Goal: Task Accomplishment & Management: Use online tool/utility

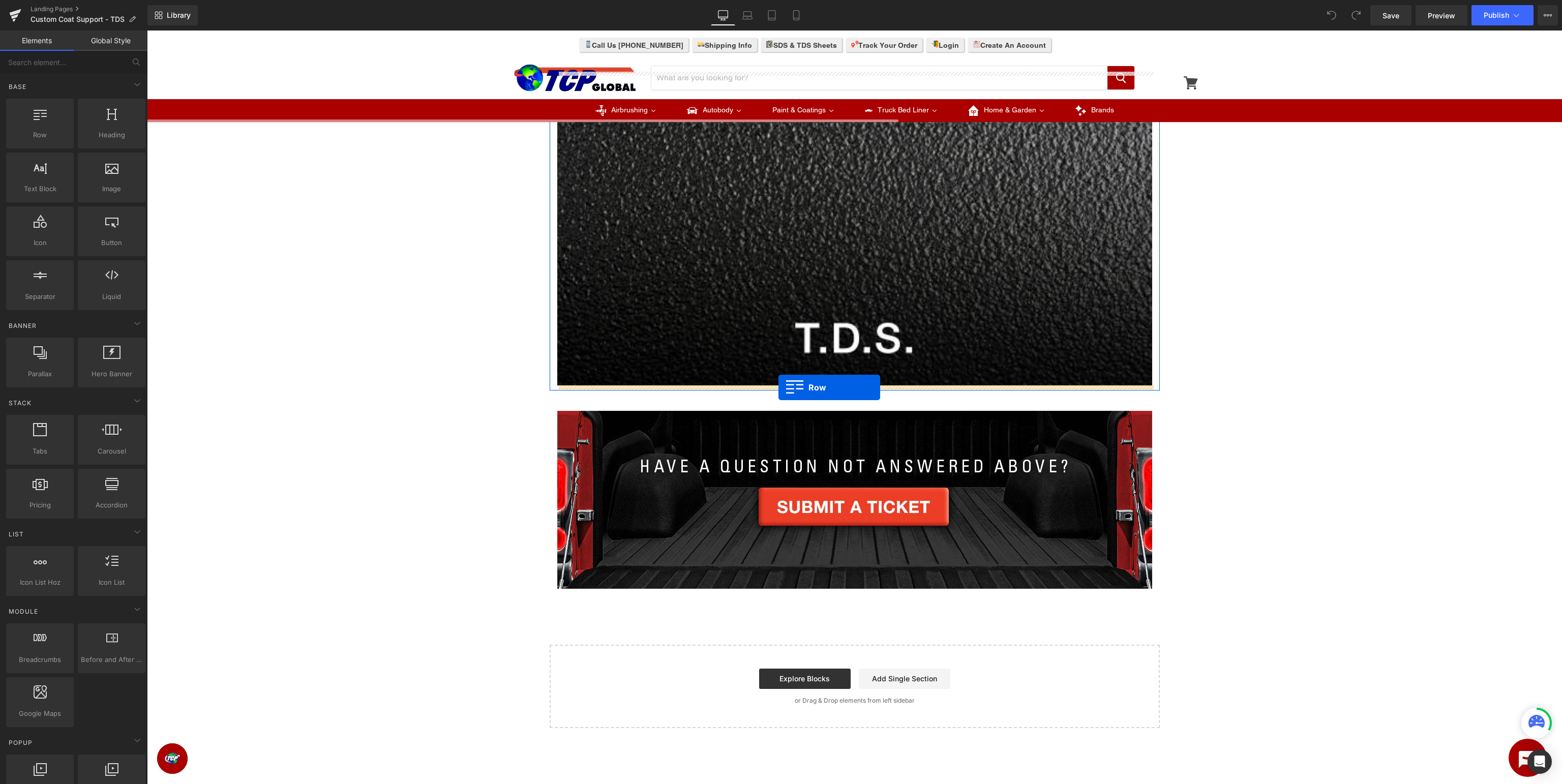
drag, startPoint x: 232, startPoint y: 179, endPoint x: 779, endPoint y: 387, distance: 585.2
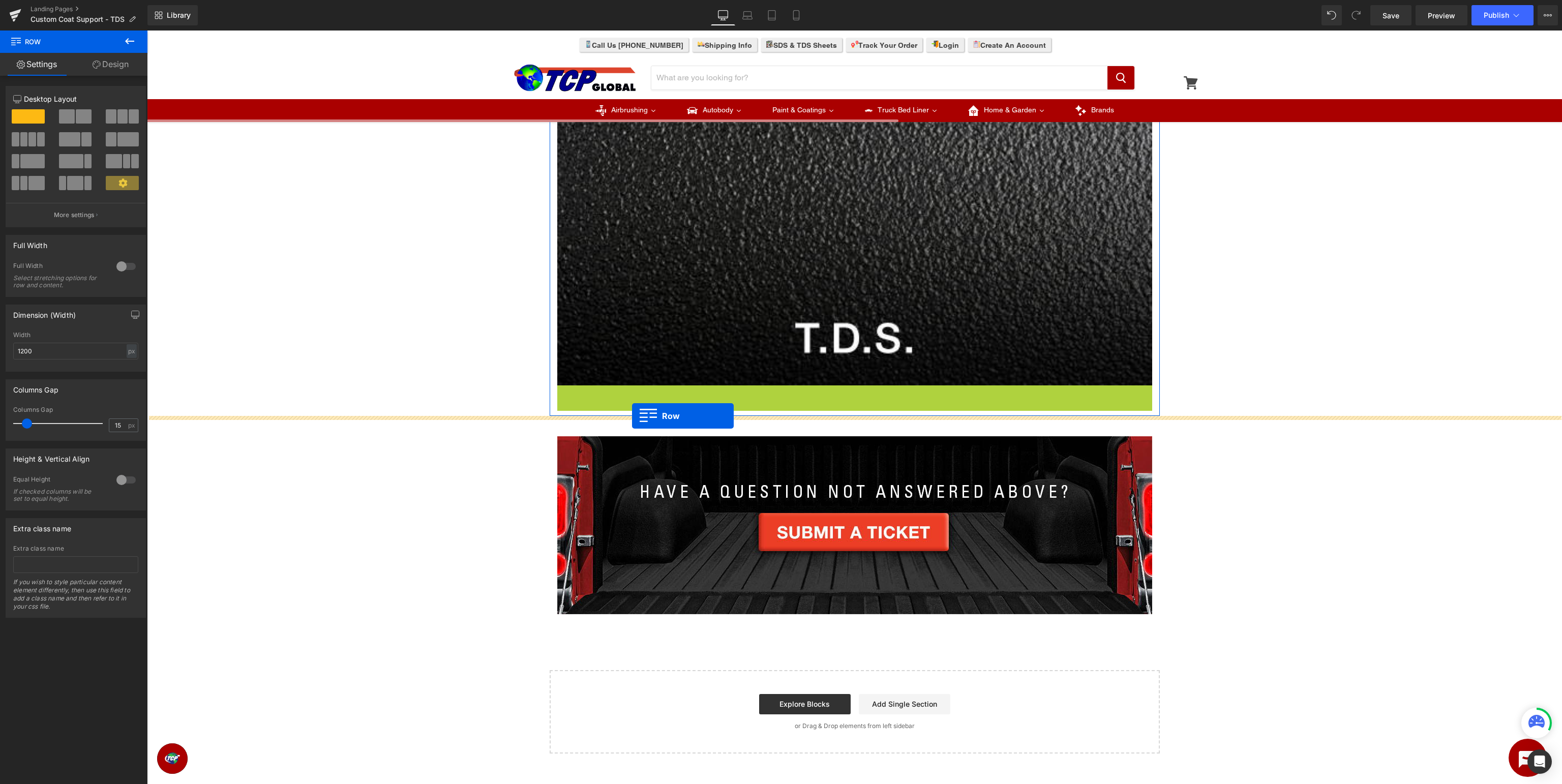
drag, startPoint x: 571, startPoint y: 391, endPoint x: 632, endPoint y: 416, distance: 65.9
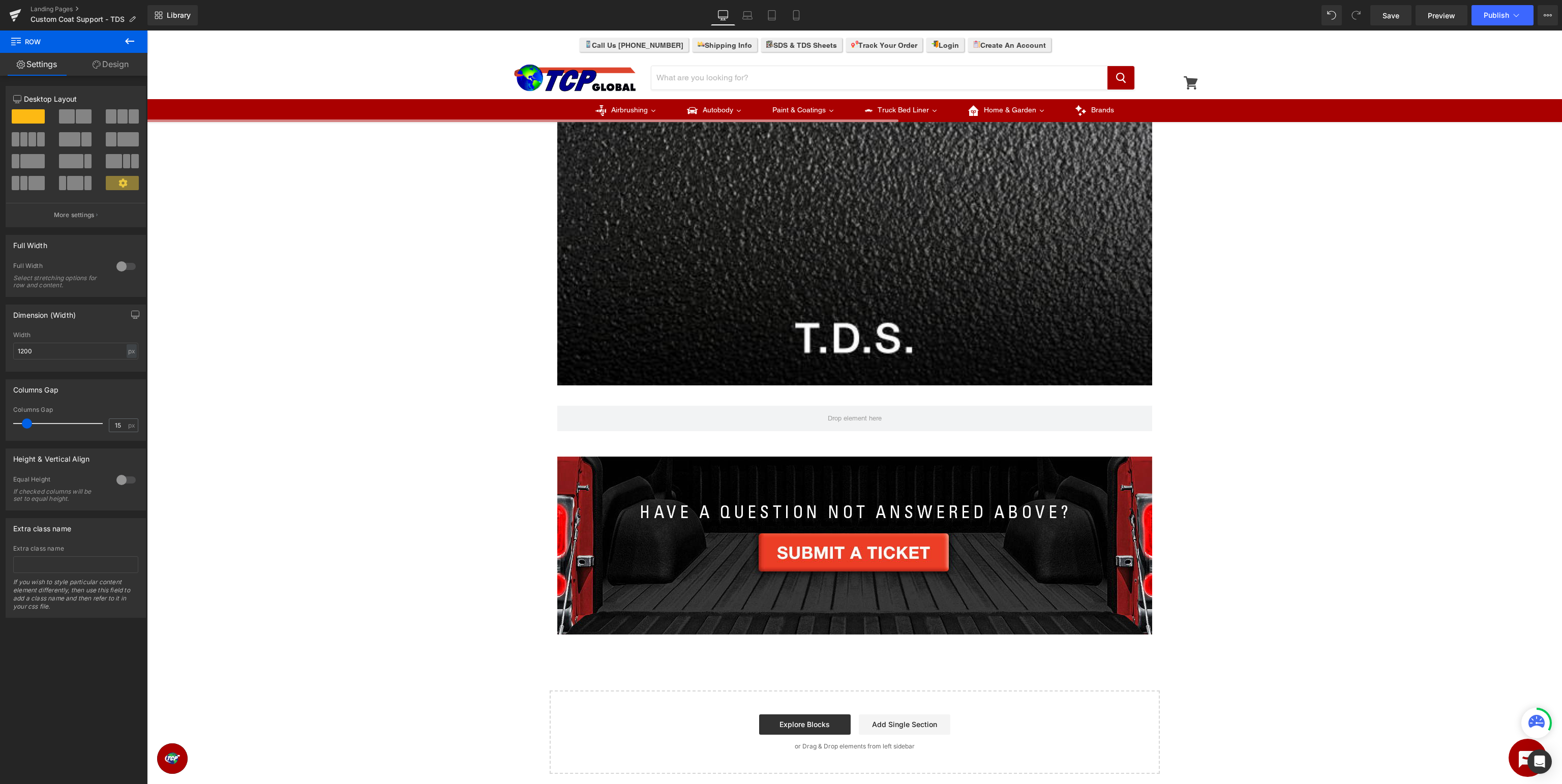
click at [124, 44] on icon at bounding box center [130, 41] width 12 height 12
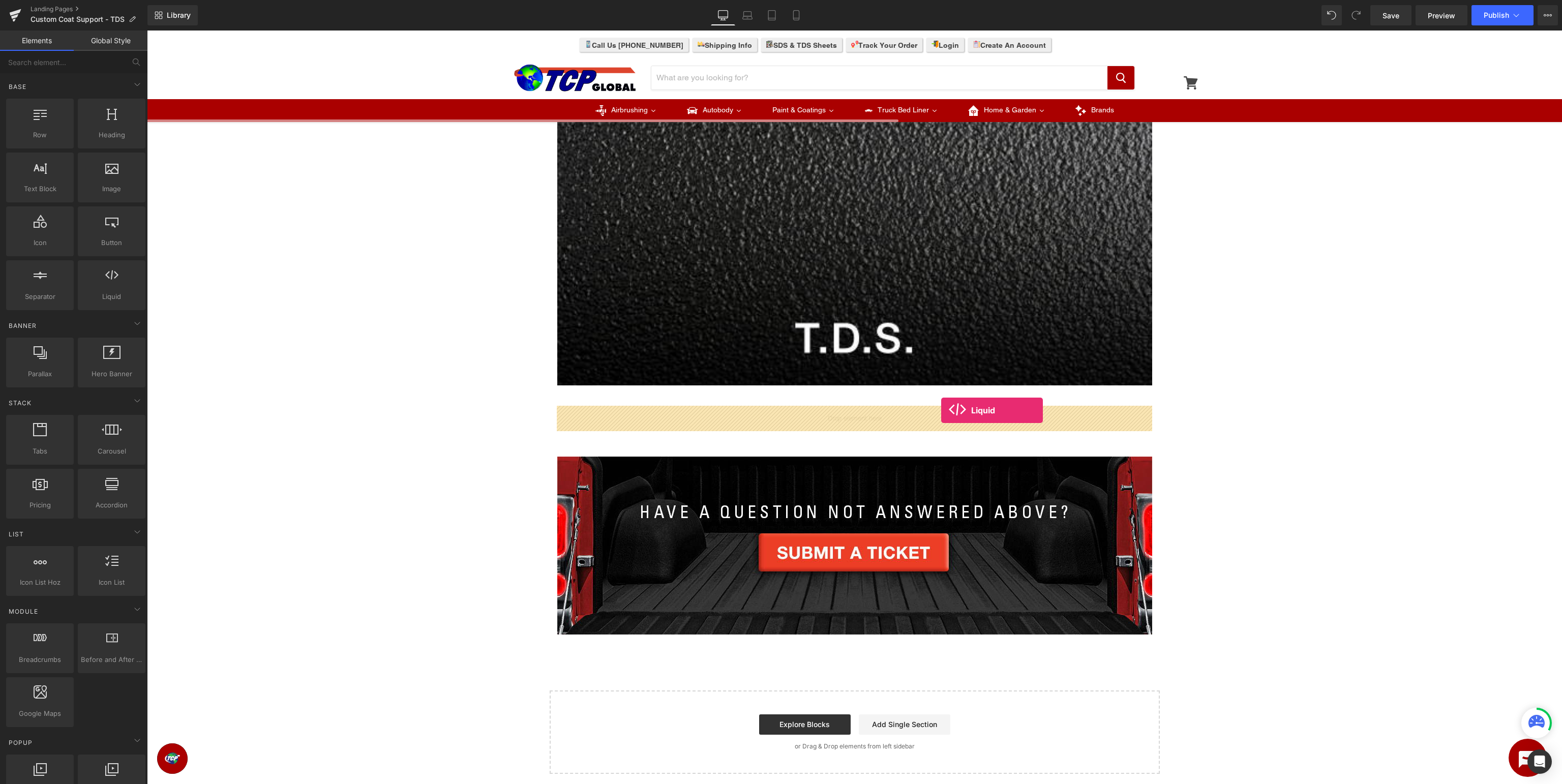
drag, startPoint x: 258, startPoint y: 318, endPoint x: 941, endPoint y: 410, distance: 689.2
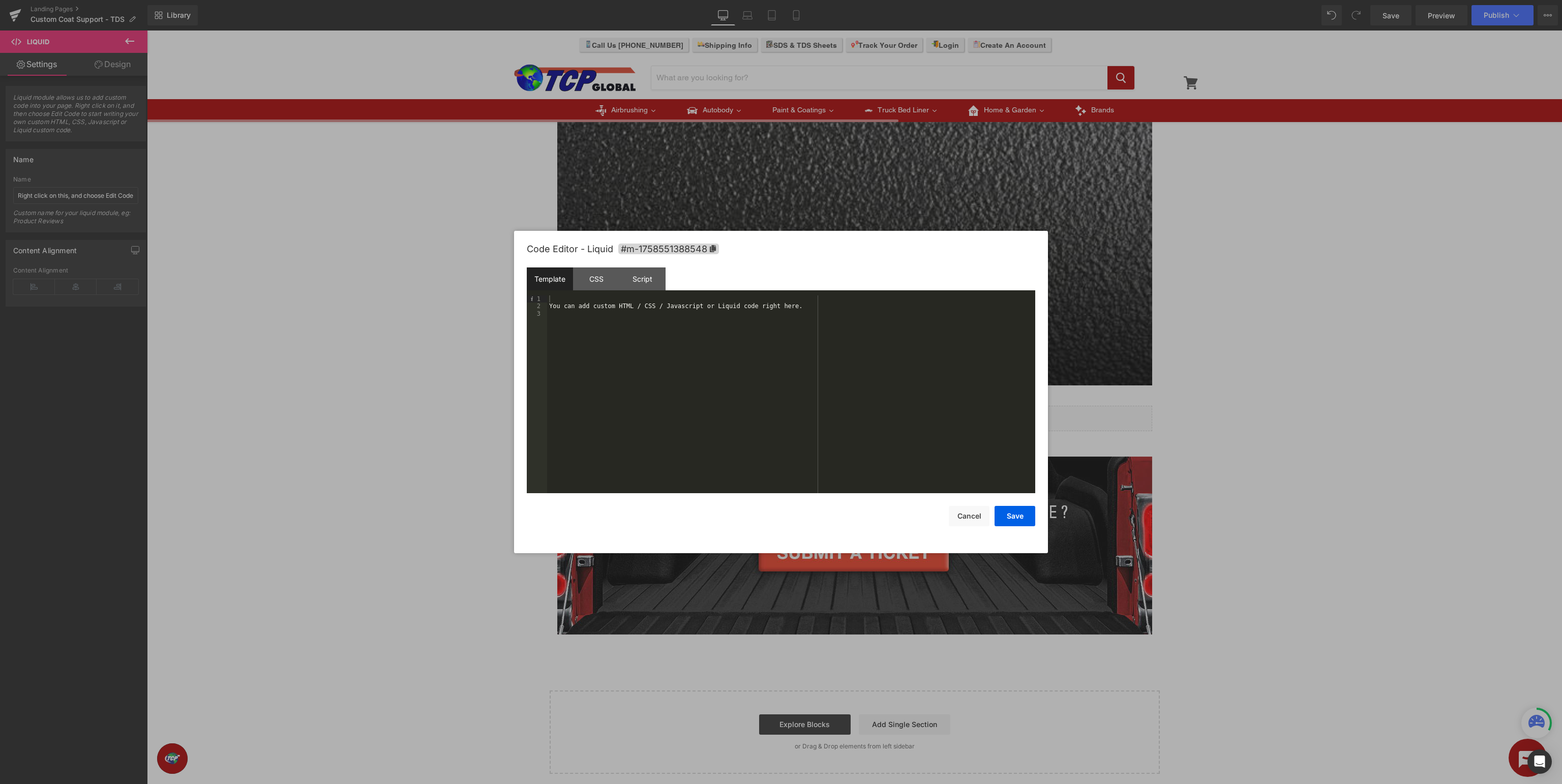
click at [1454, 414] on div at bounding box center [781, 392] width 1562 height 784
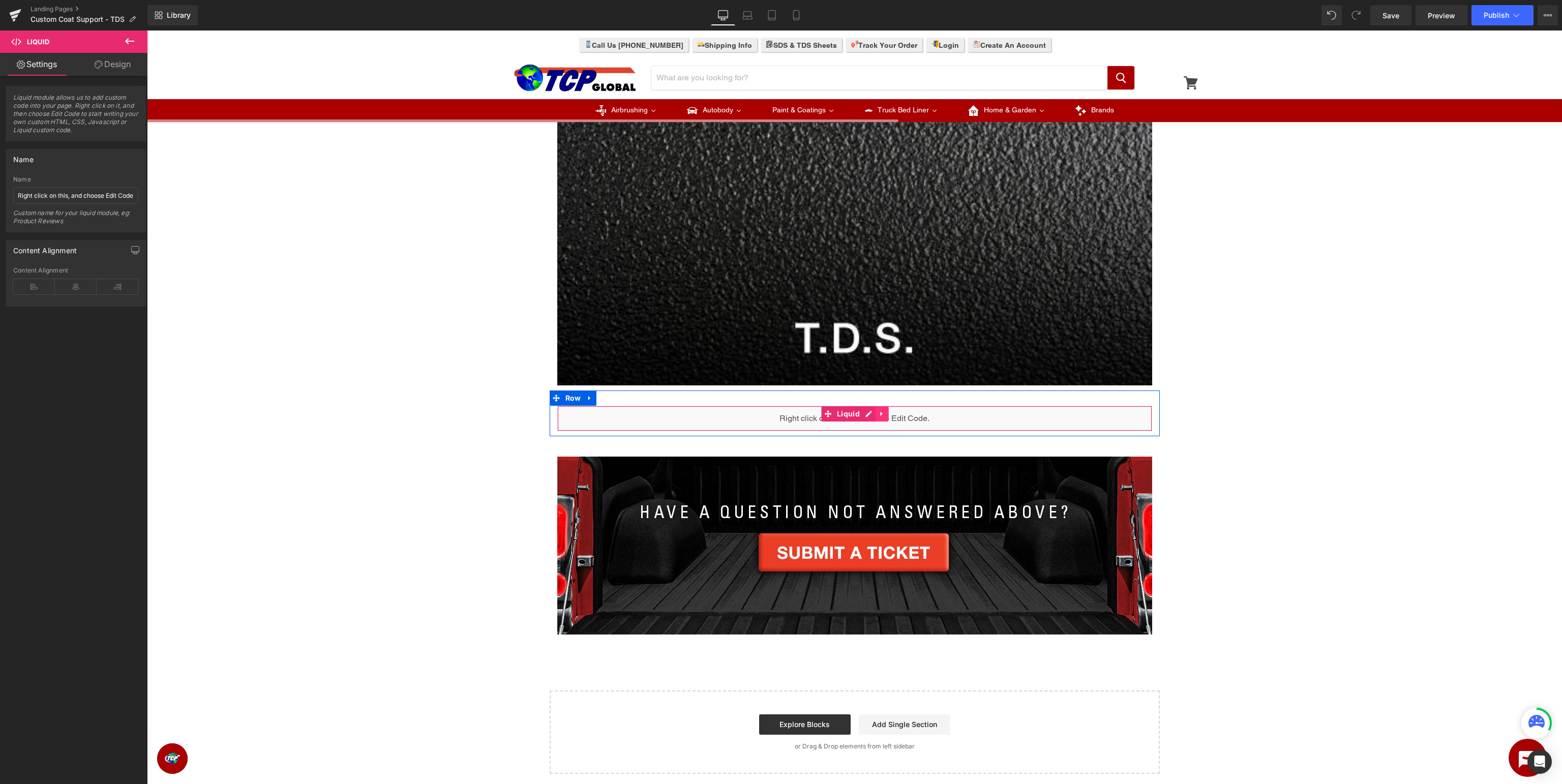
click at [879, 414] on link at bounding box center [882, 414] width 13 height 15
click at [890, 413] on icon at bounding box center [889, 414] width 7 height 7
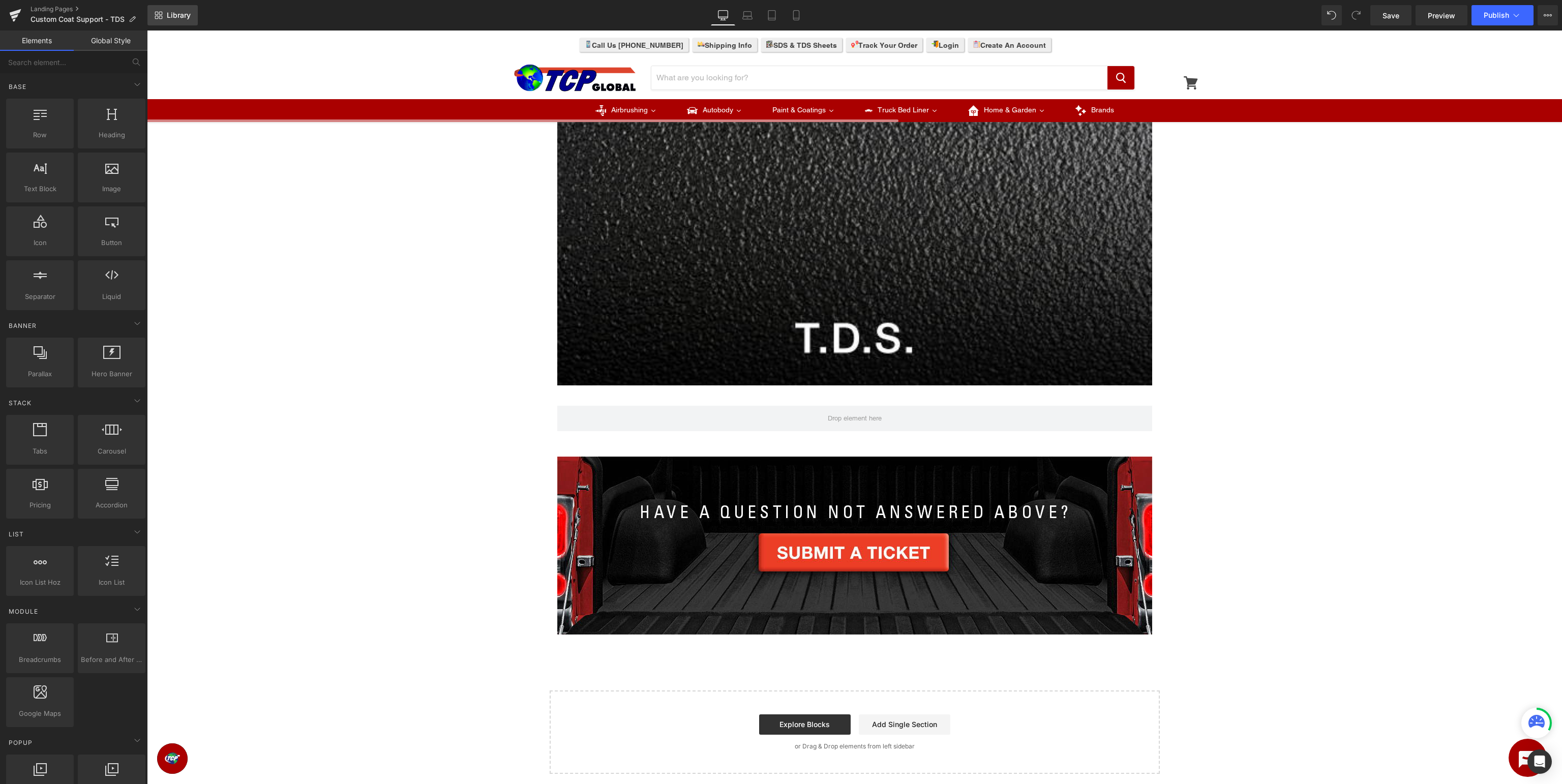
click at [164, 8] on link "Library" at bounding box center [172, 15] width 50 height 21
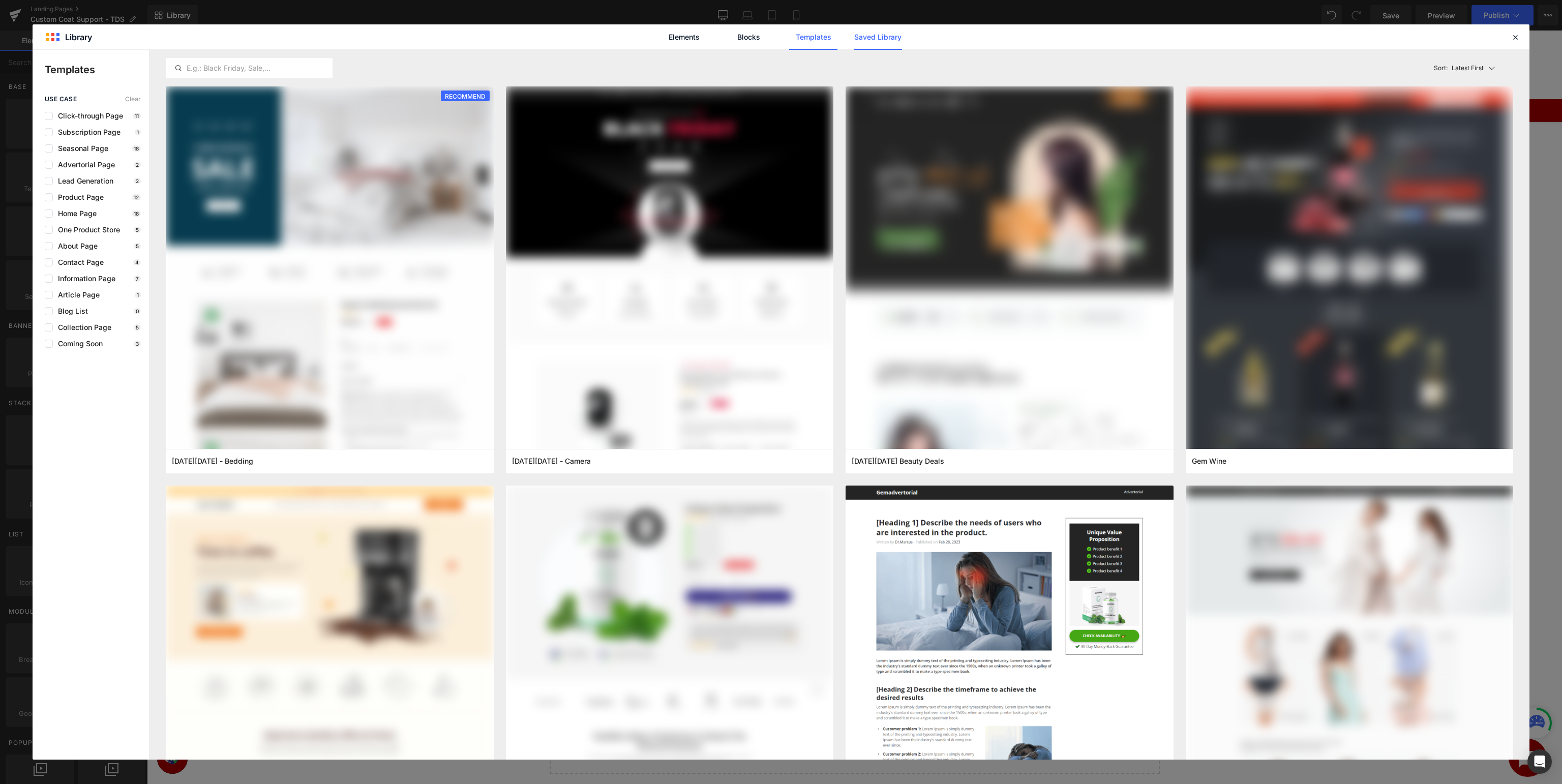
click at [891, 25] on link "Saved Library" at bounding box center [878, 37] width 49 height 25
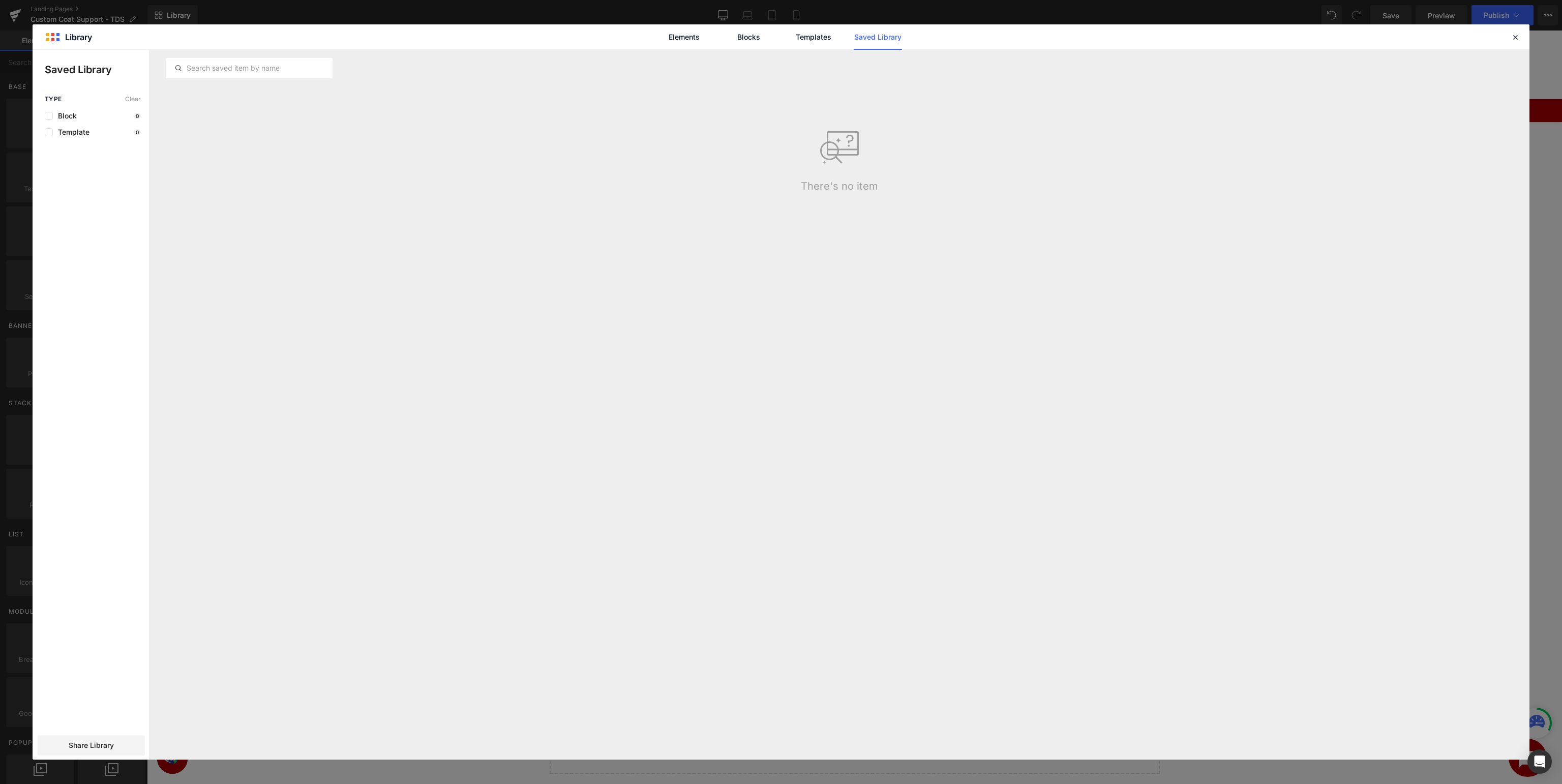
drag, startPoint x: 890, startPoint y: 38, endPoint x: 991, endPoint y: 56, distance: 102.6
click at [890, 36] on link "Saved Library" at bounding box center [878, 37] width 49 height 25
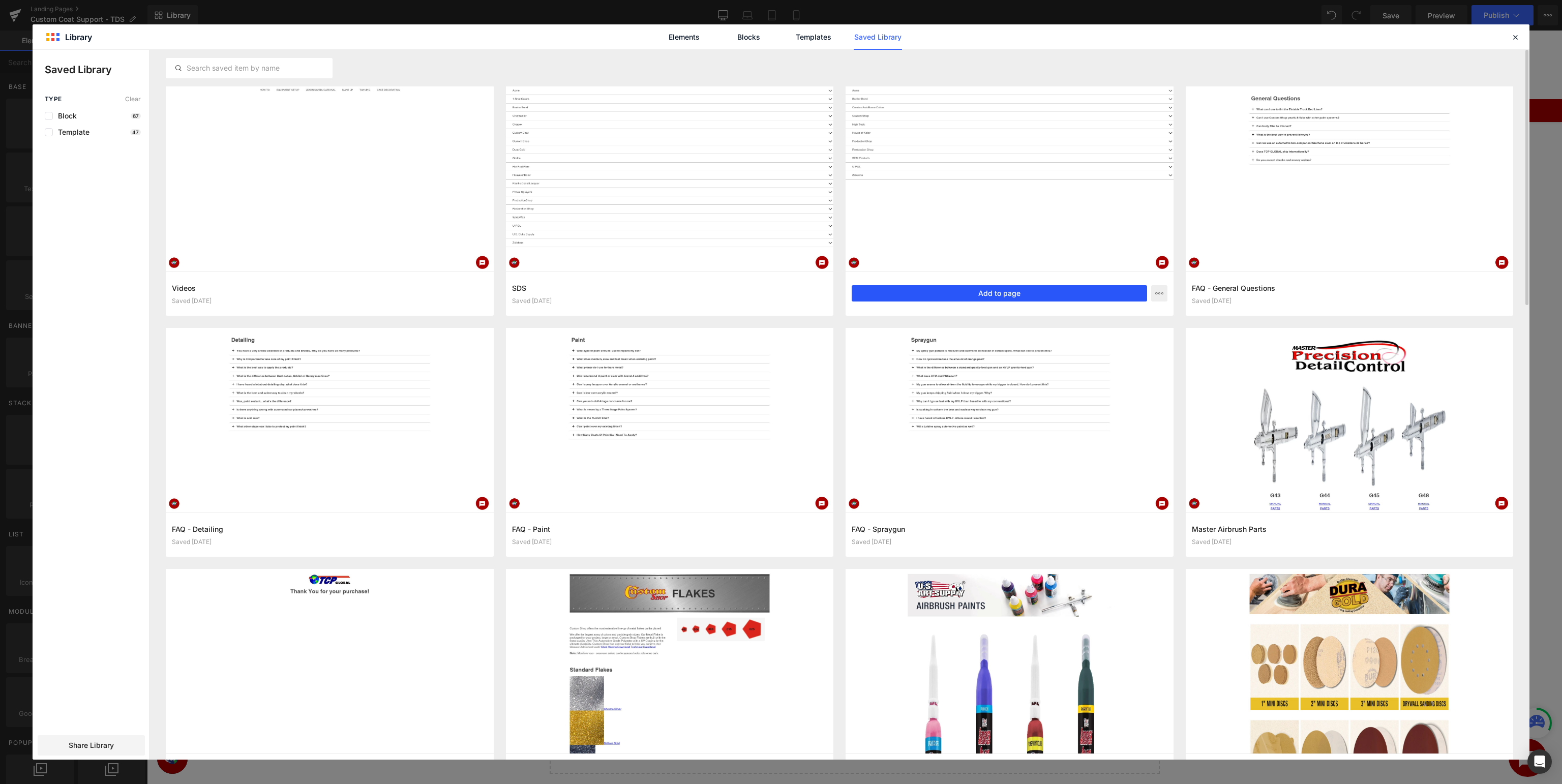
click at [909, 296] on button "Add to page" at bounding box center [999, 293] width 295 height 16
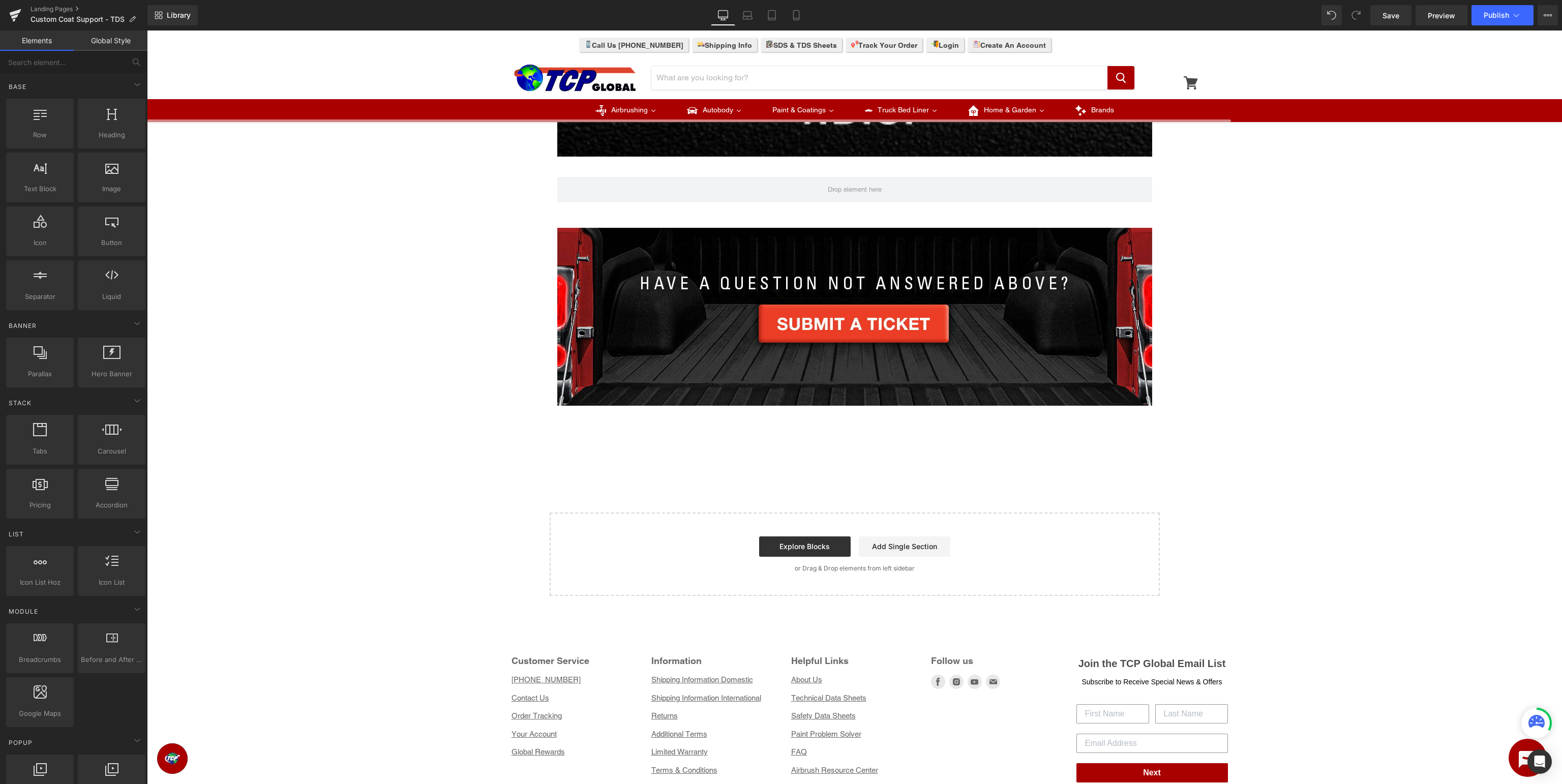
scroll to position [602, 0]
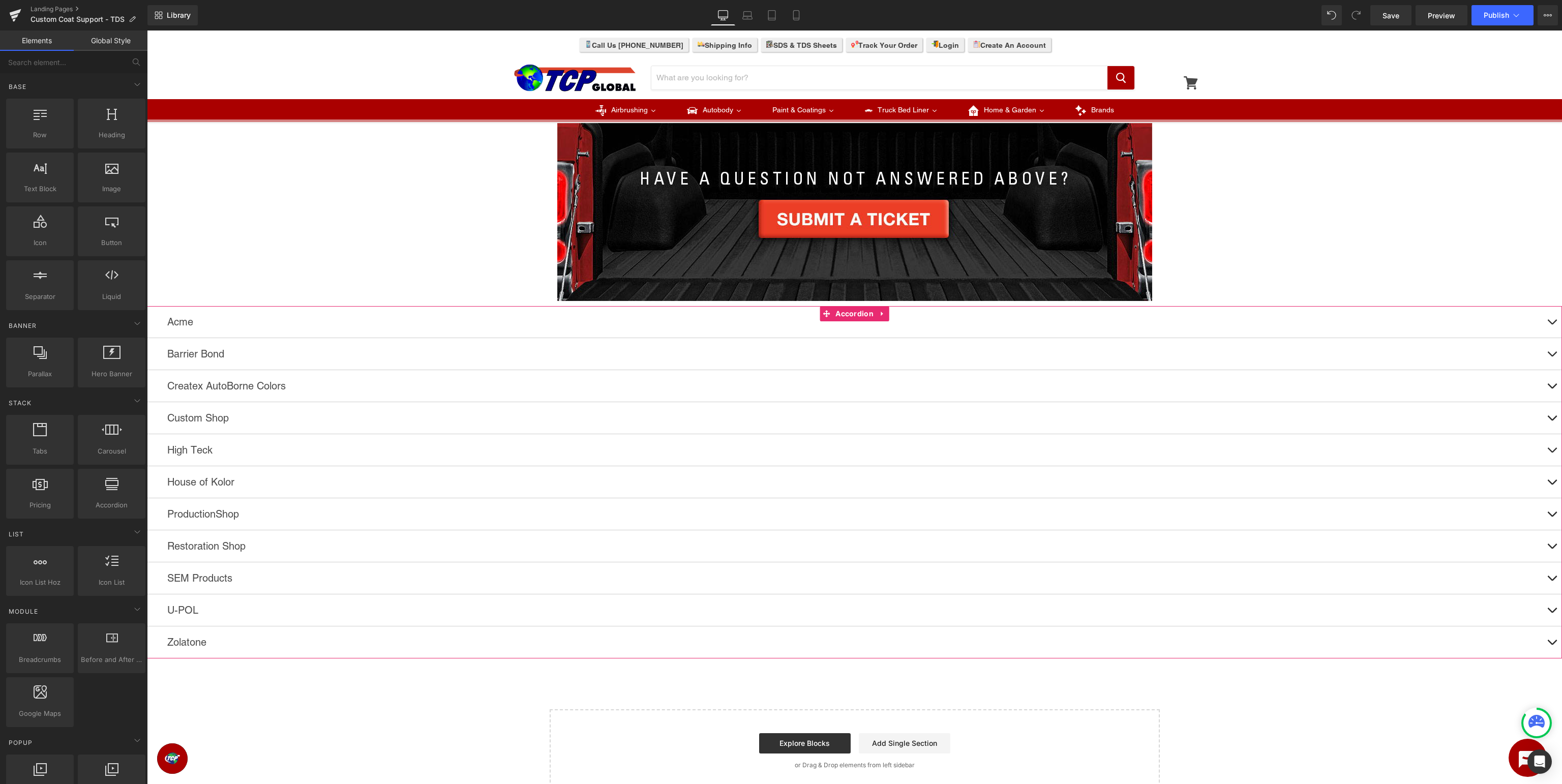
click at [1547, 416] on button at bounding box center [1552, 418] width 21 height 32
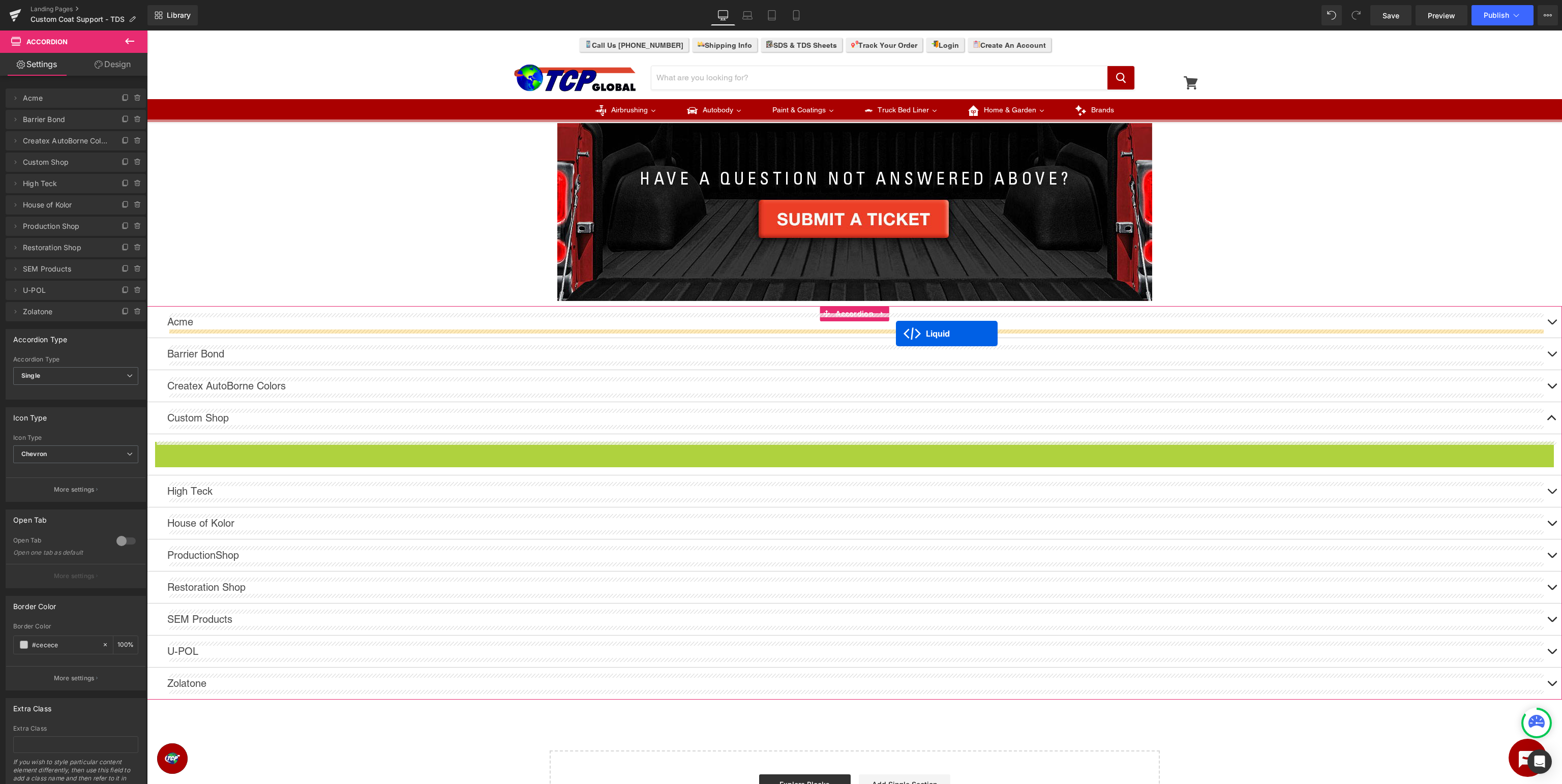
scroll to position [549, 0]
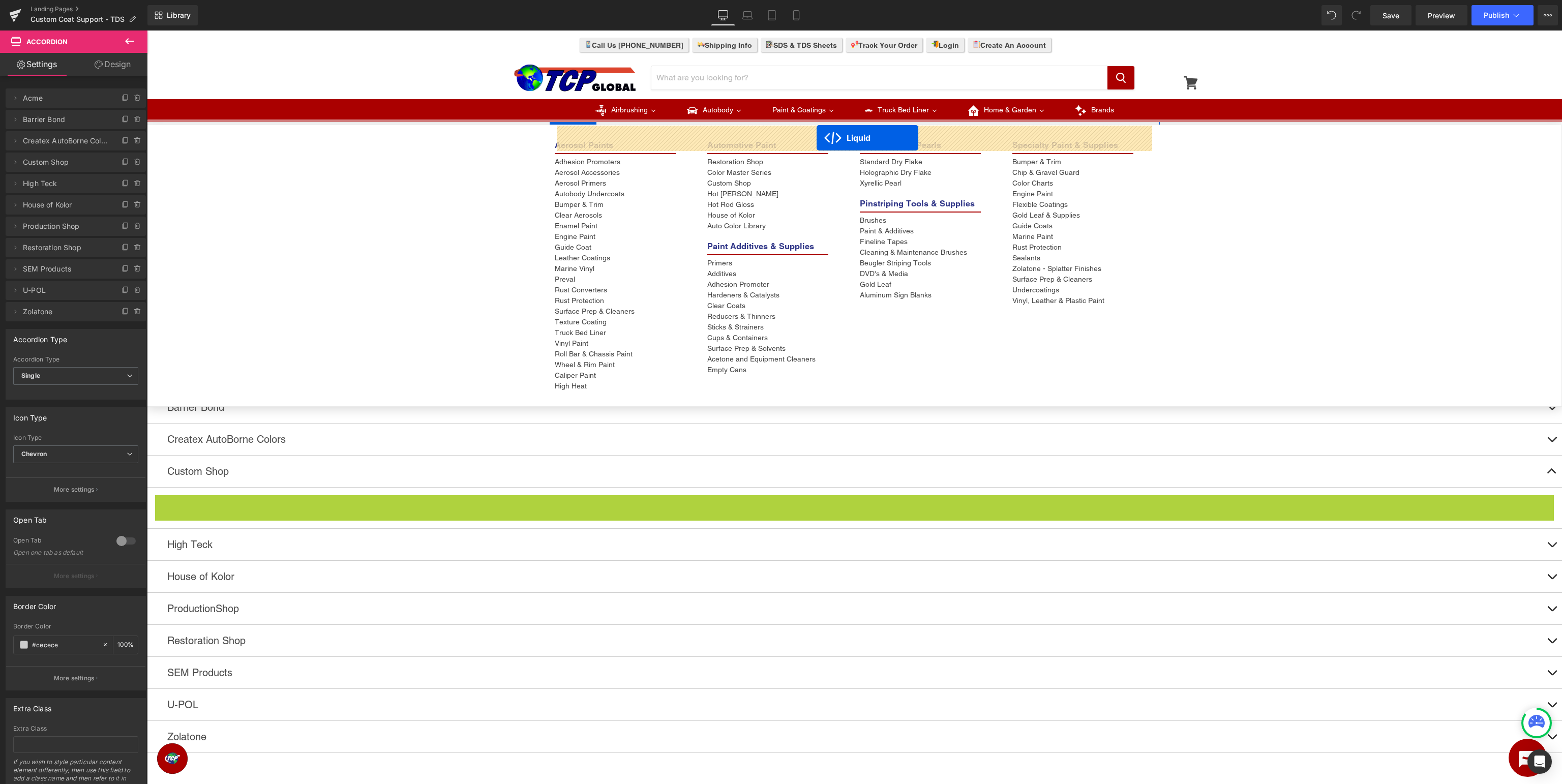
drag, startPoint x: 849, startPoint y: 464, endPoint x: 817, endPoint y: 137, distance: 328.6
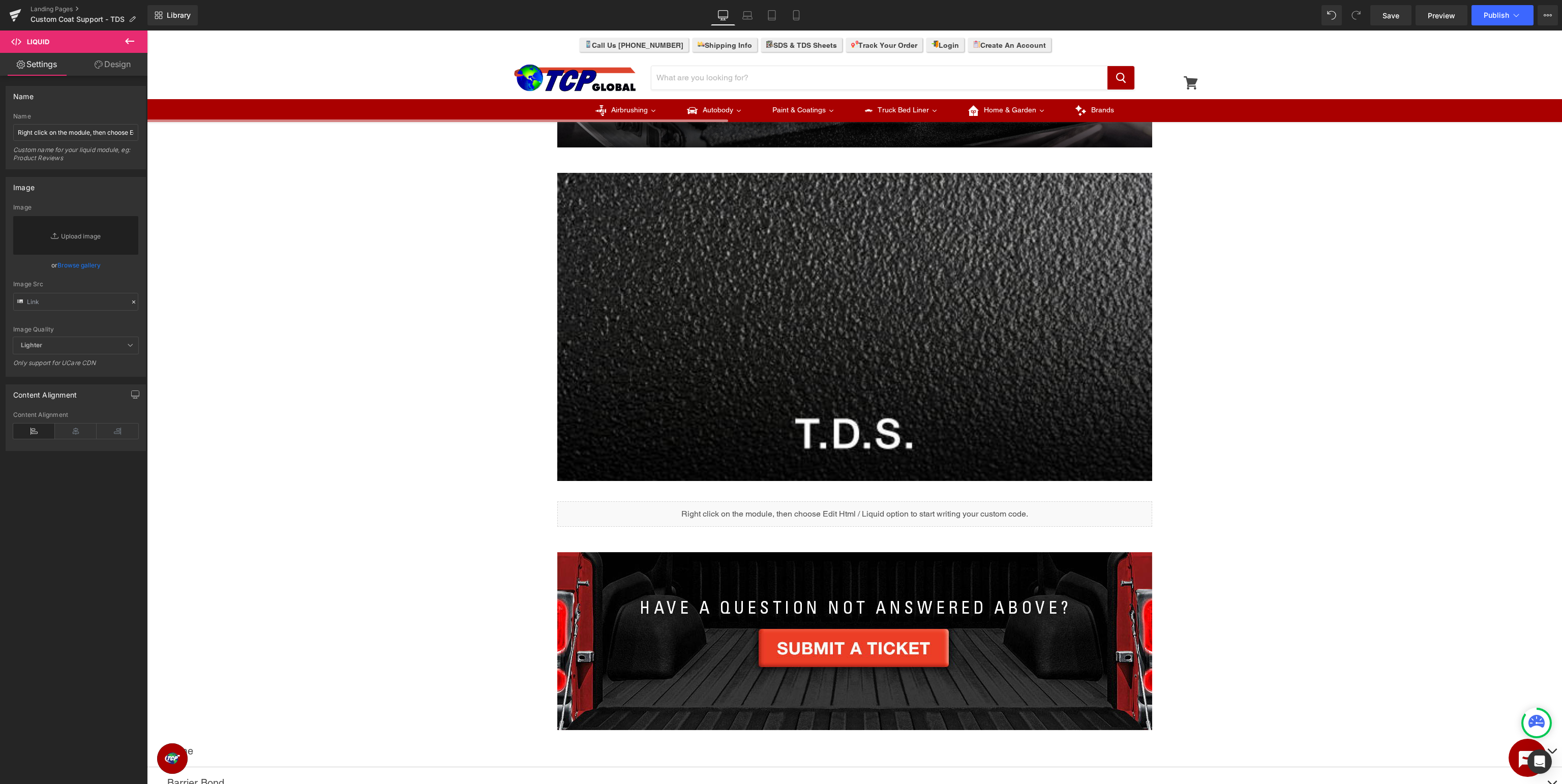
scroll to position [387, 0]
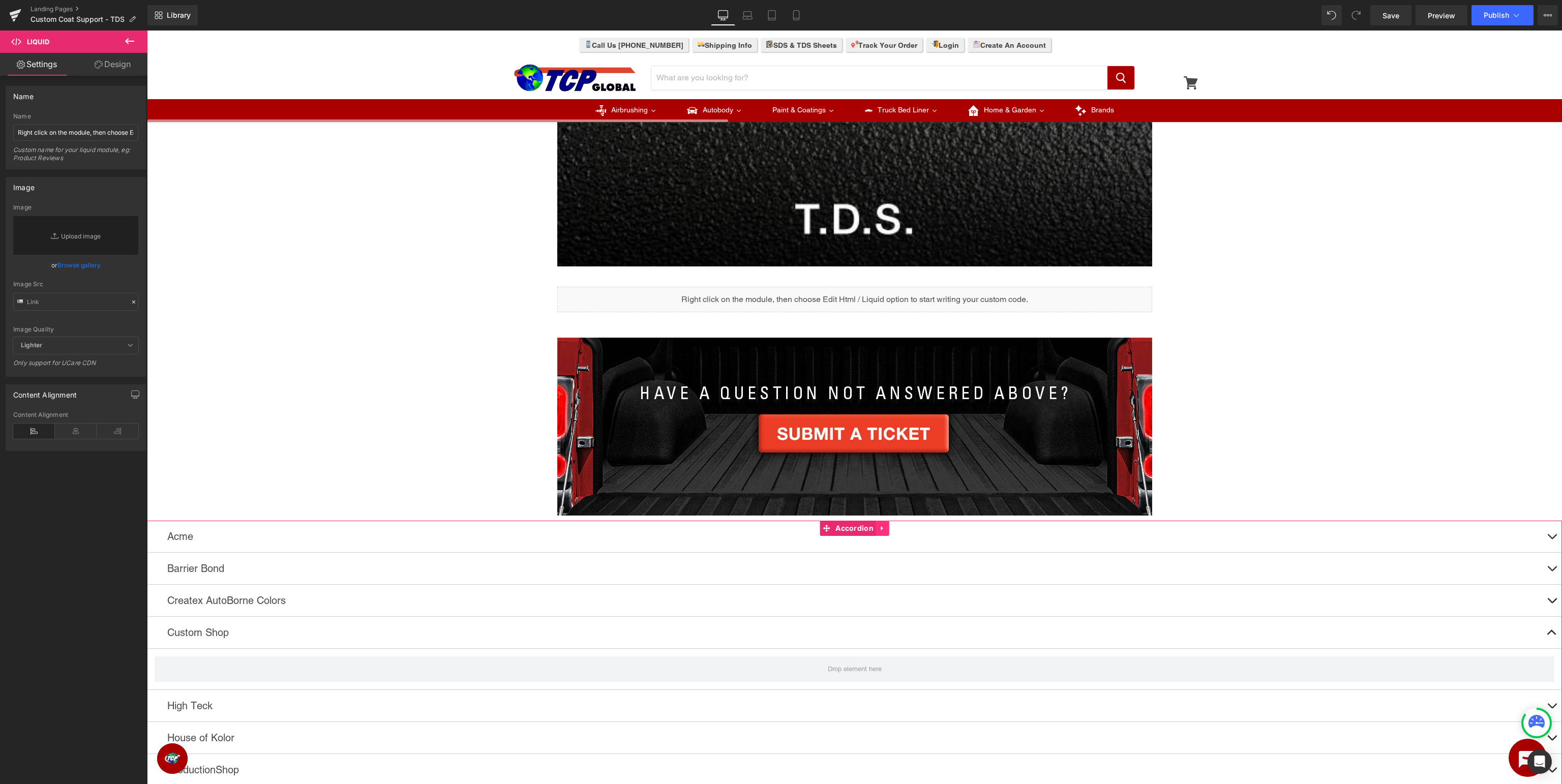
click at [887, 531] on link at bounding box center [883, 528] width 13 height 15
click at [892, 531] on icon at bounding box center [890, 528] width 7 height 7
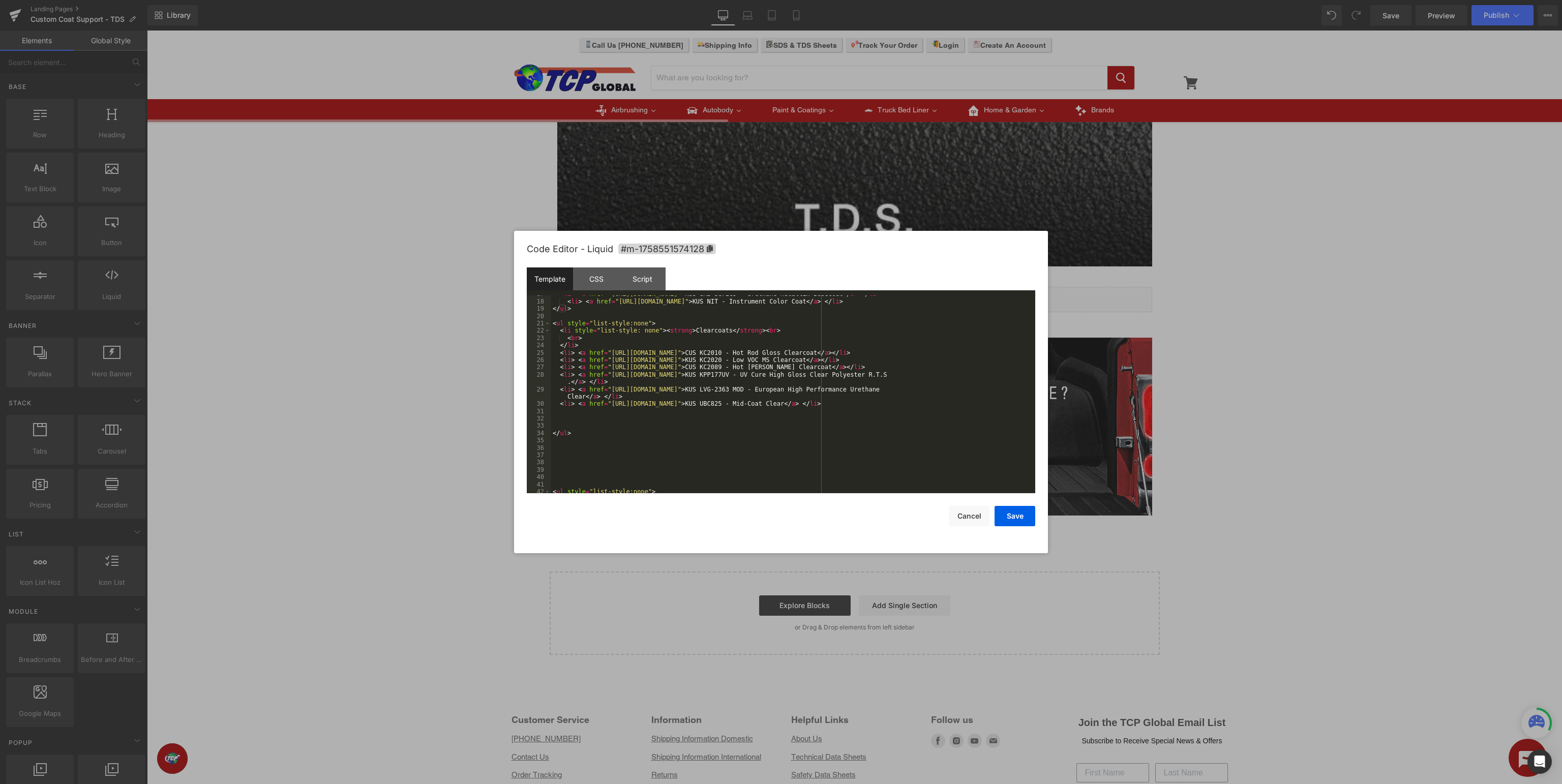
scroll to position [0, 0]
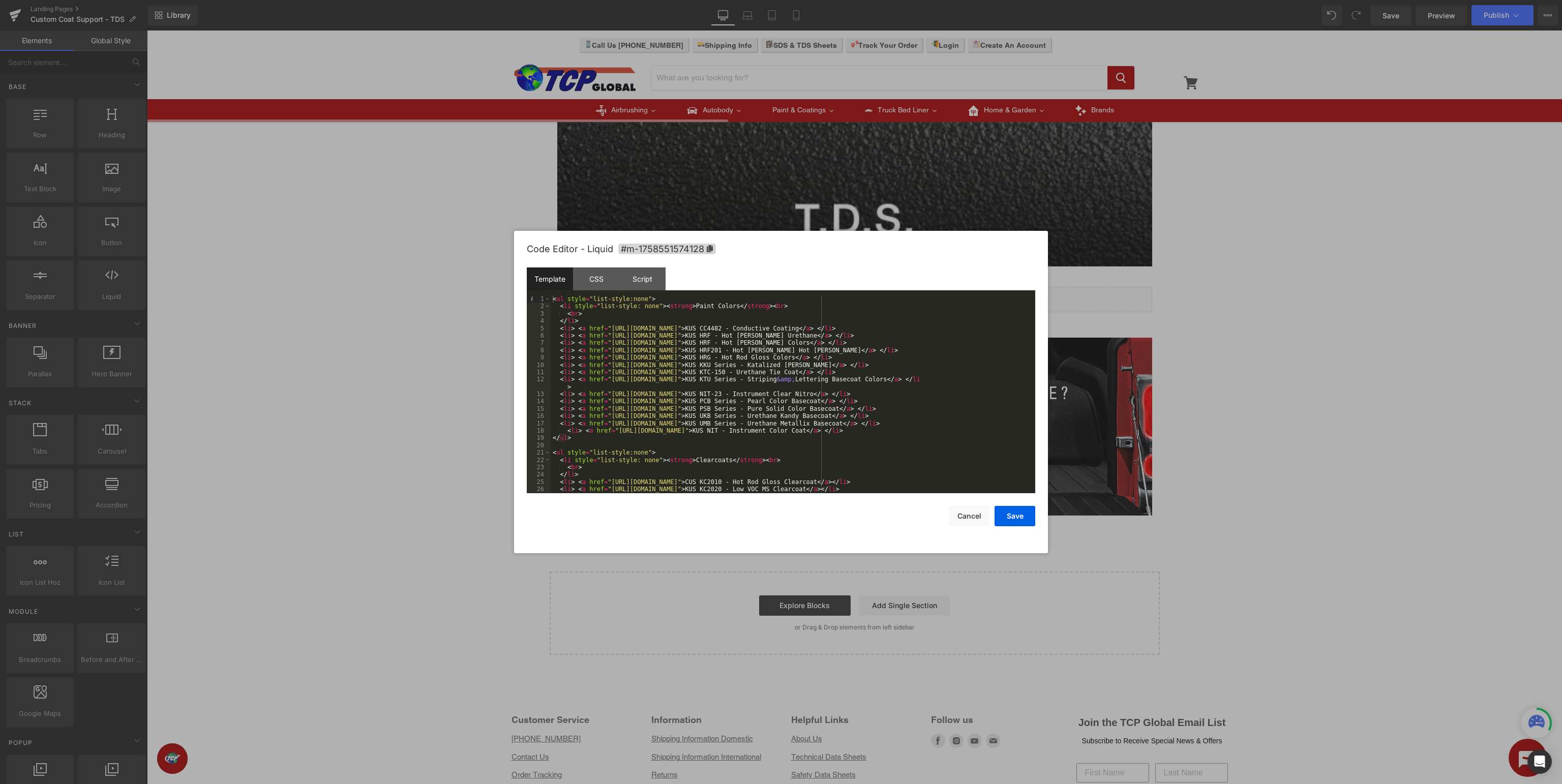
drag, startPoint x: 794, startPoint y: 363, endPoint x: 799, endPoint y: 365, distance: 5.4
click at [796, 363] on div "< ul style = "list-style:none" > < li style = "list-style: none" > < strong > P…" at bounding box center [793, 401] width 484 height 213
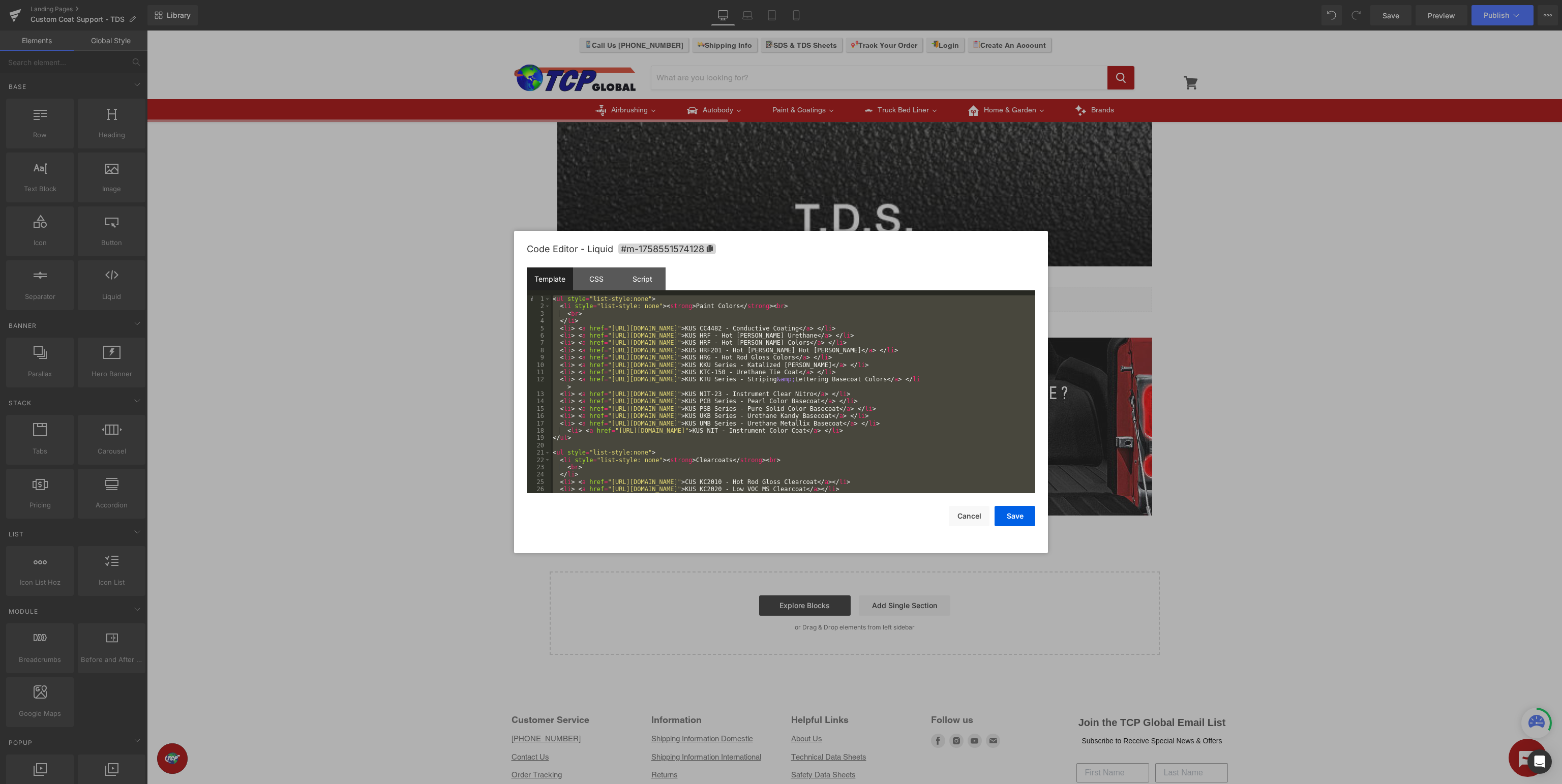
click at [752, 390] on div "< ul style = "list-style:none" > < li style = "list-style: none" > < strong > P…" at bounding box center [793, 394] width 484 height 198
click at [749, 420] on div "< ul style = "list-style:none" > < li style = "list-style: none" > < strong > P…" at bounding box center [793, 394] width 484 height 198
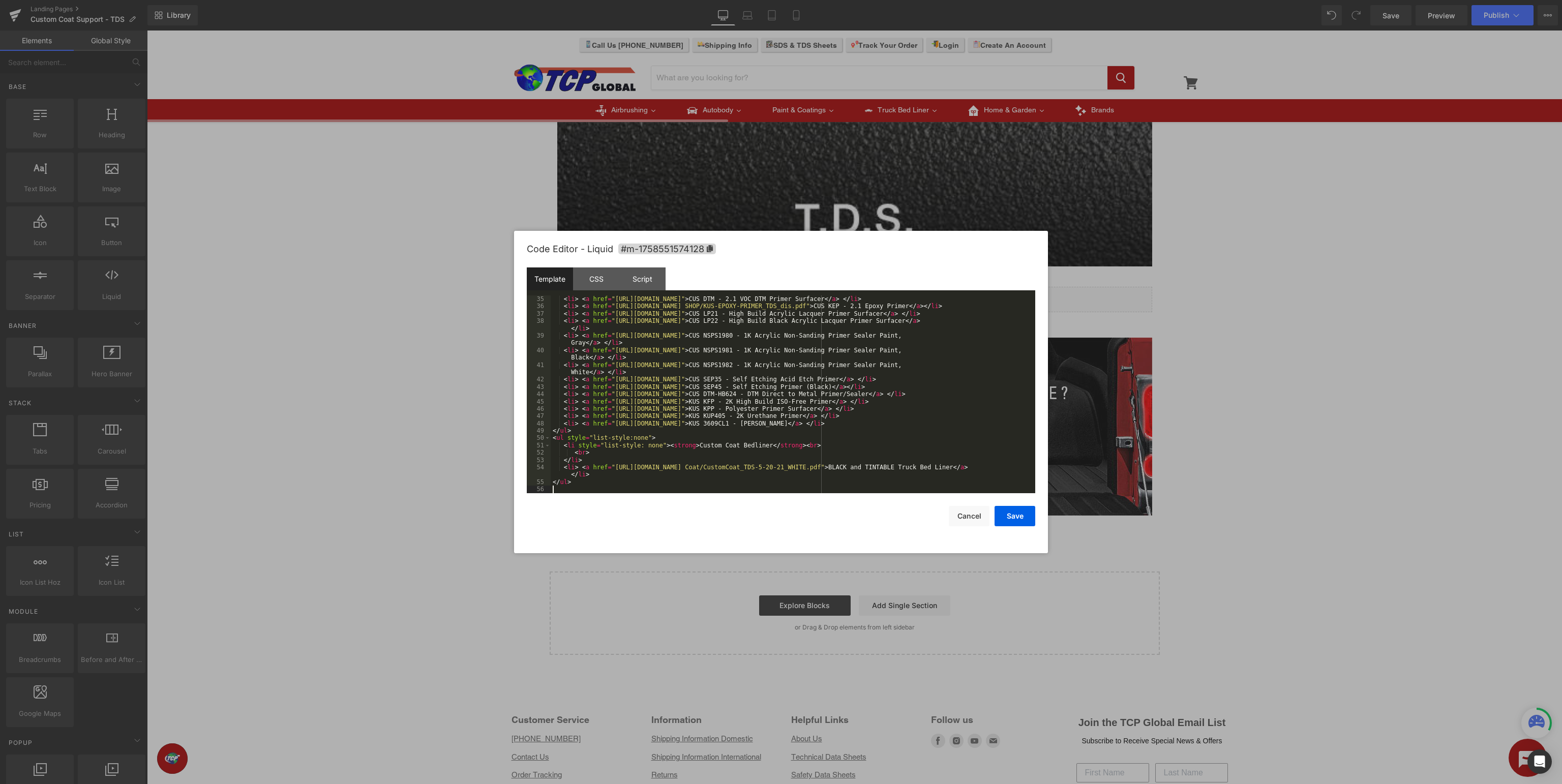
scroll to position [270, 0]
click at [1014, 518] on button "Save" at bounding box center [1014, 516] width 41 height 21
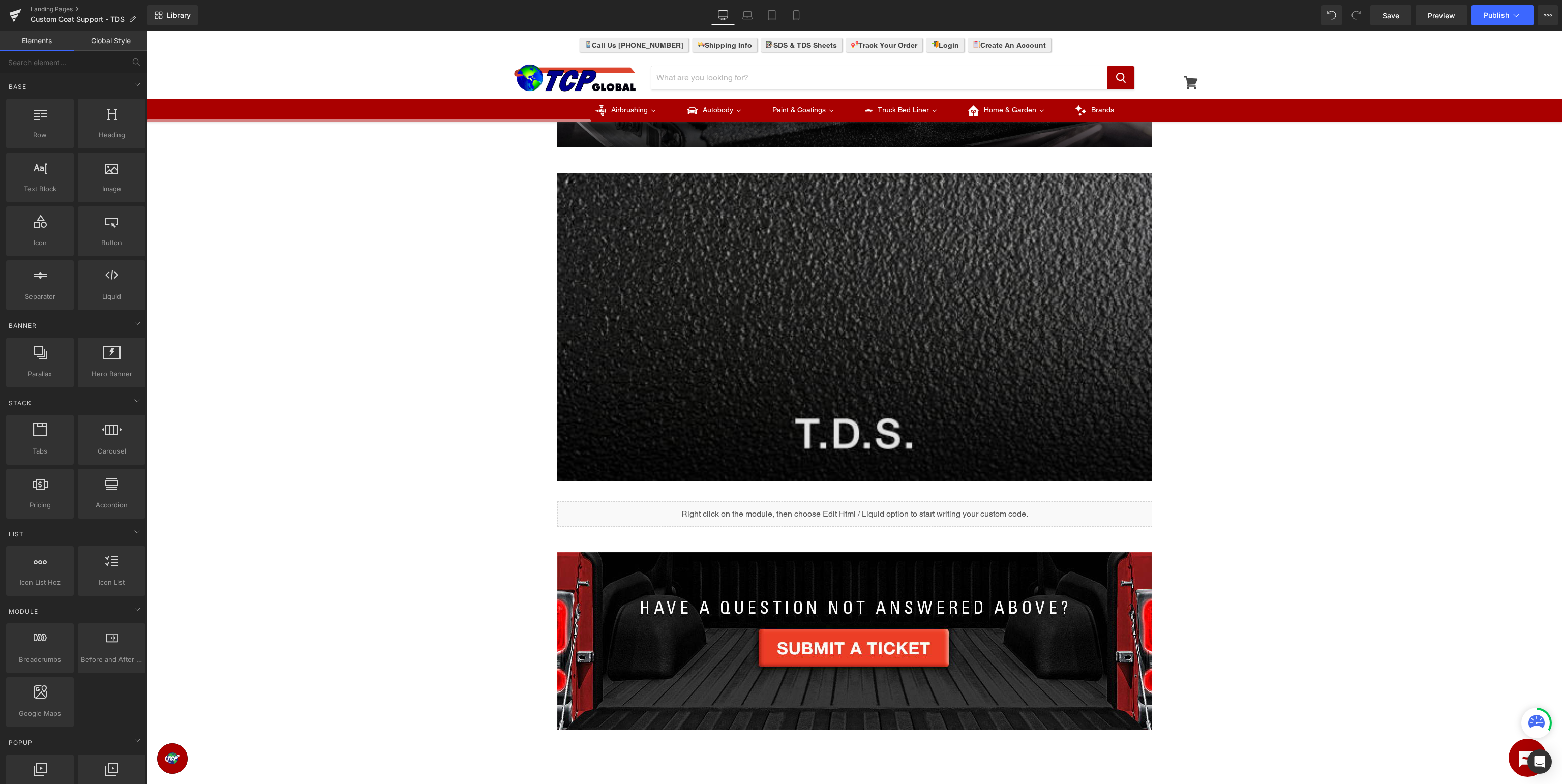
scroll to position [226, 0]
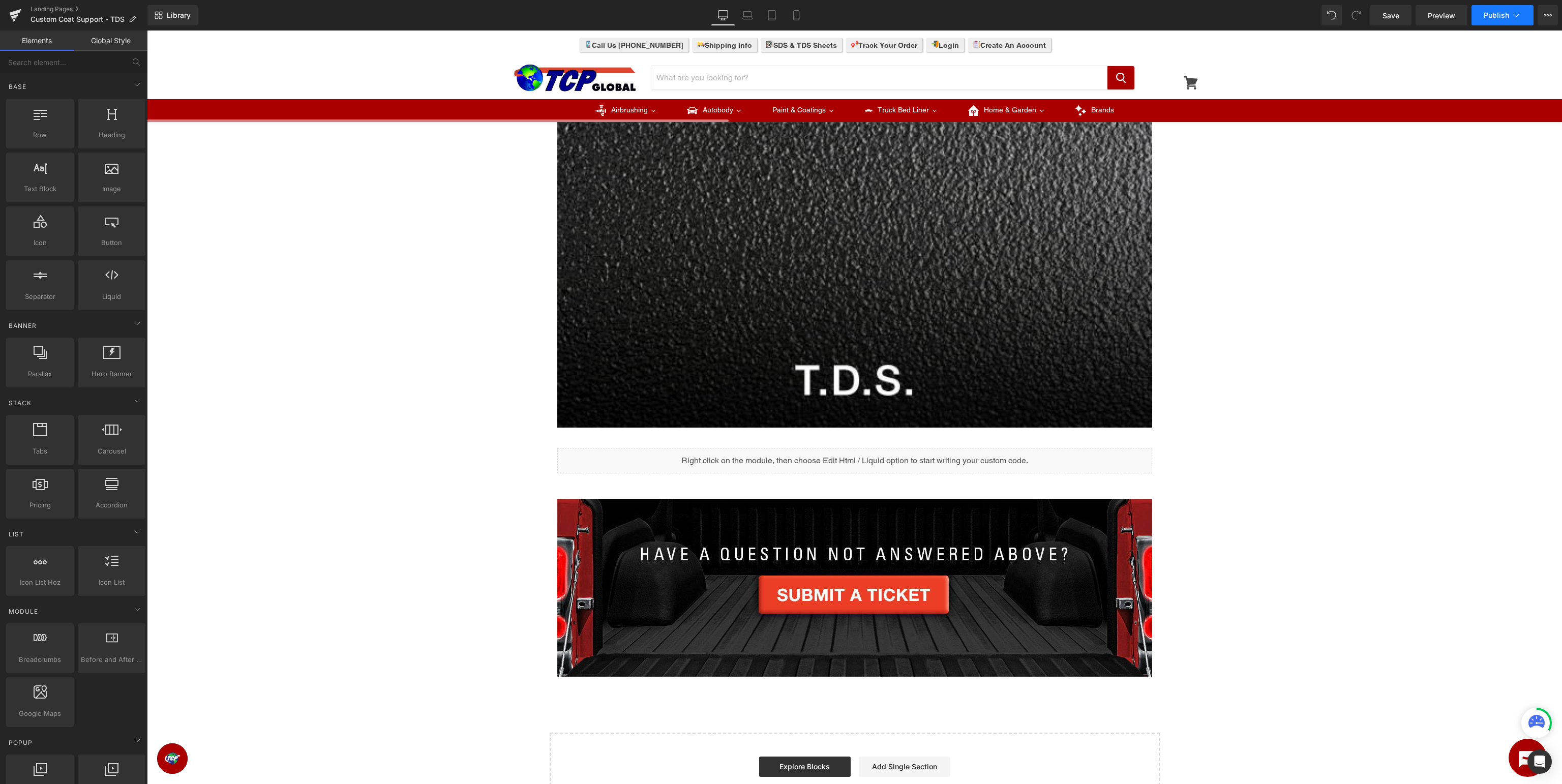
click at [1514, 14] on icon at bounding box center [1516, 15] width 10 height 10
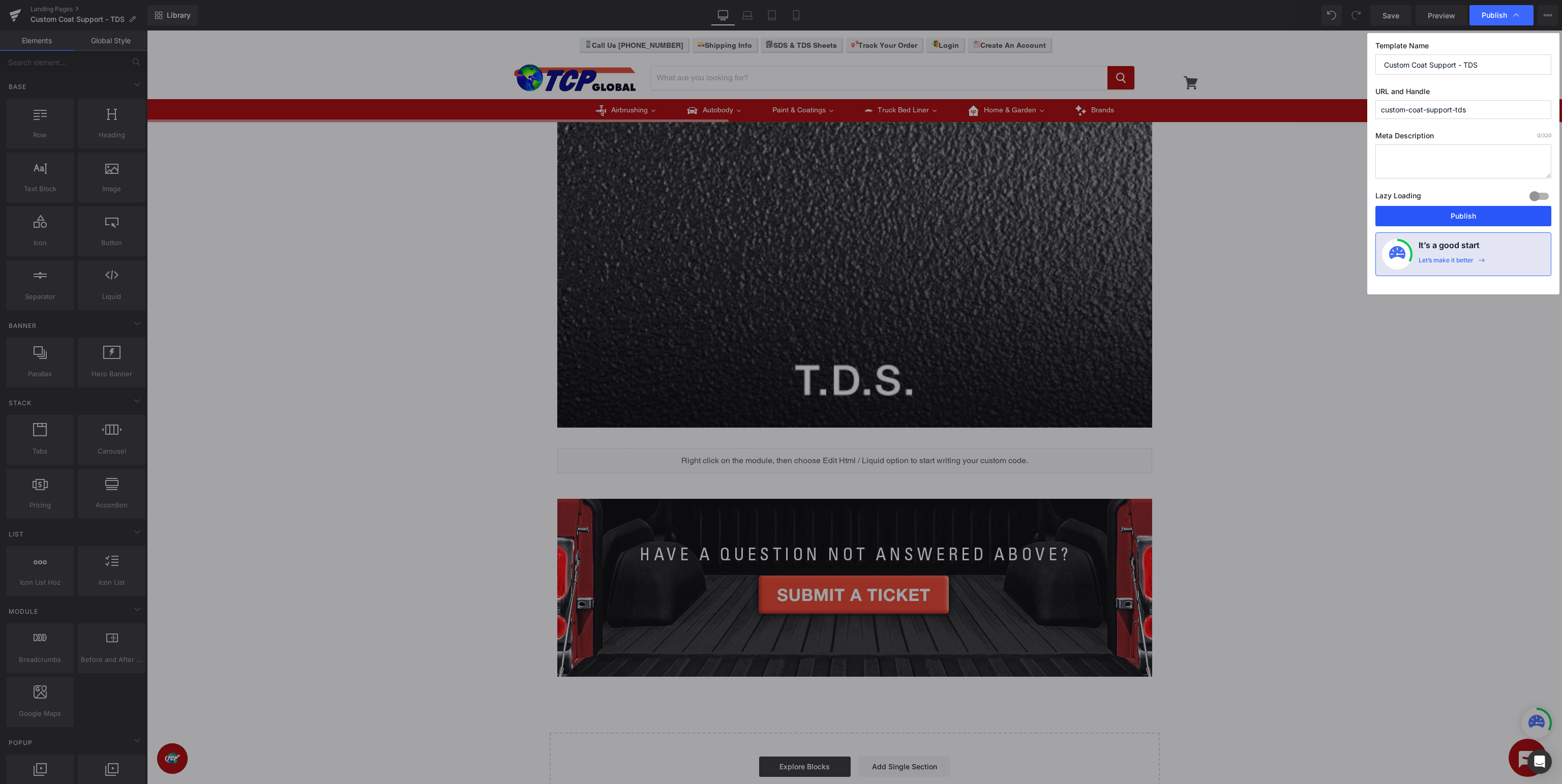
click at [1437, 210] on button "Publish" at bounding box center [1463, 216] width 176 height 21
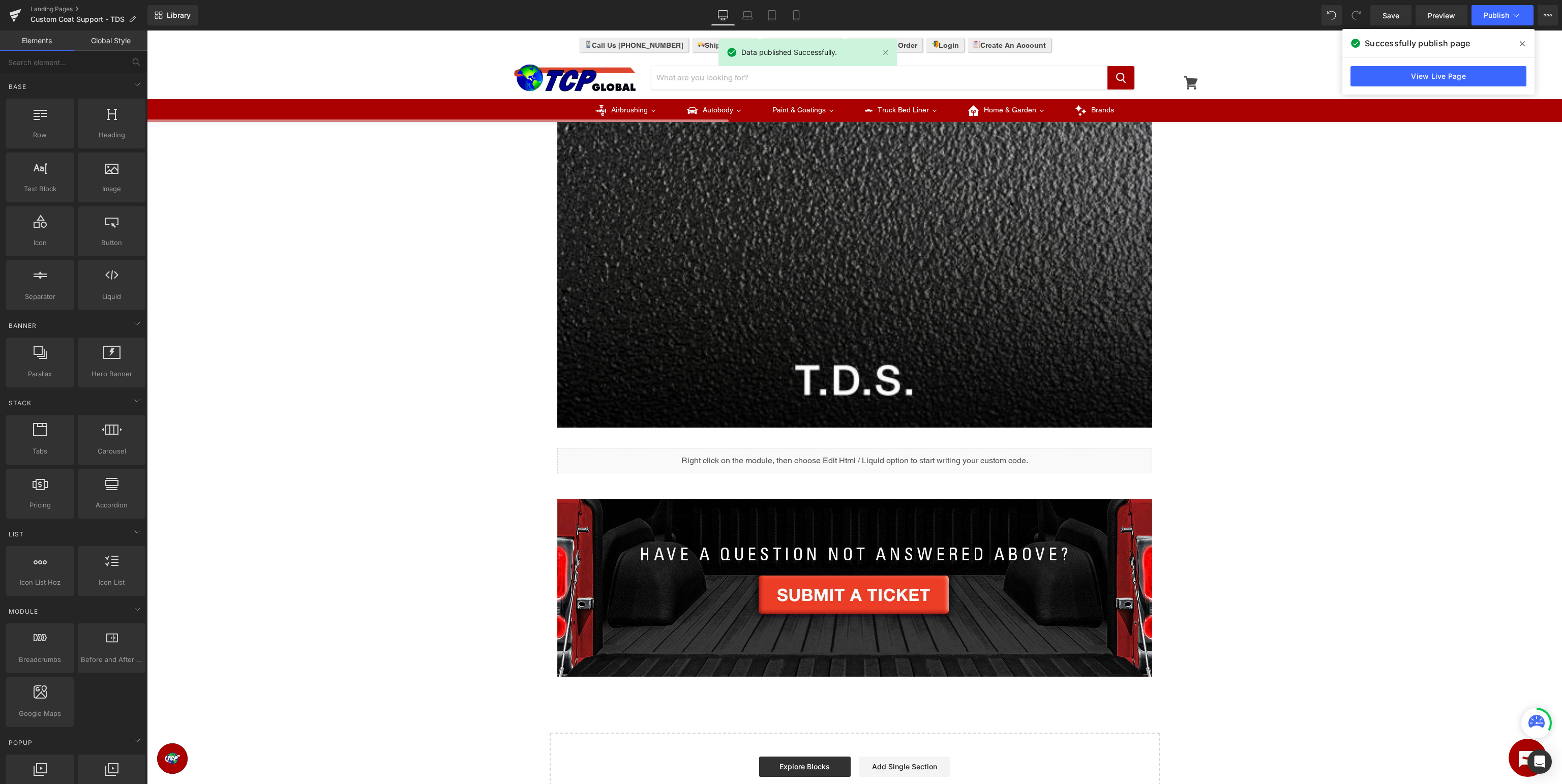
click at [1525, 44] on span at bounding box center [1522, 44] width 16 height 16
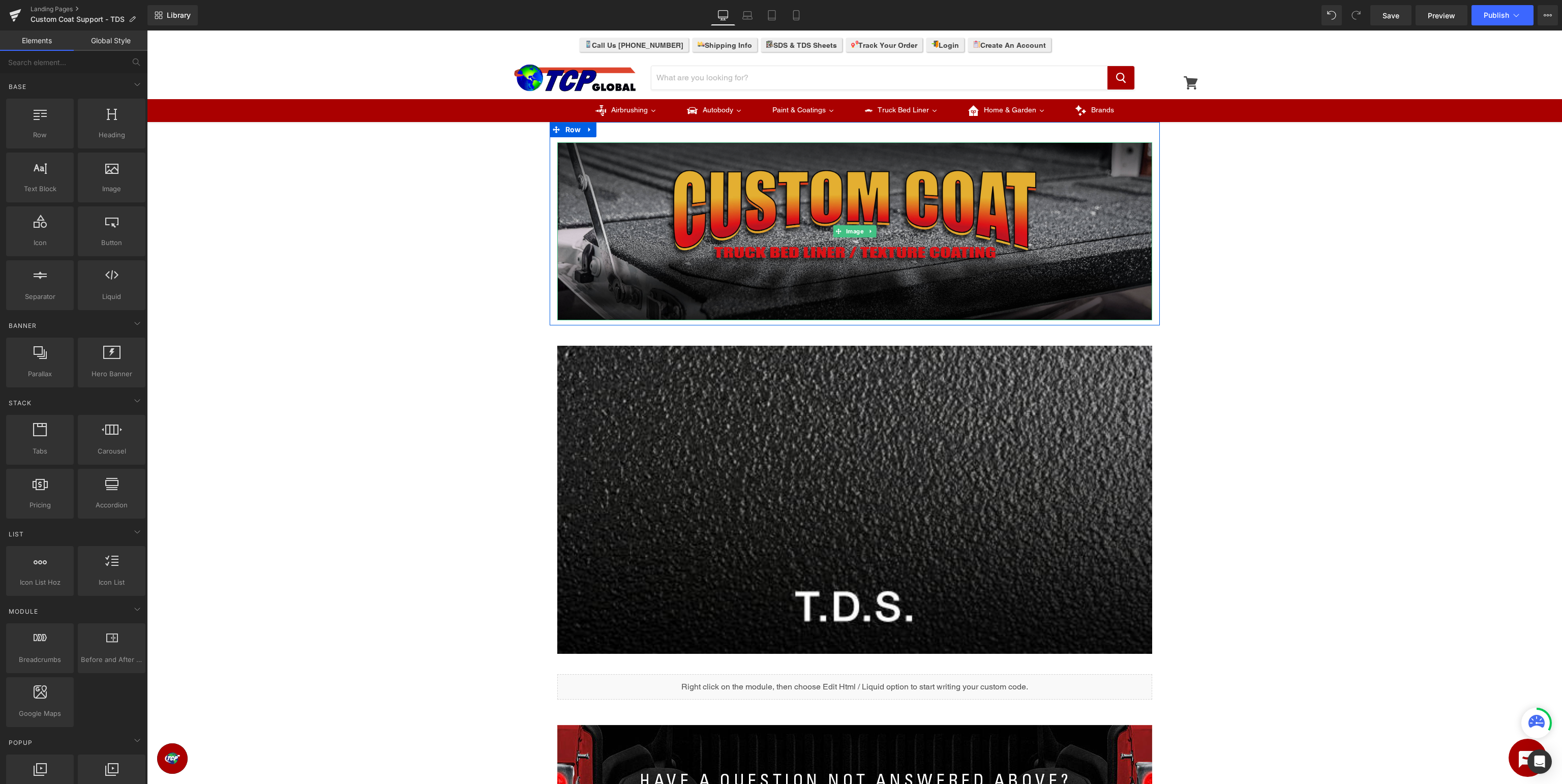
click at [841, 224] on img at bounding box center [854, 231] width 595 height 178
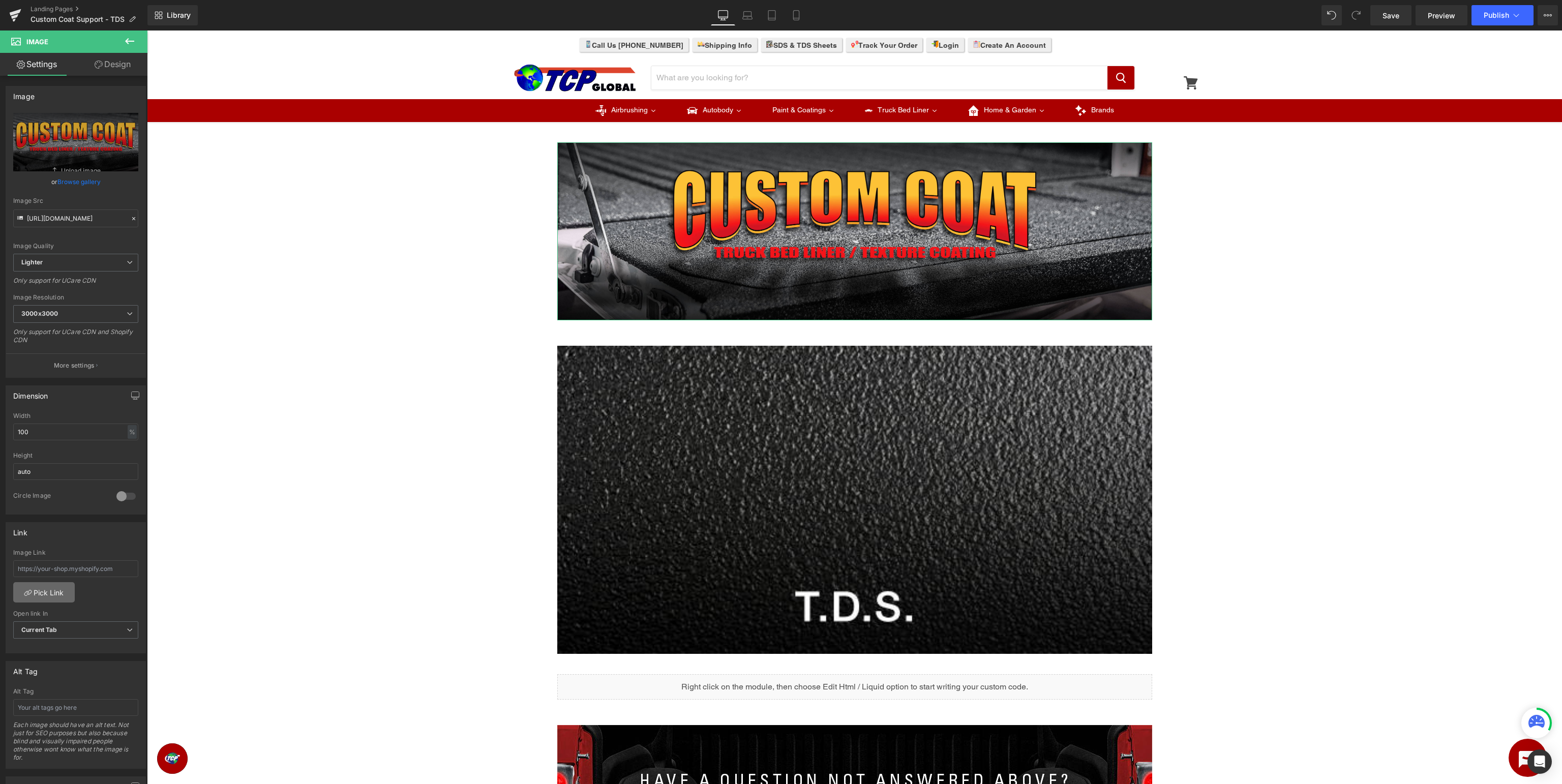
click at [59, 600] on link "Pick Link" at bounding box center [44, 592] width 61 height 21
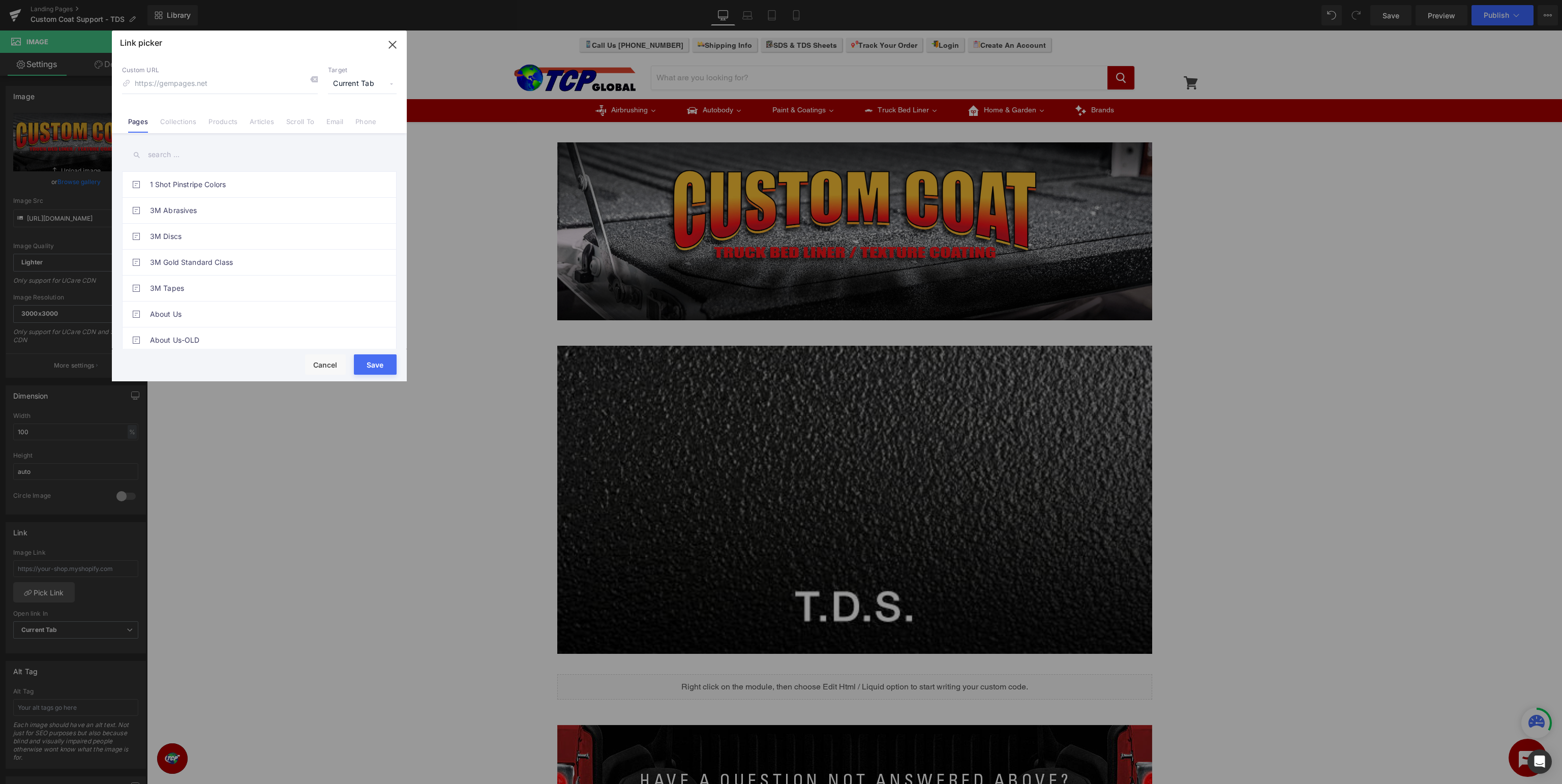
click at [230, 153] on input "text" at bounding box center [259, 155] width 275 height 23
type input "custom coat"
click at [219, 263] on link "Custom Coat Support" at bounding box center [261, 263] width 224 height 25
type input "/pages/custom-coat-support"
click at [386, 365] on button "Save" at bounding box center [375, 364] width 42 height 21
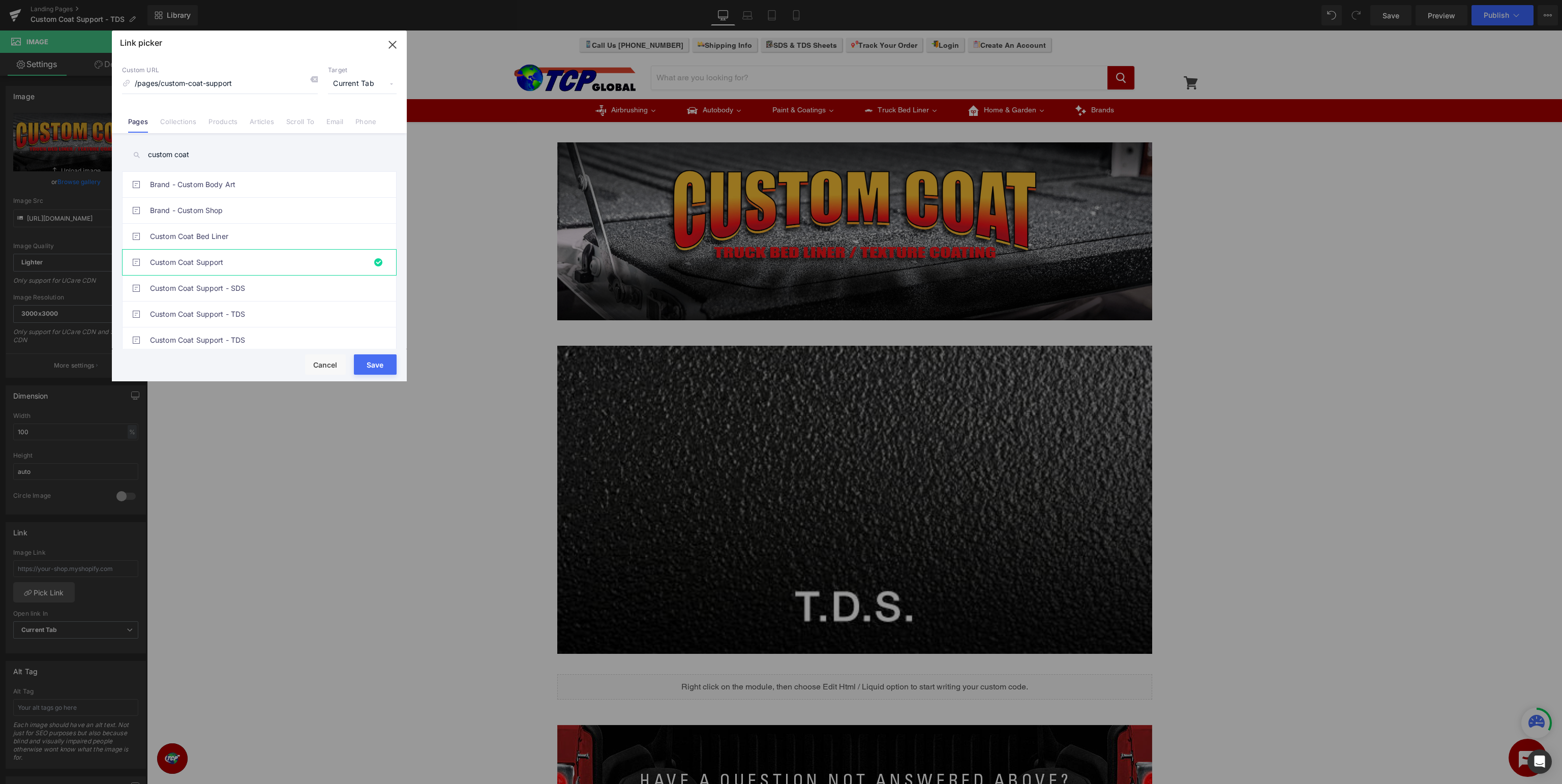
type input "/pages/custom-coat-support"
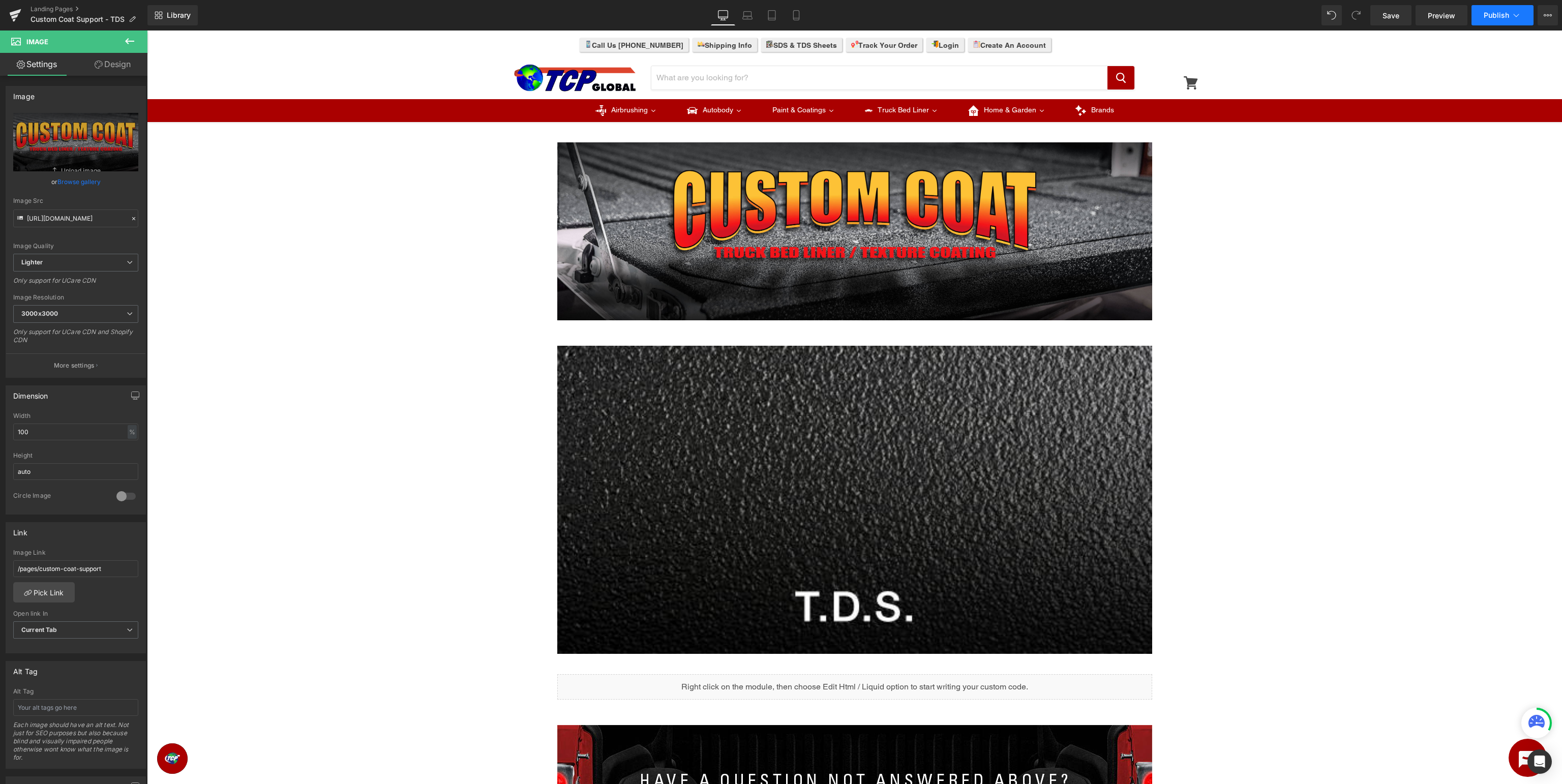
click at [1496, 13] on span "Publish" at bounding box center [1497, 15] width 25 height 8
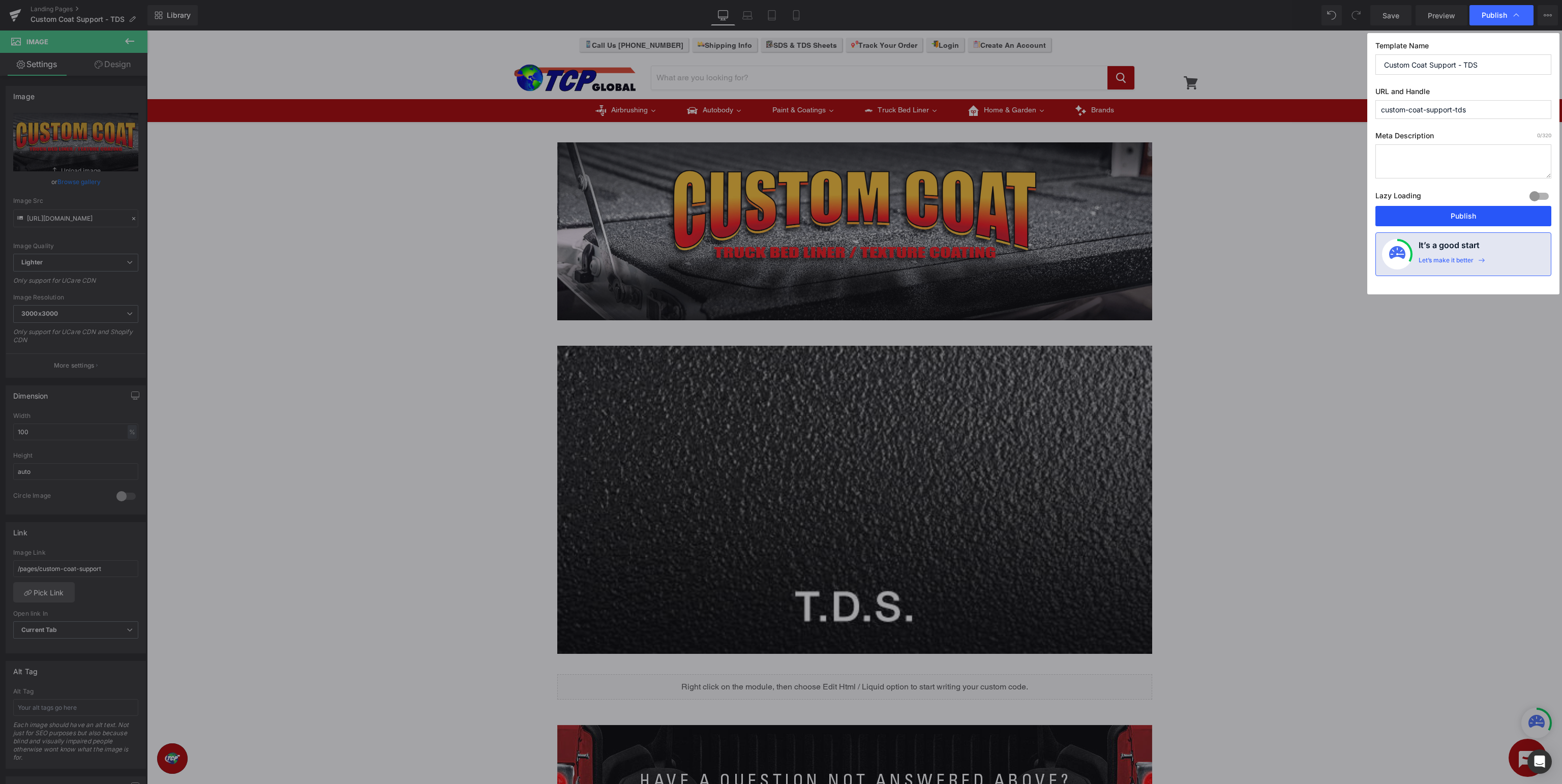
drag, startPoint x: 1472, startPoint y: 215, endPoint x: 1325, endPoint y: 185, distance: 150.0
click at [1472, 215] on button "Publish" at bounding box center [1463, 216] width 176 height 21
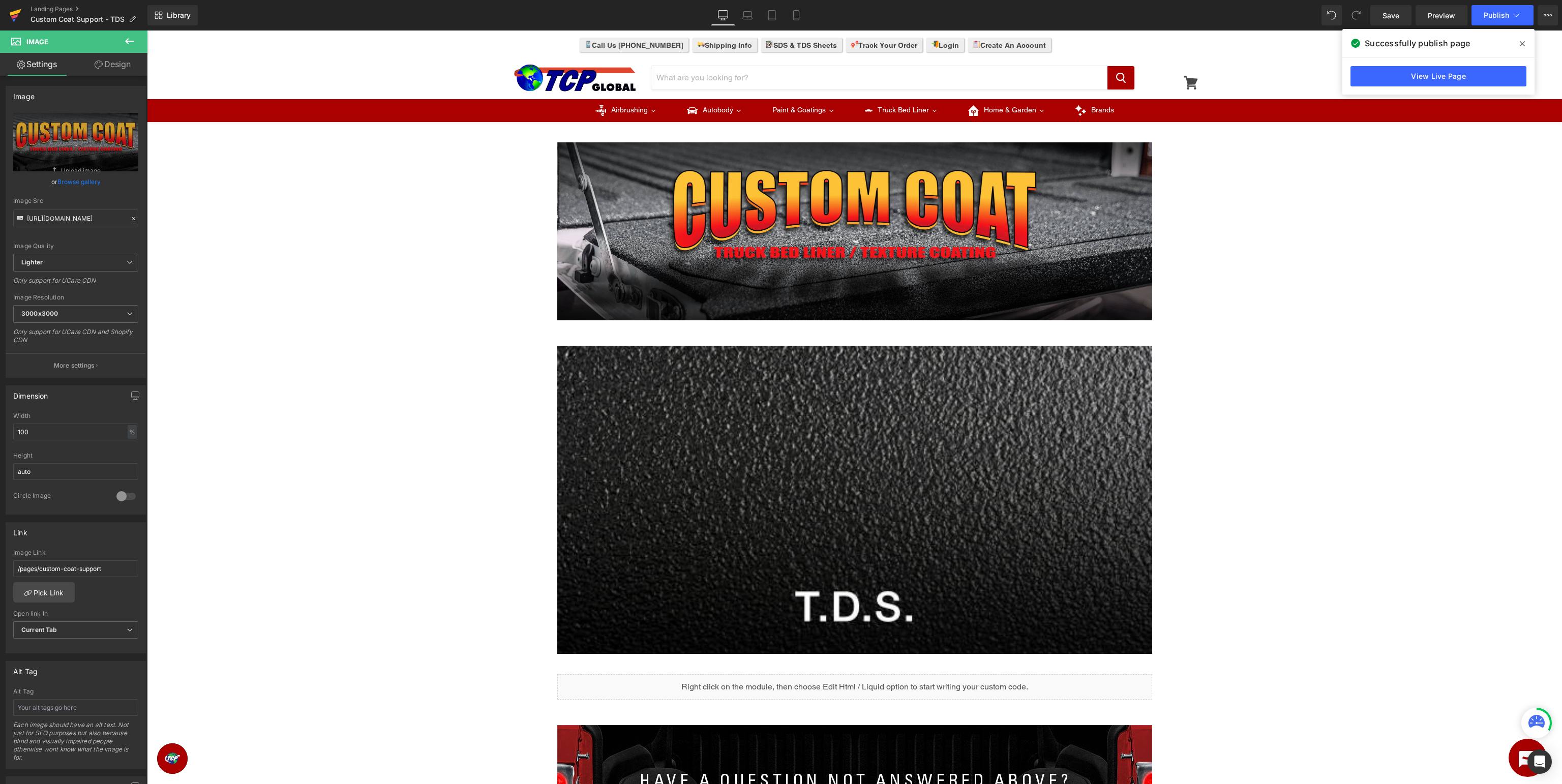
click at [18, 13] on icon at bounding box center [15, 12] width 12 height 7
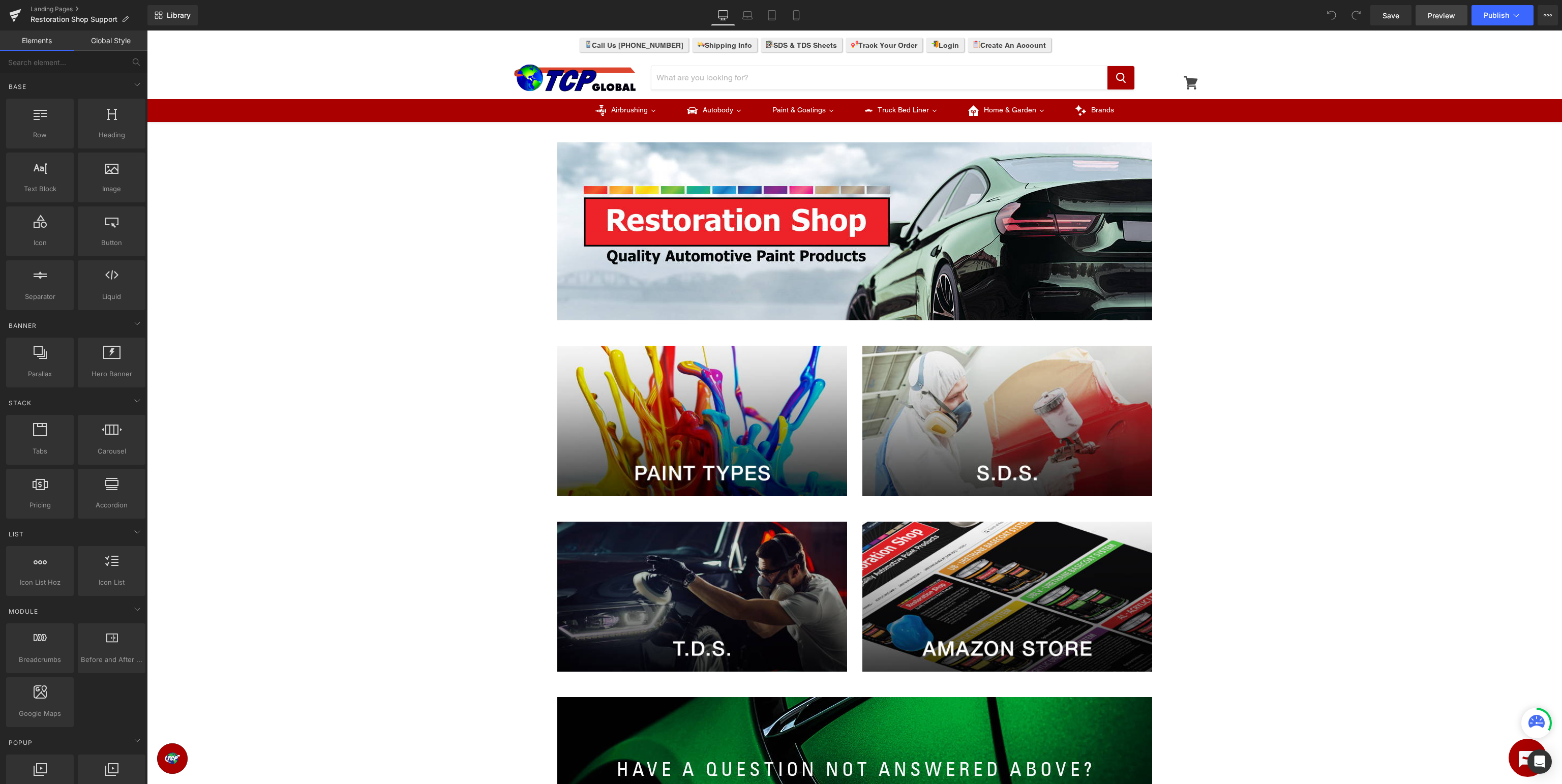
click at [1435, 18] on span "Preview" at bounding box center [1441, 16] width 27 height 11
click at [688, 599] on span at bounding box center [686, 597] width 11 height 12
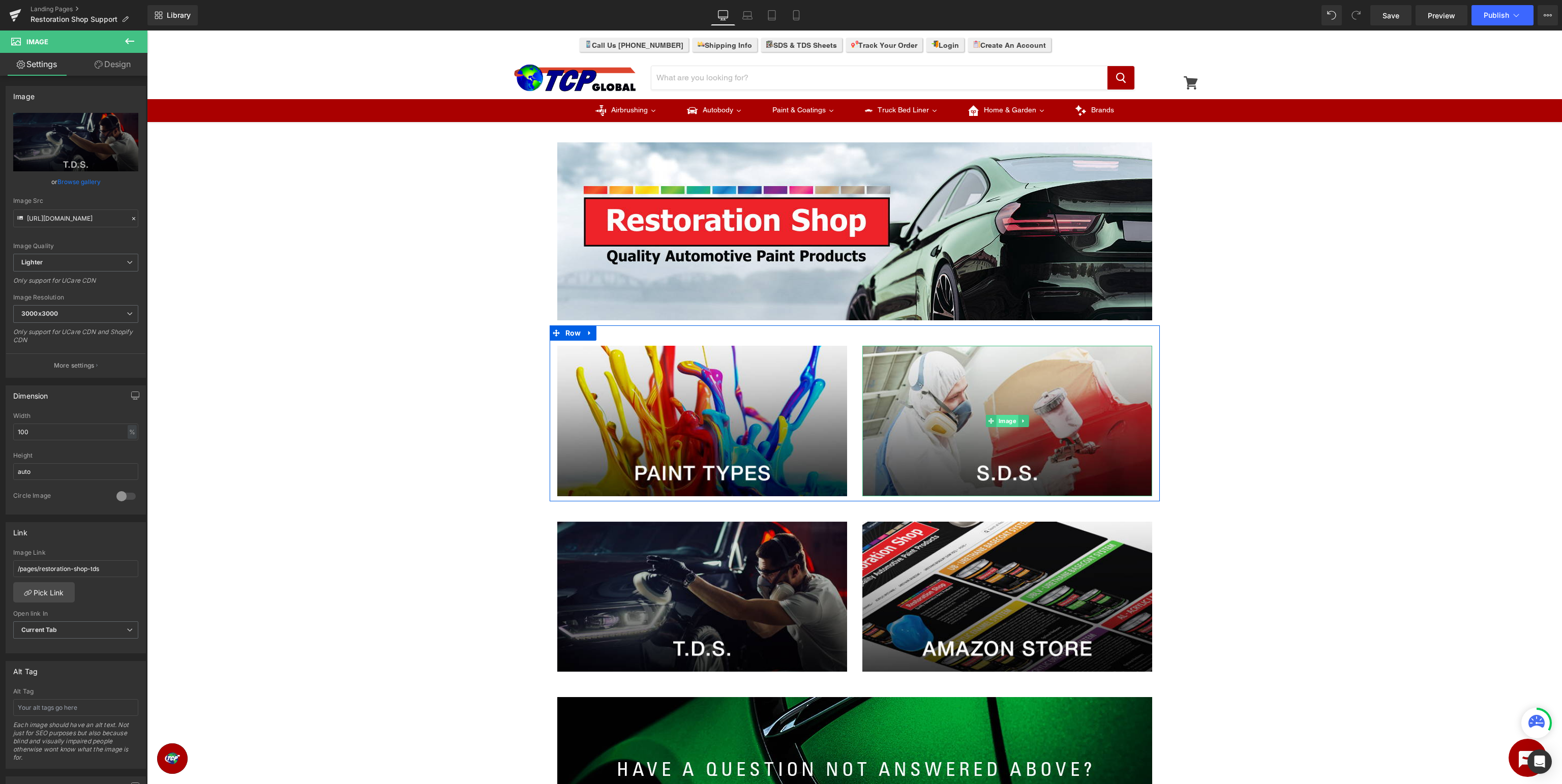
click at [1004, 424] on span "Image" at bounding box center [1007, 421] width 22 height 12
type input "https://ucarecdn.com/e7f3d4fe-bd9f-4472-b355-ae501b81aa12/-/format/auto/-/previ…"
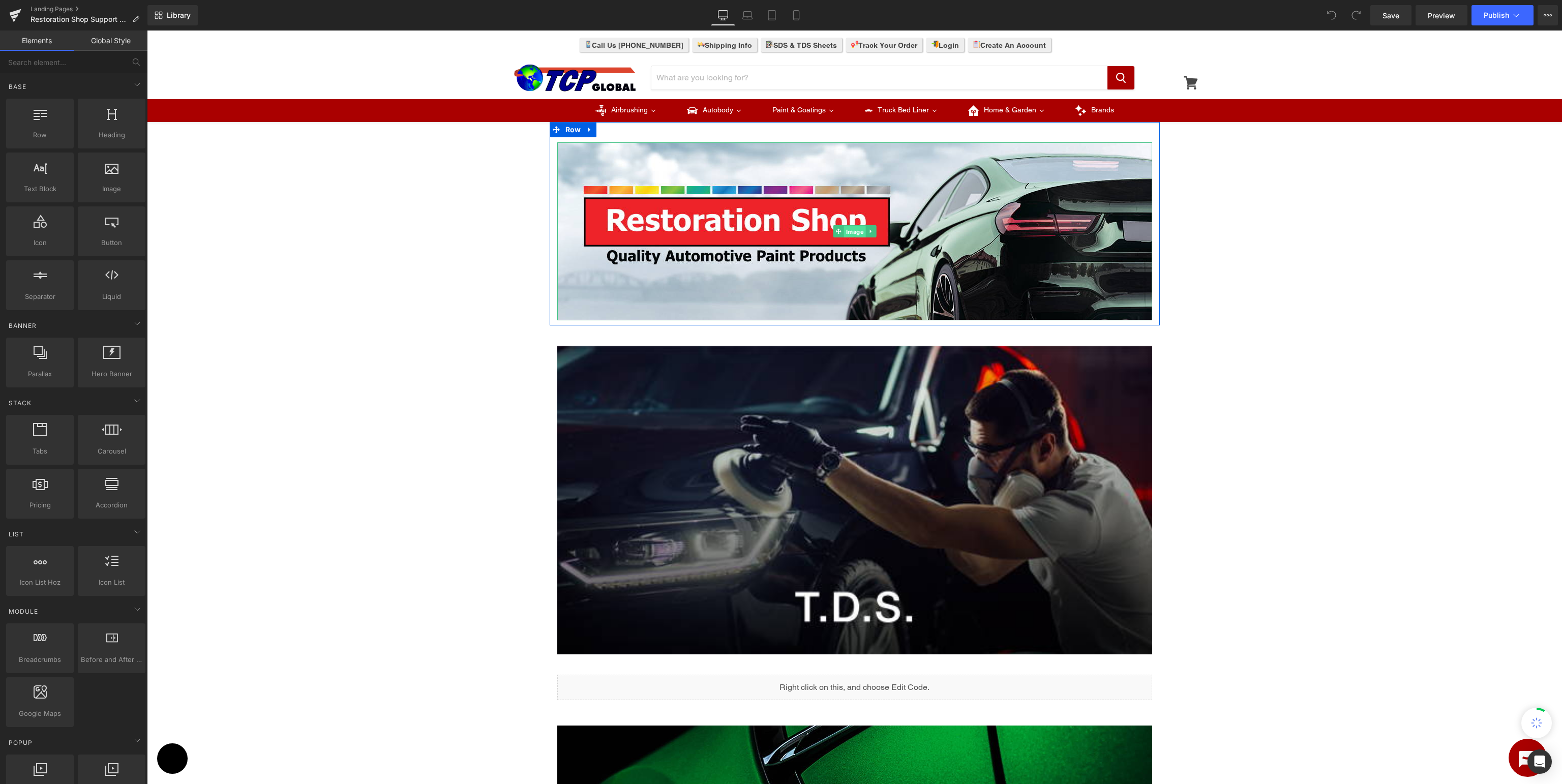
click at [851, 232] on span "Image" at bounding box center [854, 232] width 22 height 12
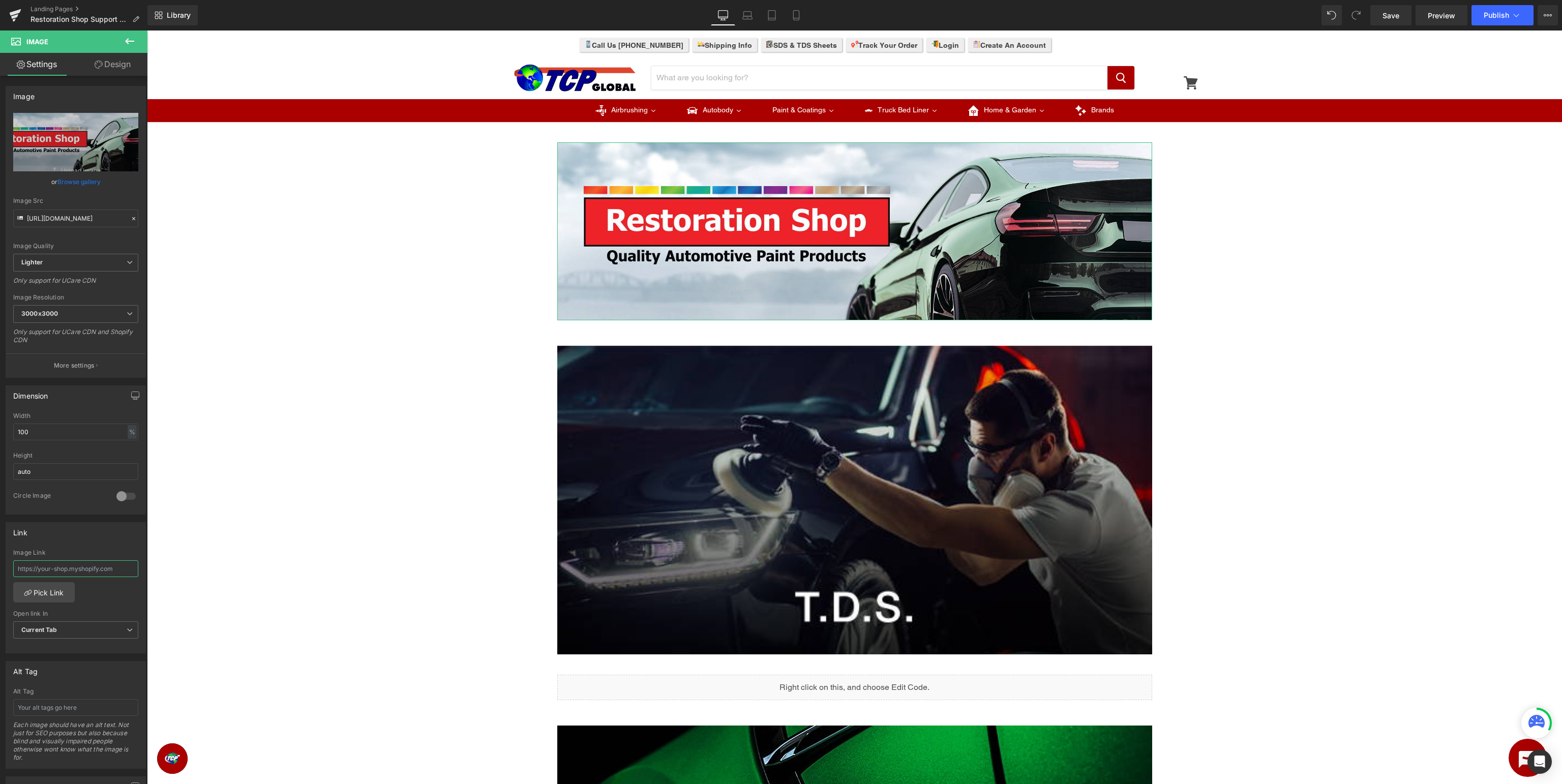
click at [61, 568] on input "text" at bounding box center [76, 569] width 125 height 17
click at [36, 589] on link "Pick Link" at bounding box center [44, 592] width 61 height 21
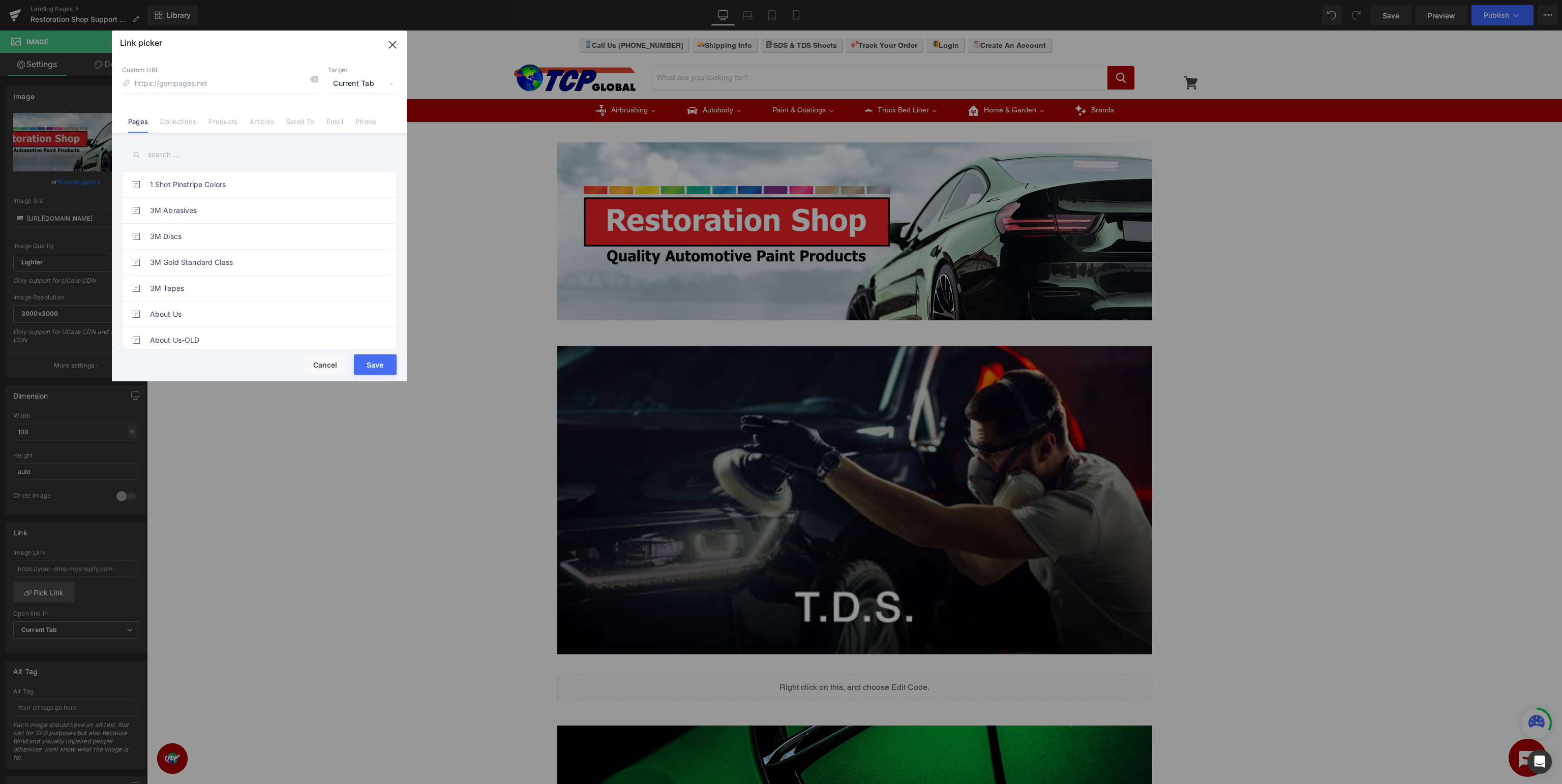
drag, startPoint x: 230, startPoint y: 159, endPoint x: 223, endPoint y: 158, distance: 7.1
click at [229, 158] on input "text" at bounding box center [259, 155] width 275 height 23
type input "c"
type input "restoration shop"
click at [335, 238] on link "Restoration Shop Support" at bounding box center [261, 236] width 224 height 25
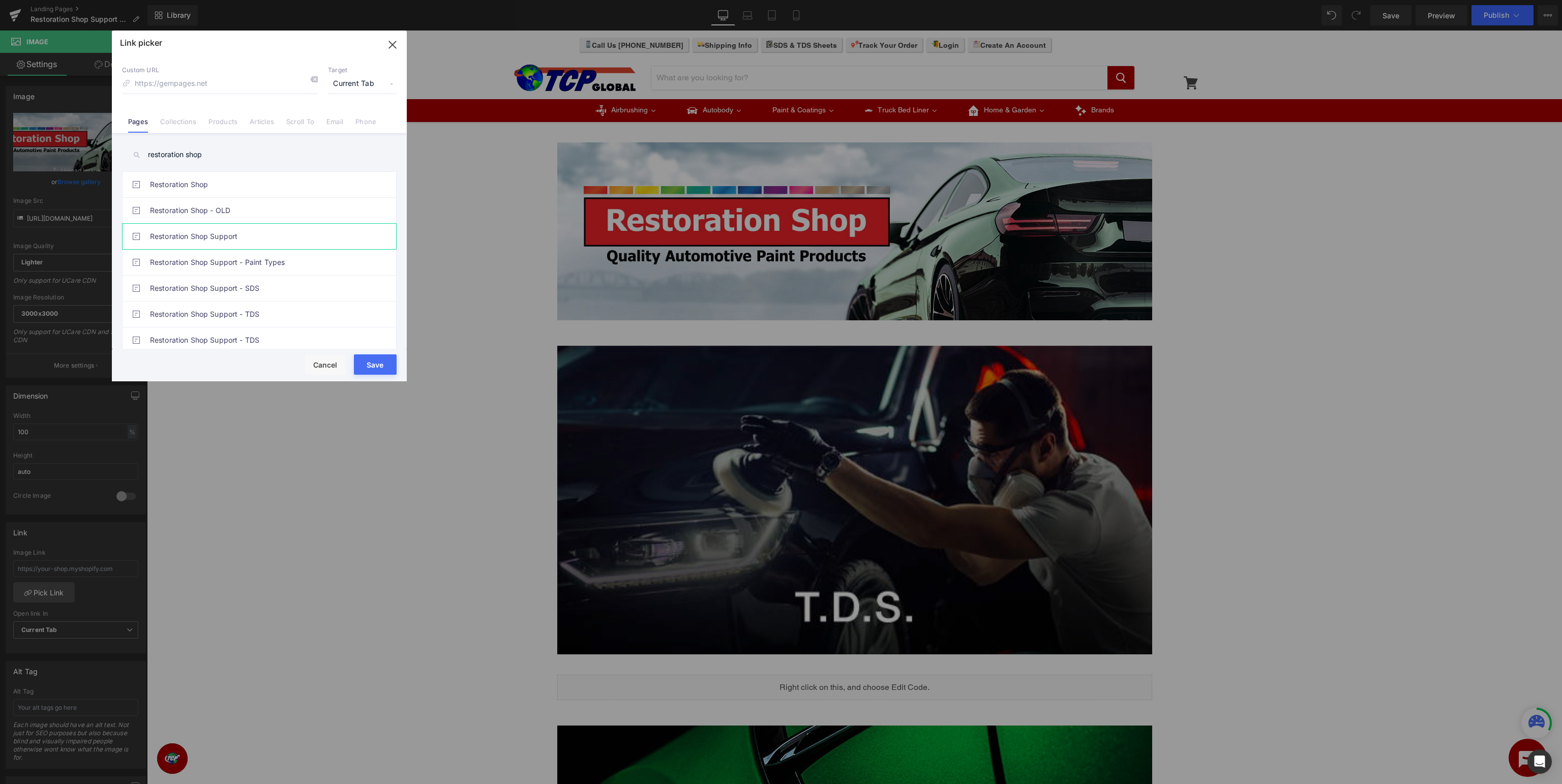
type input "/pages/restoration-shop-support"
click at [376, 361] on button "Save" at bounding box center [375, 364] width 42 height 21
type input "/pages/restoration-shop-support"
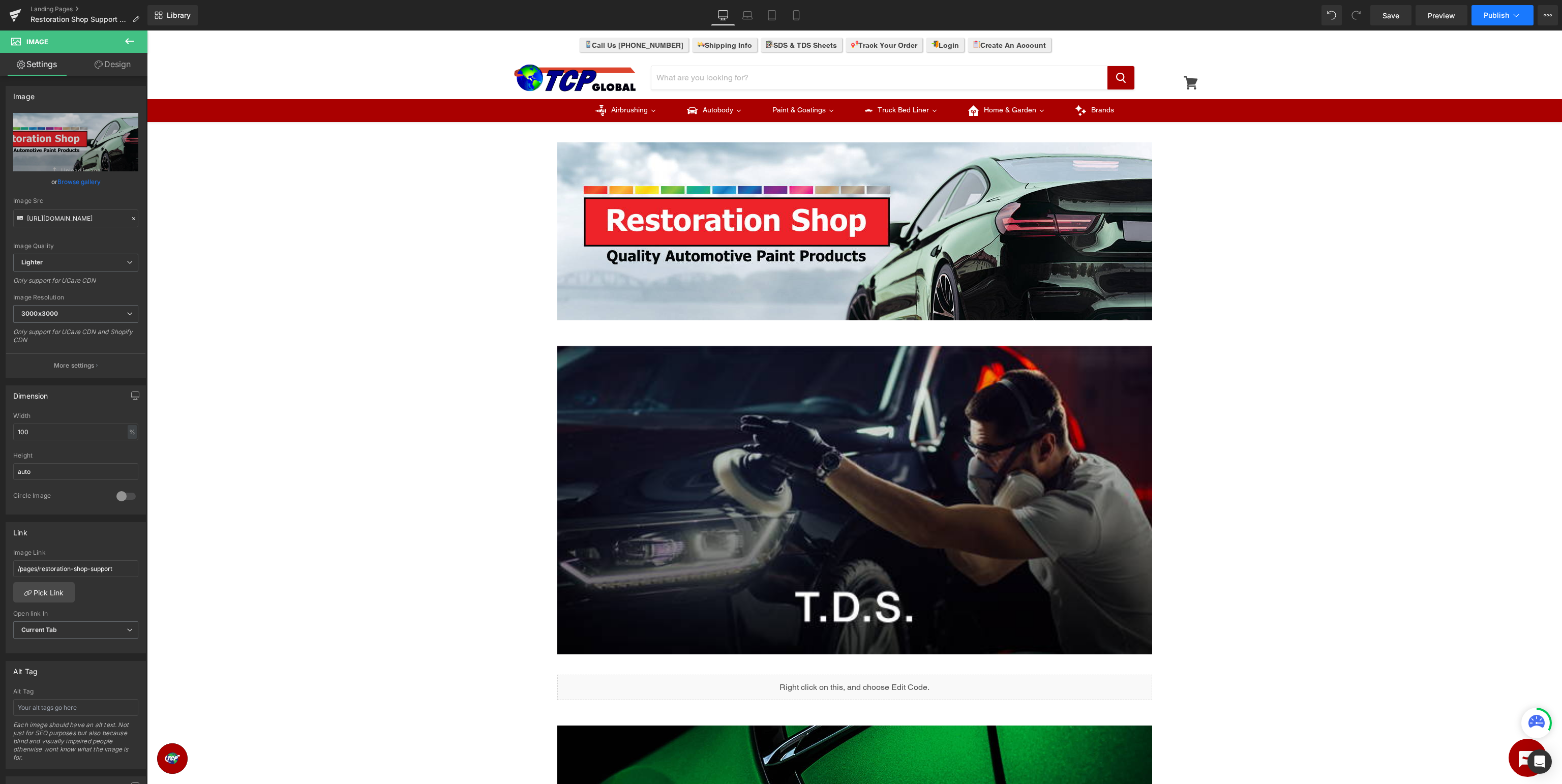
click at [1502, 21] on button "Publish" at bounding box center [1503, 15] width 62 height 21
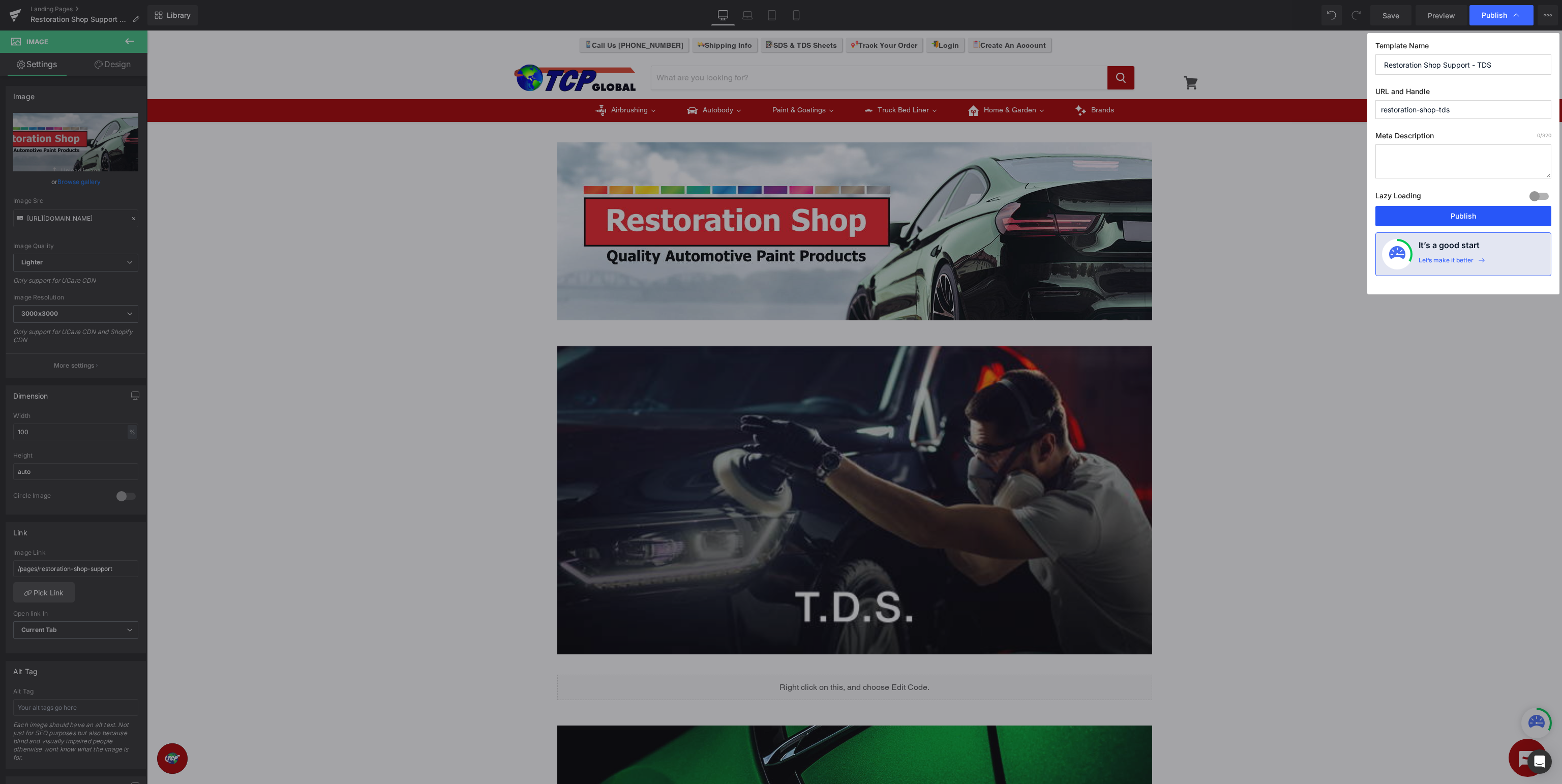
click at [1474, 216] on button "Publish" at bounding box center [1463, 216] width 176 height 21
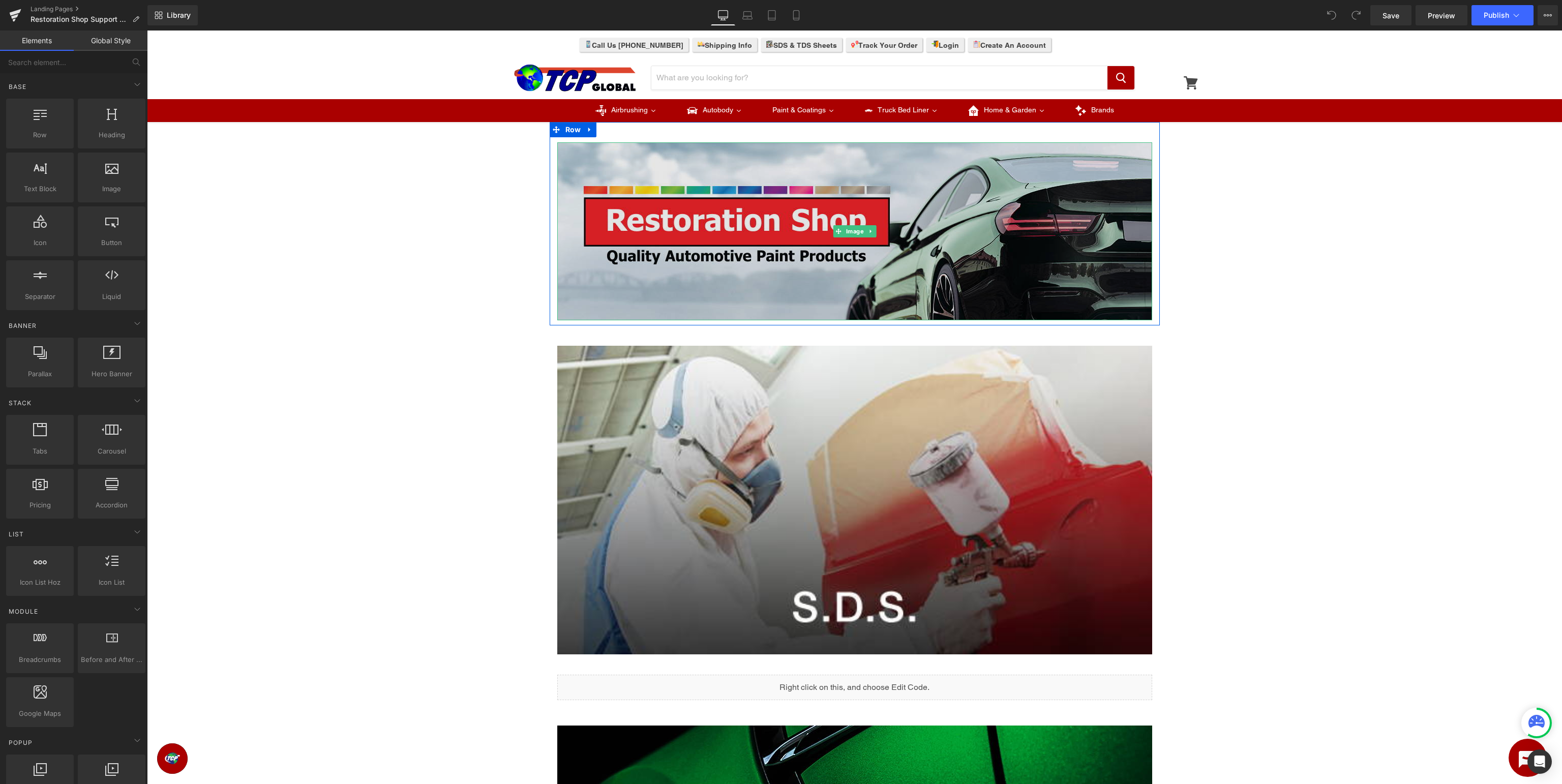
click at [953, 244] on img at bounding box center [854, 231] width 595 height 178
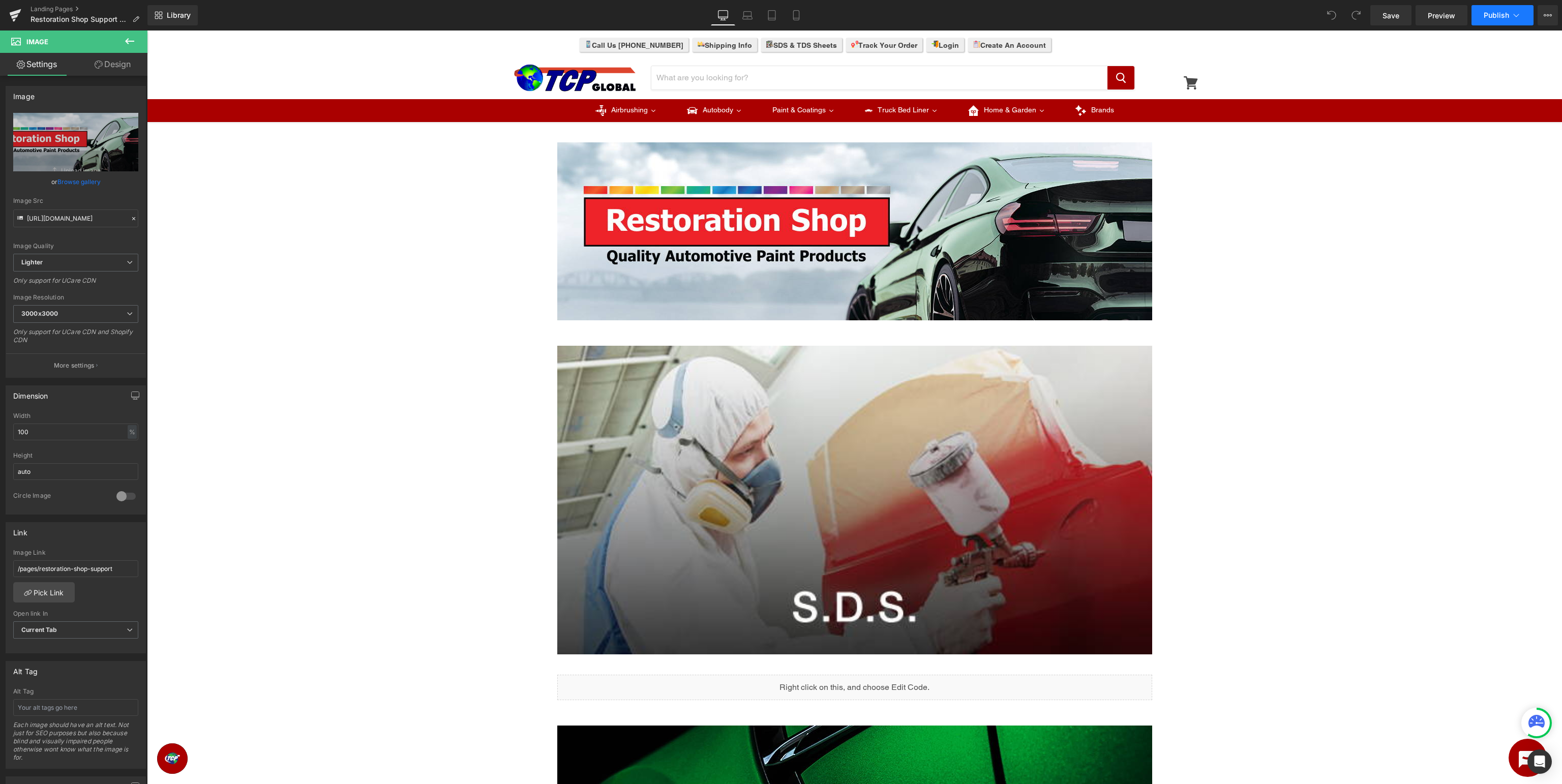
click at [1508, 18] on span "Publish" at bounding box center [1497, 15] width 25 height 8
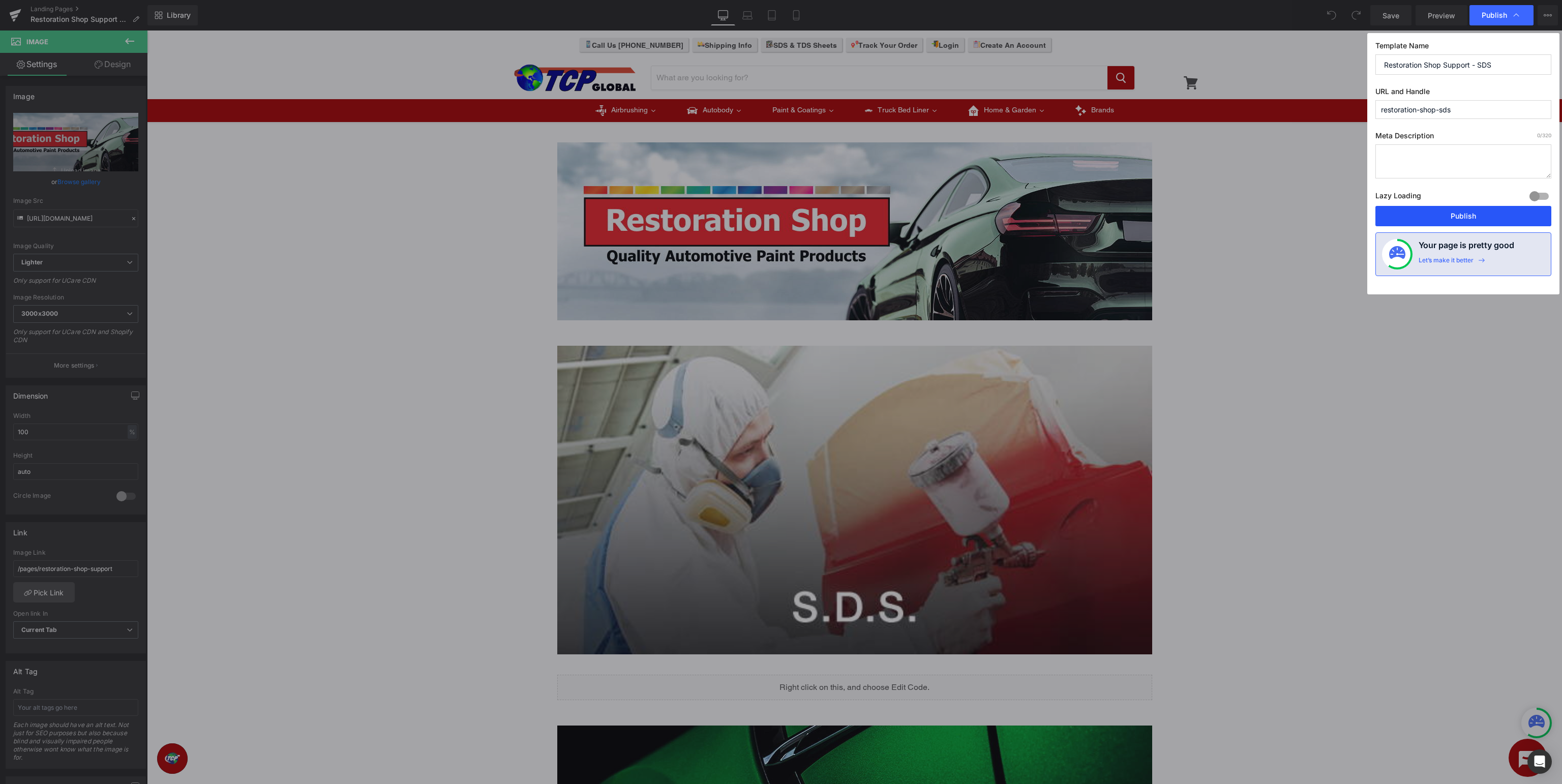
click at [1493, 213] on button "Publish" at bounding box center [1463, 216] width 176 height 21
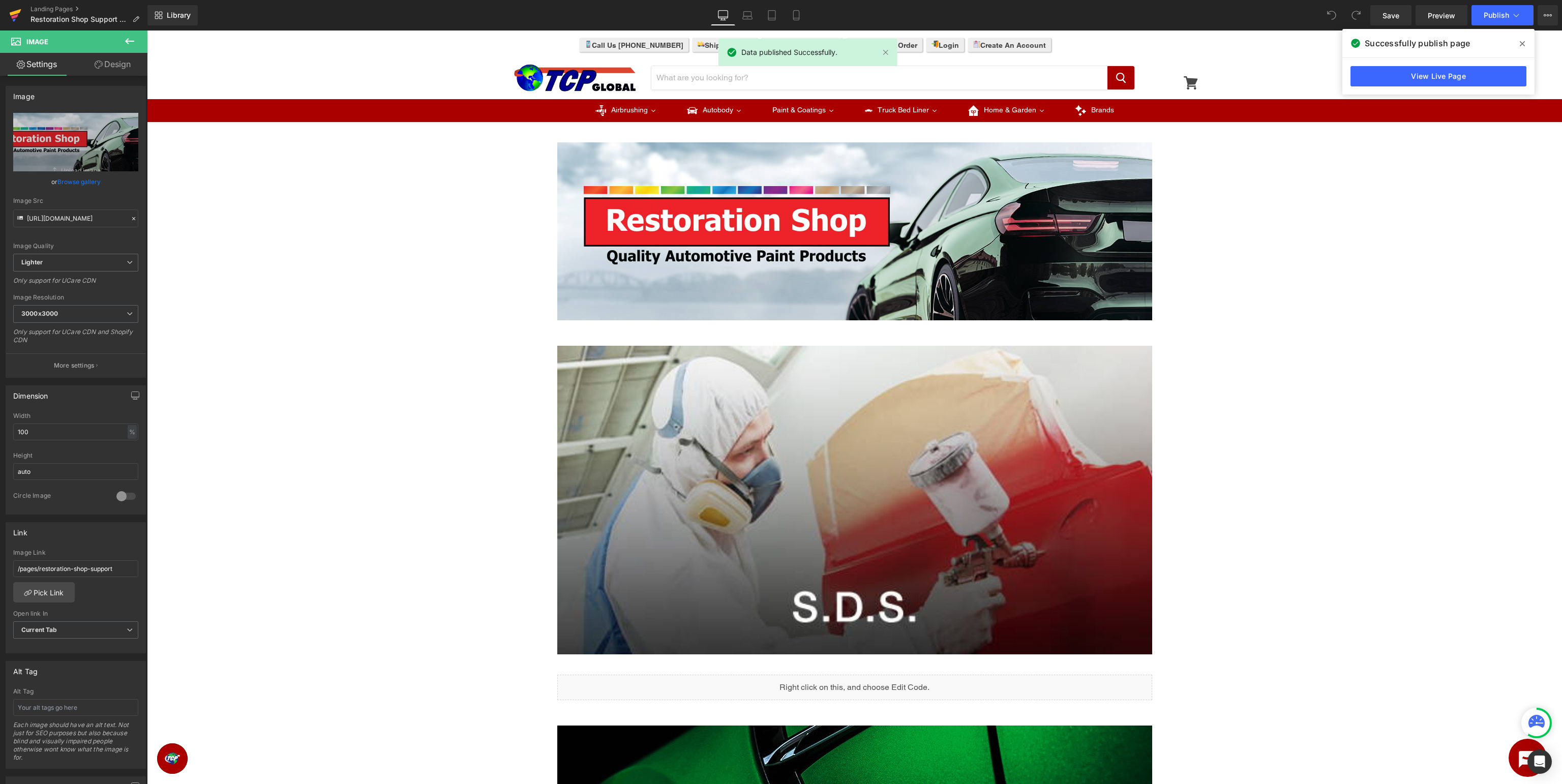
click at [18, 18] on icon at bounding box center [15, 15] width 12 height 25
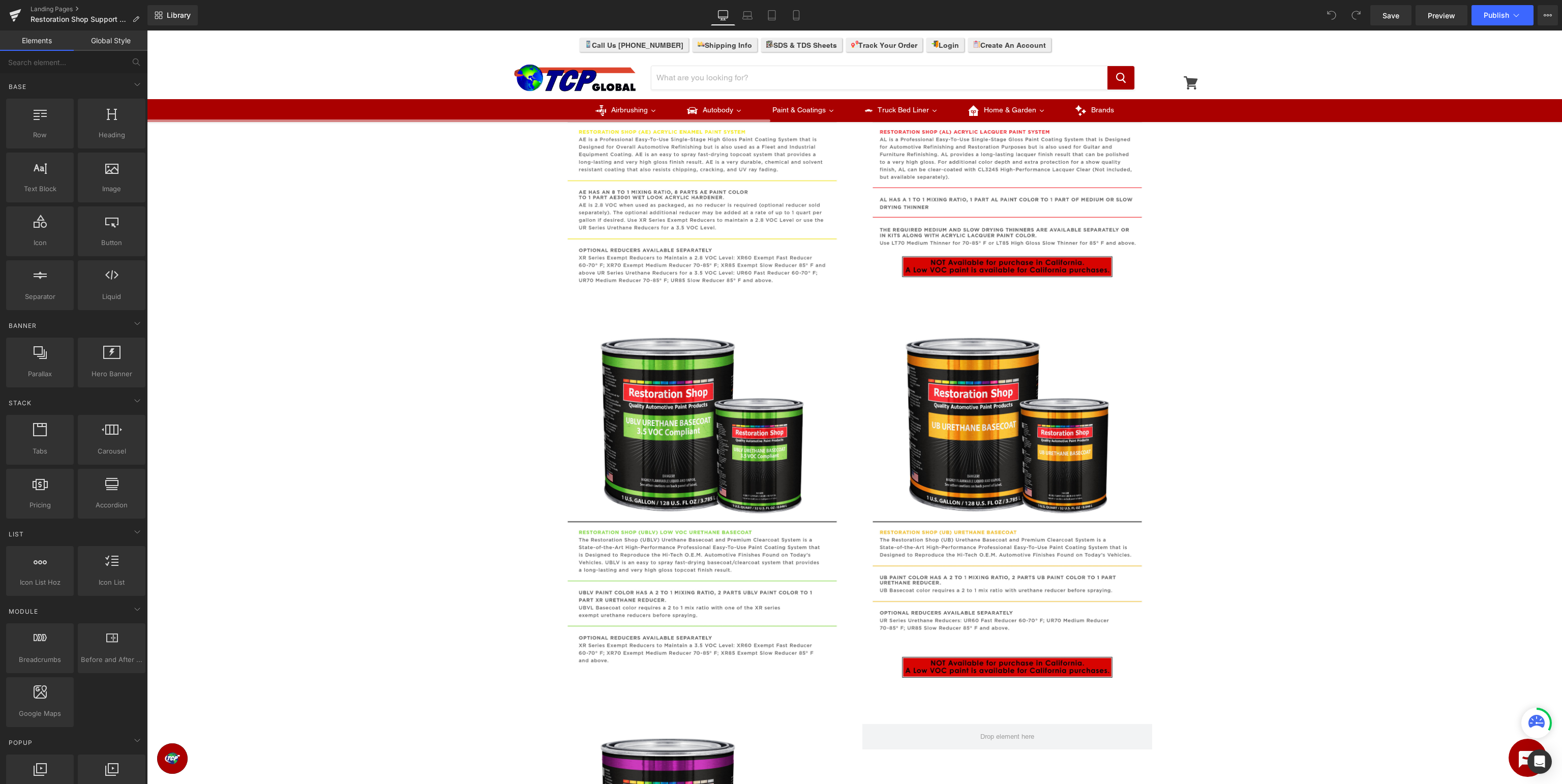
scroll to position [1020, 0]
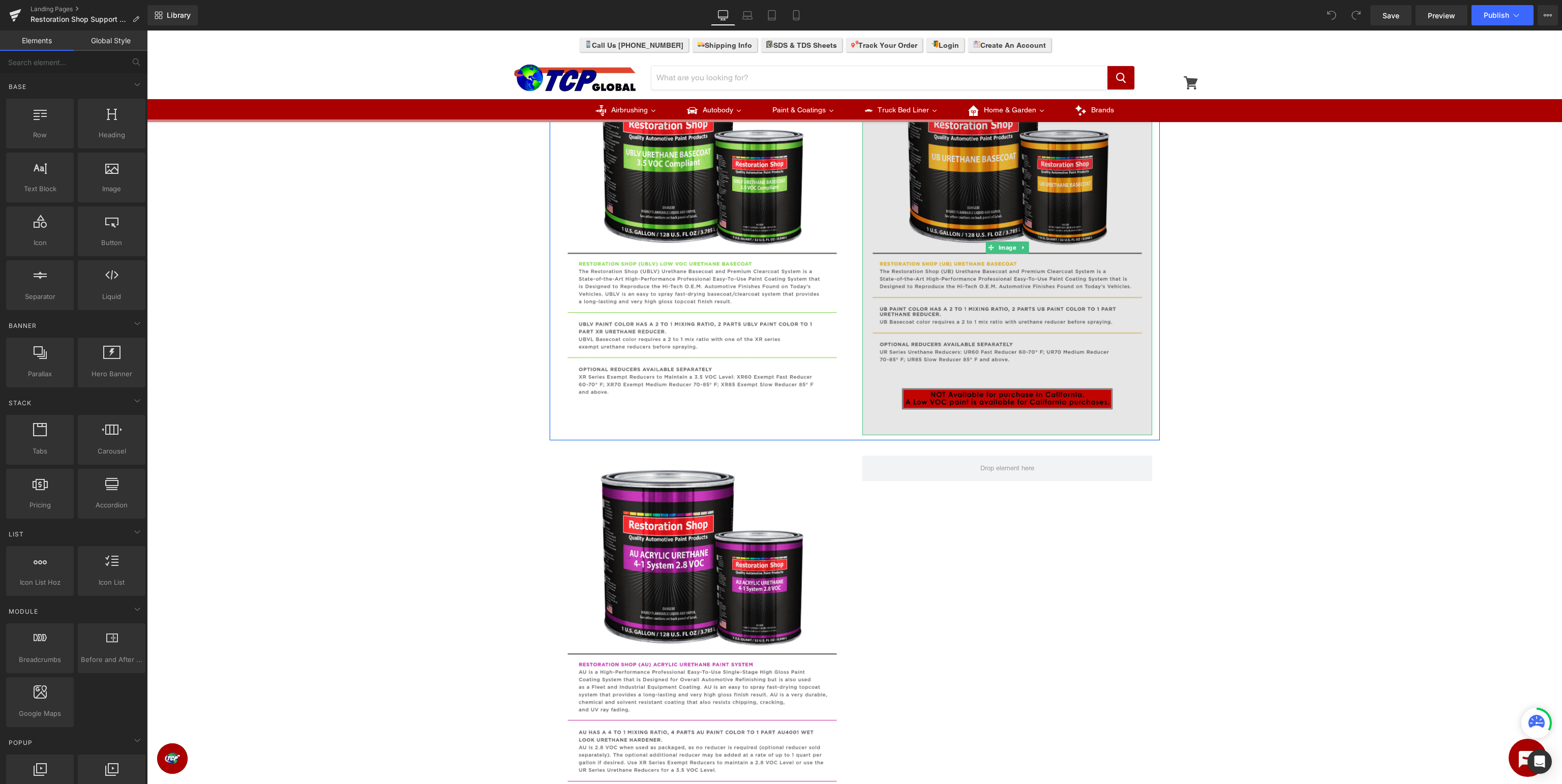
click at [999, 209] on img at bounding box center [1007, 247] width 290 height 375
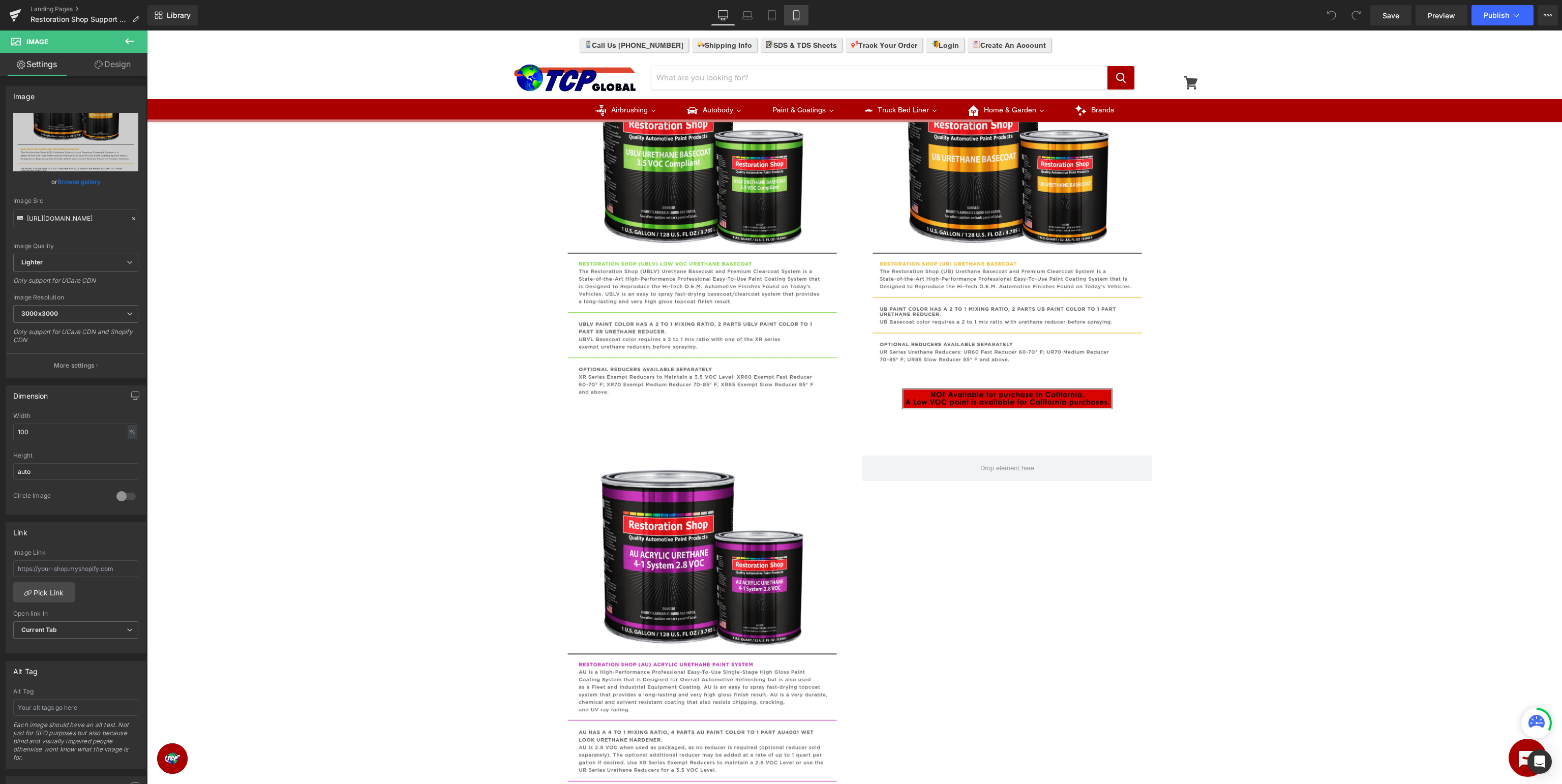
click at [798, 20] on icon at bounding box center [796, 16] width 5 height 10
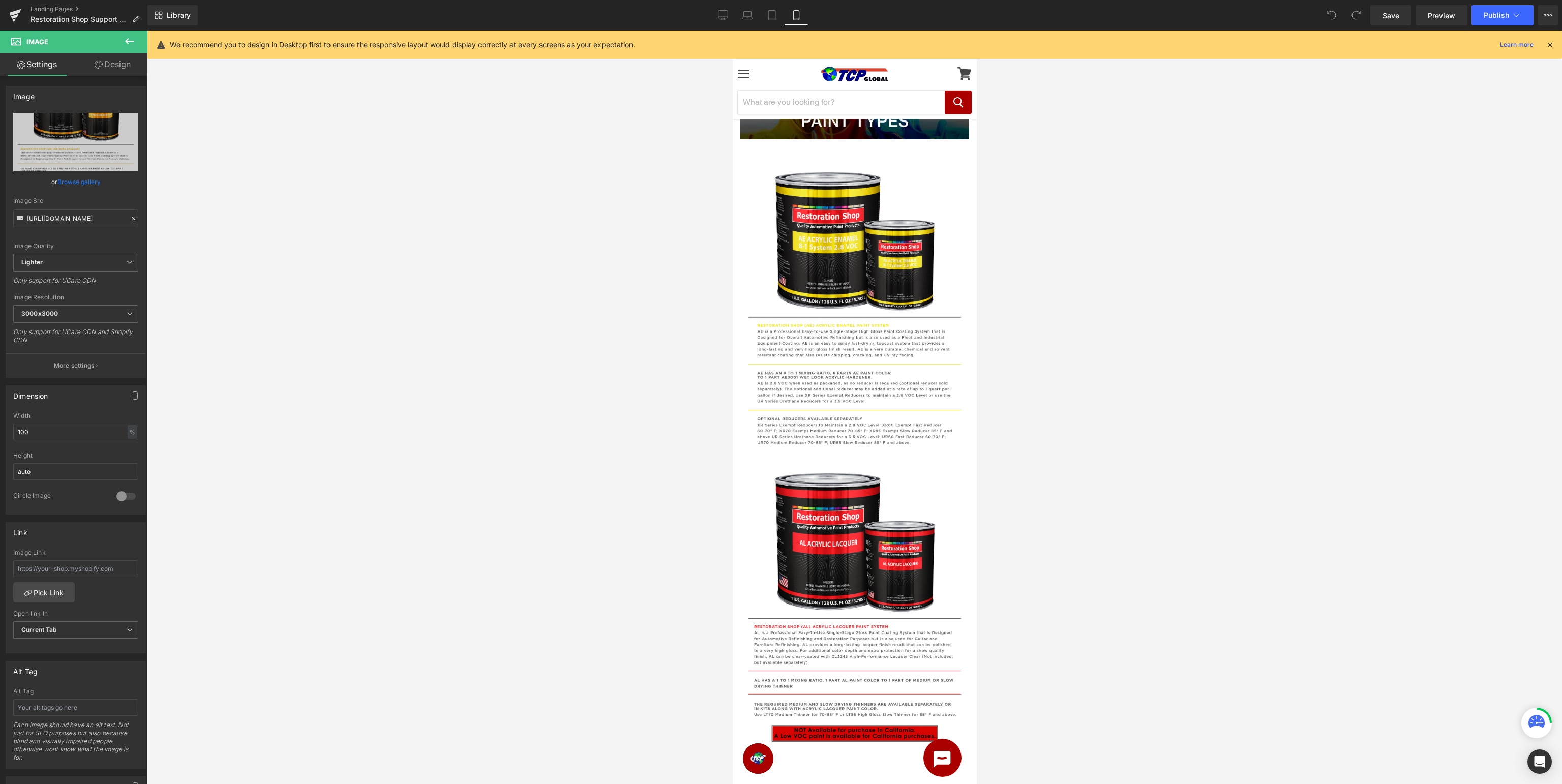
scroll to position [0, 0]
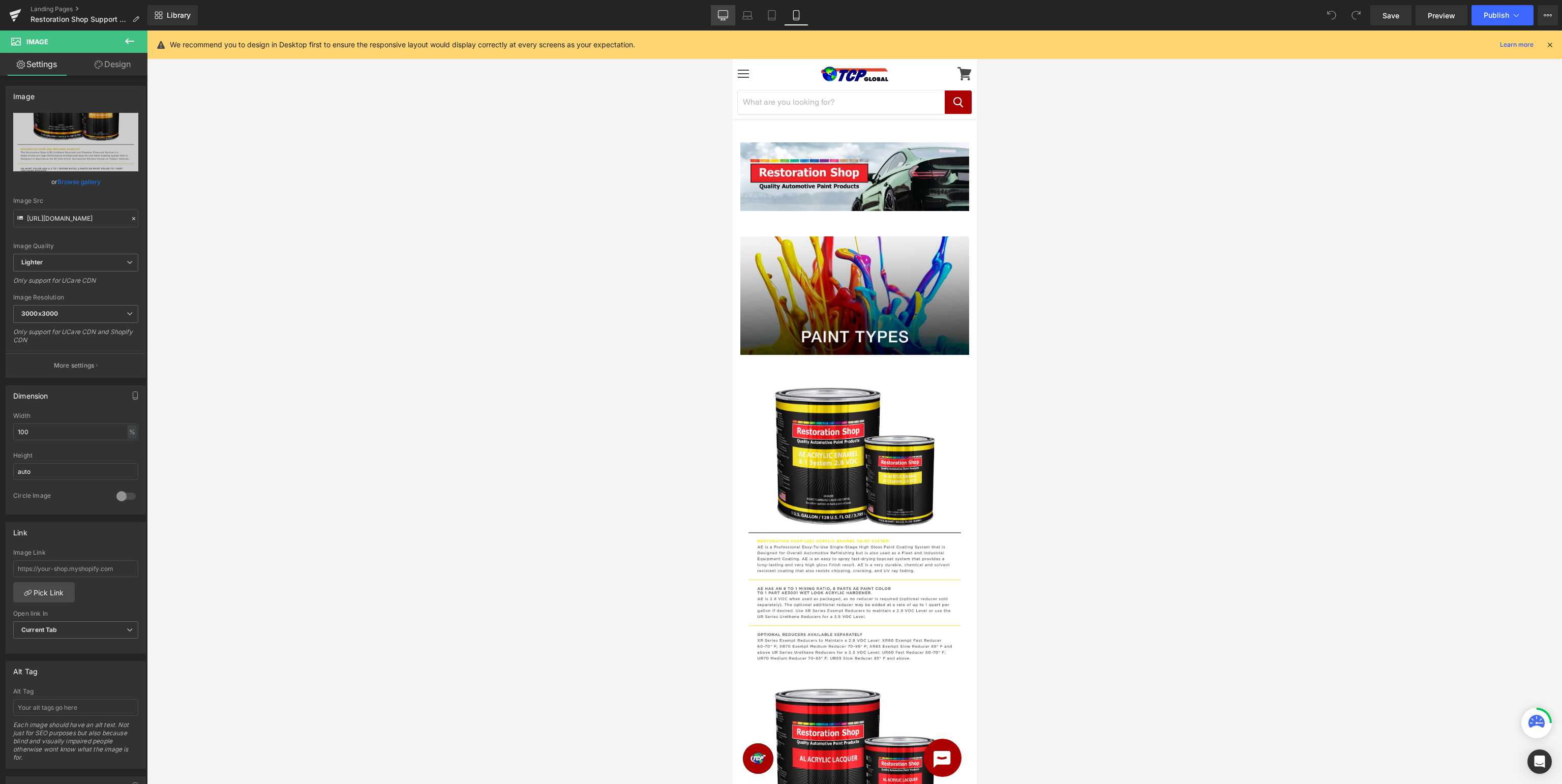
click at [723, 19] on icon at bounding box center [723, 15] width 10 height 10
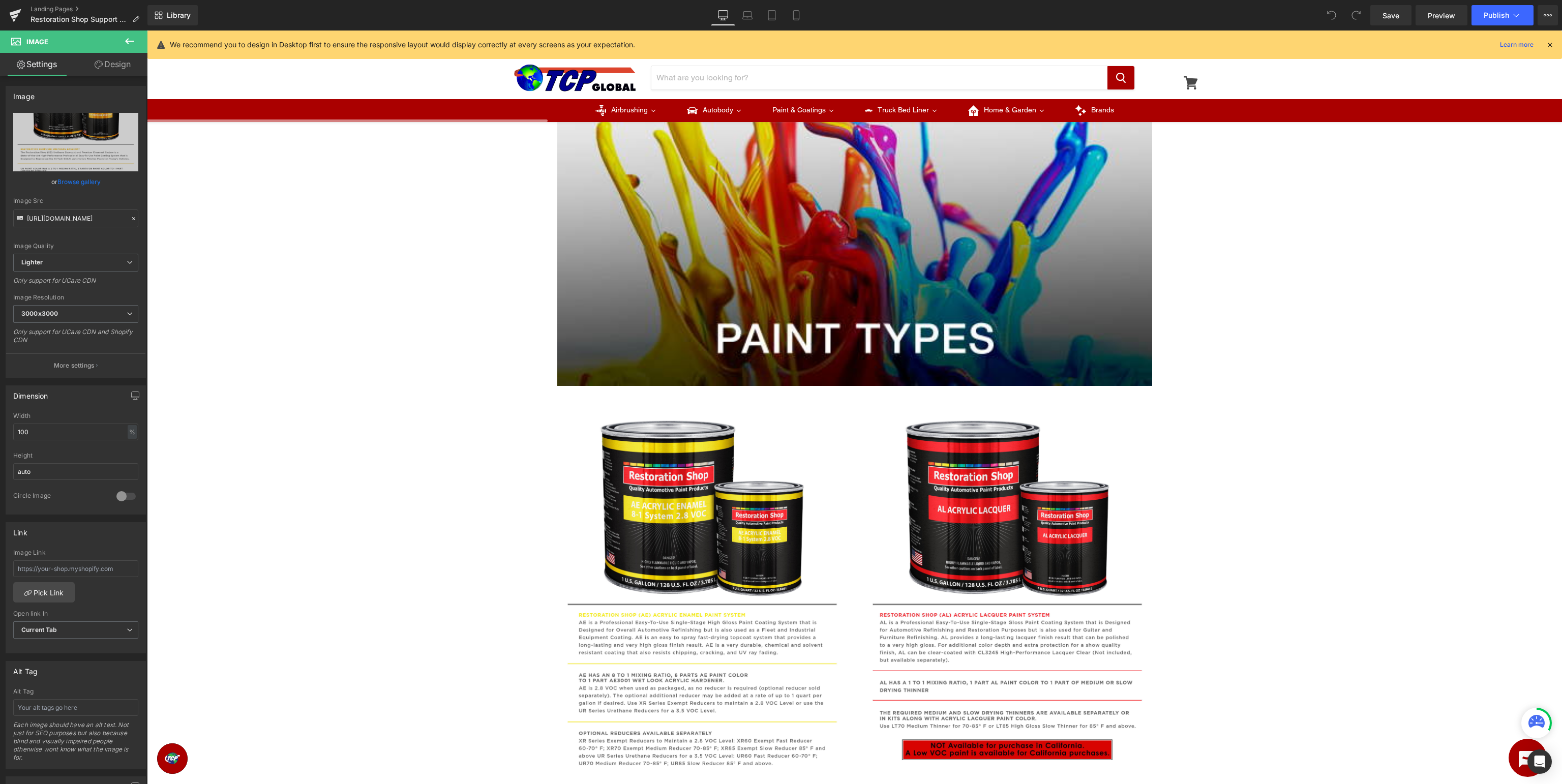
scroll to position [591, 0]
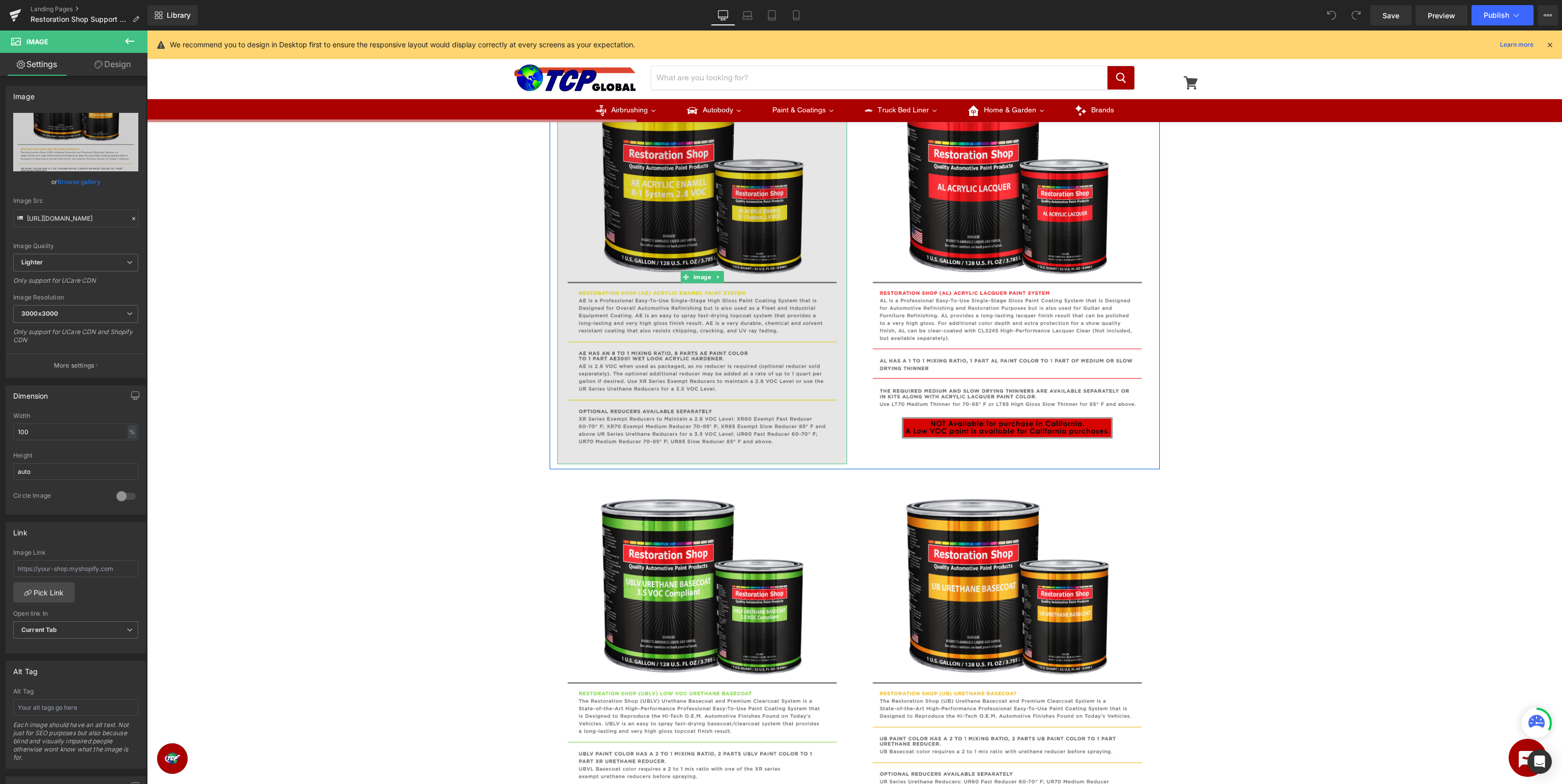
click at [694, 292] on img at bounding box center [702, 277] width 290 height 375
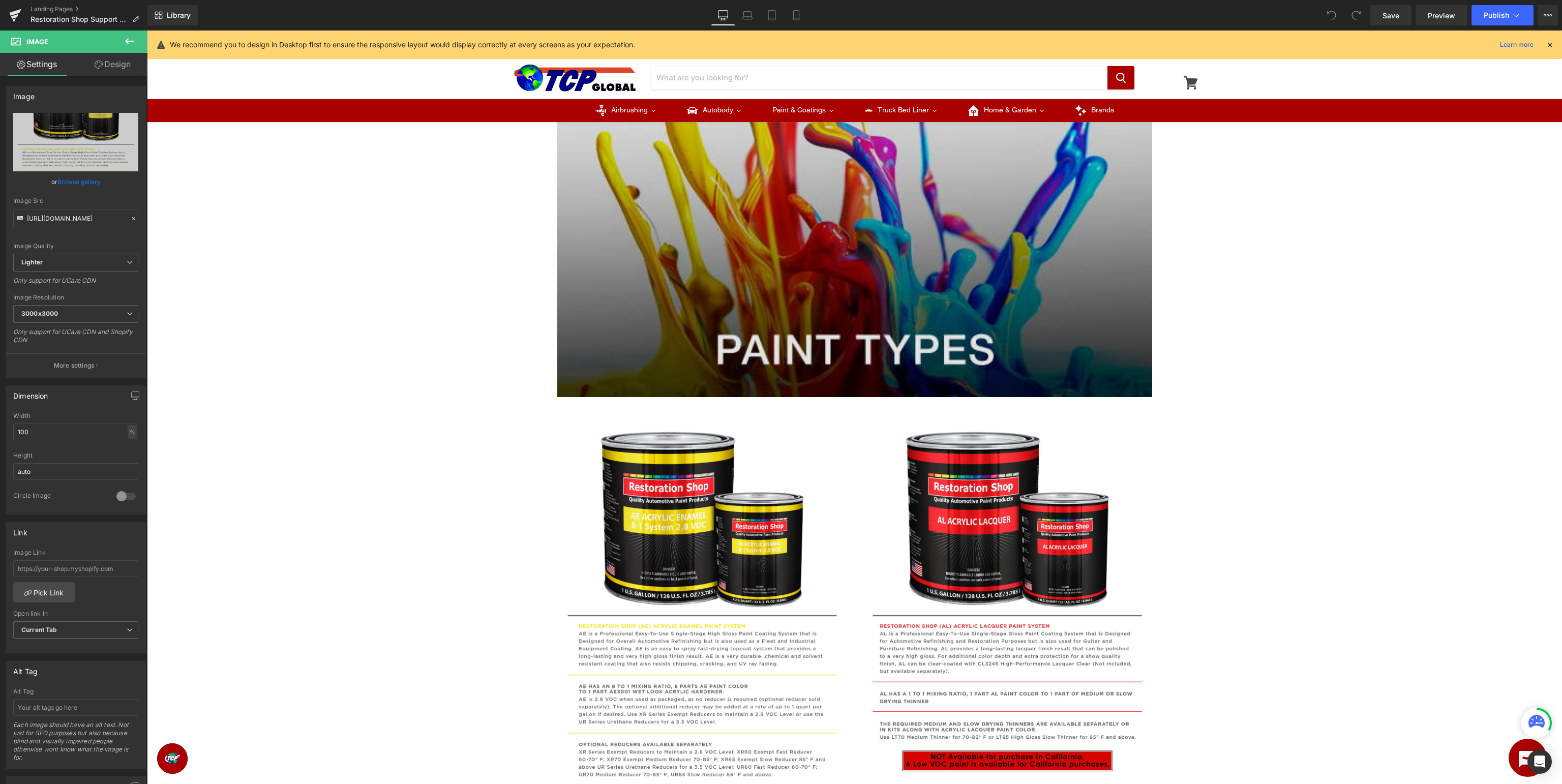
scroll to position [0, 0]
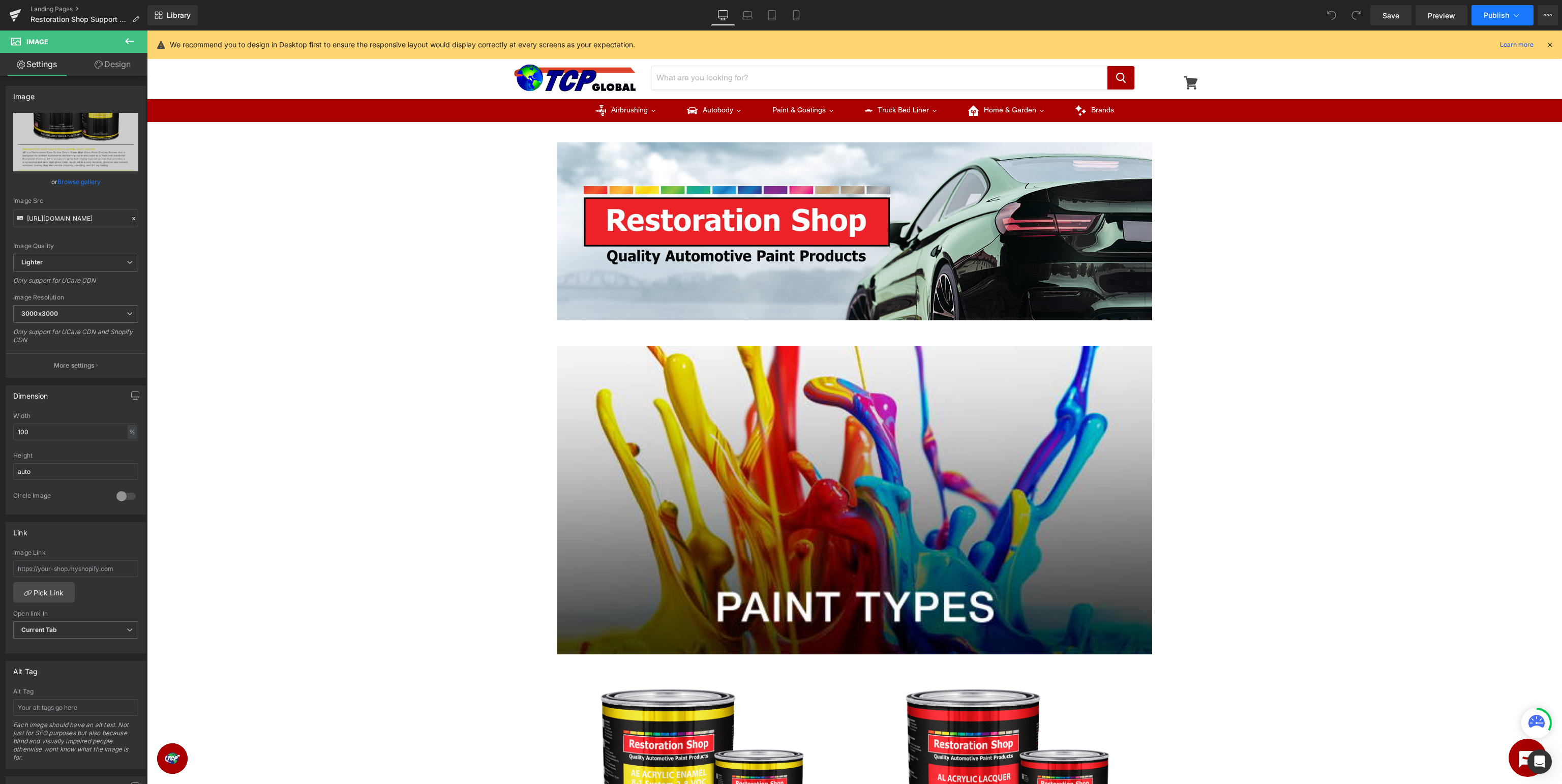
click at [1506, 18] on span "Publish" at bounding box center [1497, 15] width 25 height 8
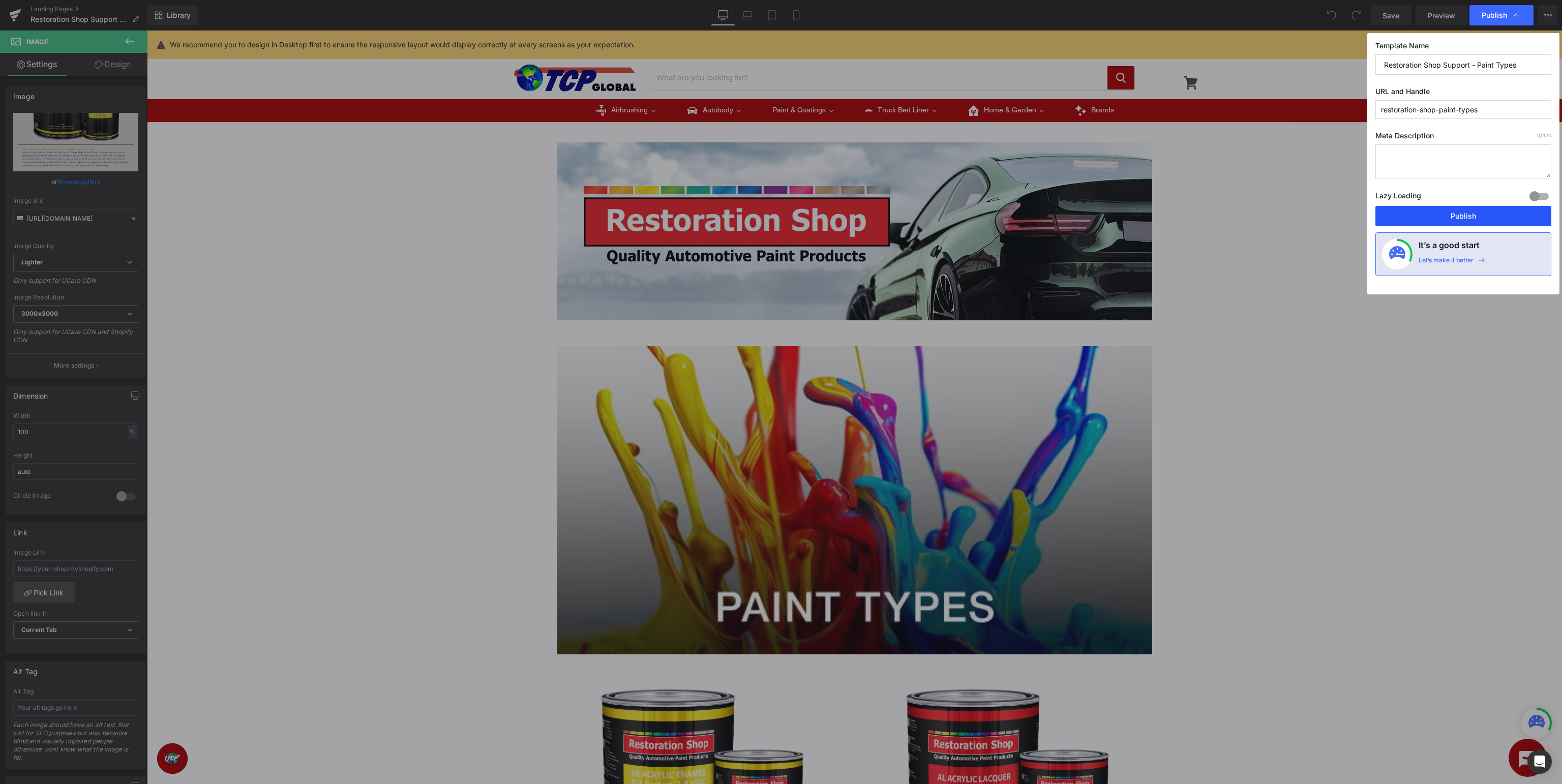
click at [1467, 210] on button "Publish" at bounding box center [1463, 216] width 176 height 21
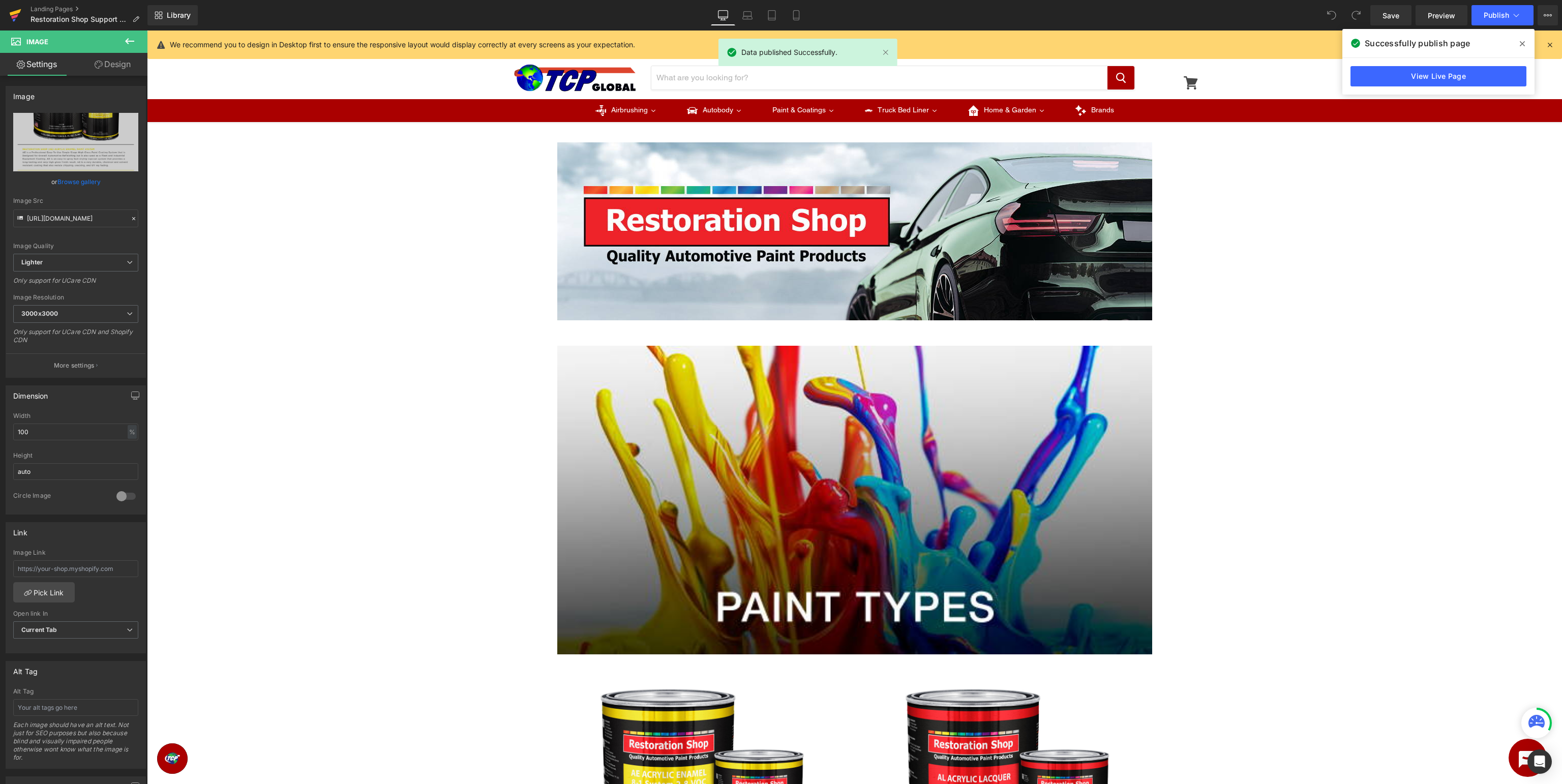
click at [13, 12] on icon at bounding box center [15, 12] width 12 height 7
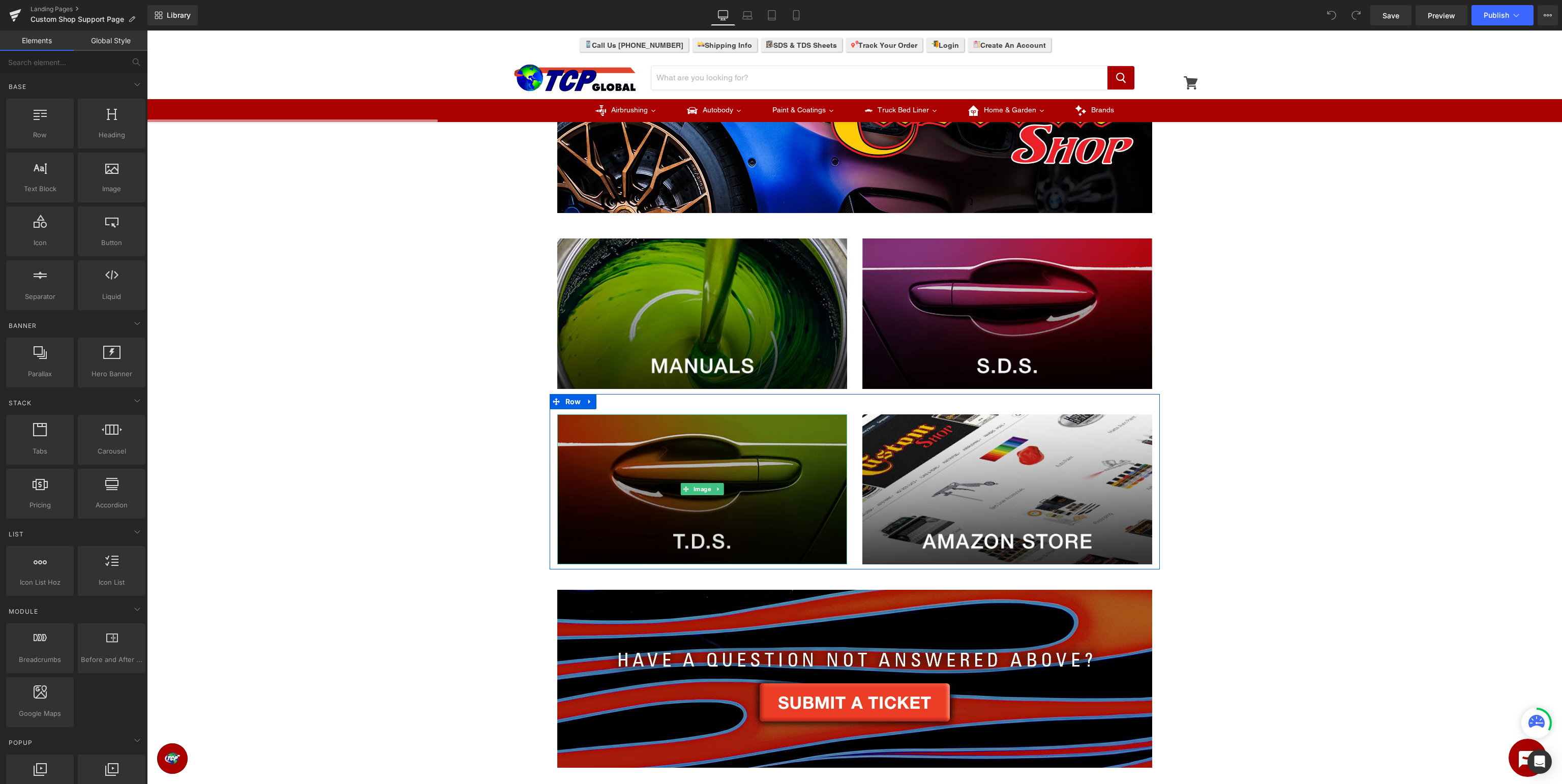
click at [703, 503] on img at bounding box center [702, 489] width 290 height 150
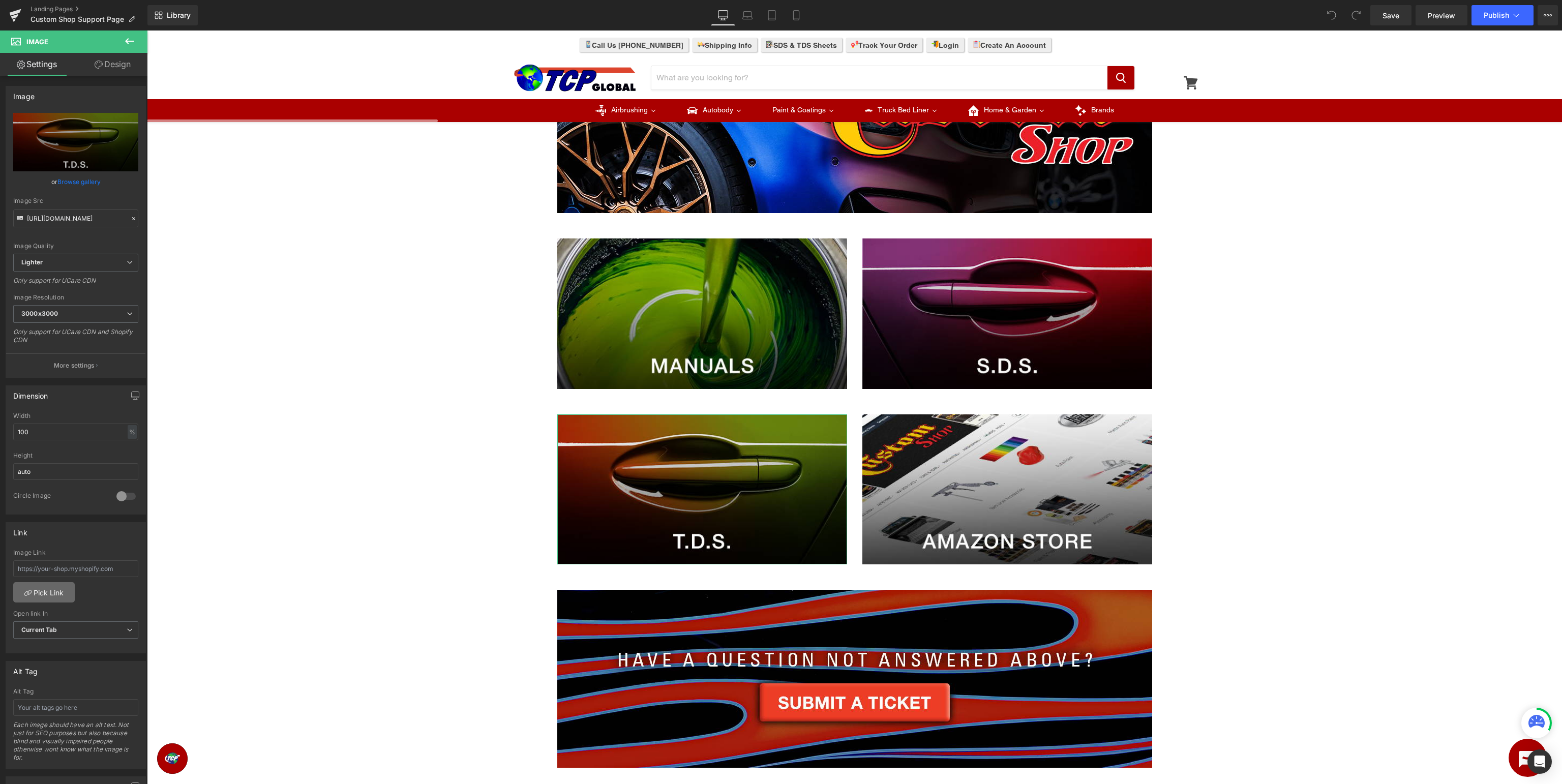
click at [38, 592] on link "Pick Link" at bounding box center [44, 592] width 61 height 21
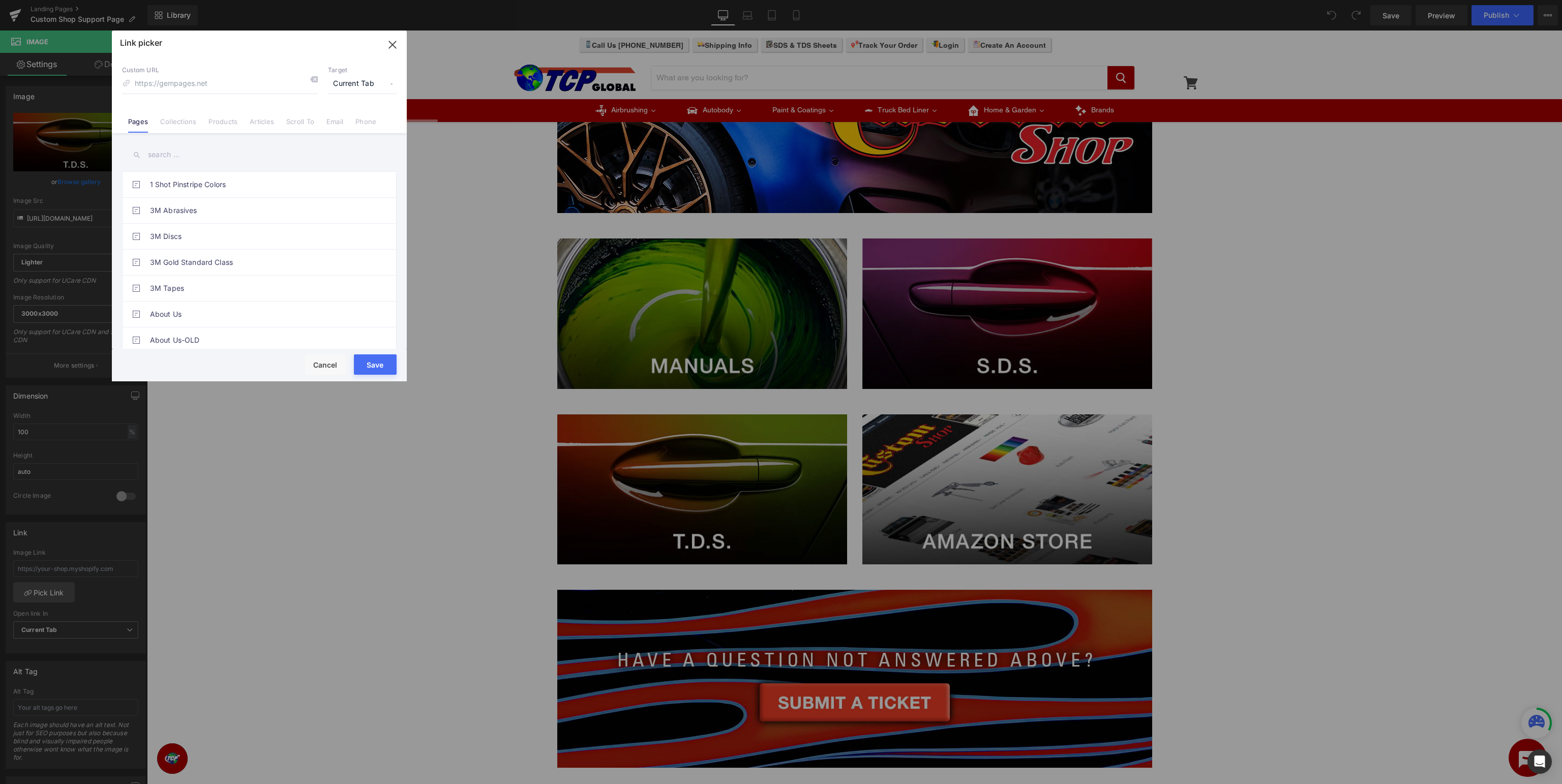
drag, startPoint x: 216, startPoint y: 159, endPoint x: 224, endPoint y: 158, distance: 8.1
click at [223, 158] on input "text" at bounding box center [259, 155] width 275 height 23
type input "custom shop - tds"
click at [318, 361] on button "Cancel" at bounding box center [325, 364] width 41 height 21
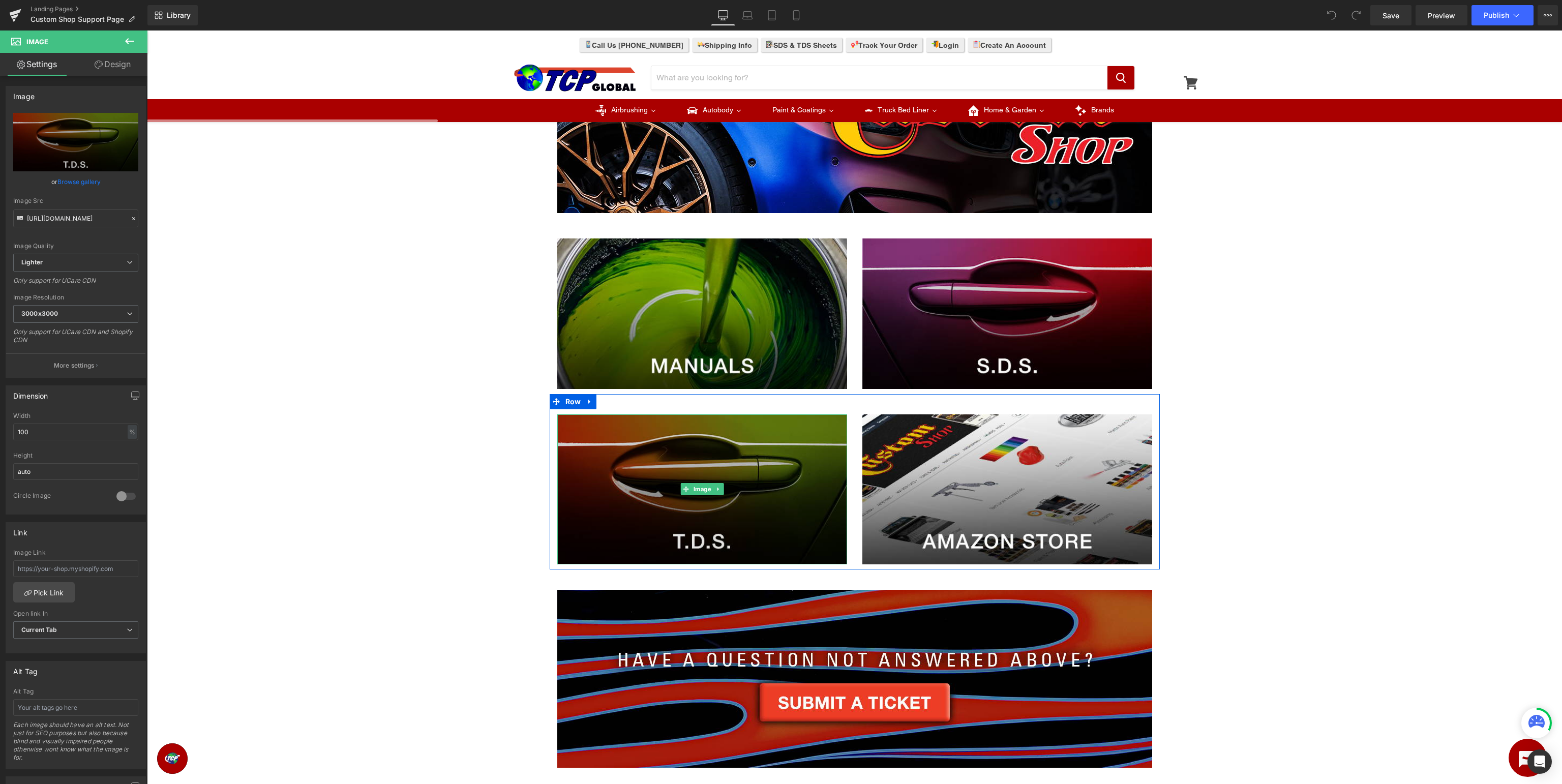
click at [683, 515] on img at bounding box center [702, 489] width 290 height 150
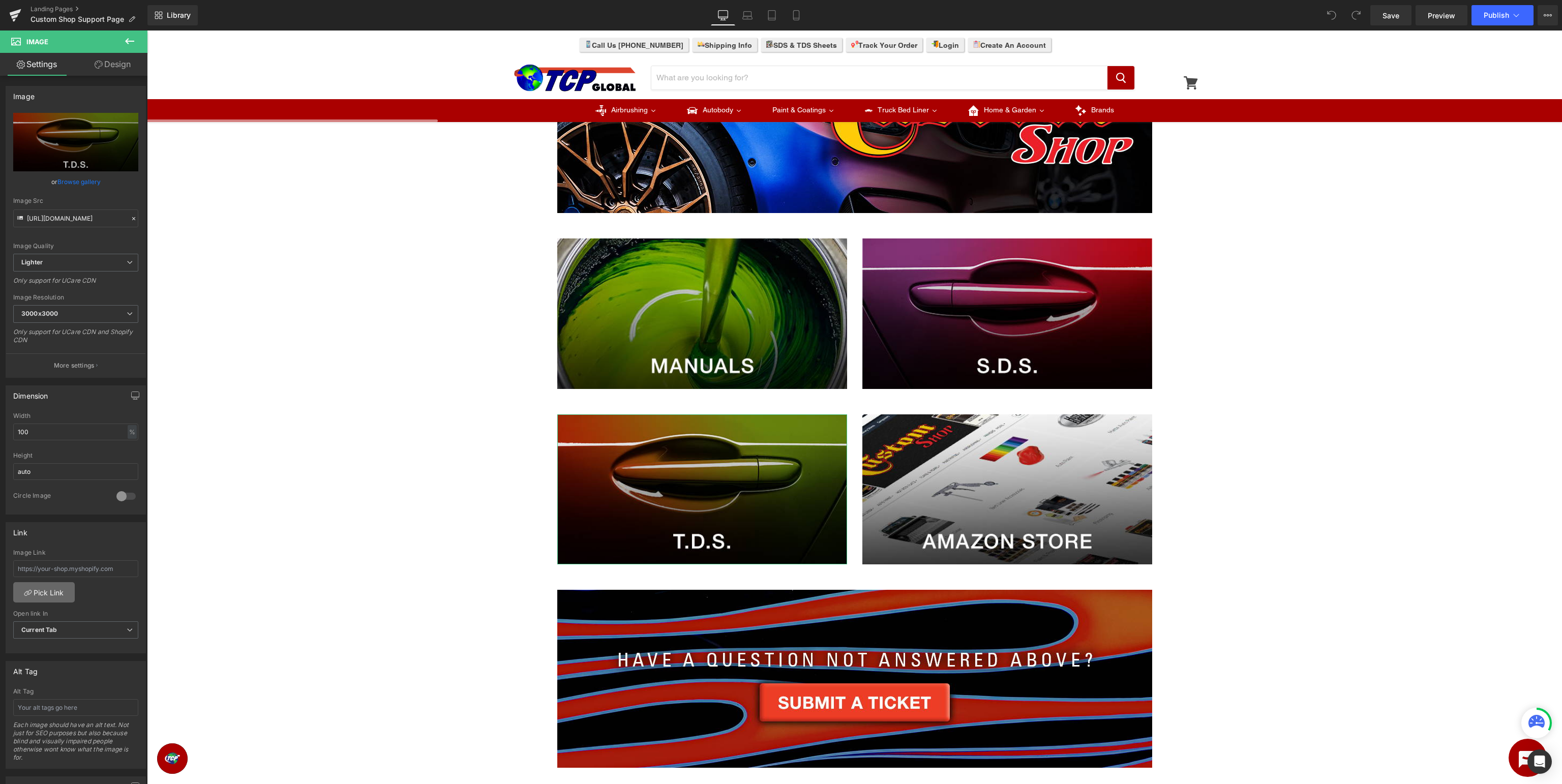
click at [54, 589] on link "Pick Link" at bounding box center [44, 592] width 61 height 21
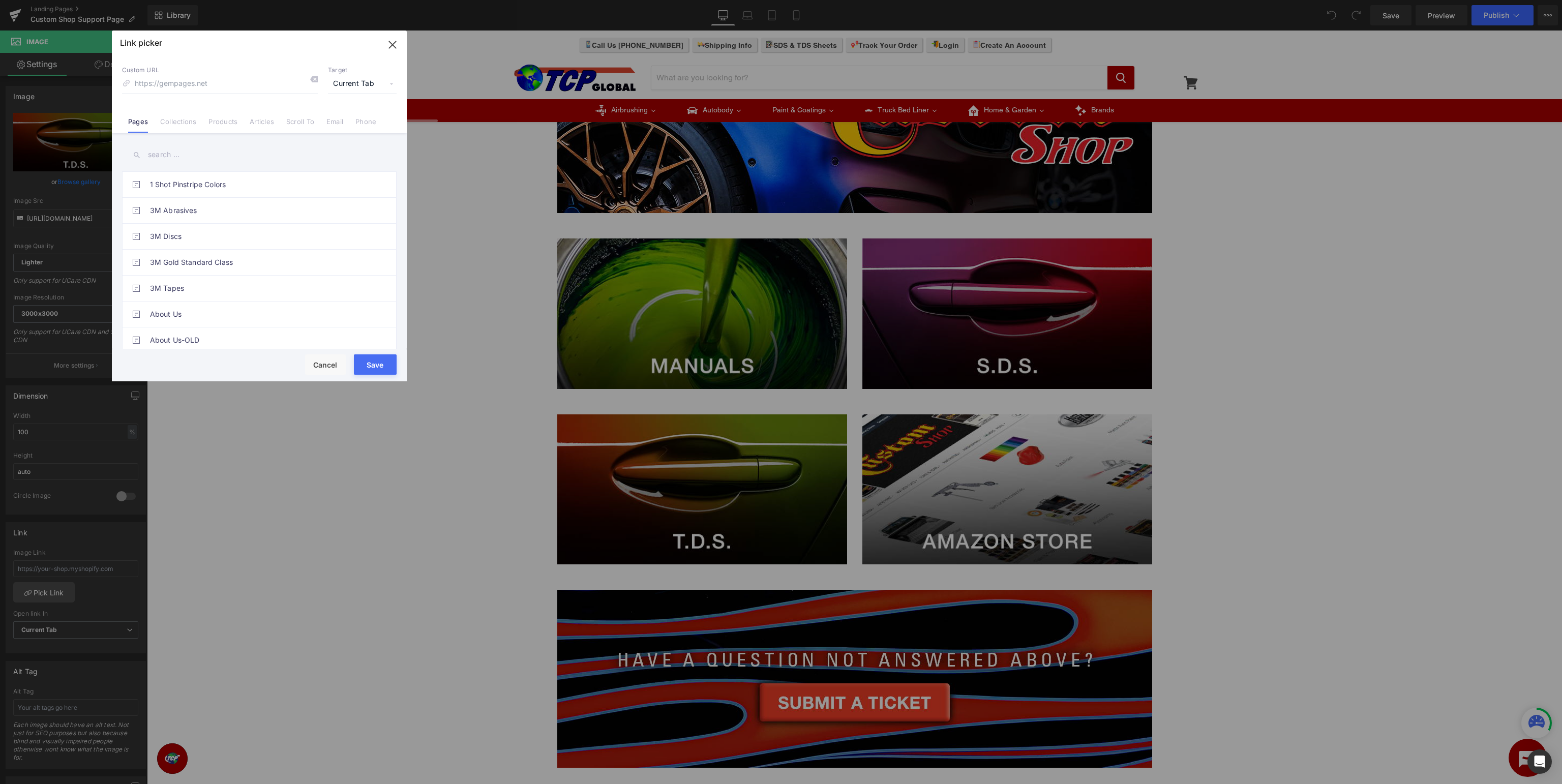
click at [227, 149] on input "text" at bounding box center [259, 155] width 275 height 23
type input "custom shop support"
click at [237, 236] on link "Custom Shop Support - TDS" at bounding box center [261, 236] width 224 height 25
type input "/pages/custom-shop-tds"
click at [387, 368] on button "Save" at bounding box center [375, 364] width 42 height 21
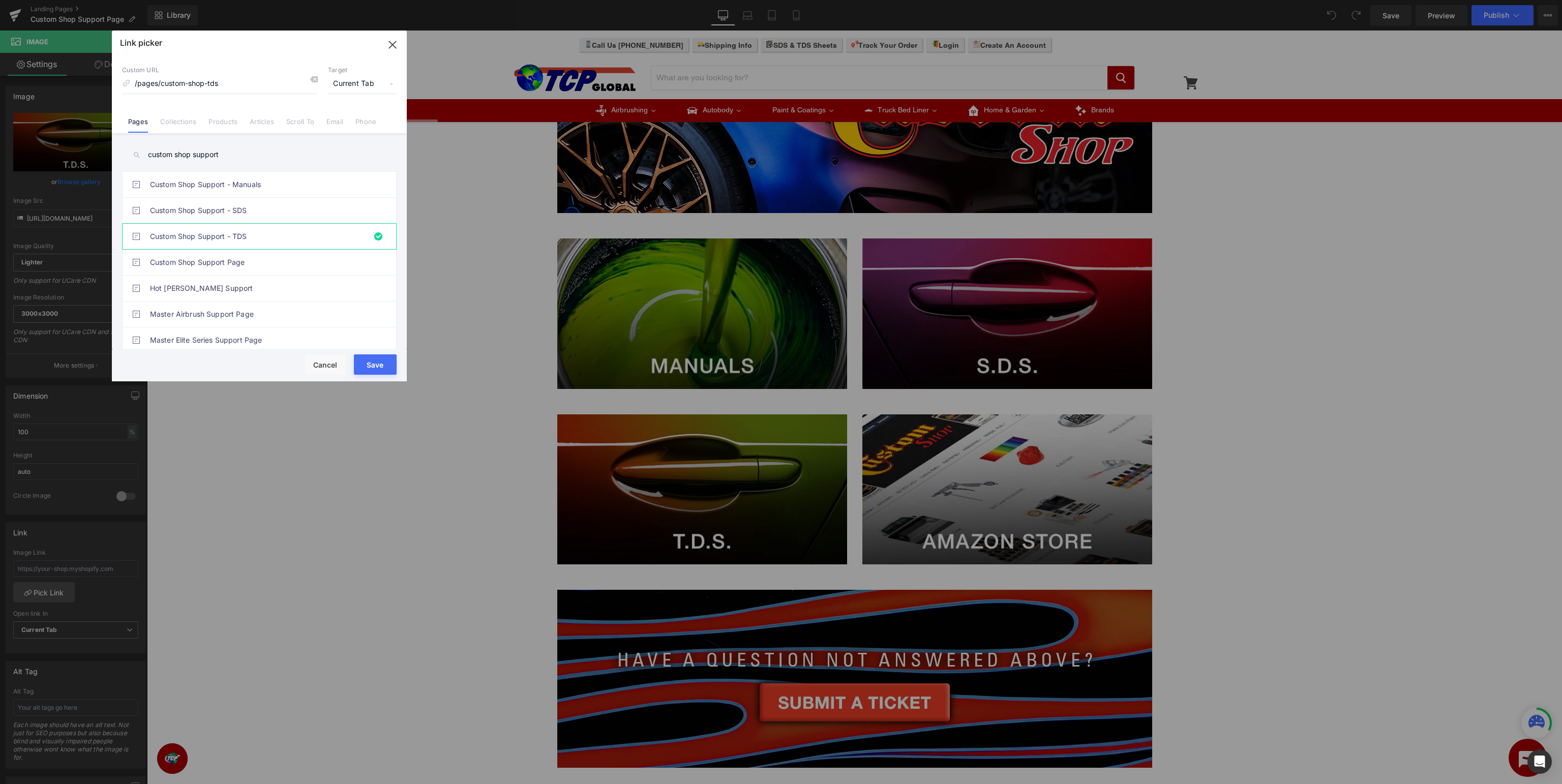
type input "/pages/custom-shop-tds"
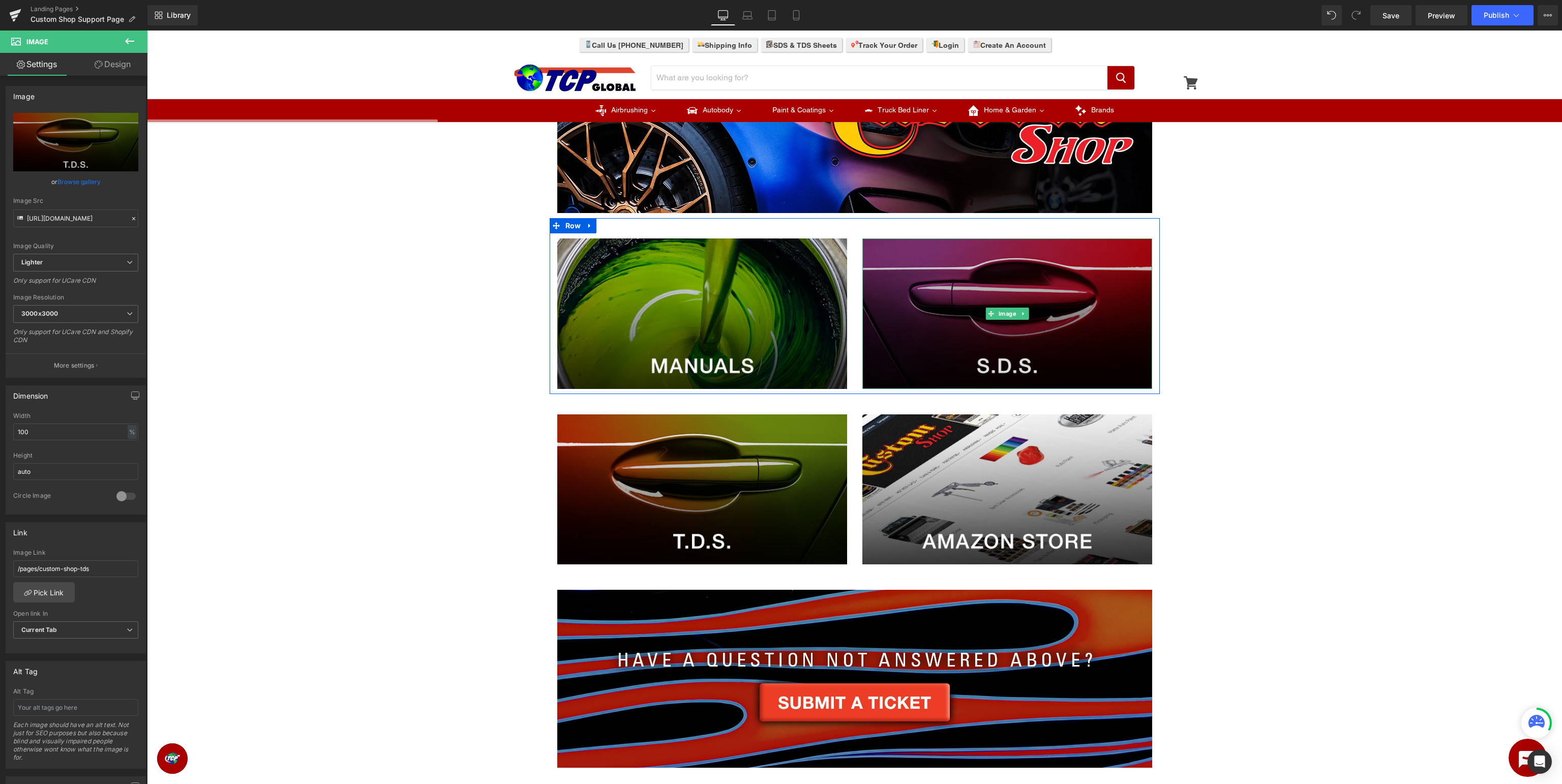
click at [1064, 263] on img at bounding box center [1007, 313] width 290 height 150
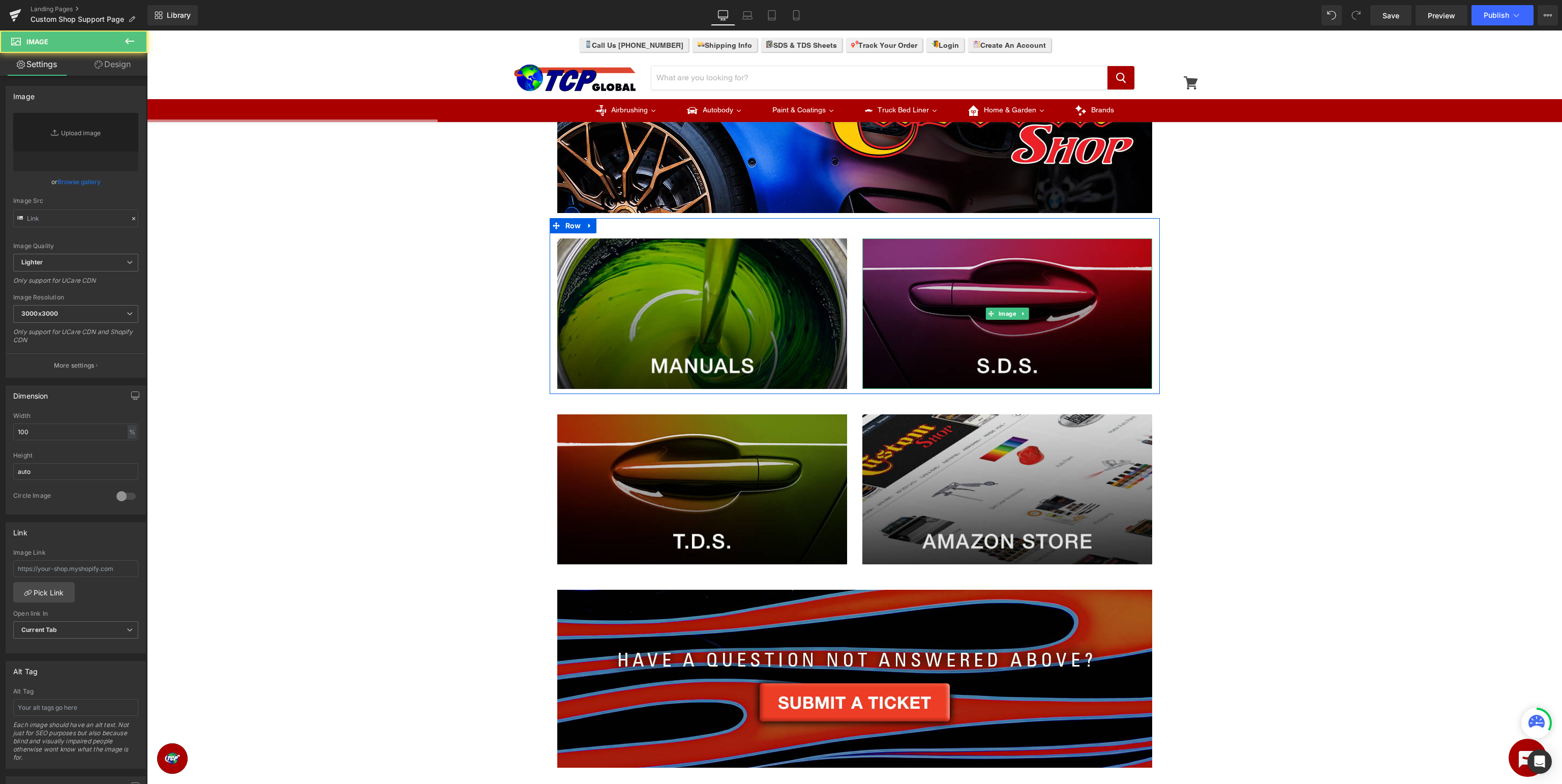
type input "https://ucarecdn.com/0d7859e8-345f-4571-a52f-c8432674825d/-/format/auto/-/previ…"
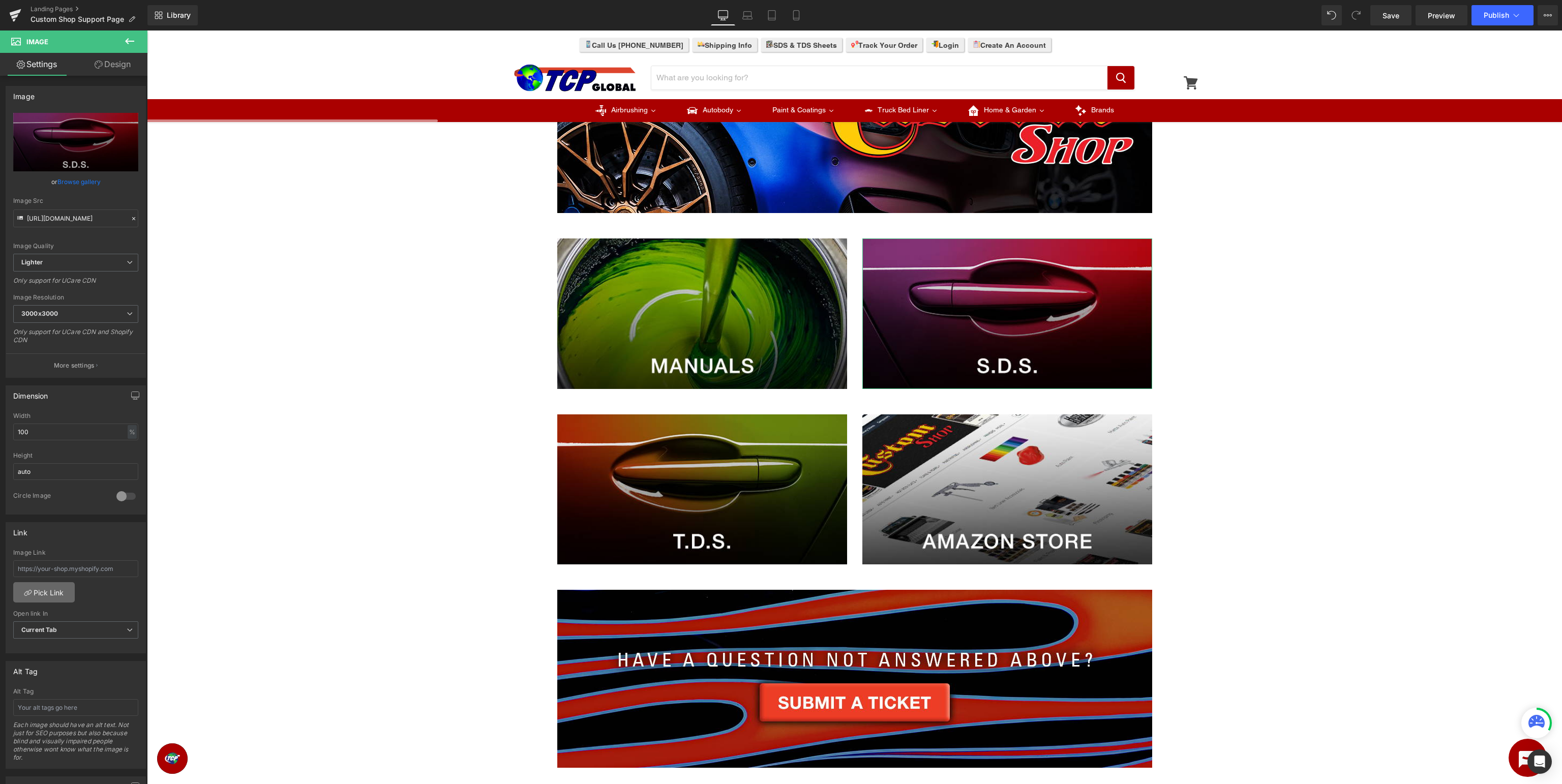
click at [47, 582] on link "Pick Link" at bounding box center [44, 592] width 61 height 21
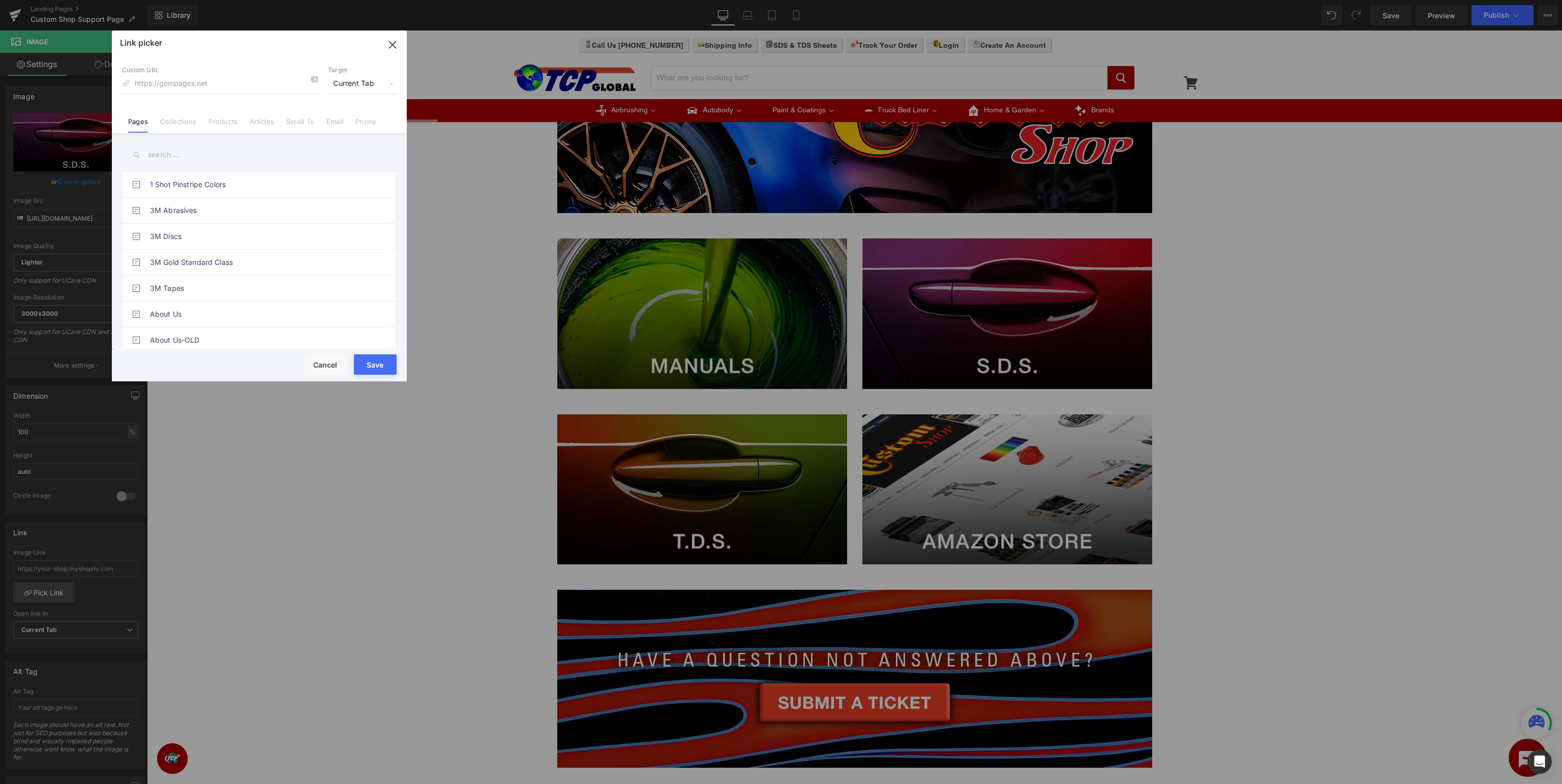
click at [244, 165] on input "text" at bounding box center [259, 155] width 275 height 23
type input "custom shop support"
click at [266, 288] on link "Custom Coat Support - SDS" at bounding box center [261, 288] width 224 height 25
type input "/pages/custom-coat-sds"
click at [375, 365] on button "Save" at bounding box center [375, 364] width 42 height 21
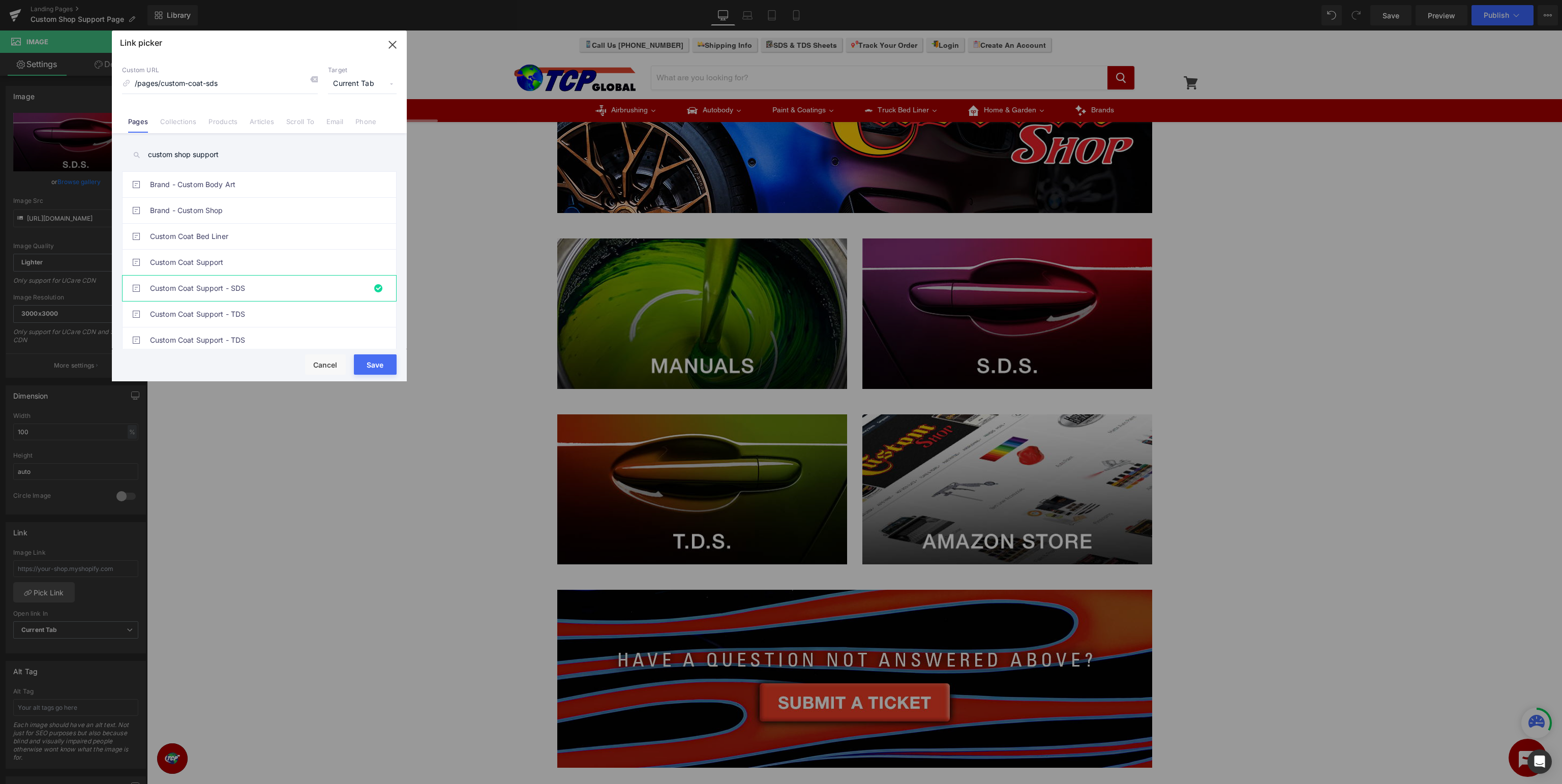
type input "/pages/custom-coat-sds"
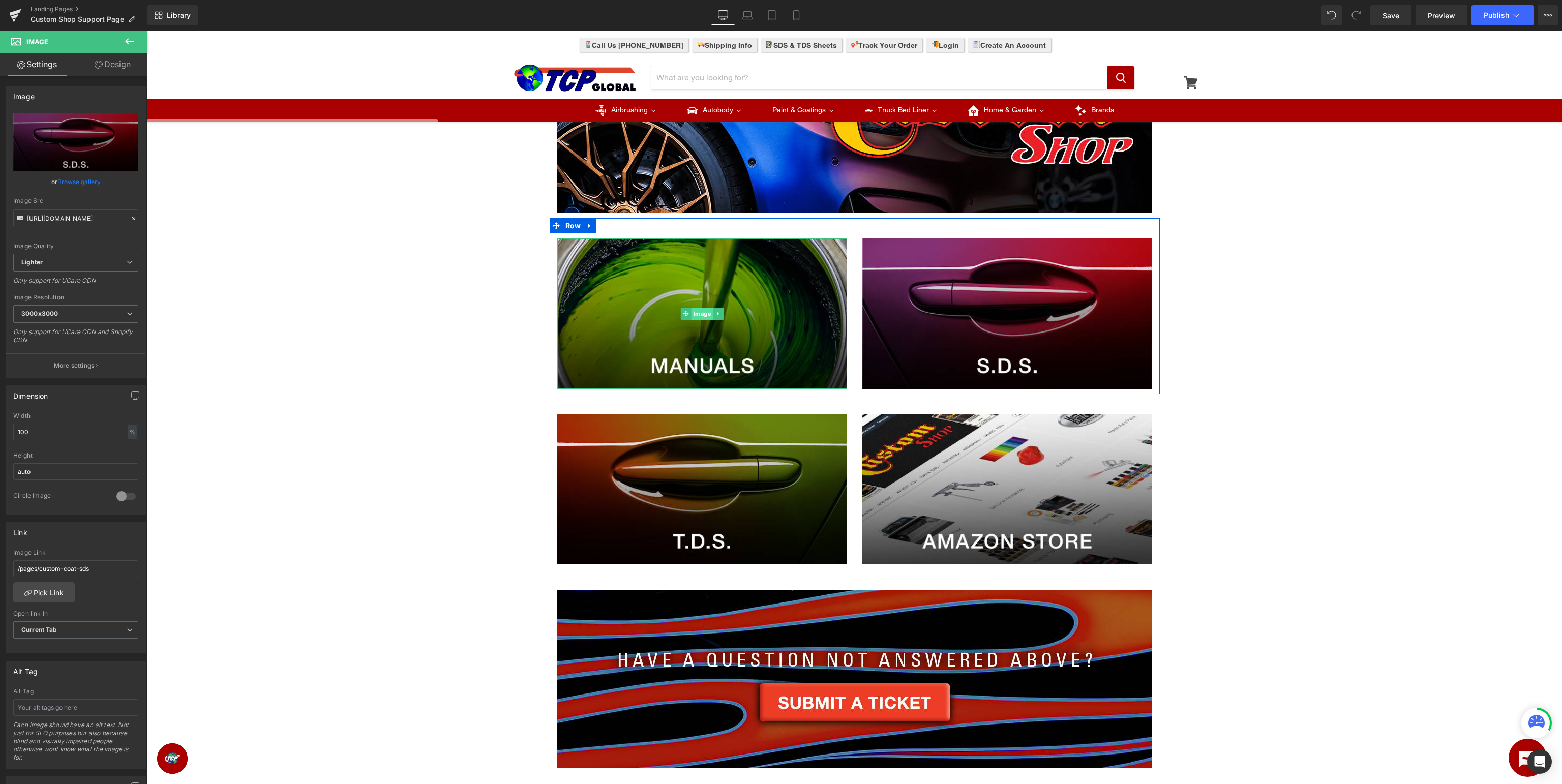
click at [700, 318] on span "Image" at bounding box center [702, 313] width 22 height 12
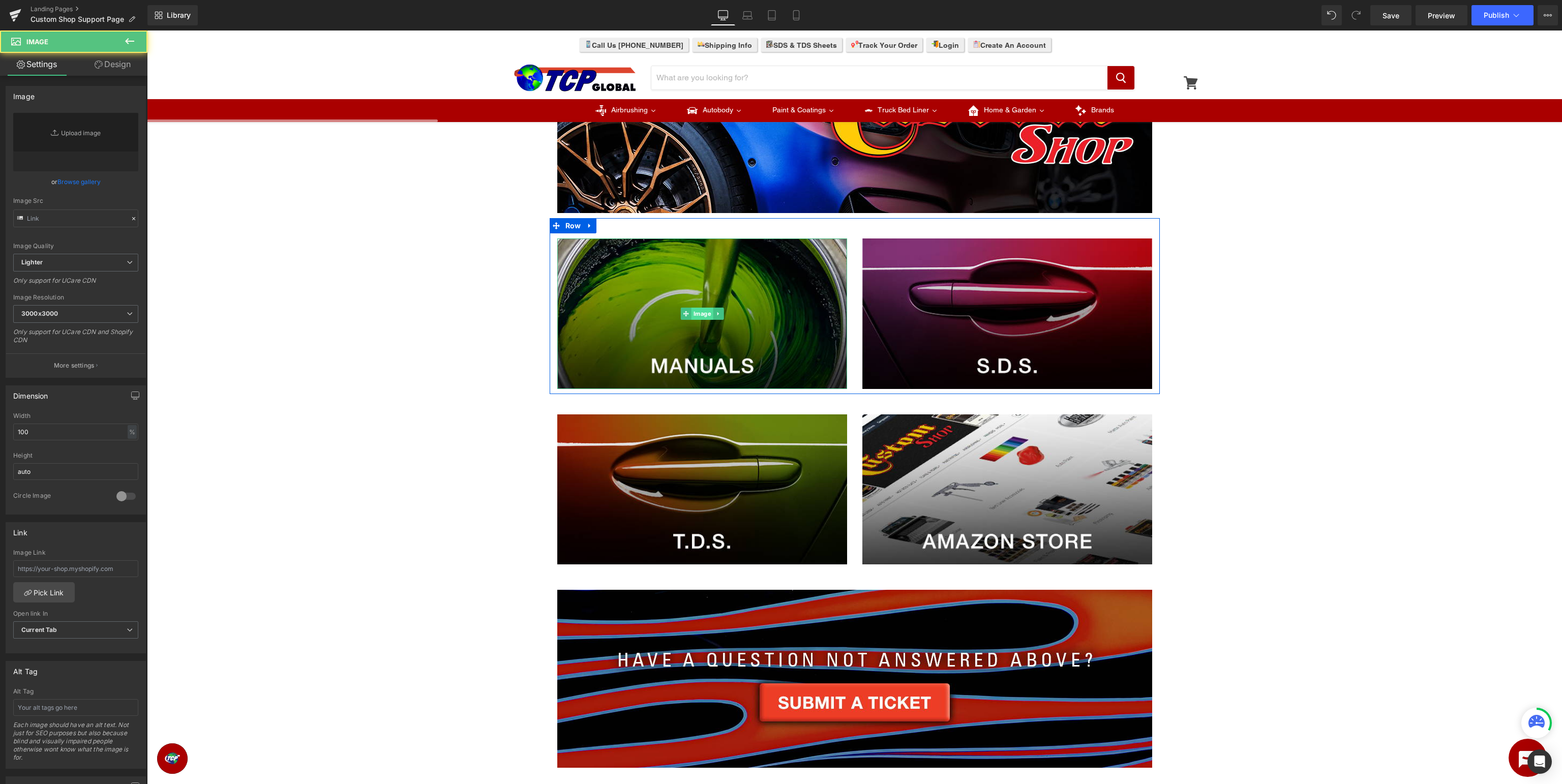
type input "https://ucarecdn.com/3c000b0b-02ae-4883-9731-5e4ac8d47a2d/-/format/auto/-/previ…"
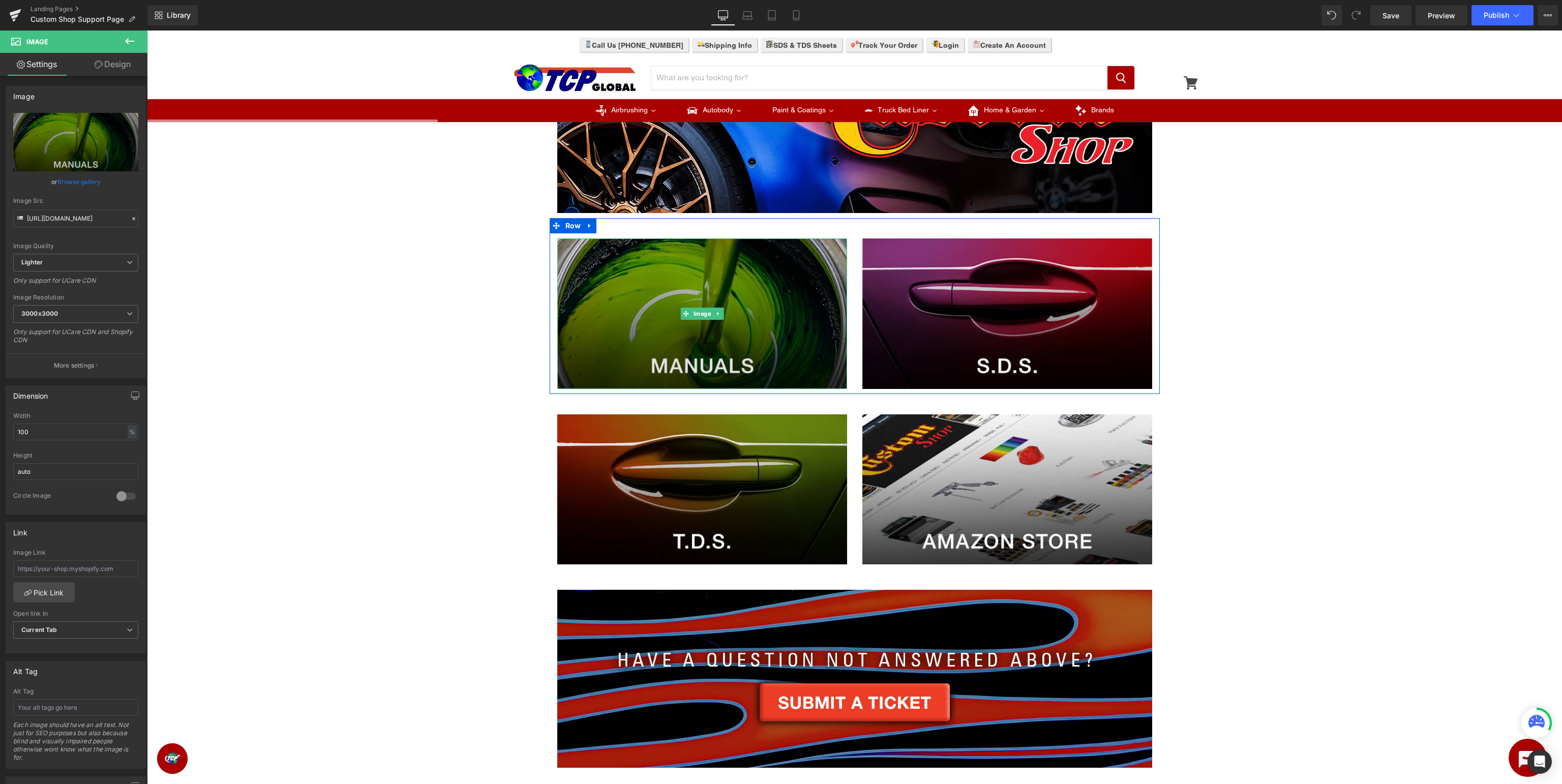
click at [680, 322] on img at bounding box center [702, 313] width 290 height 150
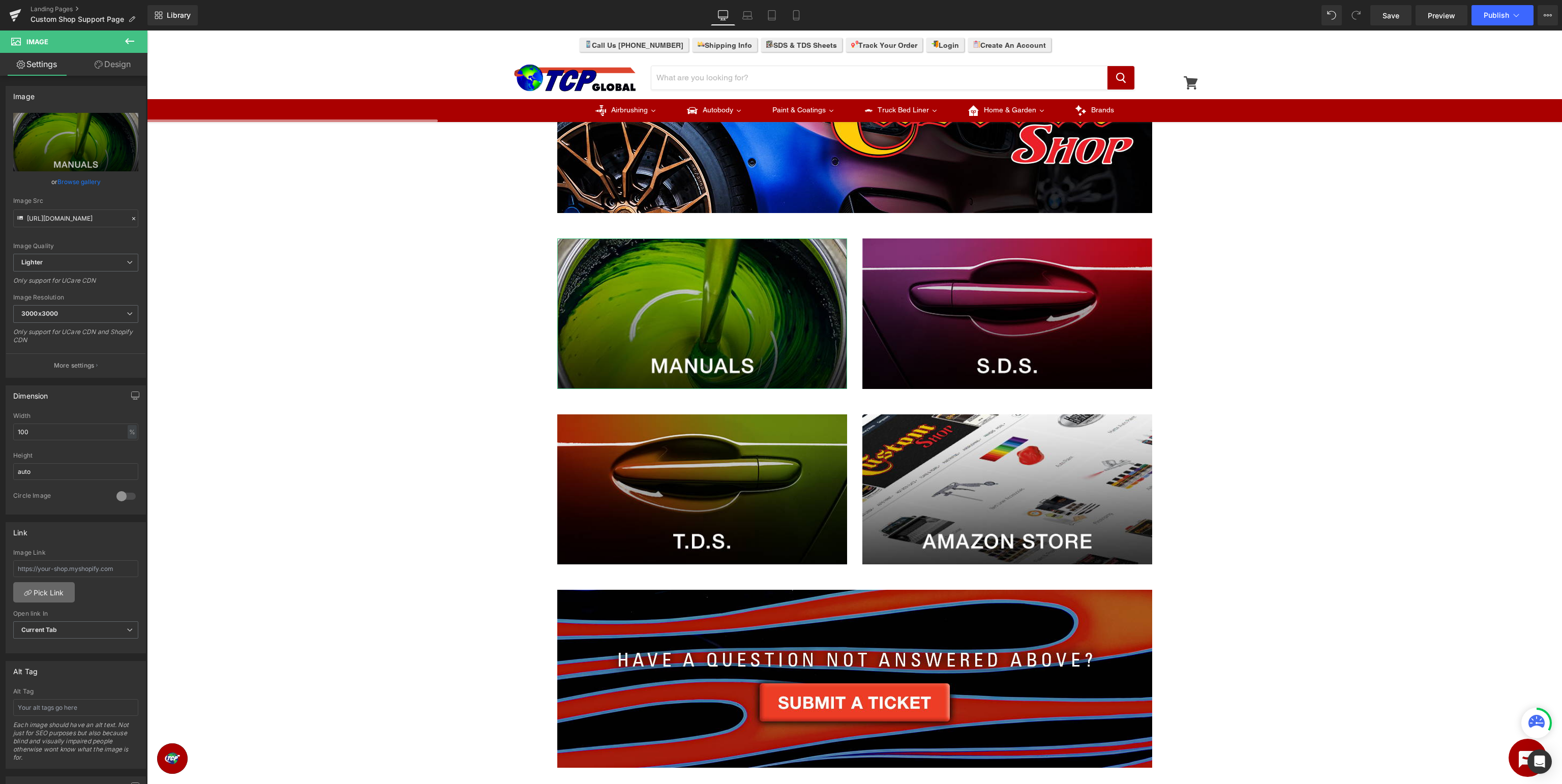
click at [51, 587] on link "Pick Link" at bounding box center [44, 592] width 61 height 21
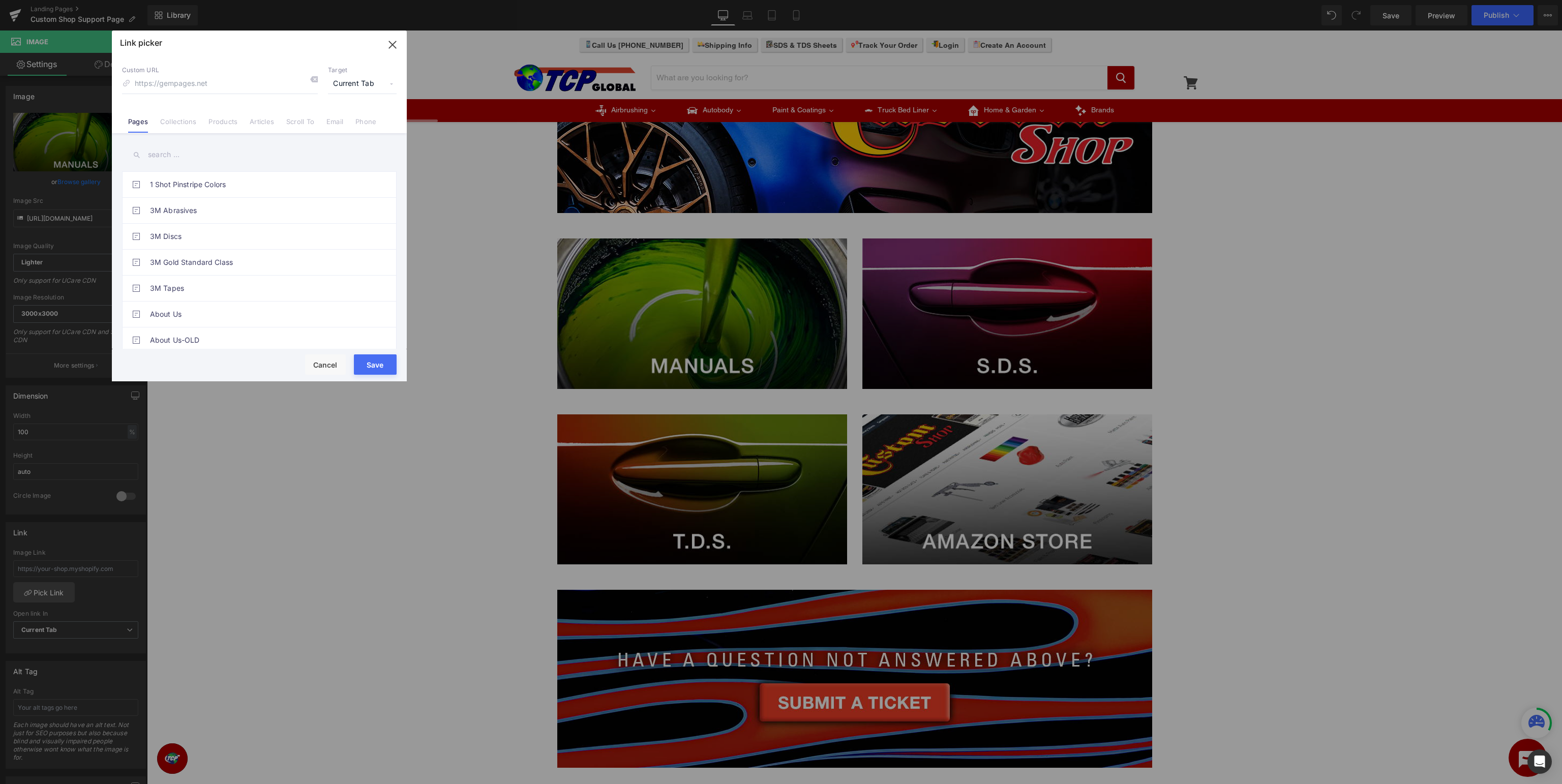
click at [232, 160] on input "text" at bounding box center [259, 155] width 275 height 23
type input "custom shop support"
click at [246, 345] on link "Custom Shop Support - Manuals" at bounding box center [261, 343] width 224 height 25
type input "/pages/custom-shop-manuals"
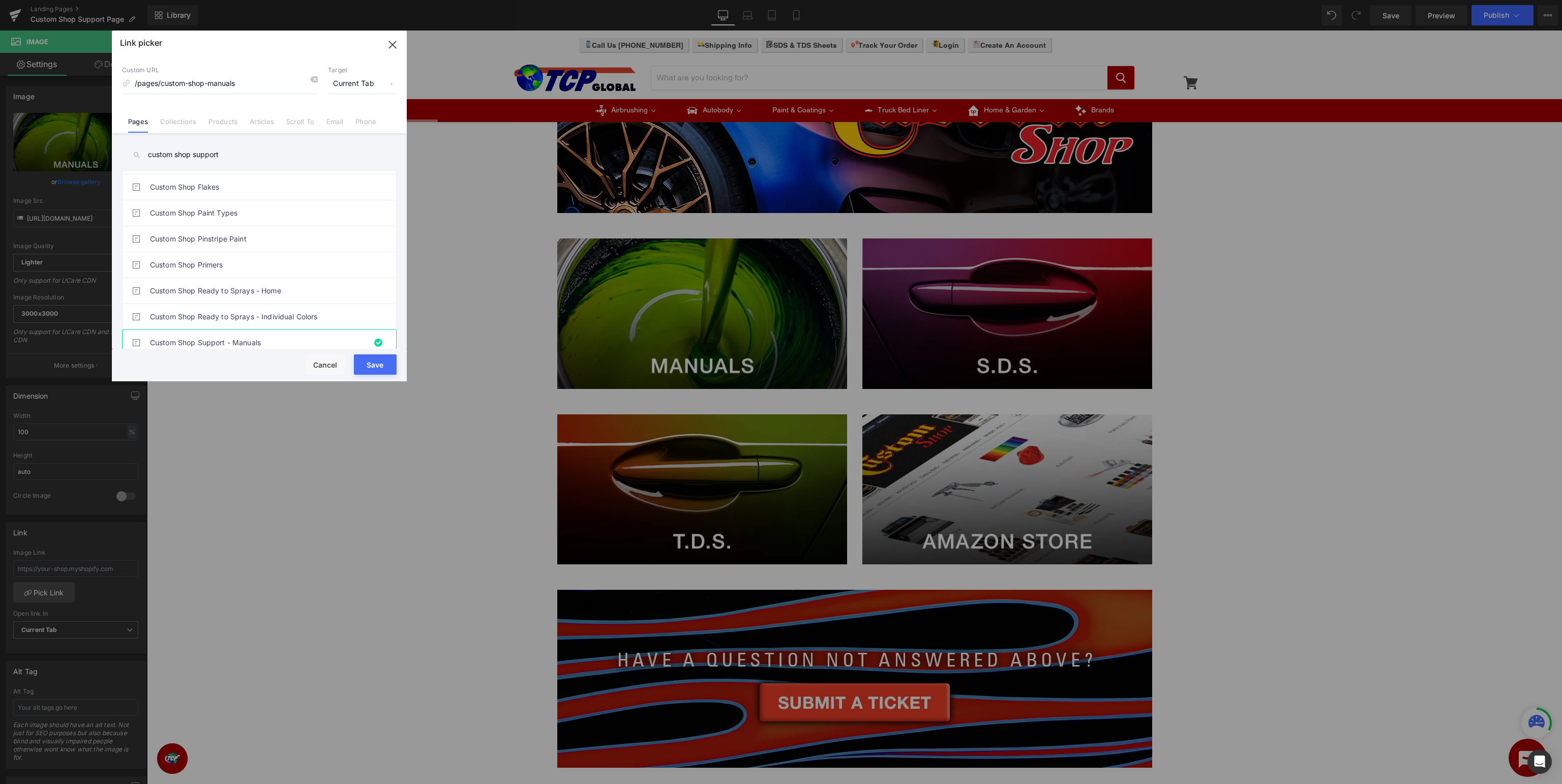
click at [362, 367] on button "Save" at bounding box center [375, 364] width 42 height 21
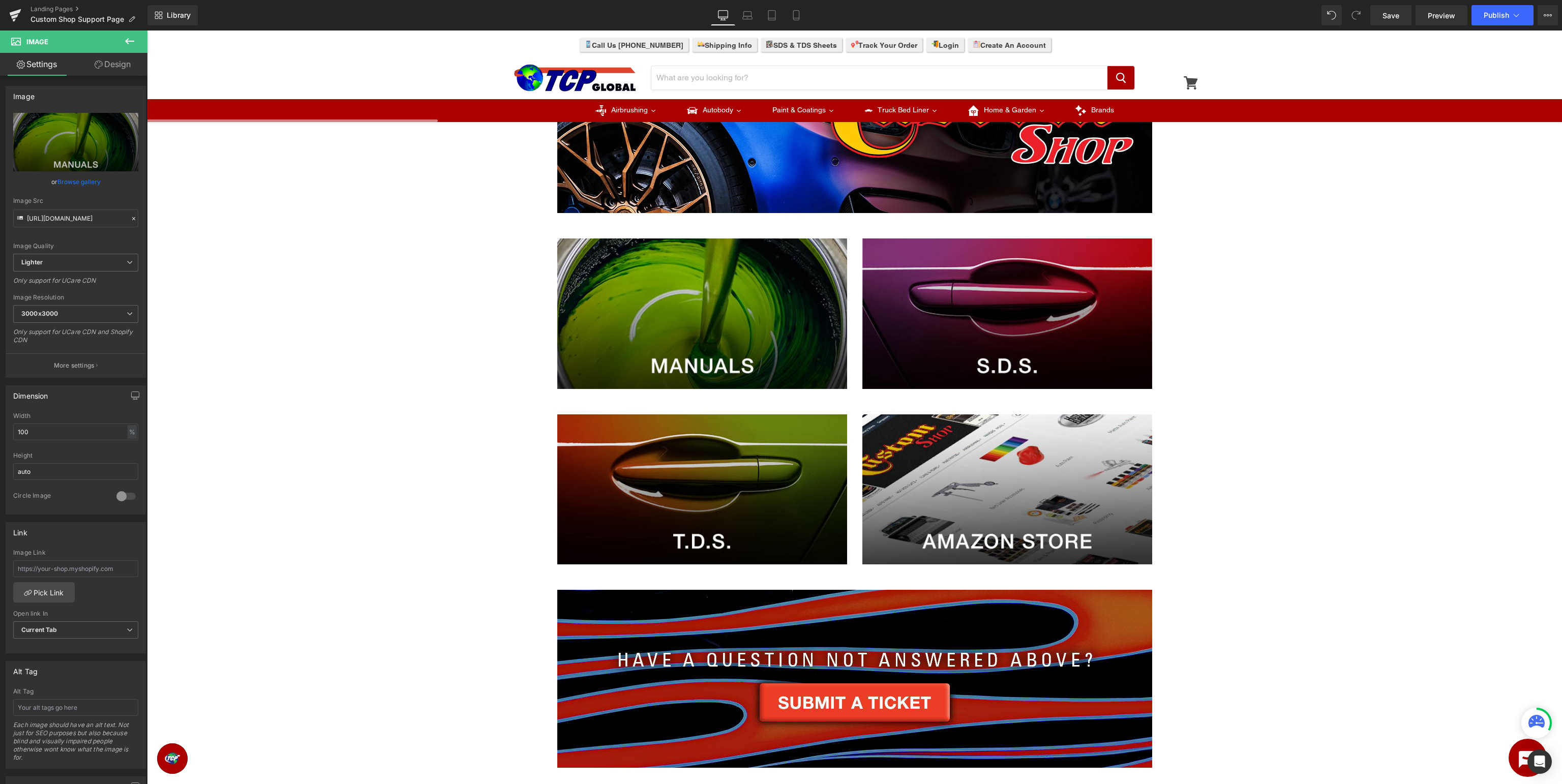
type input "/pages/custom-shop-manuals"
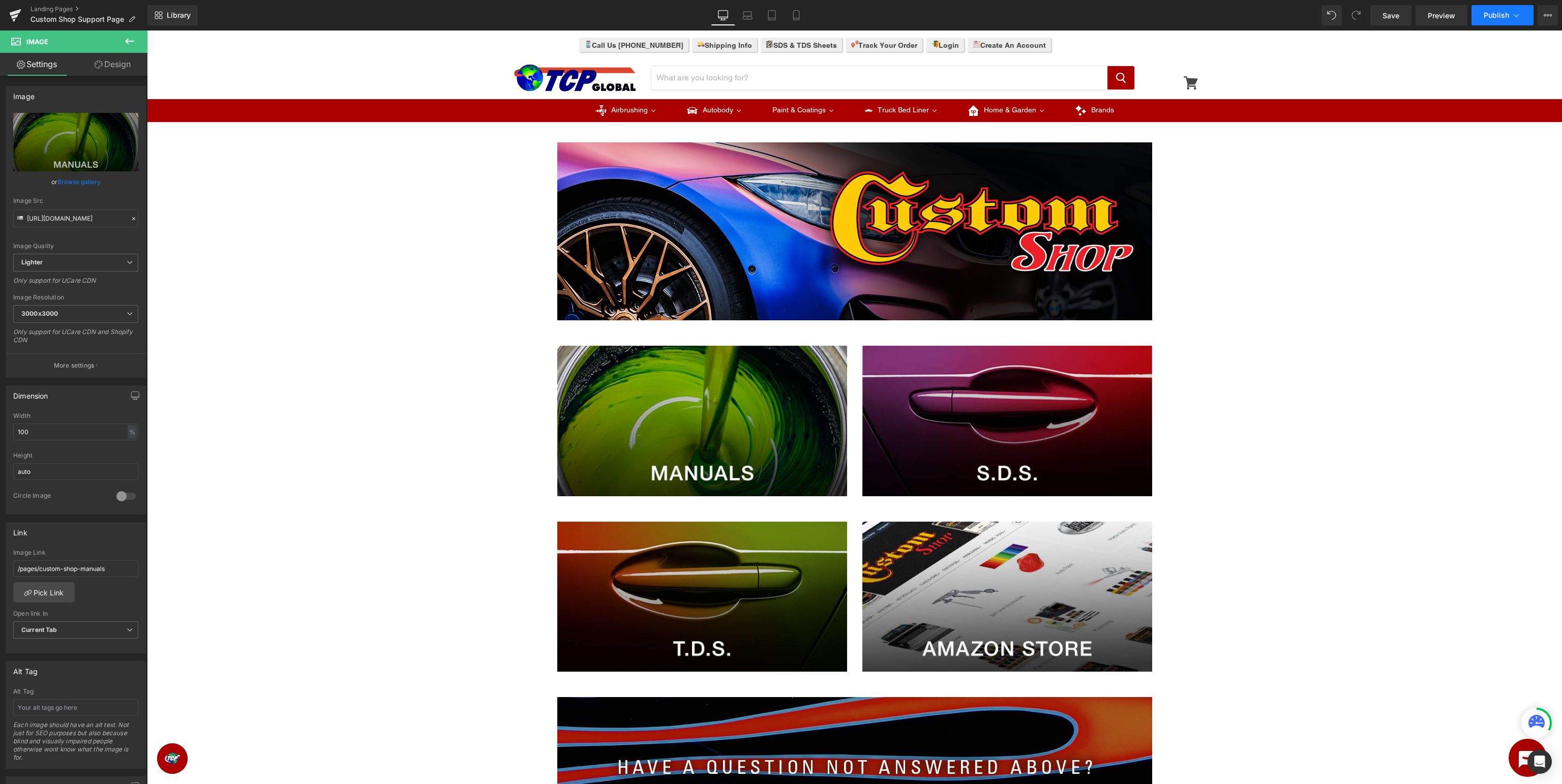
click at [1494, 17] on span "Publish" at bounding box center [1497, 15] width 25 height 8
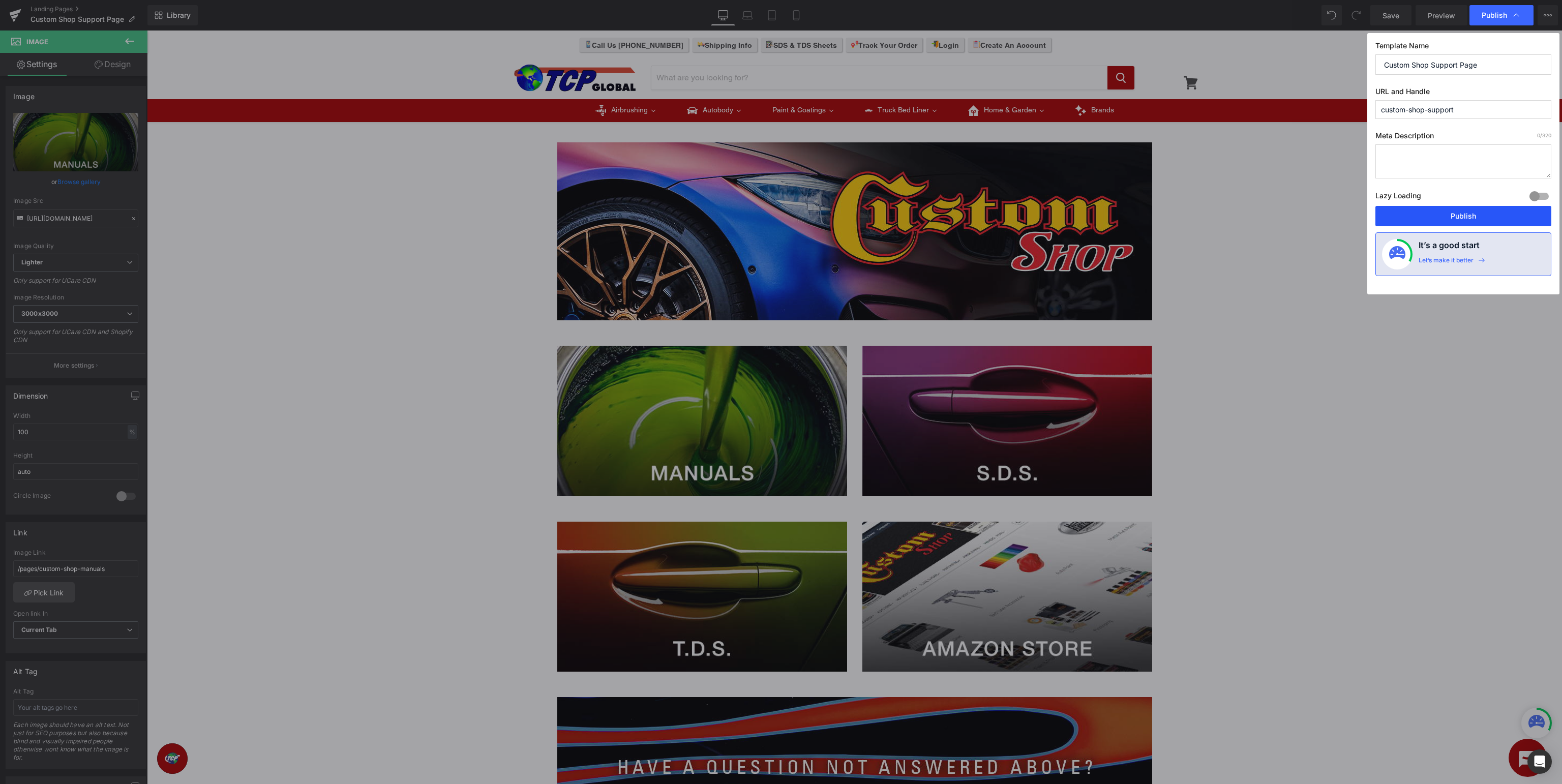
click at [1479, 213] on button "Publish" at bounding box center [1463, 216] width 176 height 21
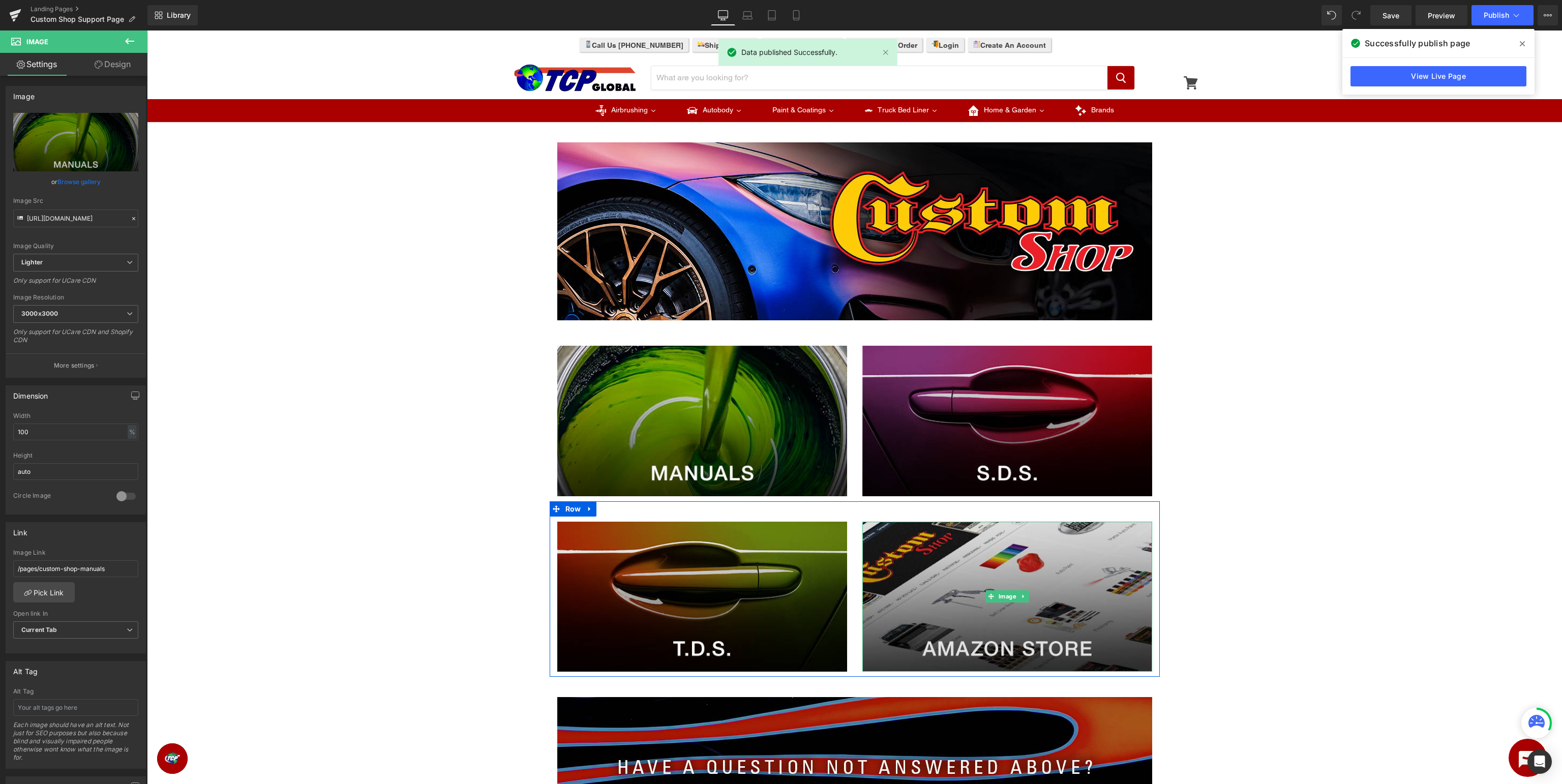
click at [1011, 609] on img at bounding box center [1007, 597] width 290 height 150
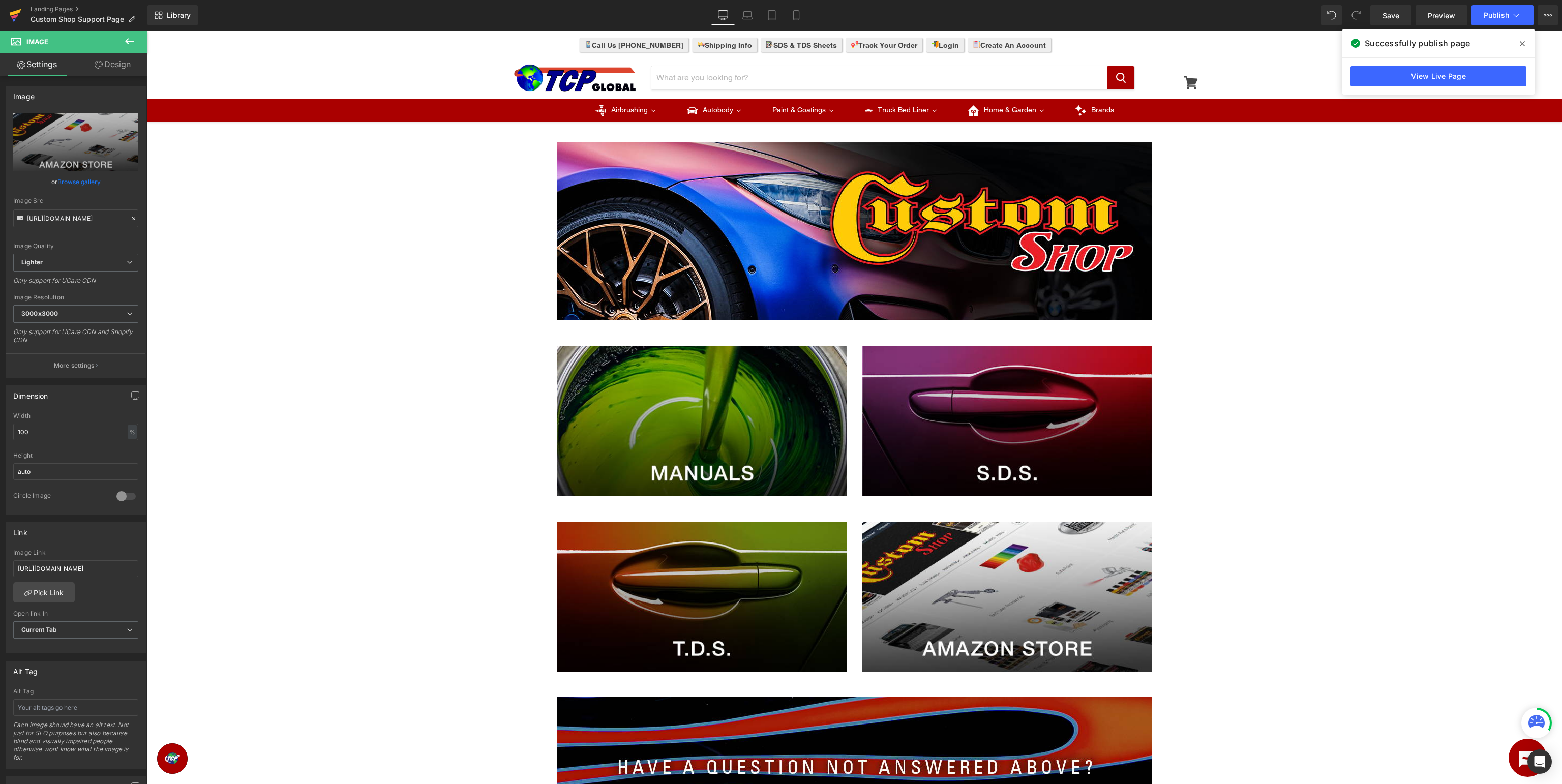
click at [12, 16] on icon at bounding box center [15, 16] width 7 height 5
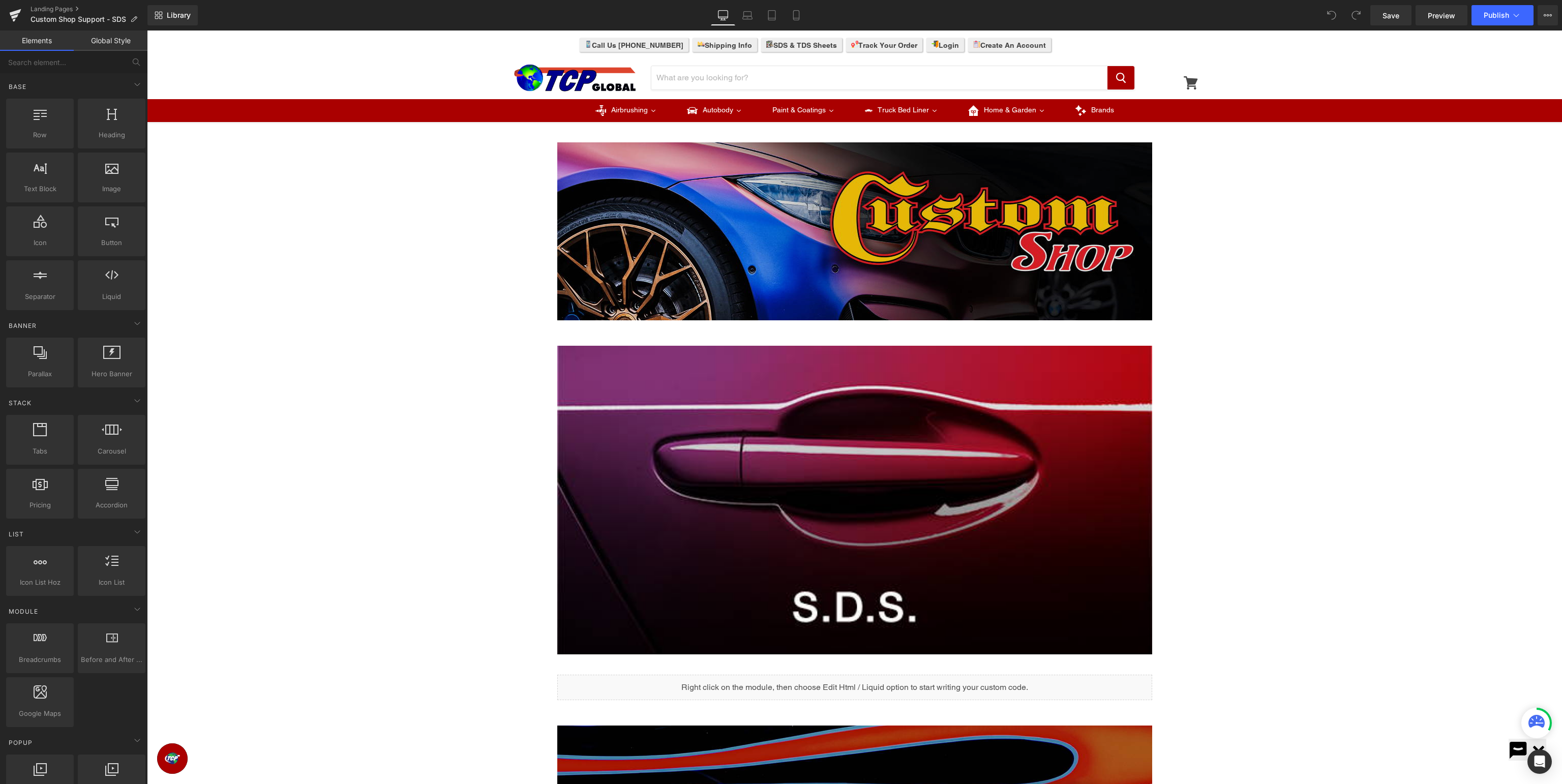
click at [938, 233] on img at bounding box center [854, 231] width 595 height 178
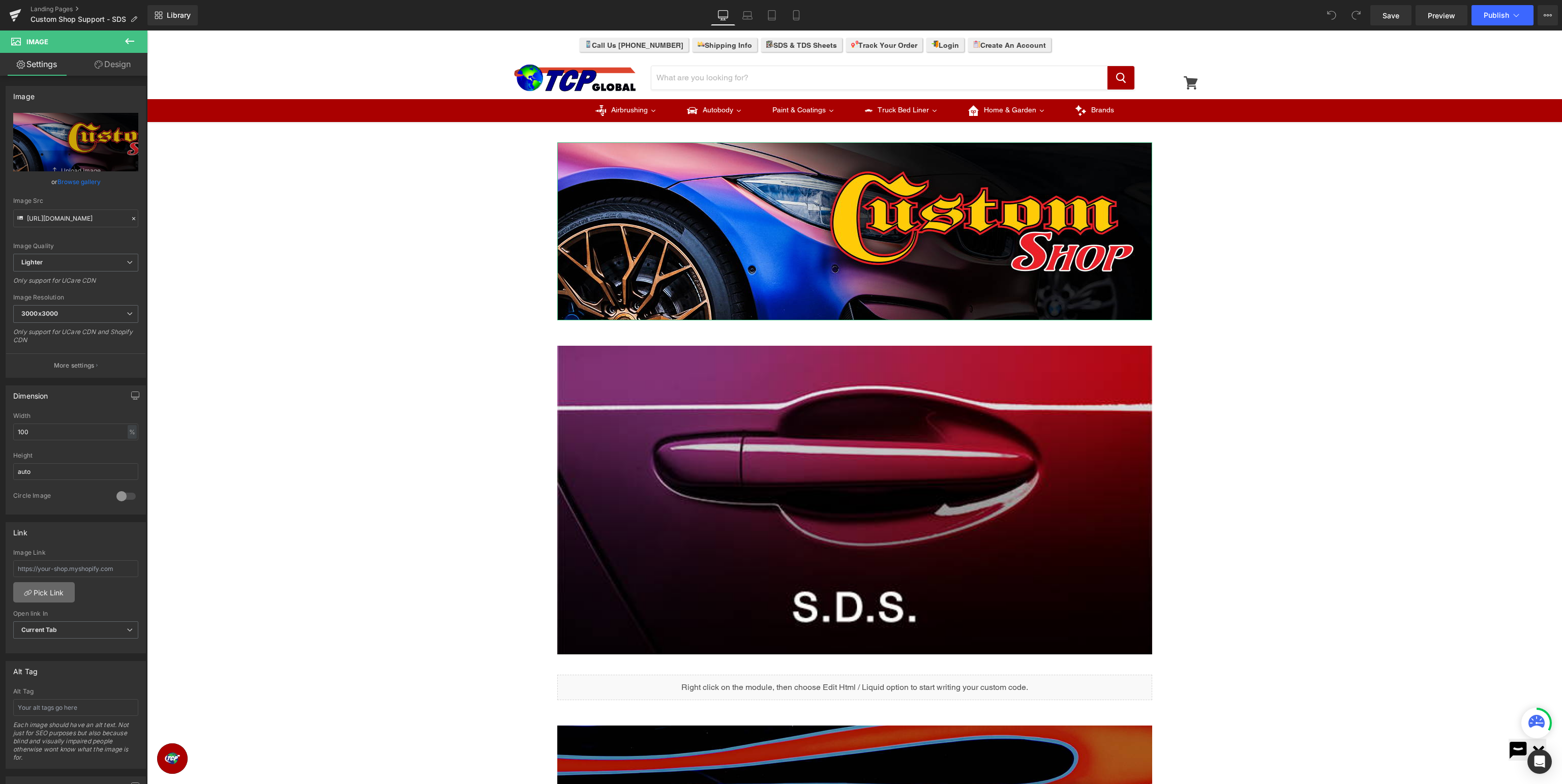
click at [45, 588] on link "Pick Link" at bounding box center [44, 592] width 61 height 21
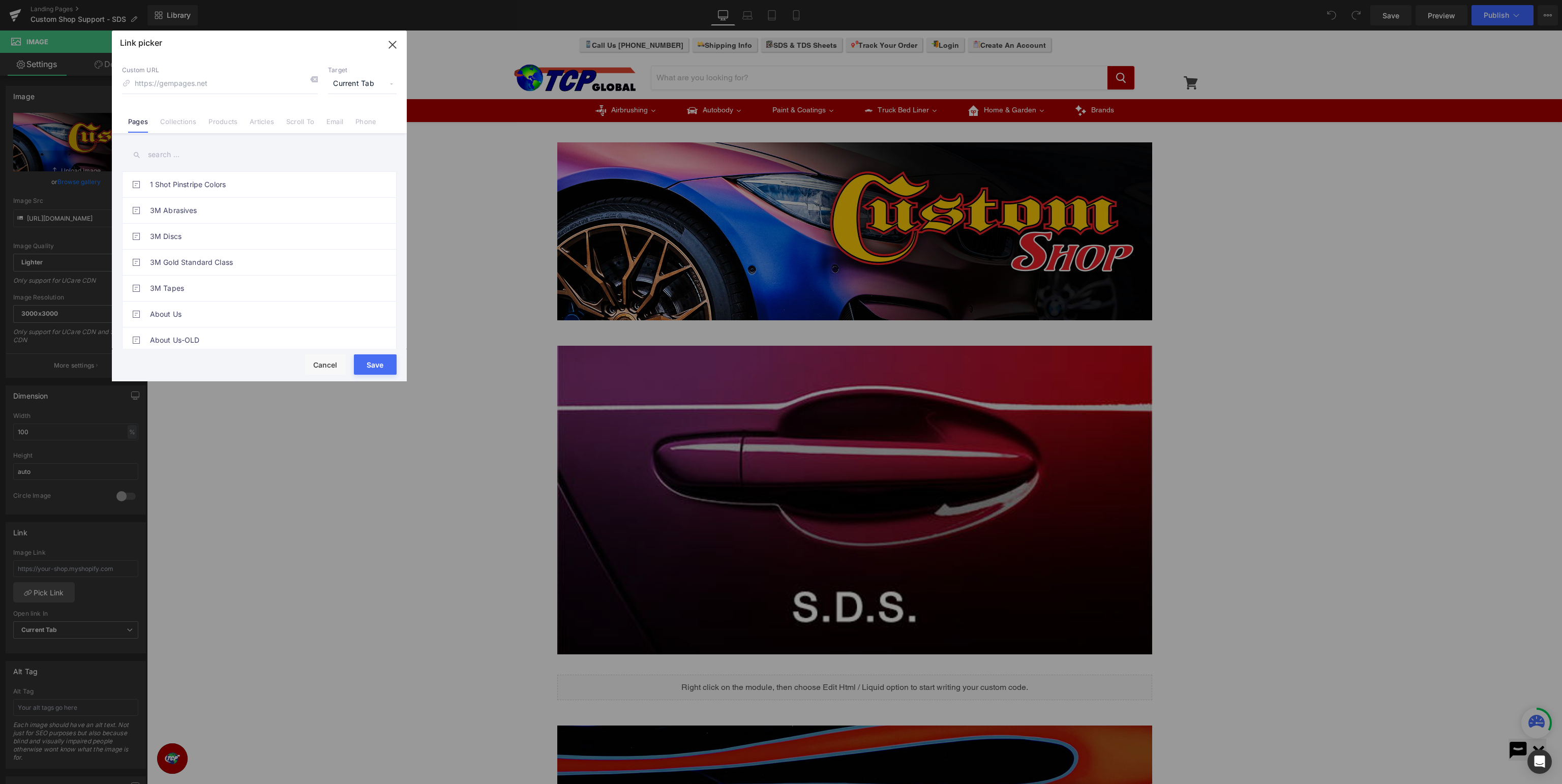
click at [239, 164] on input "text" at bounding box center [259, 155] width 275 height 23
type input "custom shop support"
click at [244, 263] on link "Custom Shop Support Page" at bounding box center [261, 263] width 224 height 25
type input "/pages/custom-shop-support"
click at [380, 361] on button "Save" at bounding box center [375, 364] width 42 height 21
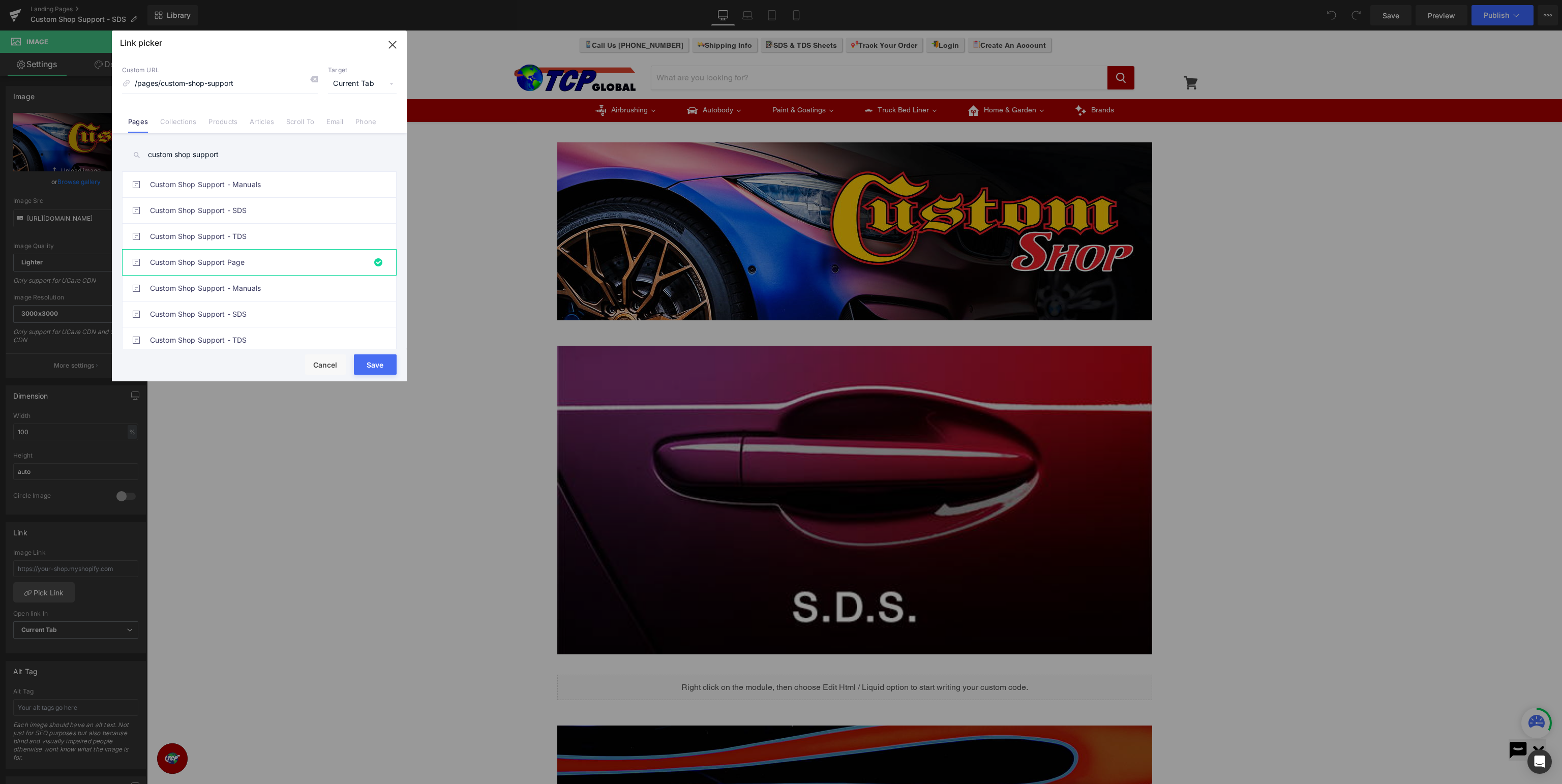
type input "/pages/custom-shop-support"
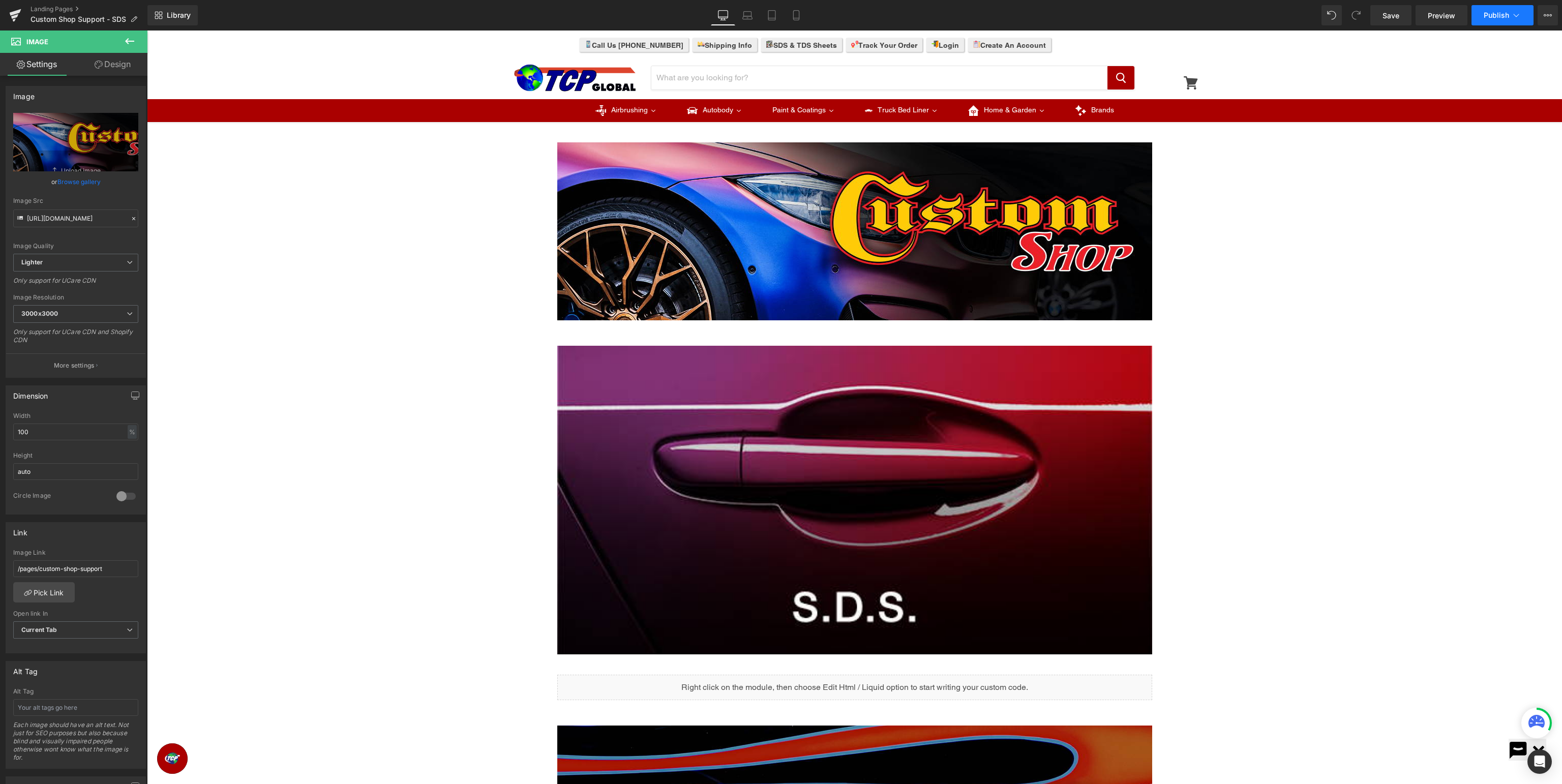
click at [1520, 13] on icon at bounding box center [1516, 15] width 10 height 10
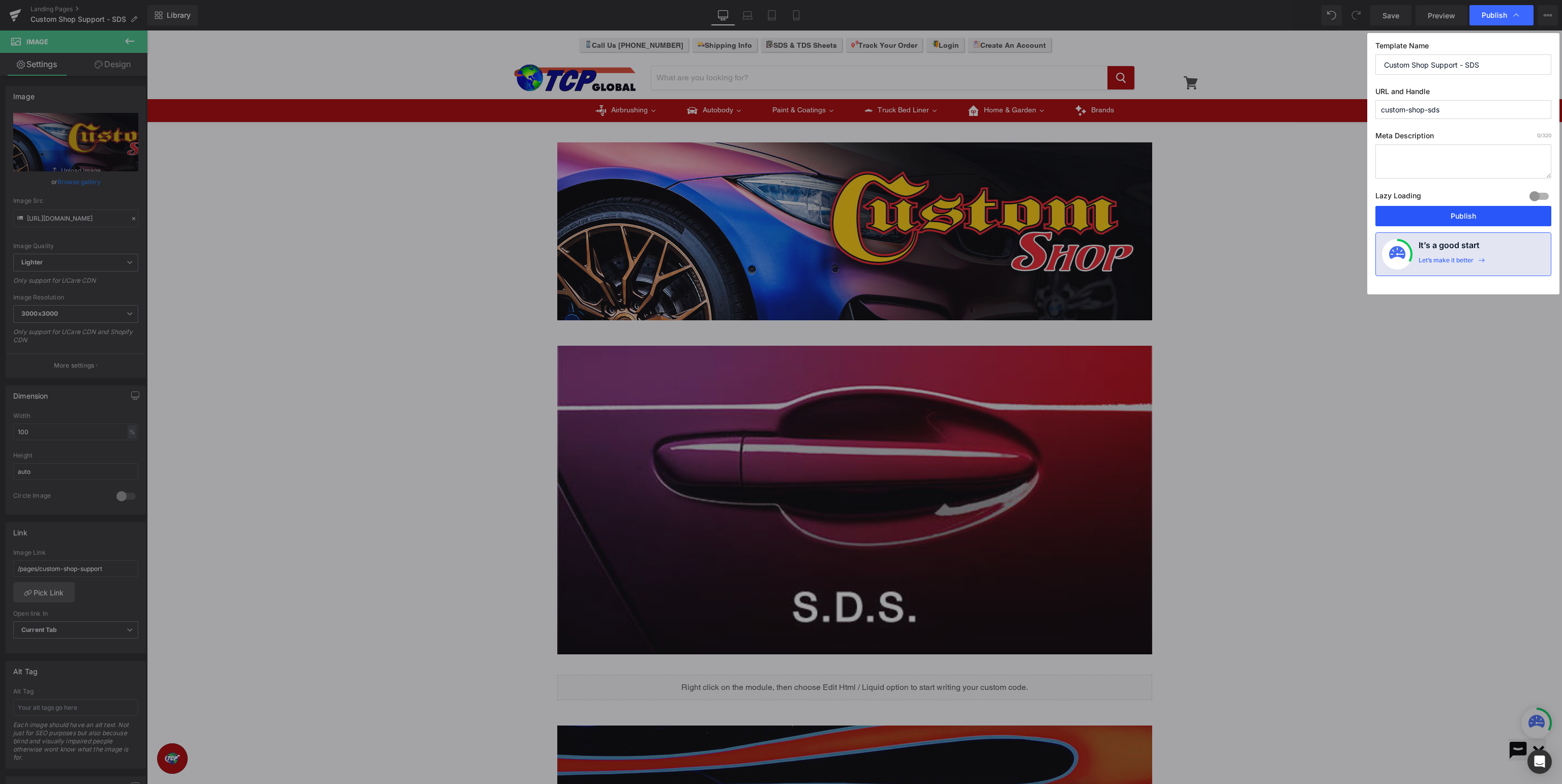
click at [1480, 215] on button "Publish" at bounding box center [1463, 216] width 176 height 21
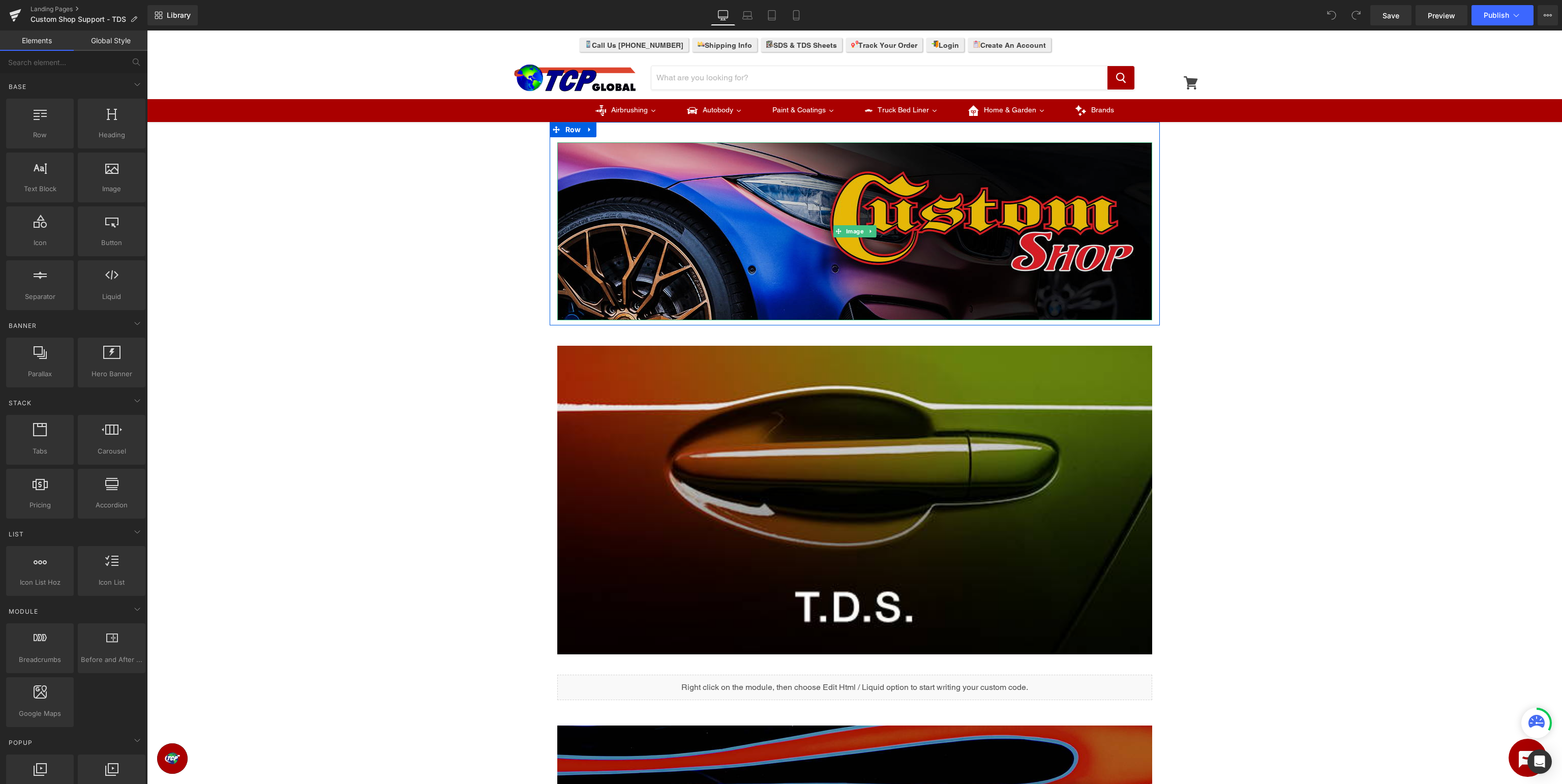
click at [857, 255] on img at bounding box center [854, 231] width 595 height 178
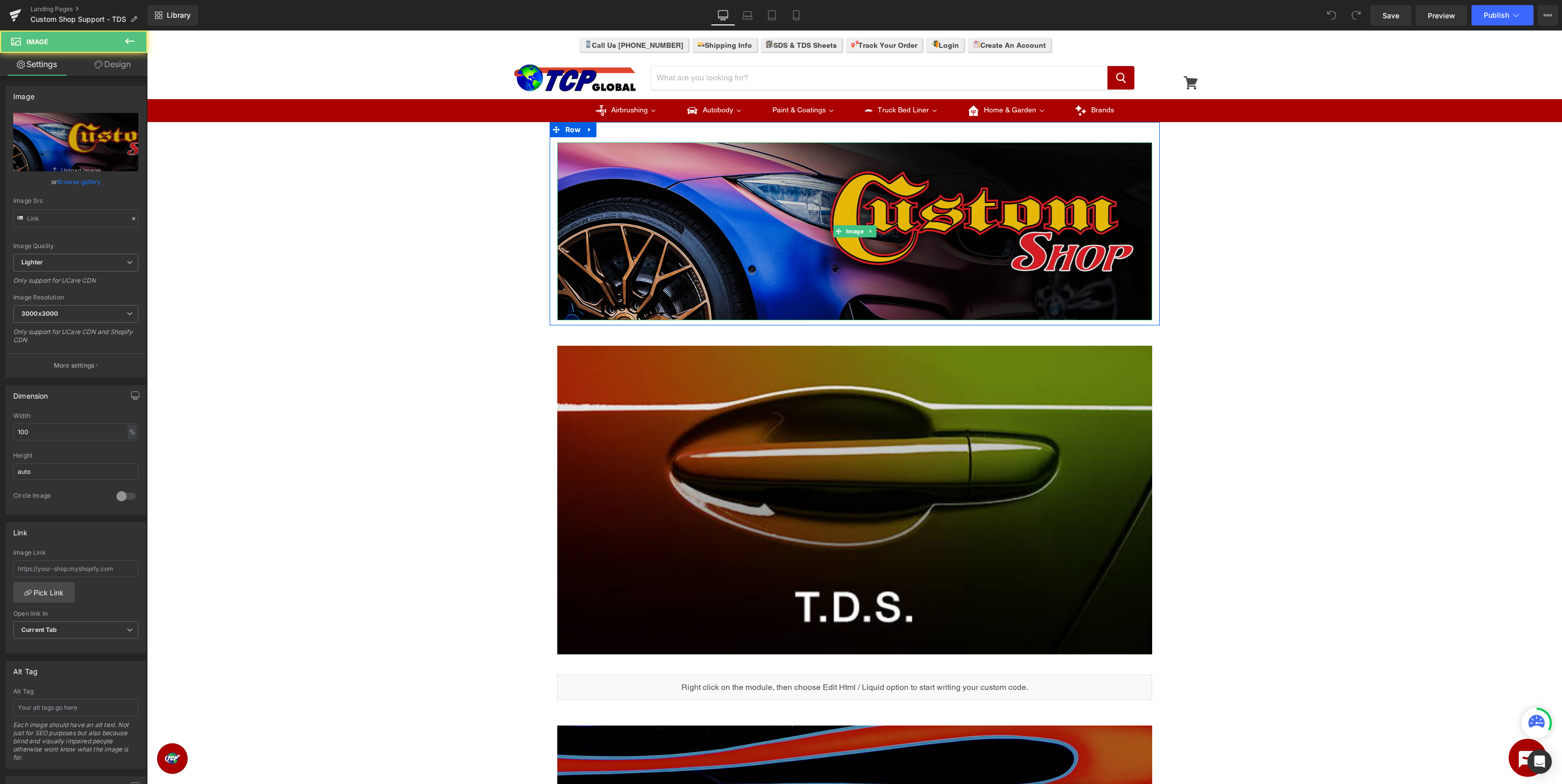
type input "[URL][DOMAIN_NAME]"
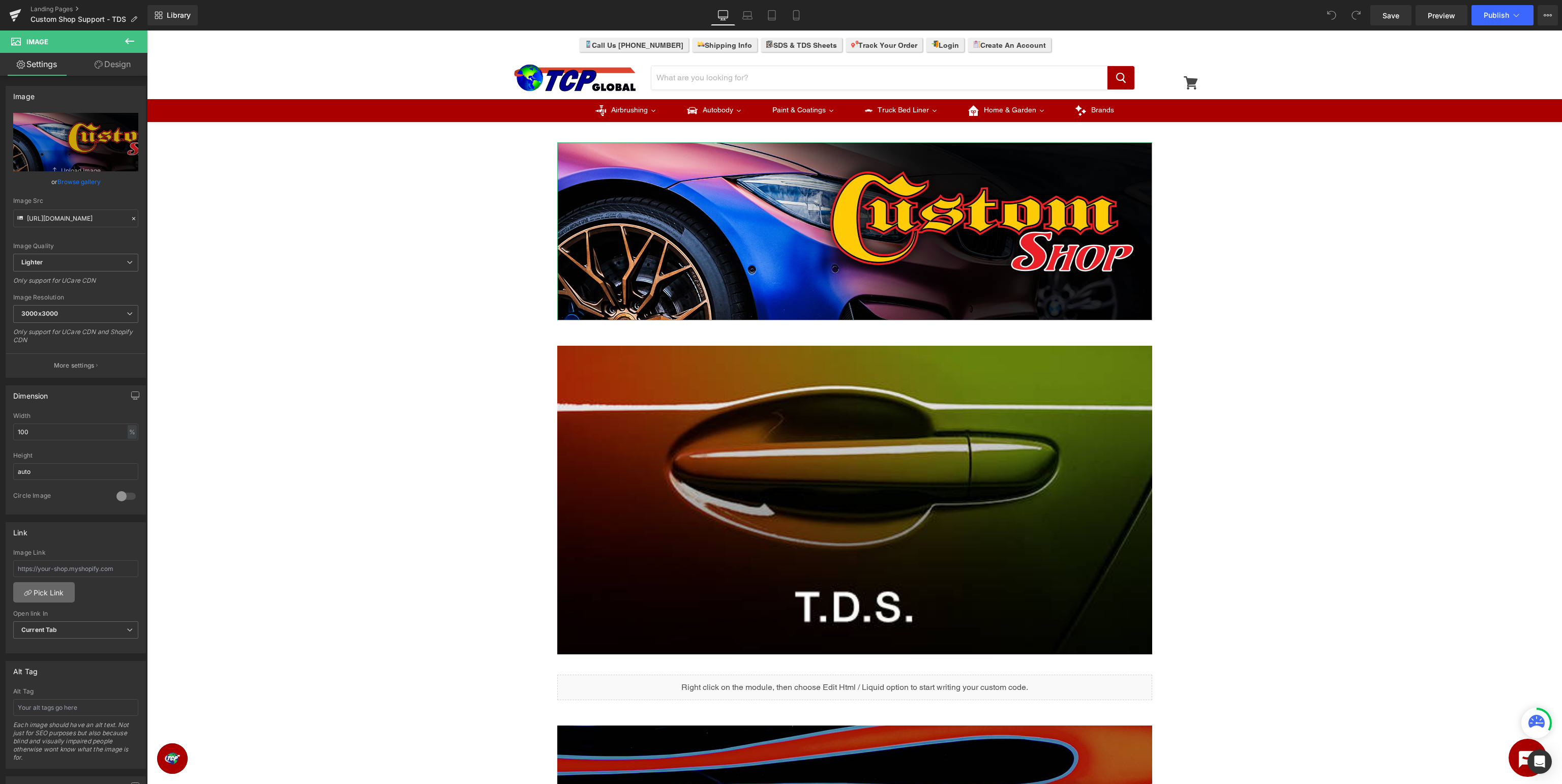
click at [37, 591] on link "Pick Link" at bounding box center [44, 592] width 61 height 21
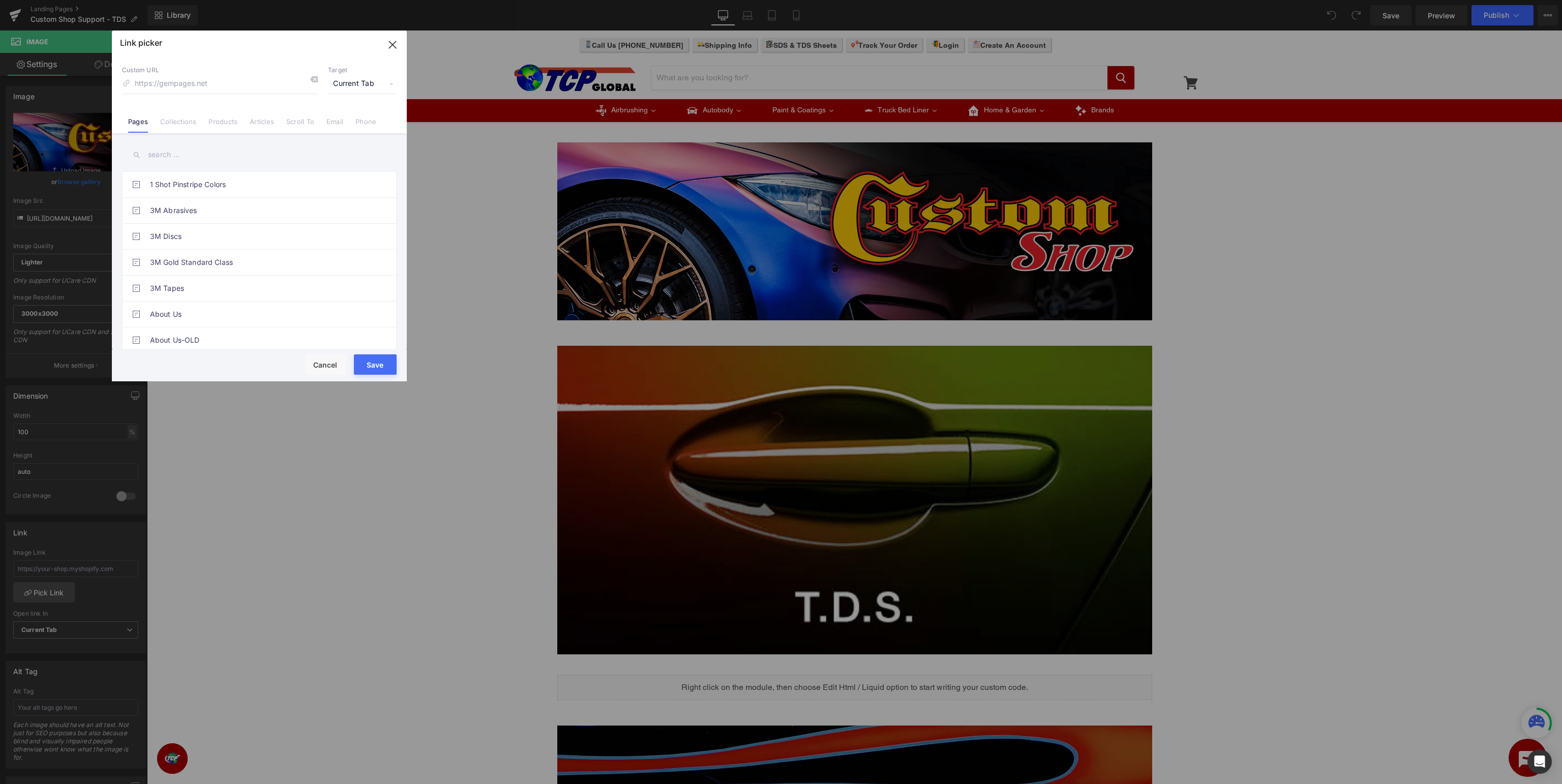
click at [246, 153] on input "text" at bounding box center [259, 155] width 275 height 23
type input "custom shop support"
click at [279, 261] on link "Custom Shop Support Page" at bounding box center [261, 263] width 224 height 25
type input "/pages/custom-shop-support"
click at [377, 367] on button "Save" at bounding box center [375, 364] width 42 height 21
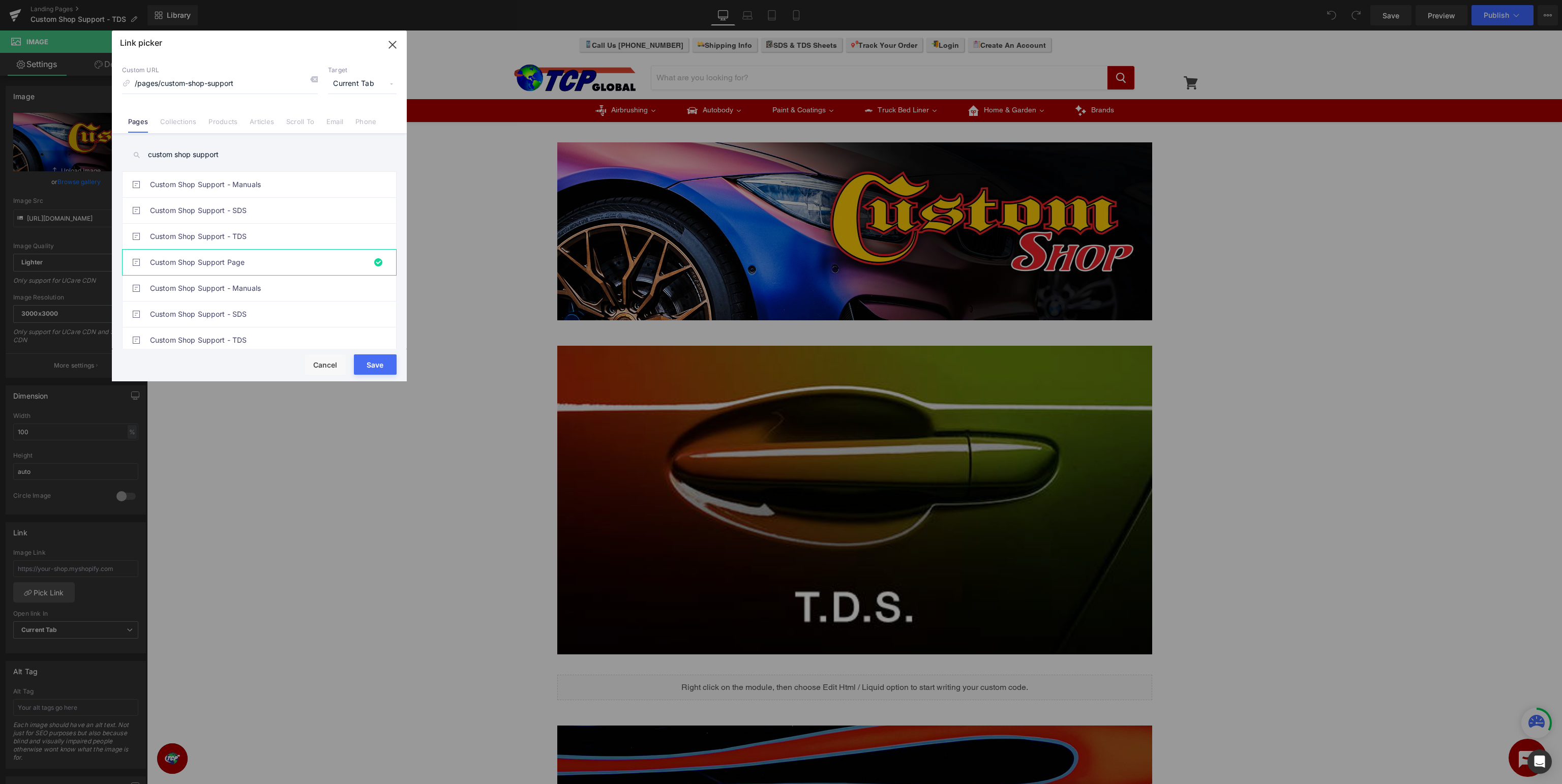
type input "/pages/custom-shop-support"
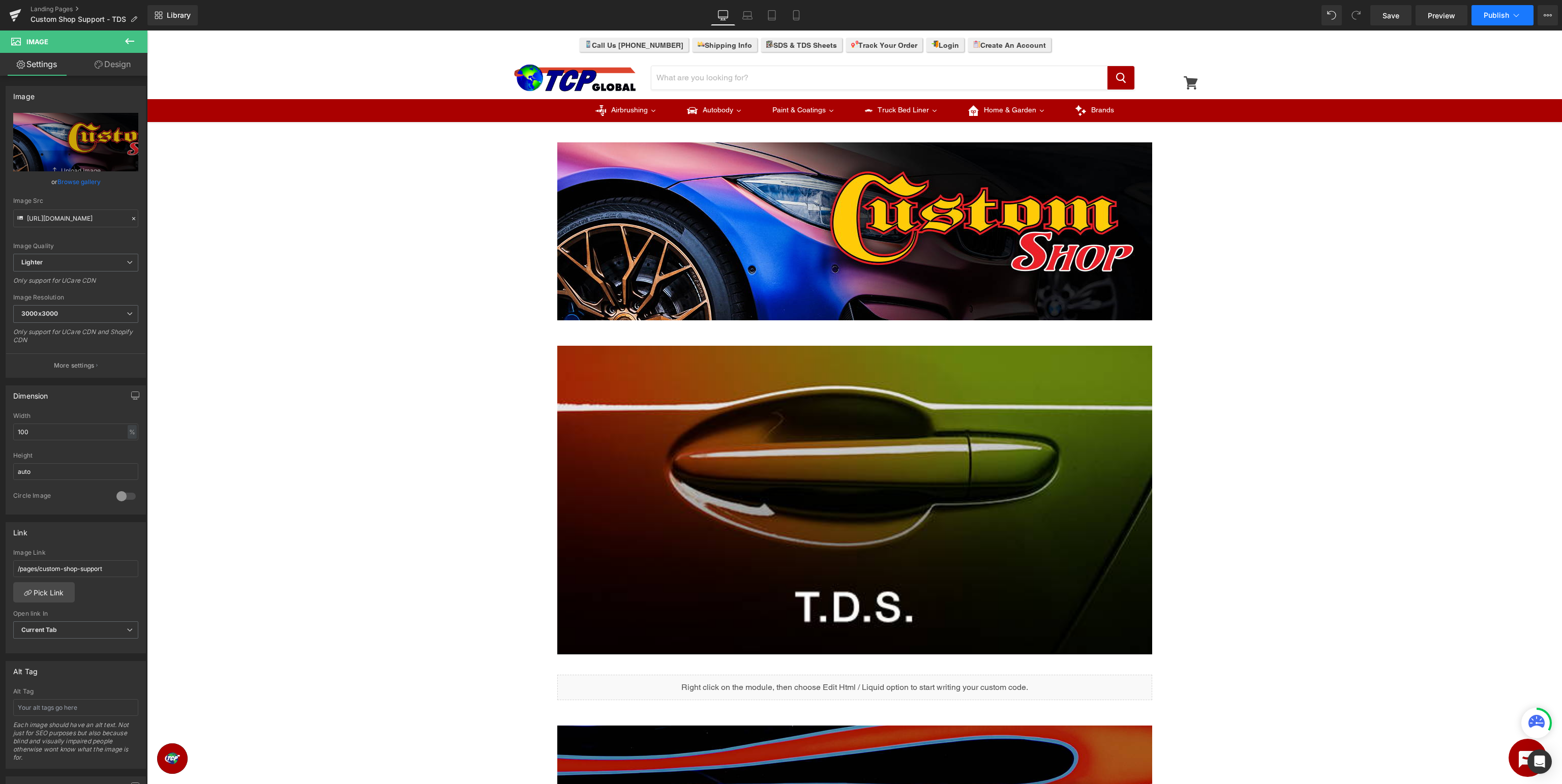
click at [1504, 20] on button "Publish" at bounding box center [1503, 15] width 62 height 21
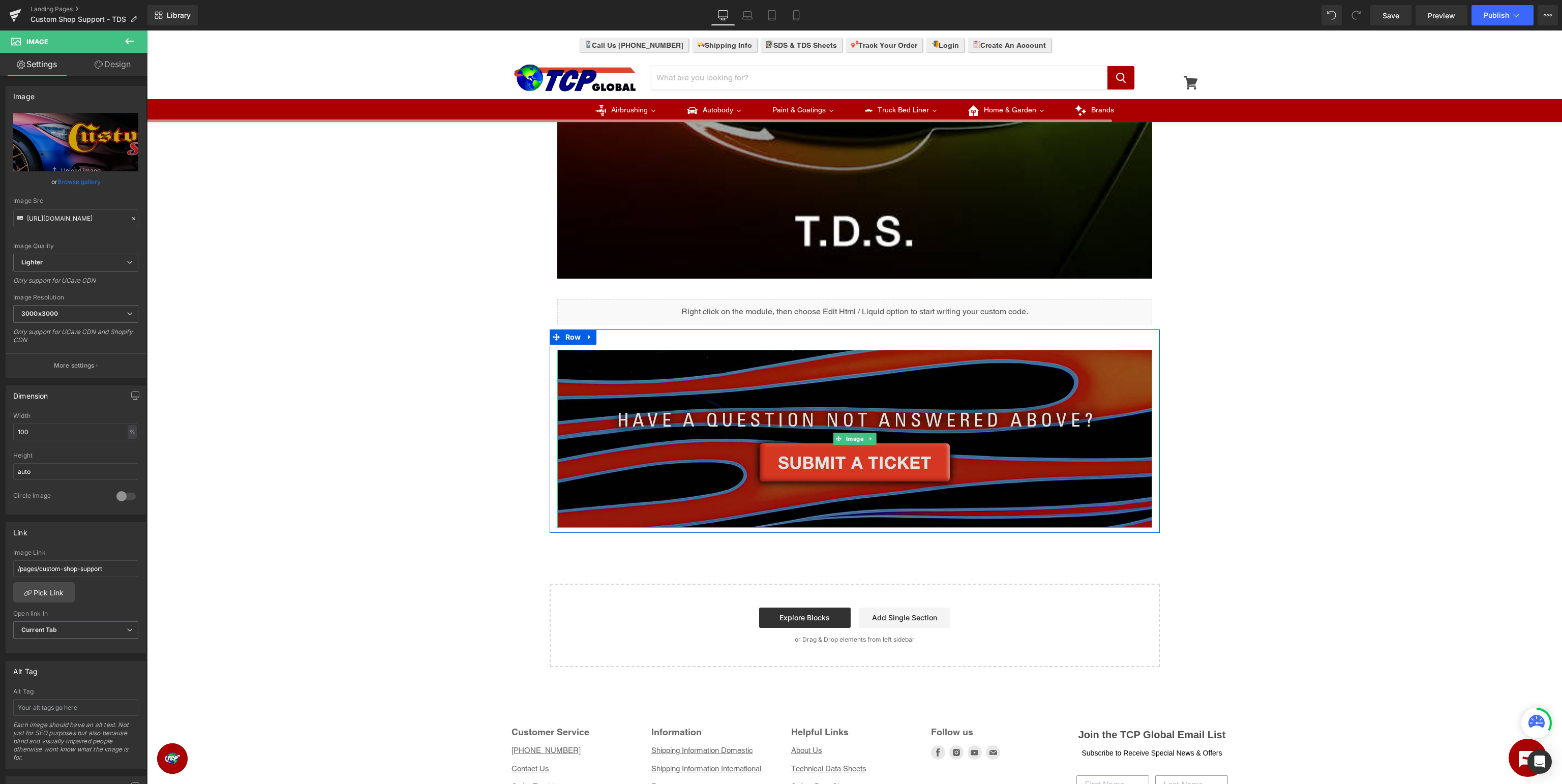
click at [779, 429] on img at bounding box center [854, 438] width 595 height 178
type input "https://ucarecdn.com/2dbb113d-5b43-4152-9d0e-40bed0dc3574/-/format/auto/-/previ…"
click at [819, 440] on img at bounding box center [854, 438] width 595 height 178
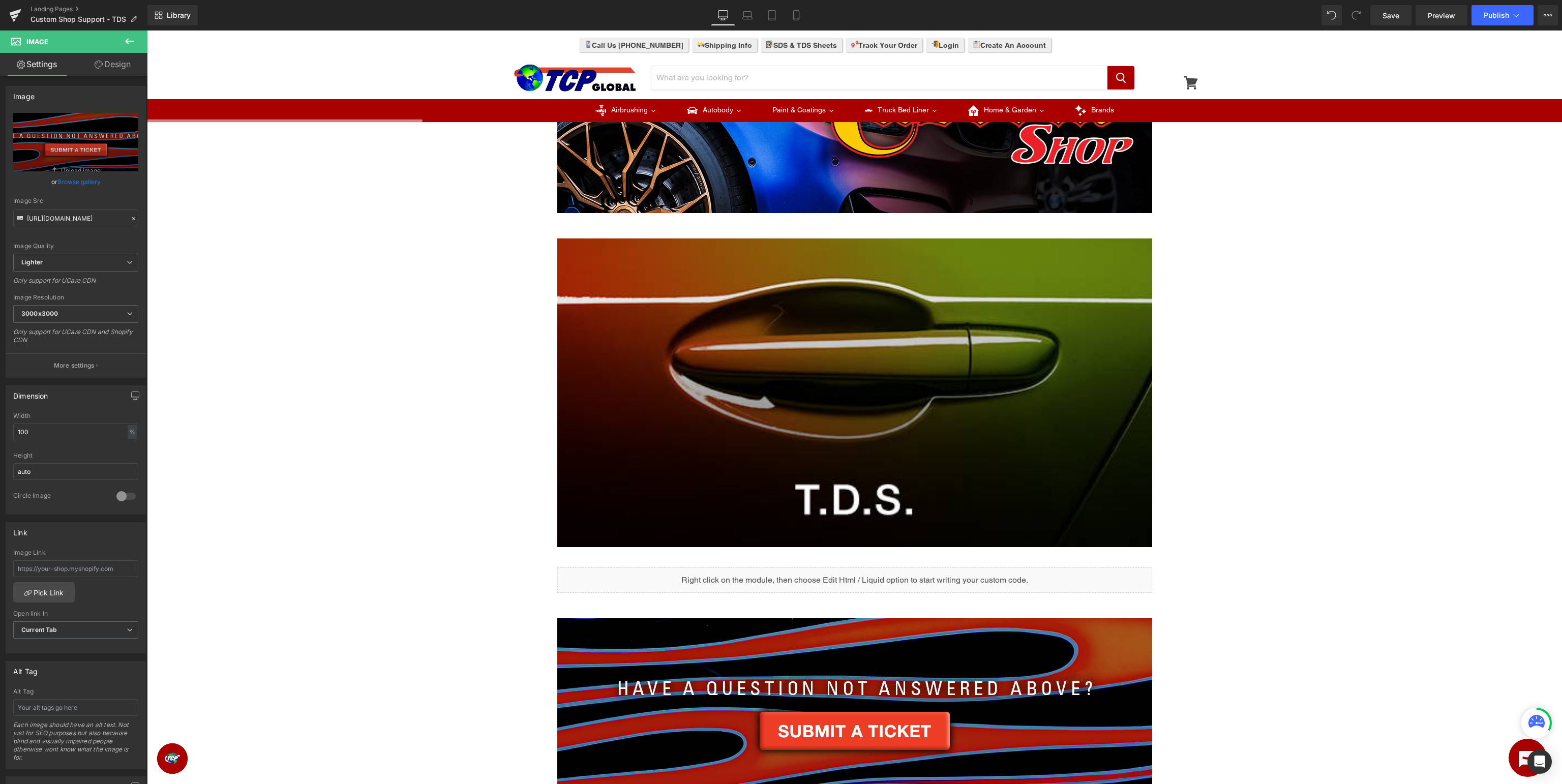
scroll to position [0, 0]
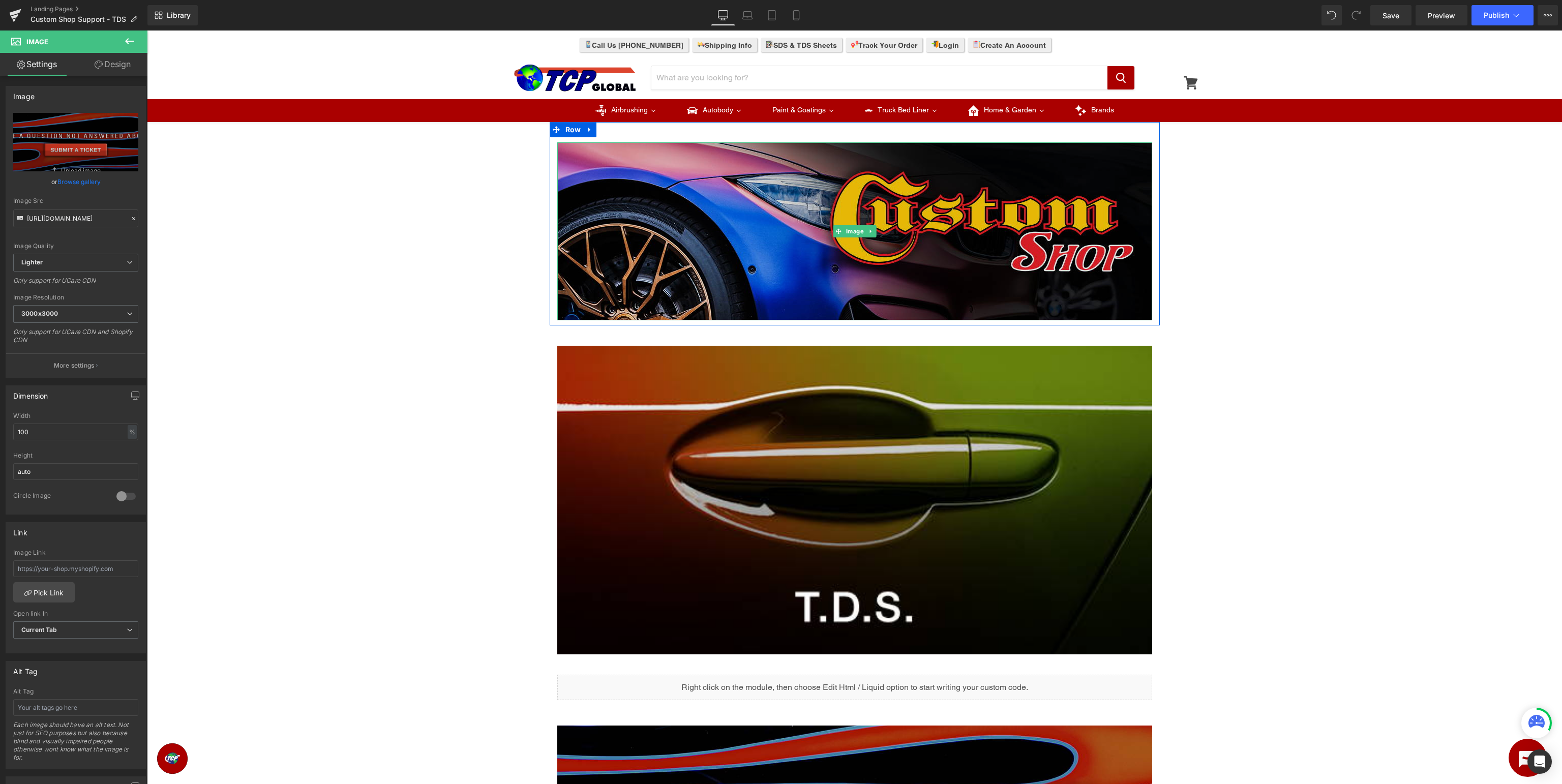
click at [851, 228] on span "Image" at bounding box center [854, 231] width 22 height 12
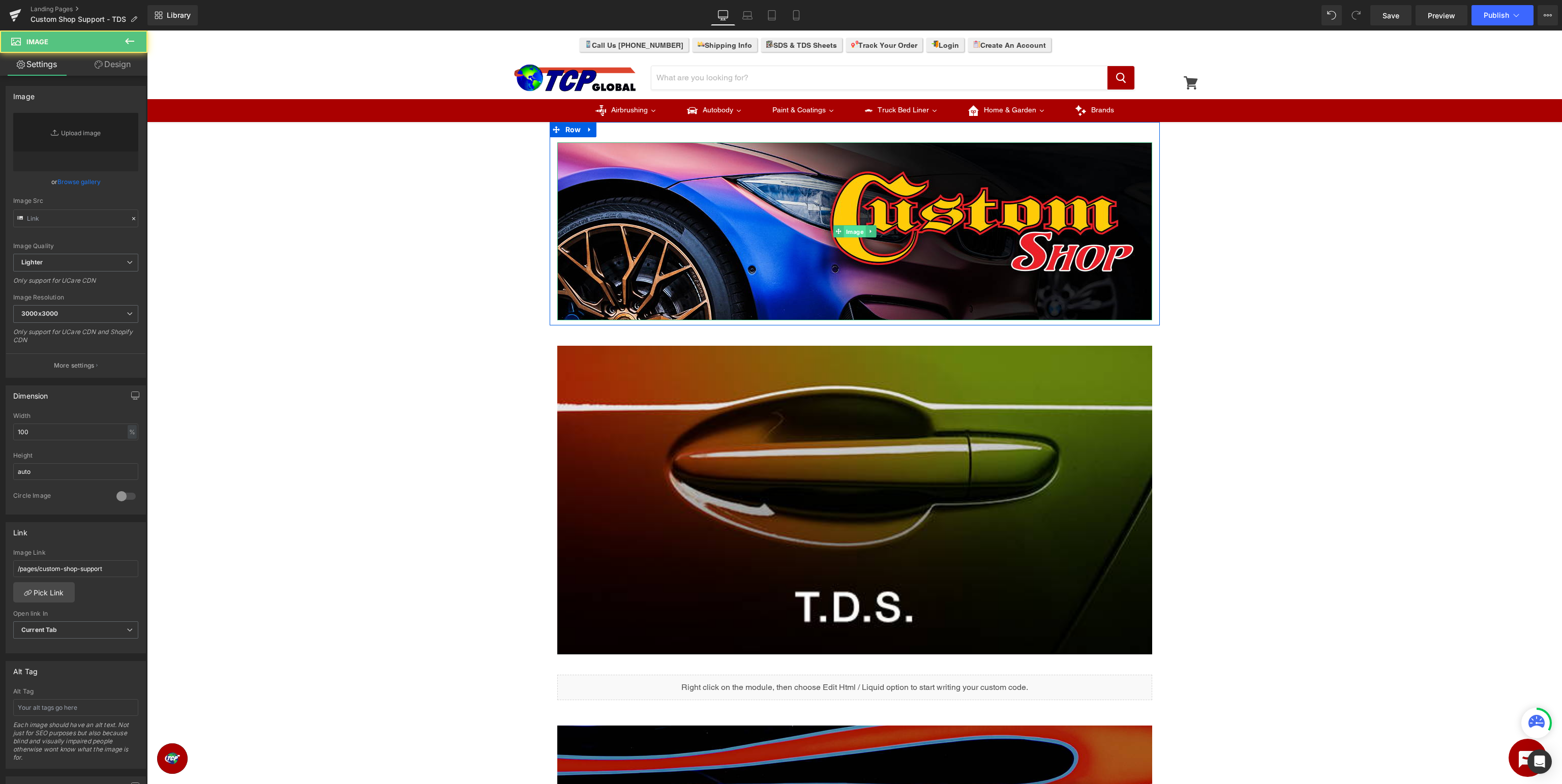
type input "https://ucarecdn.com/29a6cabd-30a6-447b-b9db-681e523b224d/-/format/auto/-/previ…"
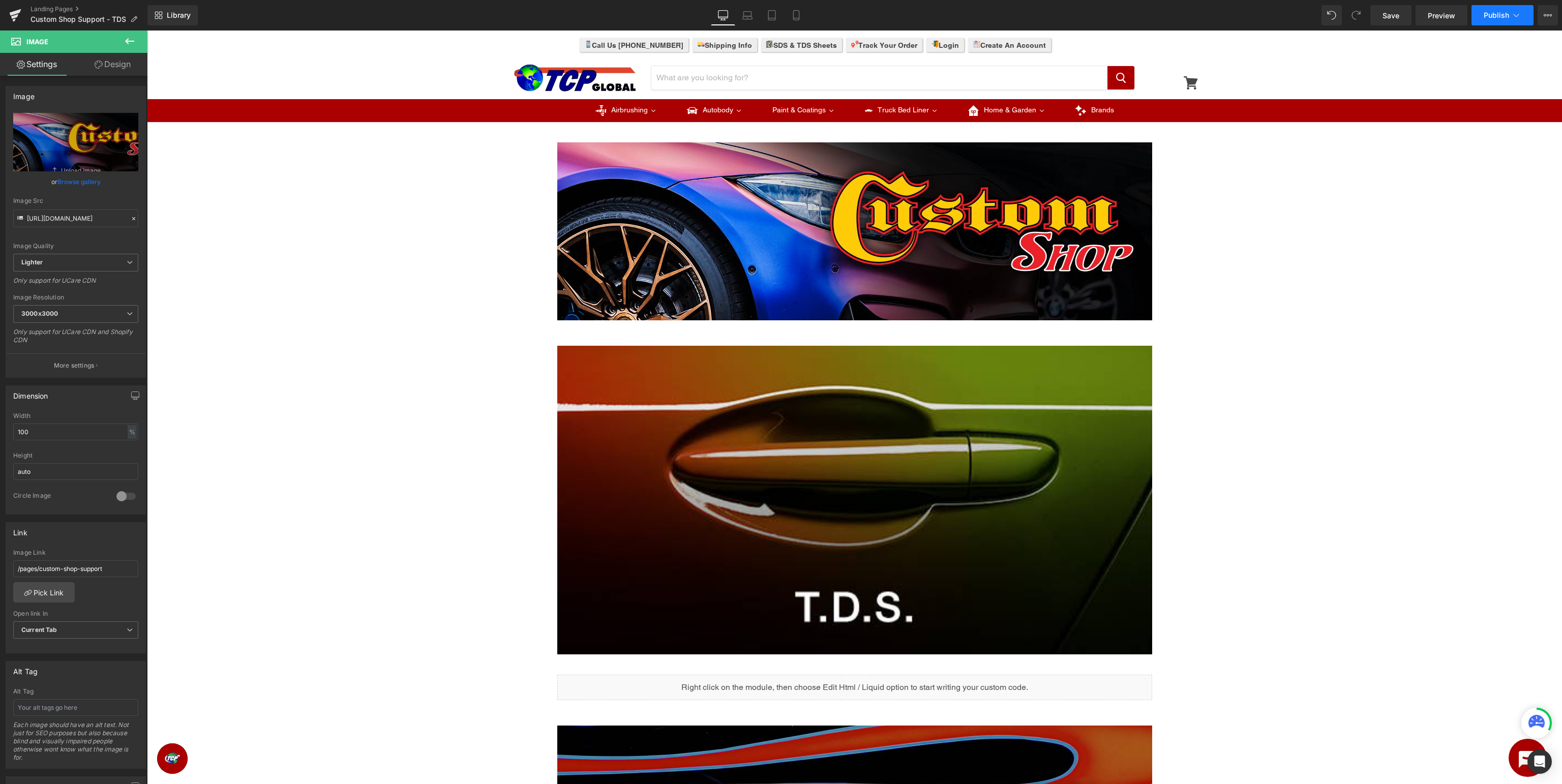
click at [1504, 18] on span "Publish" at bounding box center [1497, 15] width 25 height 8
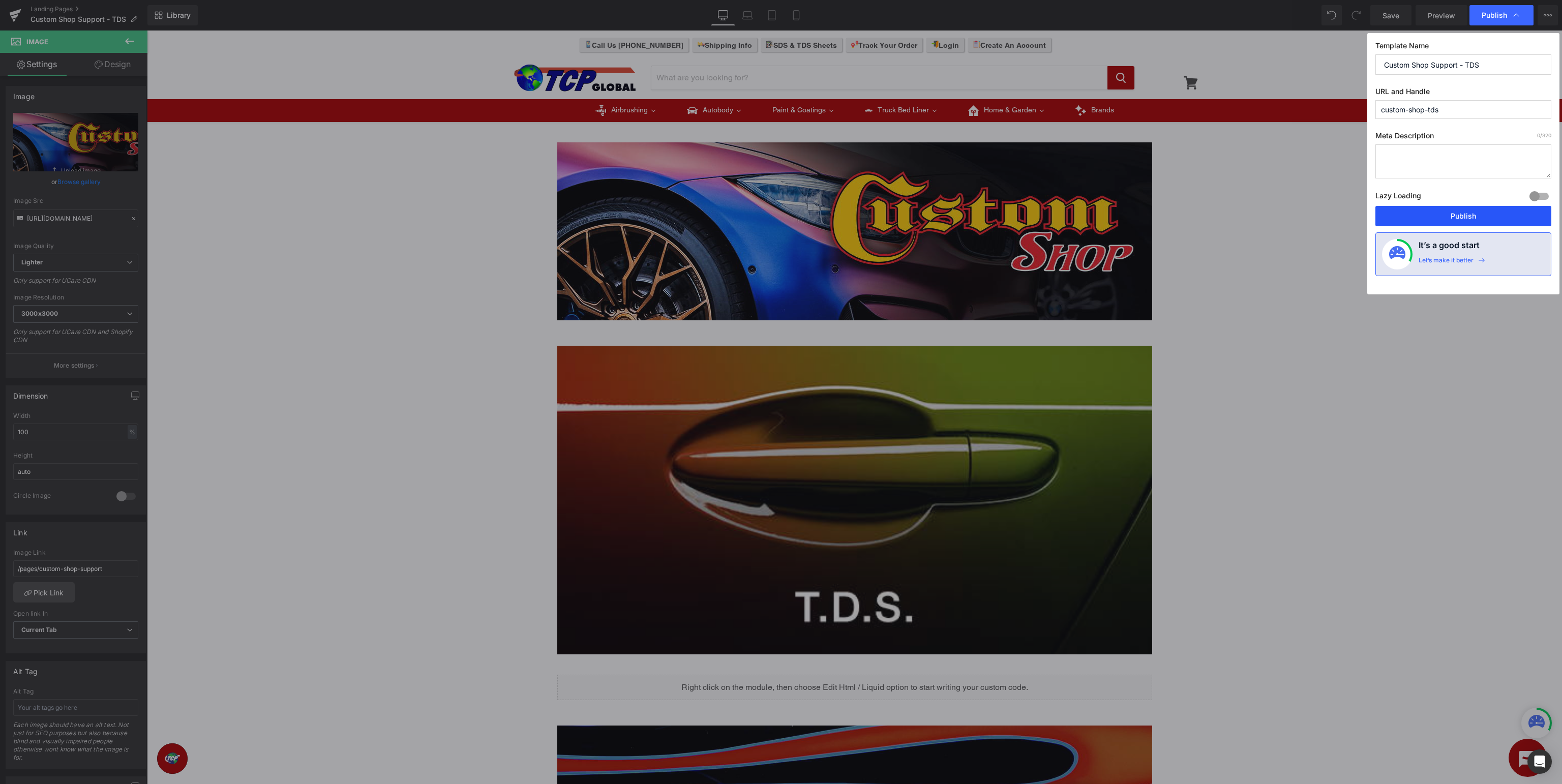
click at [1467, 209] on button "Publish" at bounding box center [1463, 216] width 176 height 21
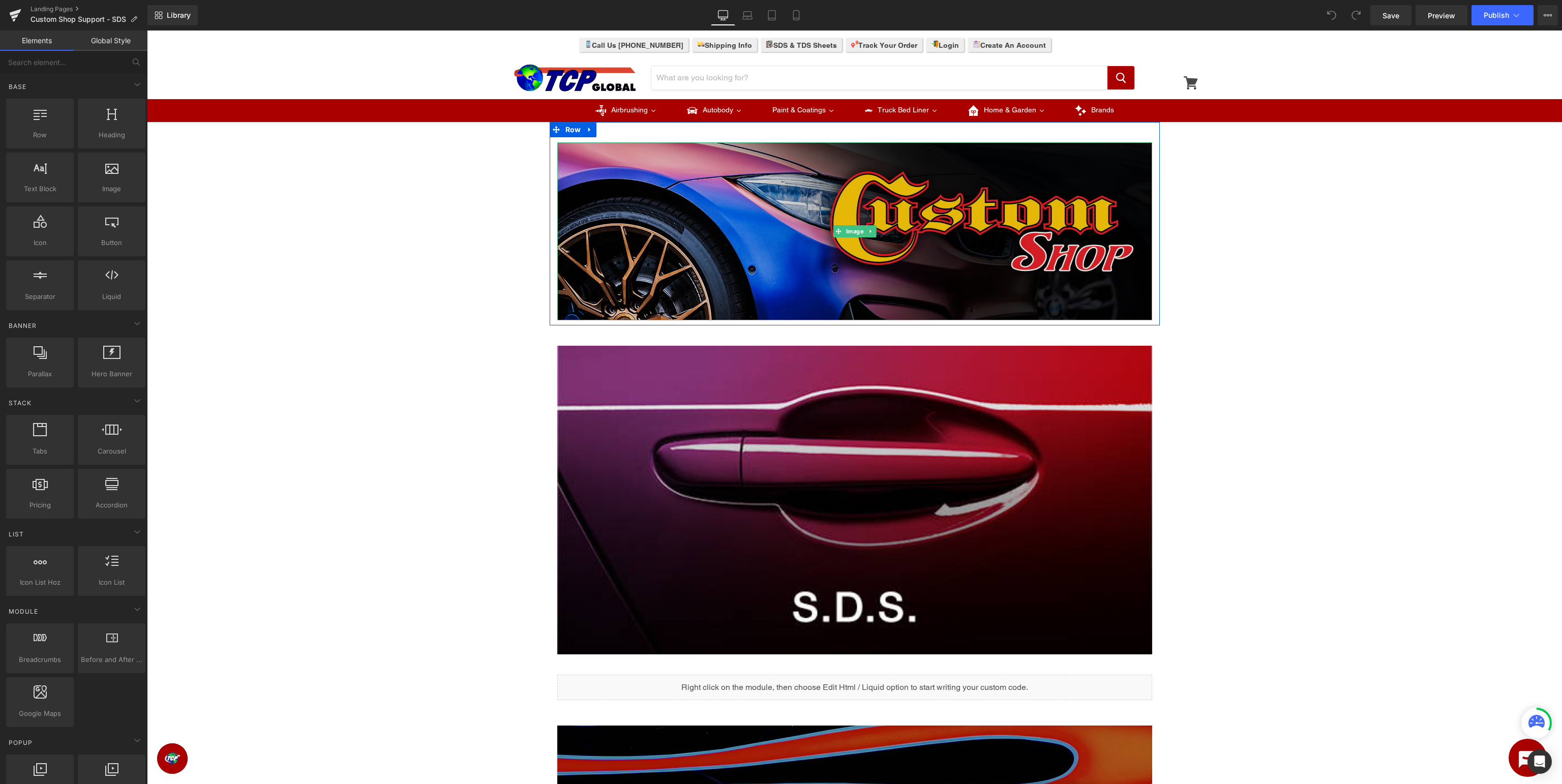
click at [749, 232] on img at bounding box center [854, 231] width 595 height 178
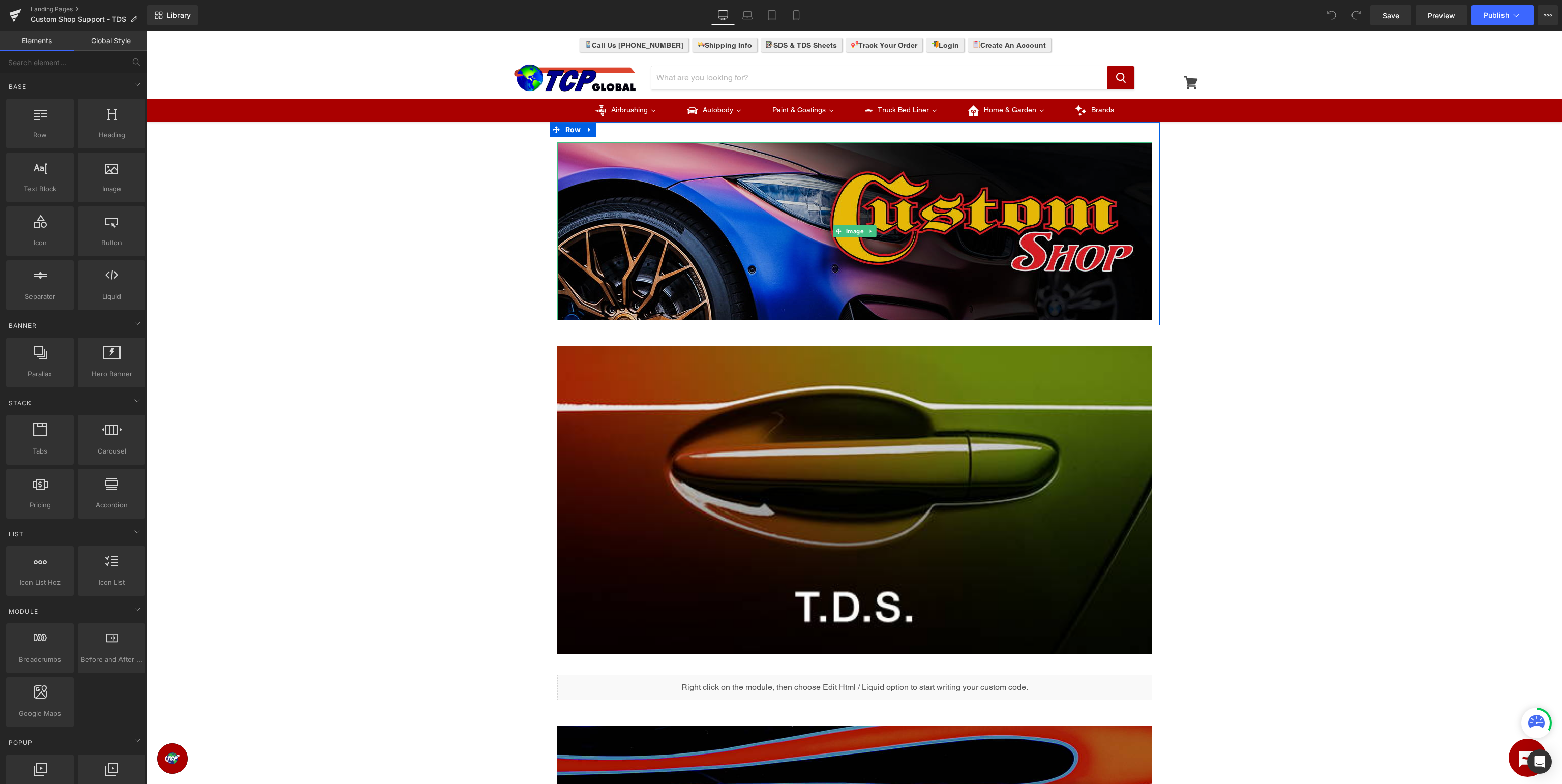
click at [845, 222] on img at bounding box center [854, 231] width 595 height 178
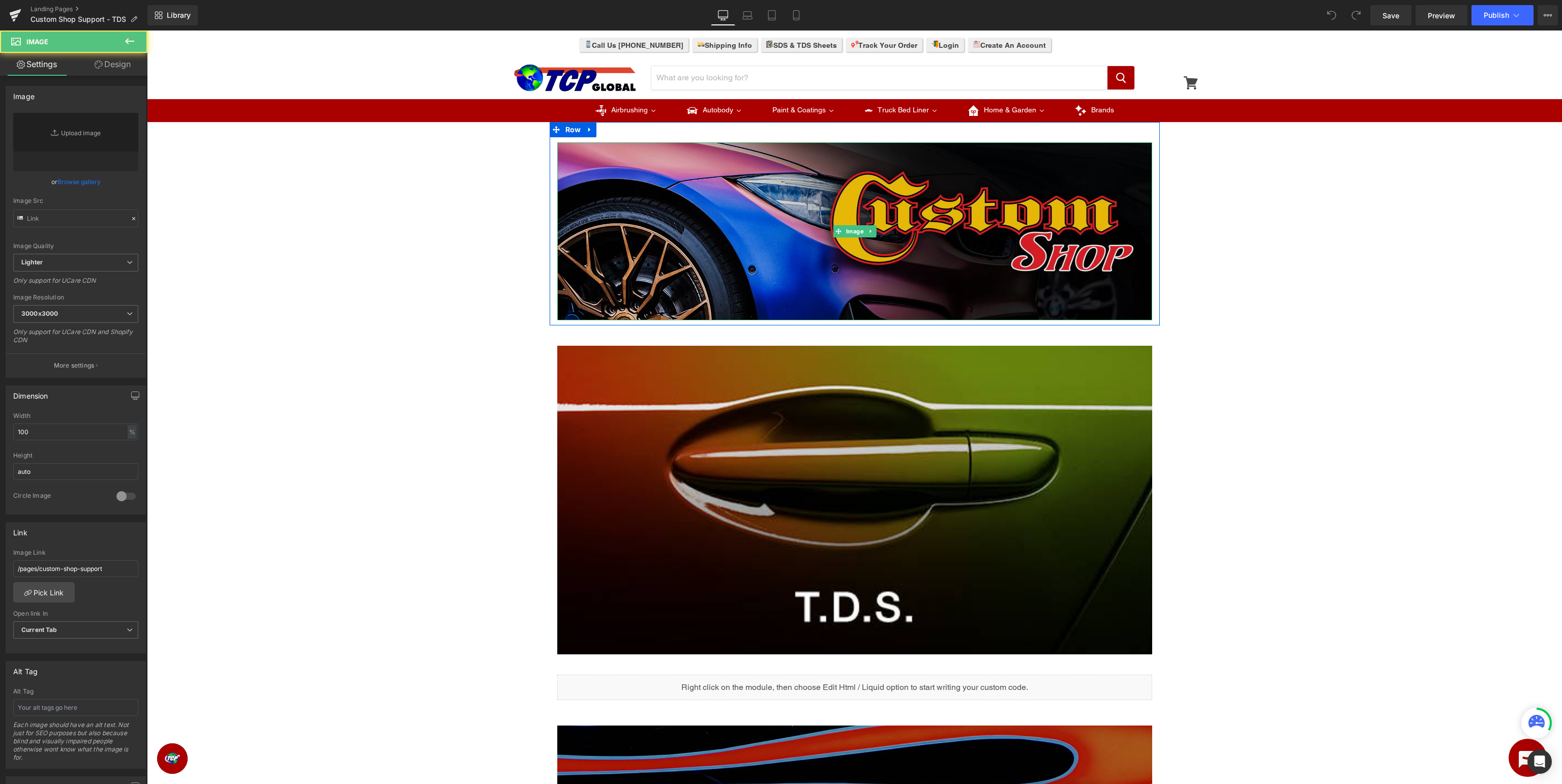
type input "https://ucarecdn.com/29a6cabd-30a6-447b-b9db-681e523b224d/-/format/auto/-/previ…"
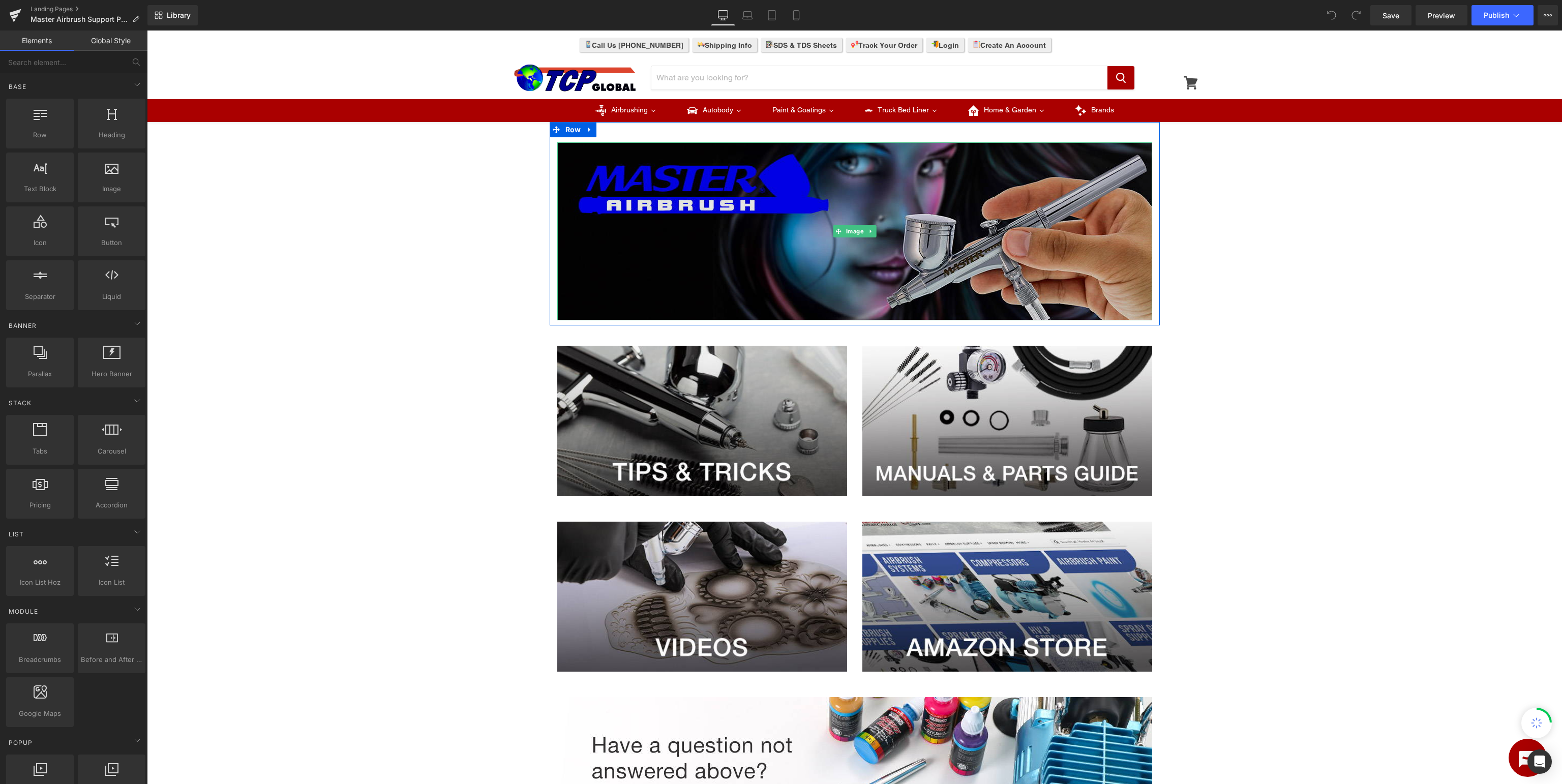
click at [760, 256] on img at bounding box center [854, 231] width 595 height 178
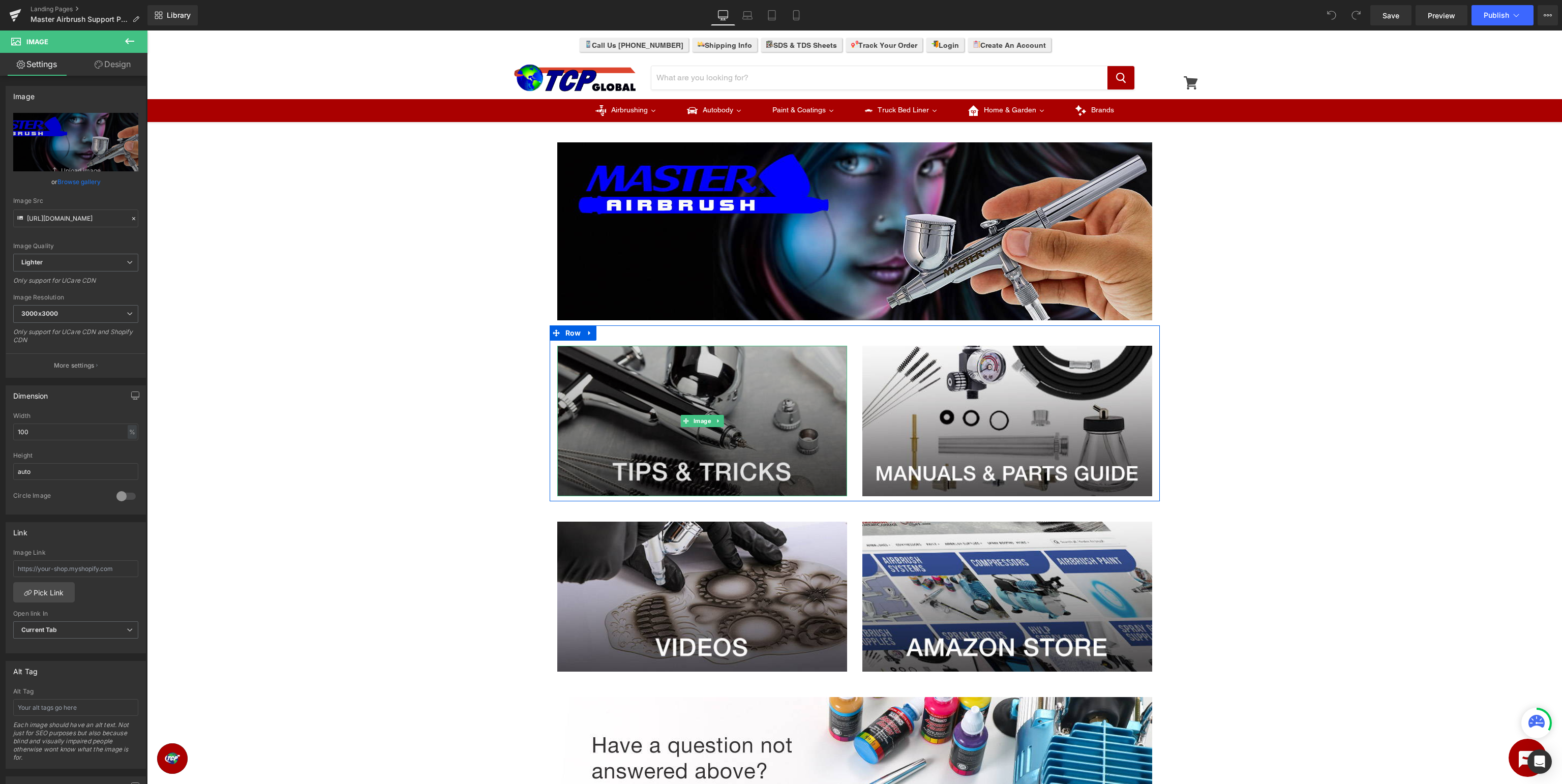
click at [729, 384] on img at bounding box center [702, 421] width 290 height 150
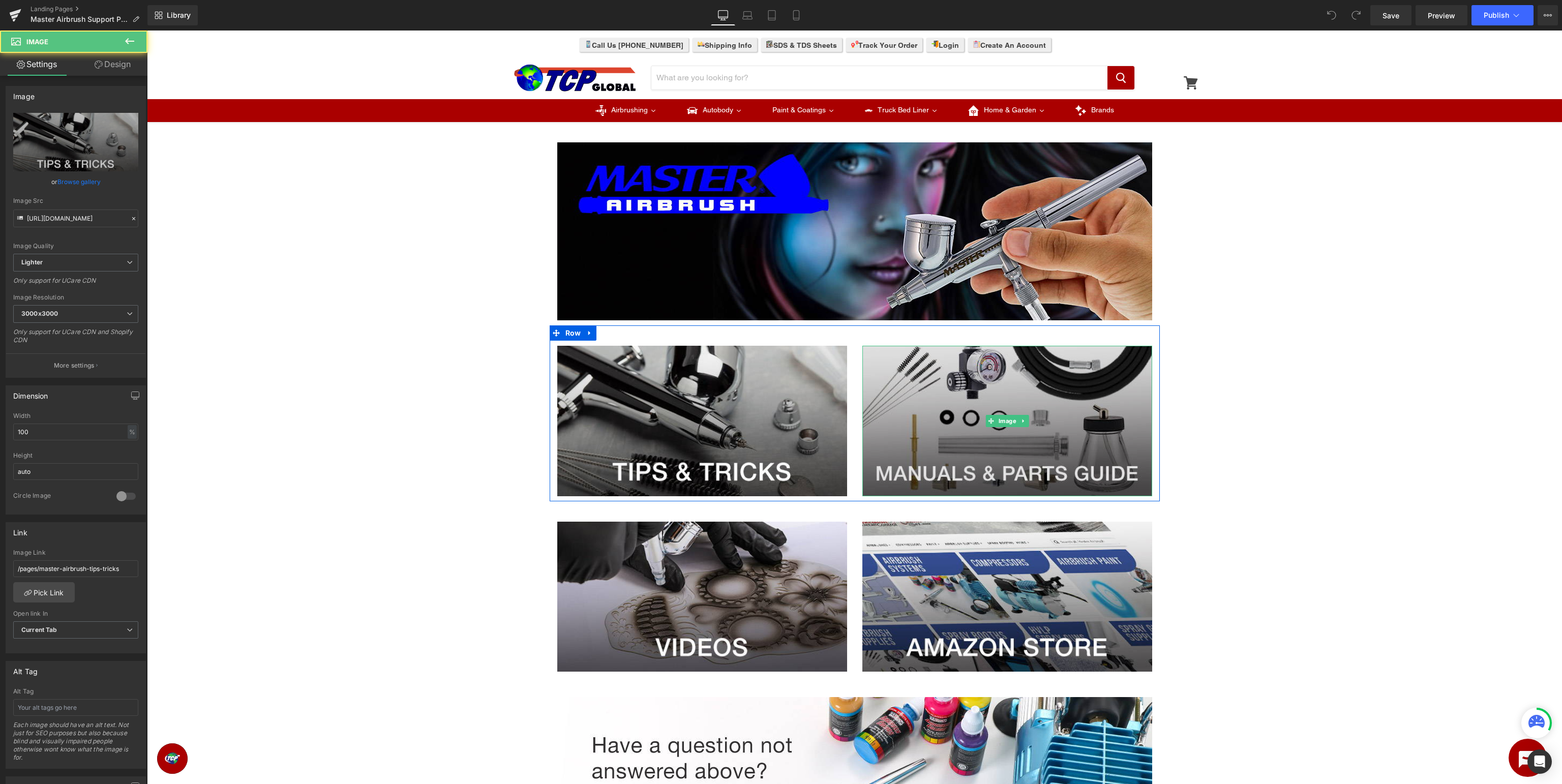
click at [983, 387] on img at bounding box center [1007, 421] width 290 height 150
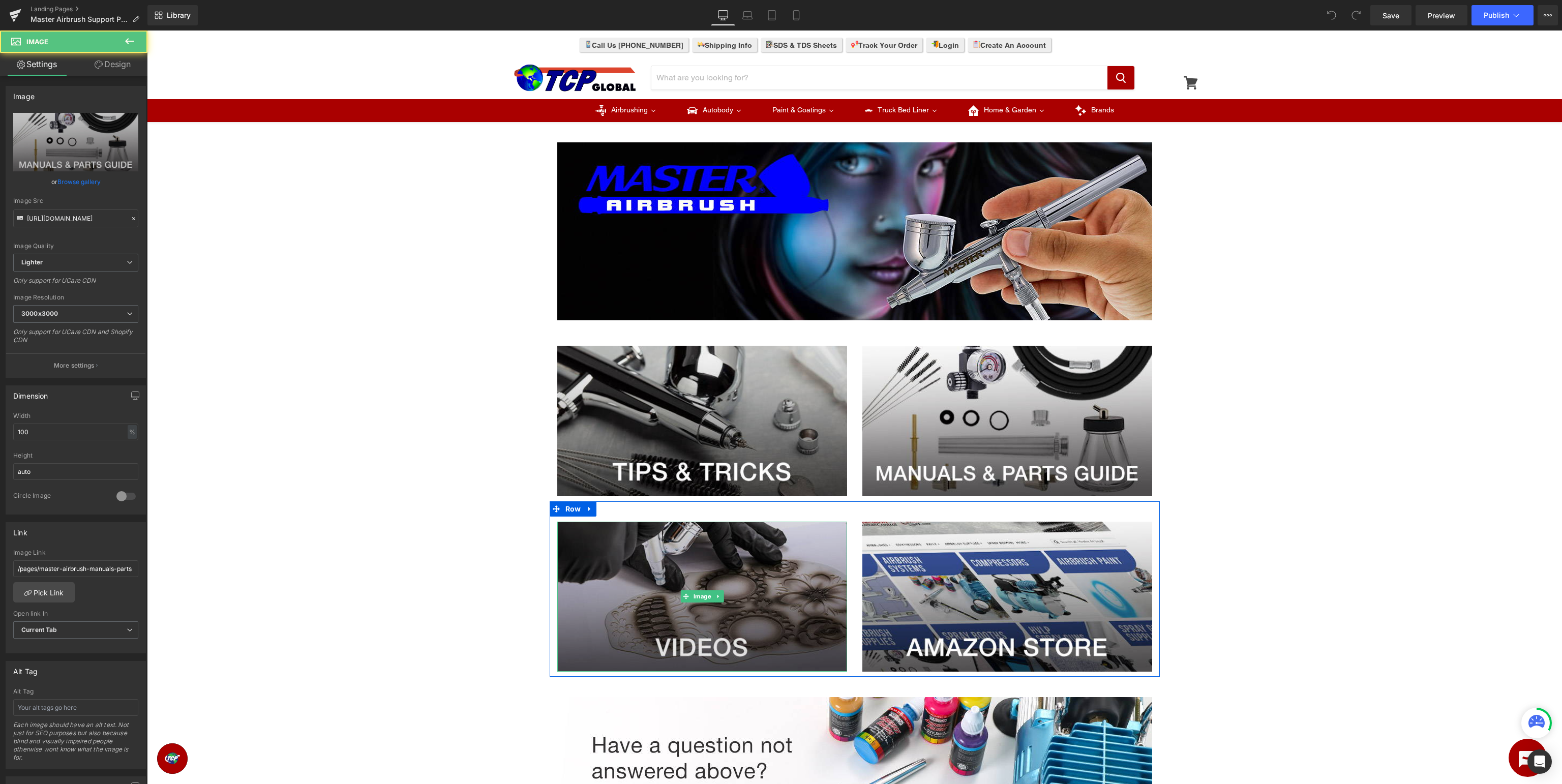
click at [783, 544] on img at bounding box center [702, 597] width 290 height 150
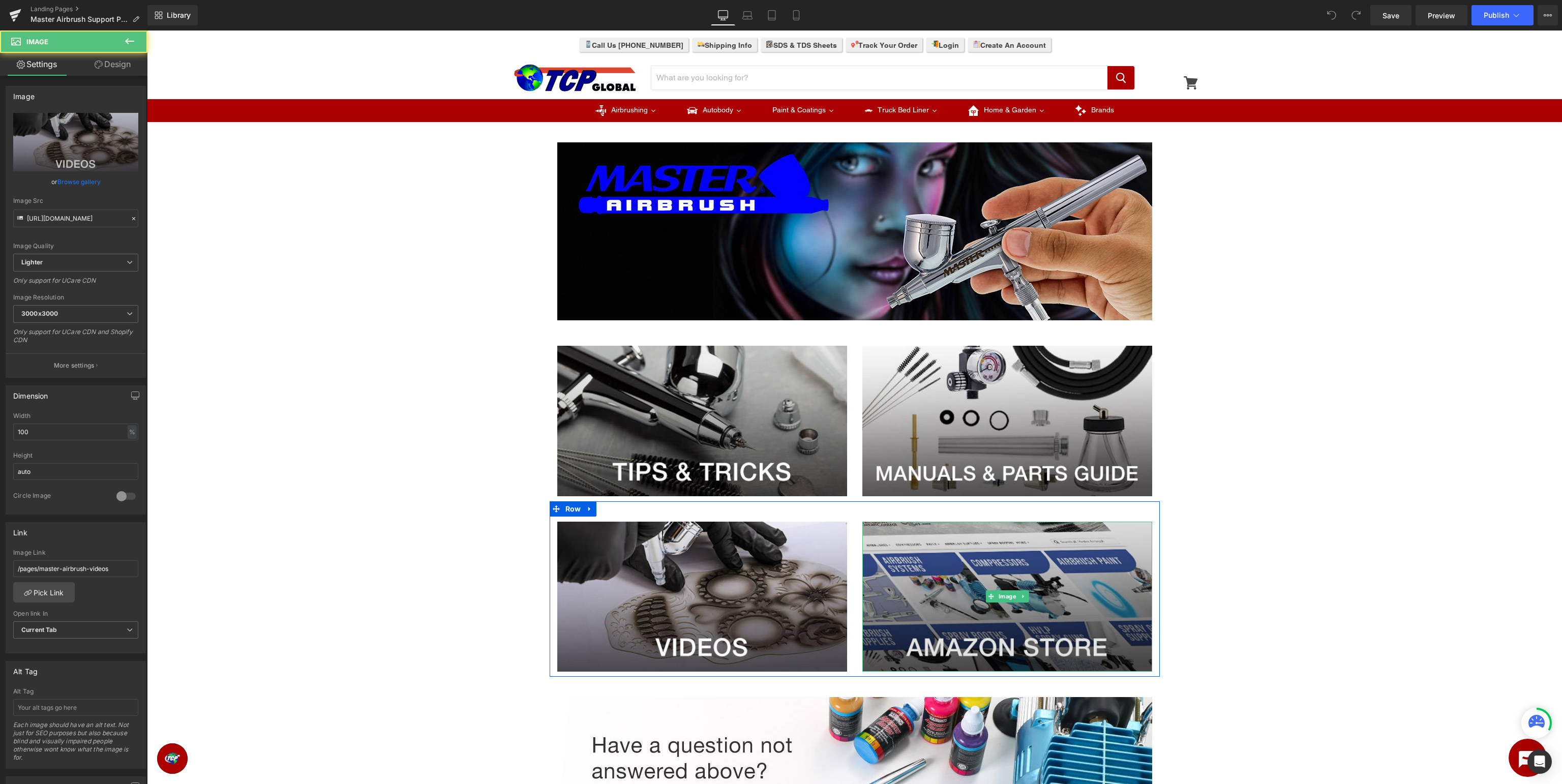
click at [968, 542] on img at bounding box center [1007, 597] width 290 height 150
type input "[URL][DOMAIN_NAME]"
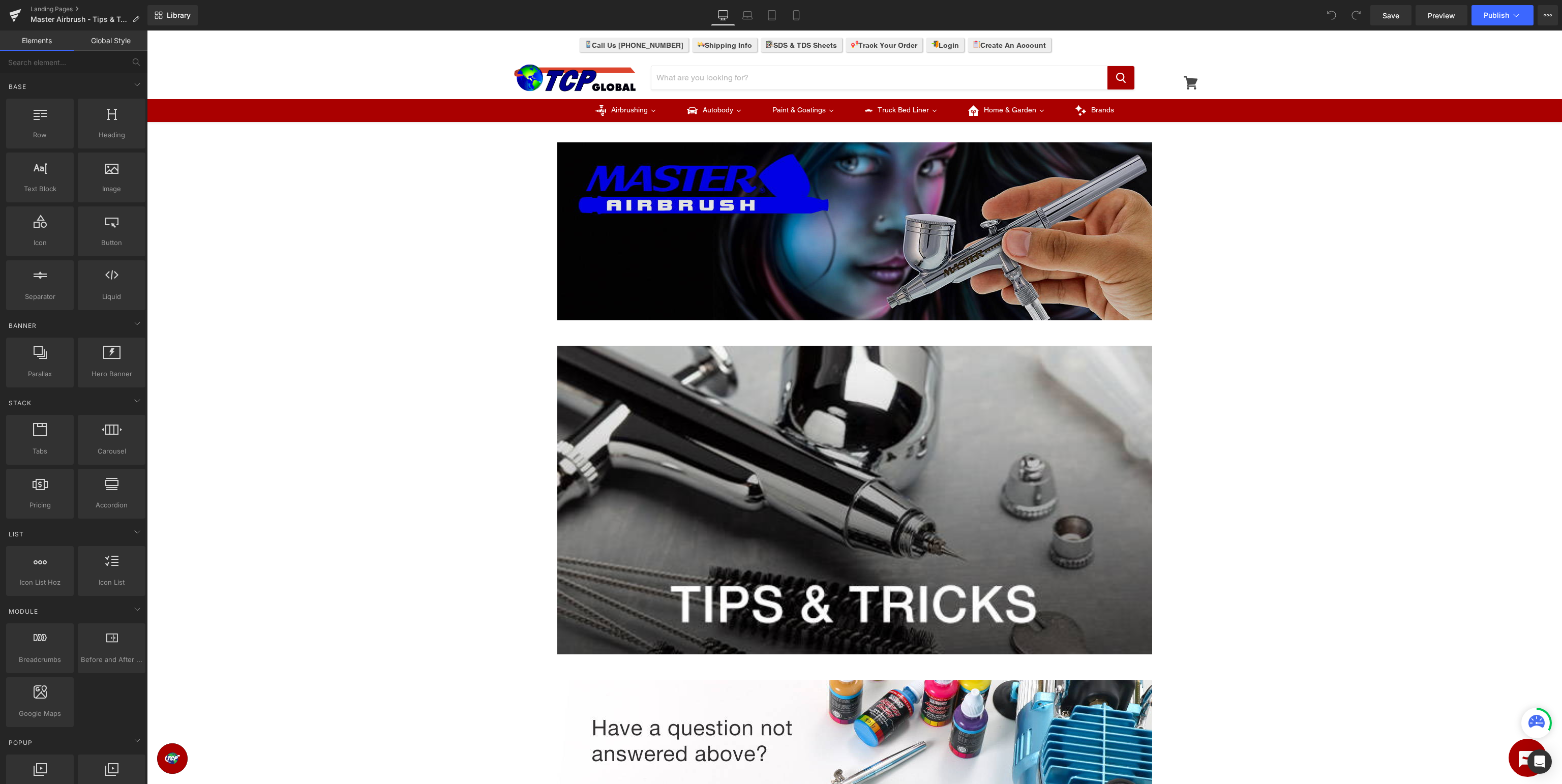
click at [704, 238] on img at bounding box center [854, 231] width 595 height 178
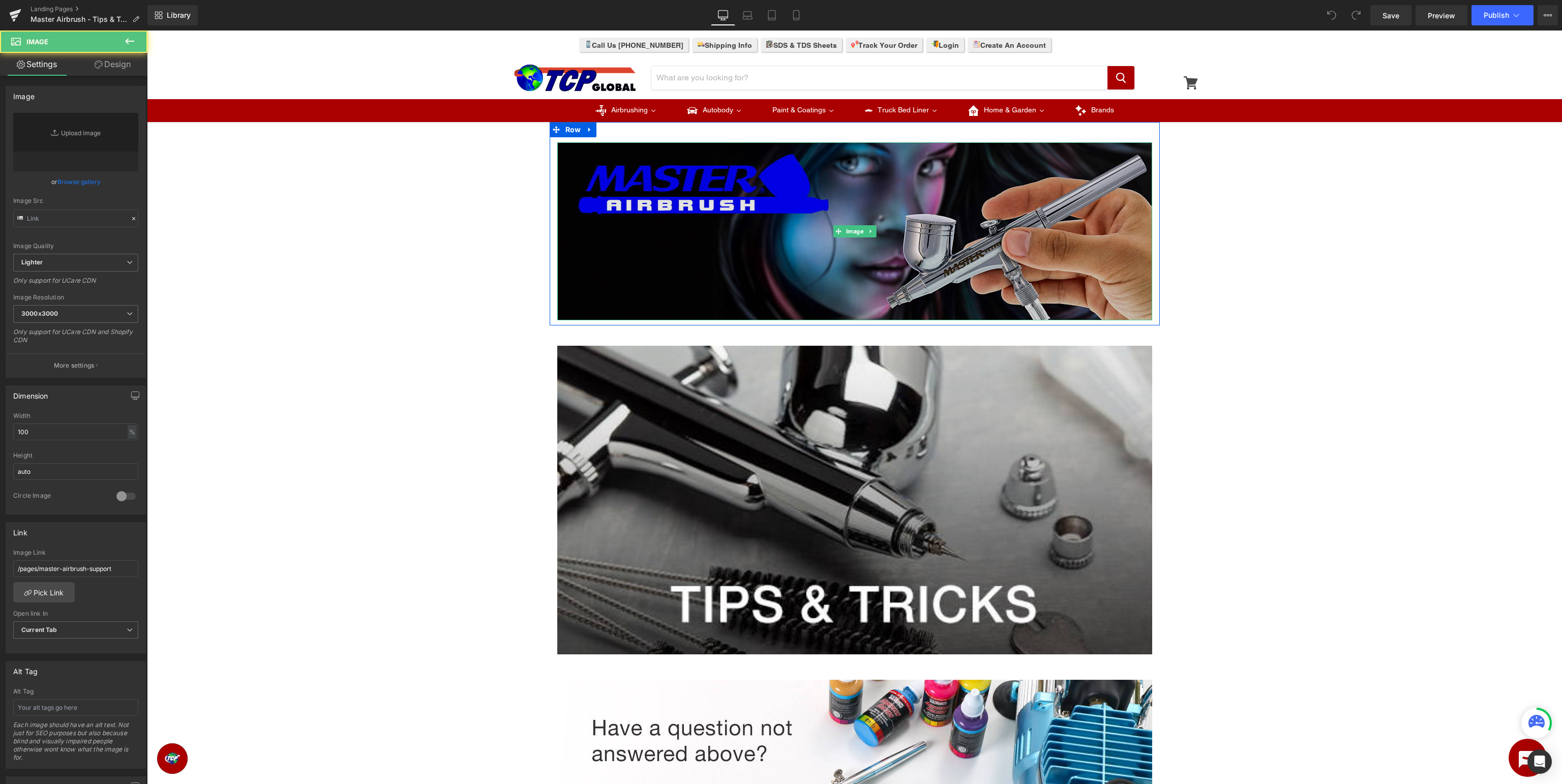
type input "[URL][DOMAIN_NAME]"
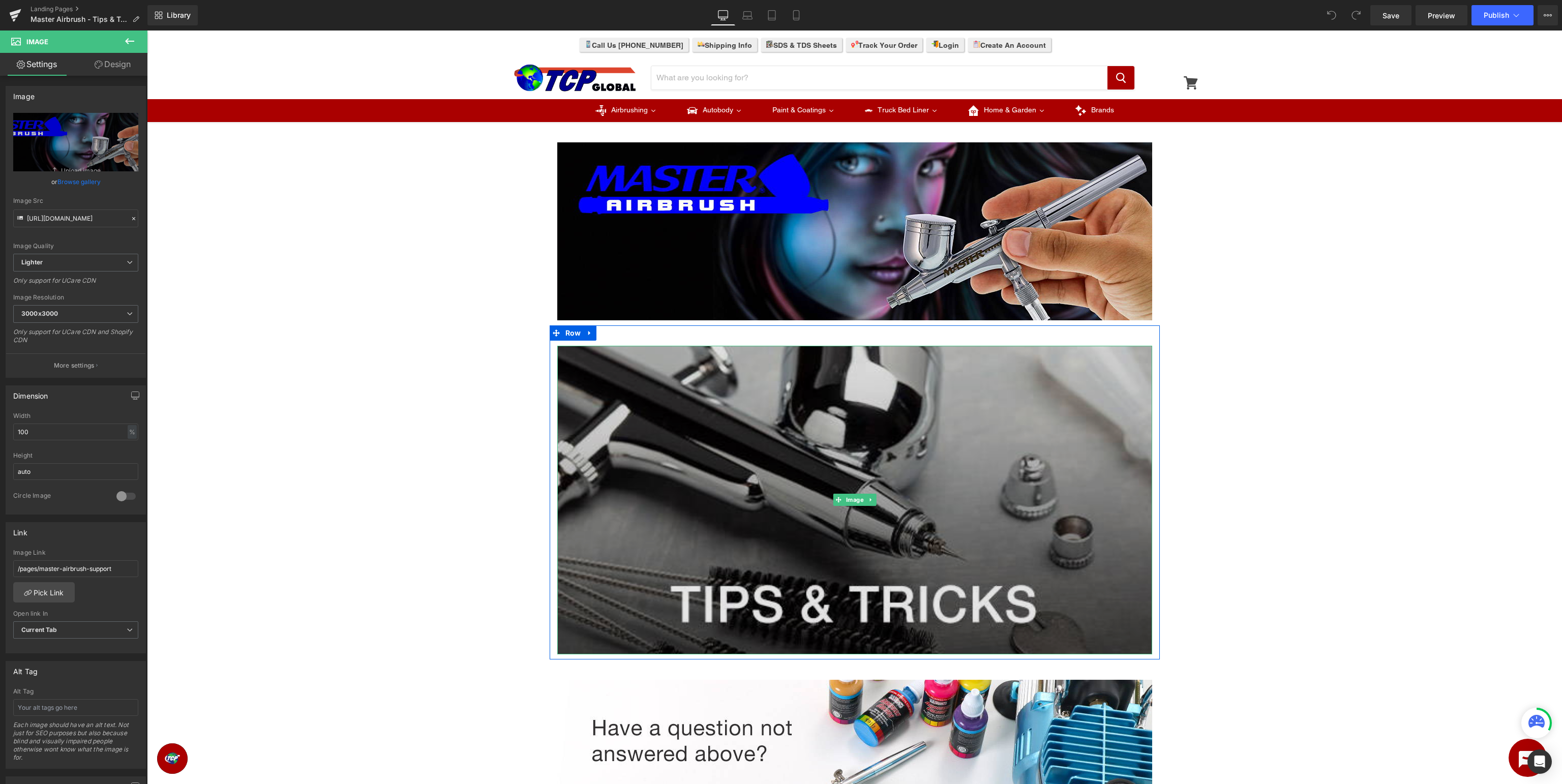
scroll to position [215, 0]
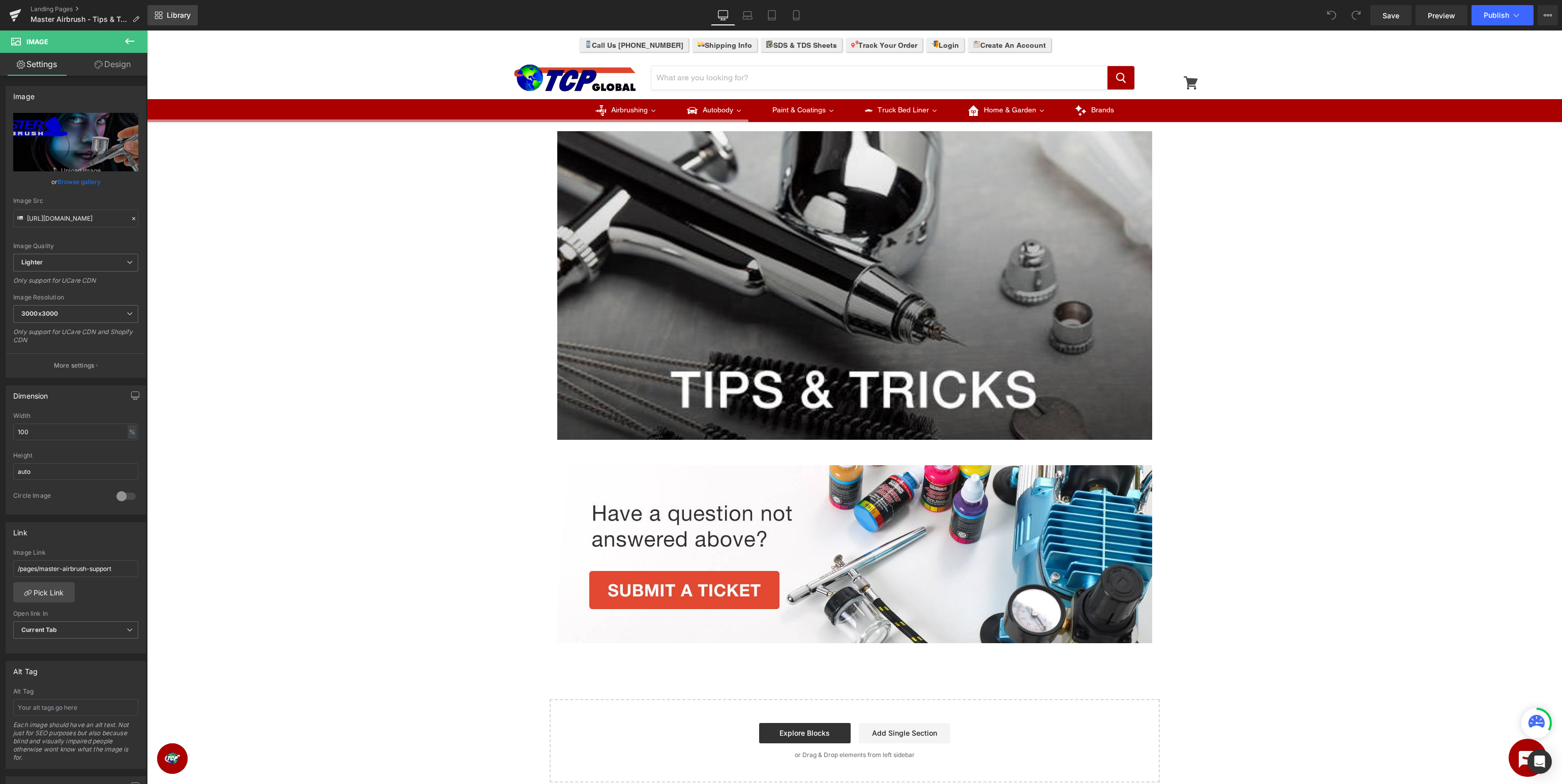
click at [170, 13] on span "Library" at bounding box center [178, 15] width 24 height 9
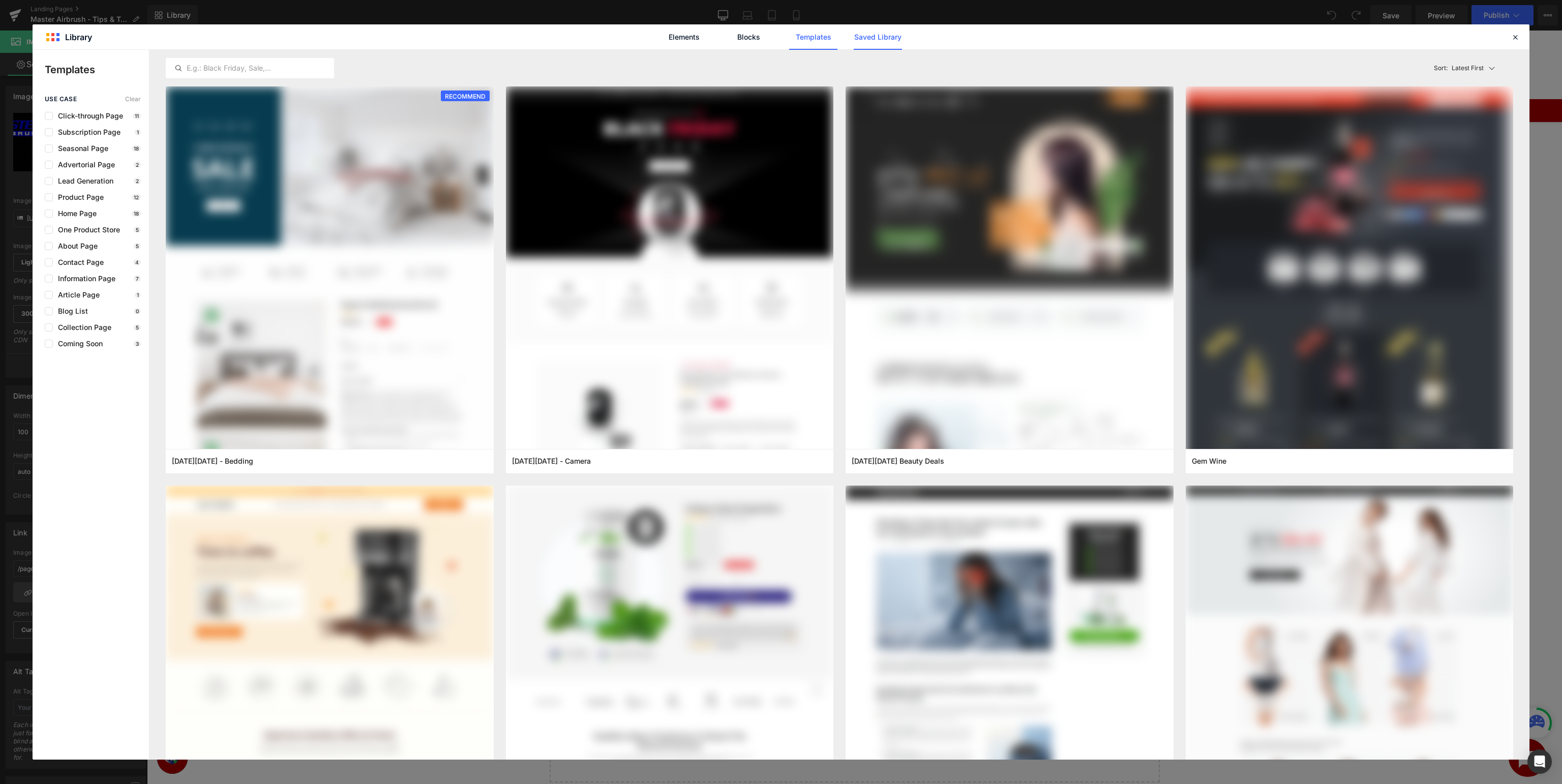
click at [866, 38] on link "Saved Library" at bounding box center [878, 37] width 49 height 25
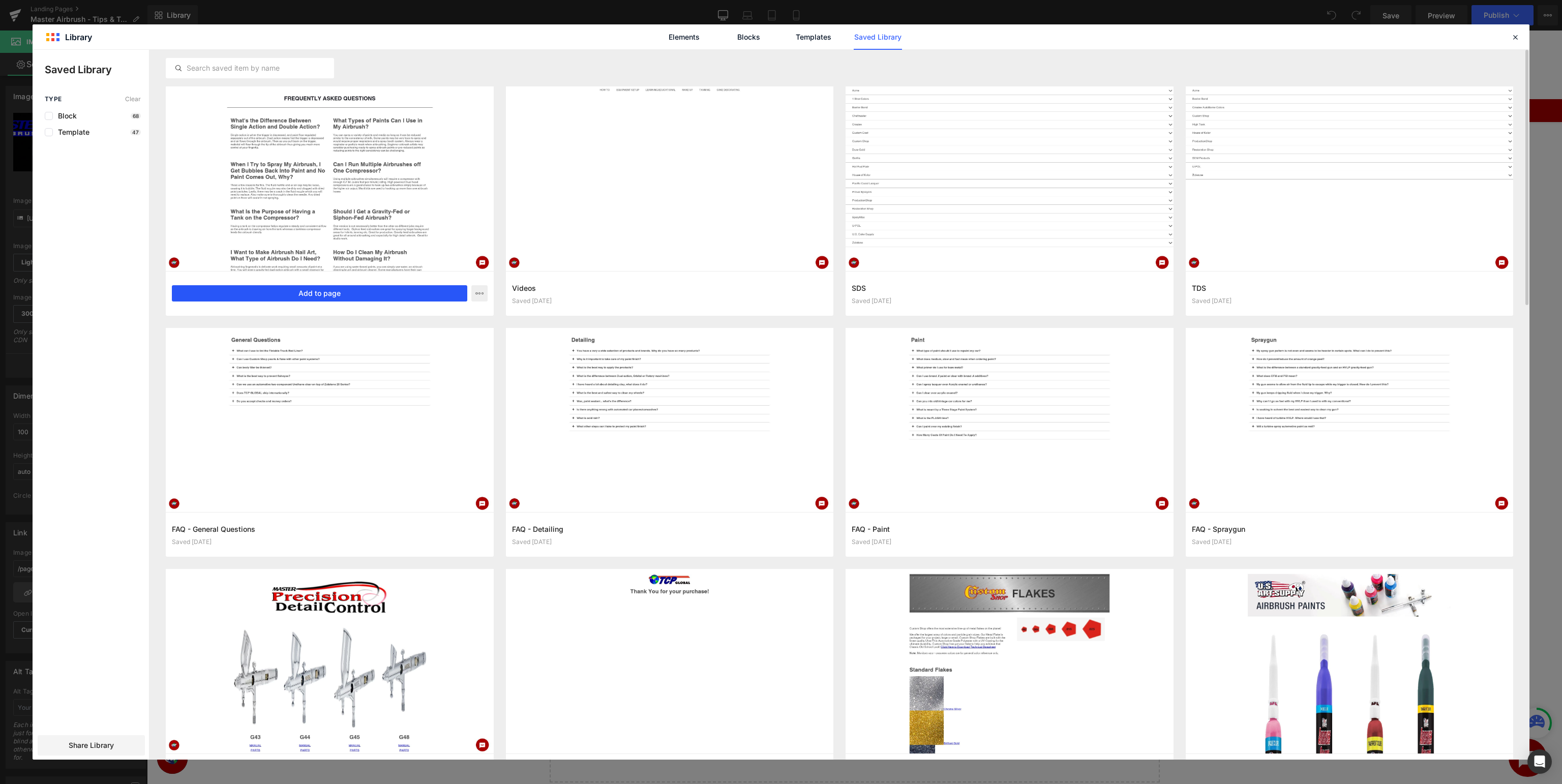
click at [401, 291] on button "Add to page" at bounding box center [319, 293] width 295 height 16
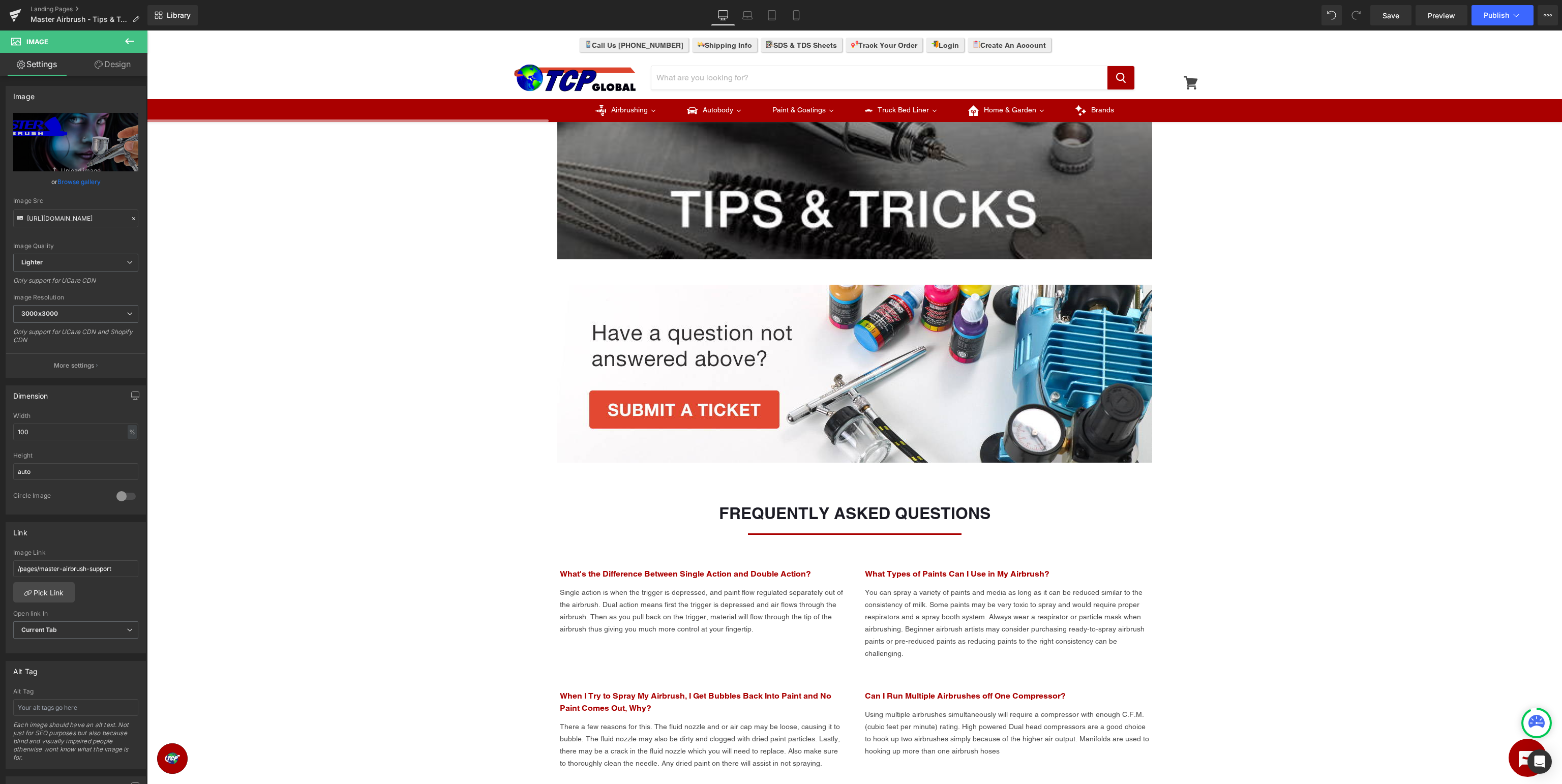
scroll to position [342, 0]
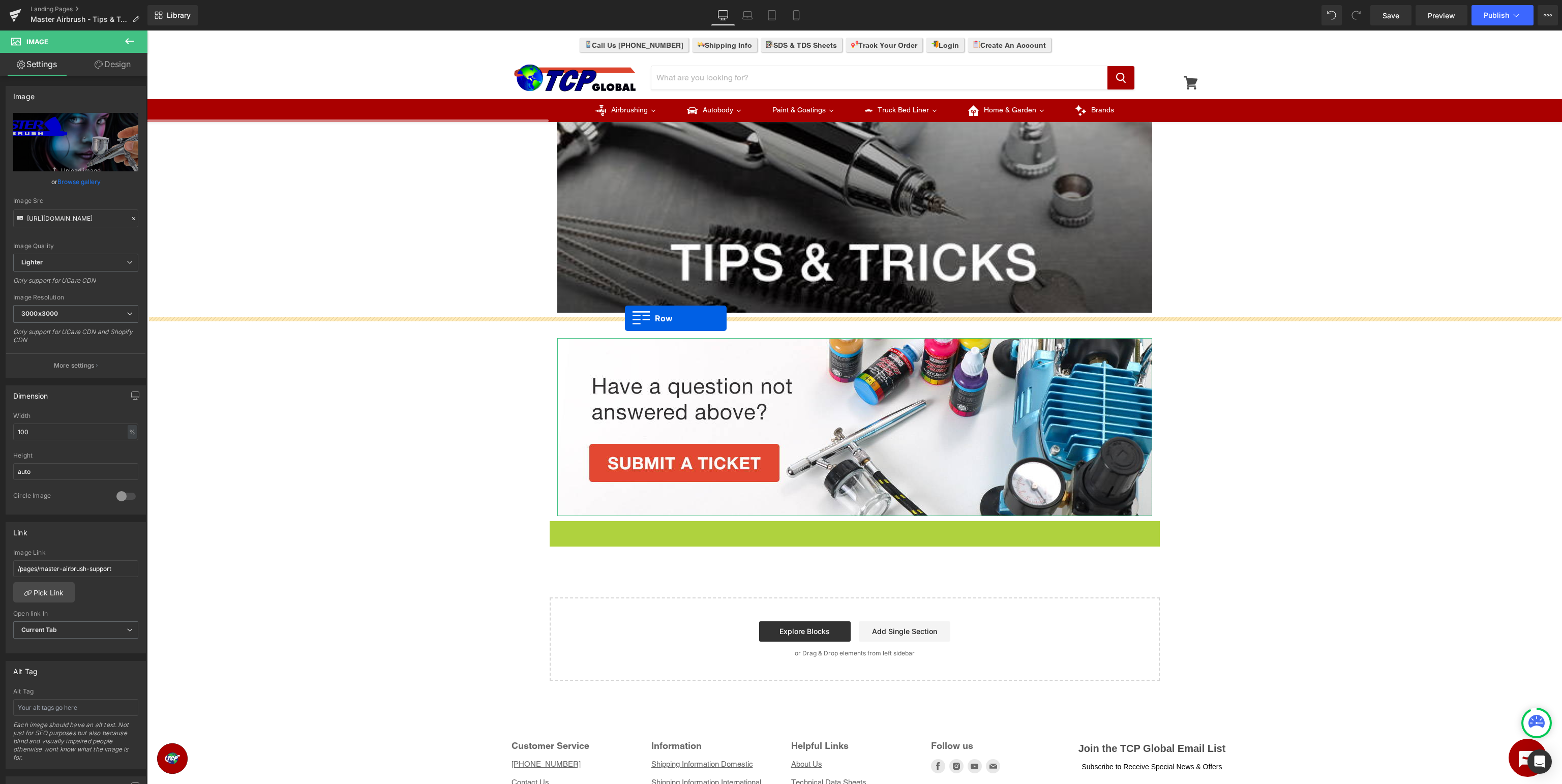
drag, startPoint x: 574, startPoint y: 531, endPoint x: 625, endPoint y: 318, distance: 219.0
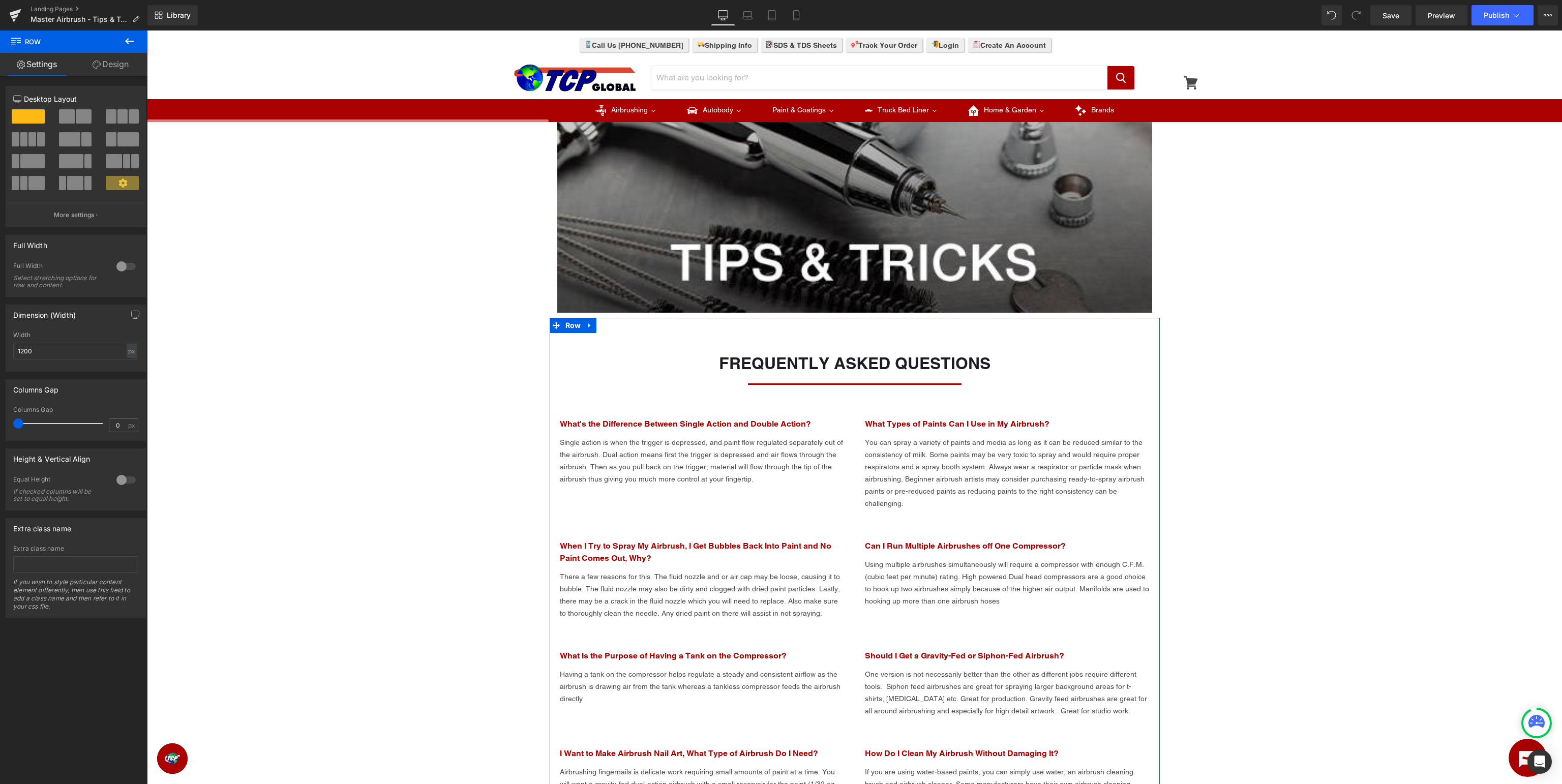
click at [894, 358] on font "FREQUENTLY ASKED QUESTIONS" at bounding box center [855, 363] width 272 height 19
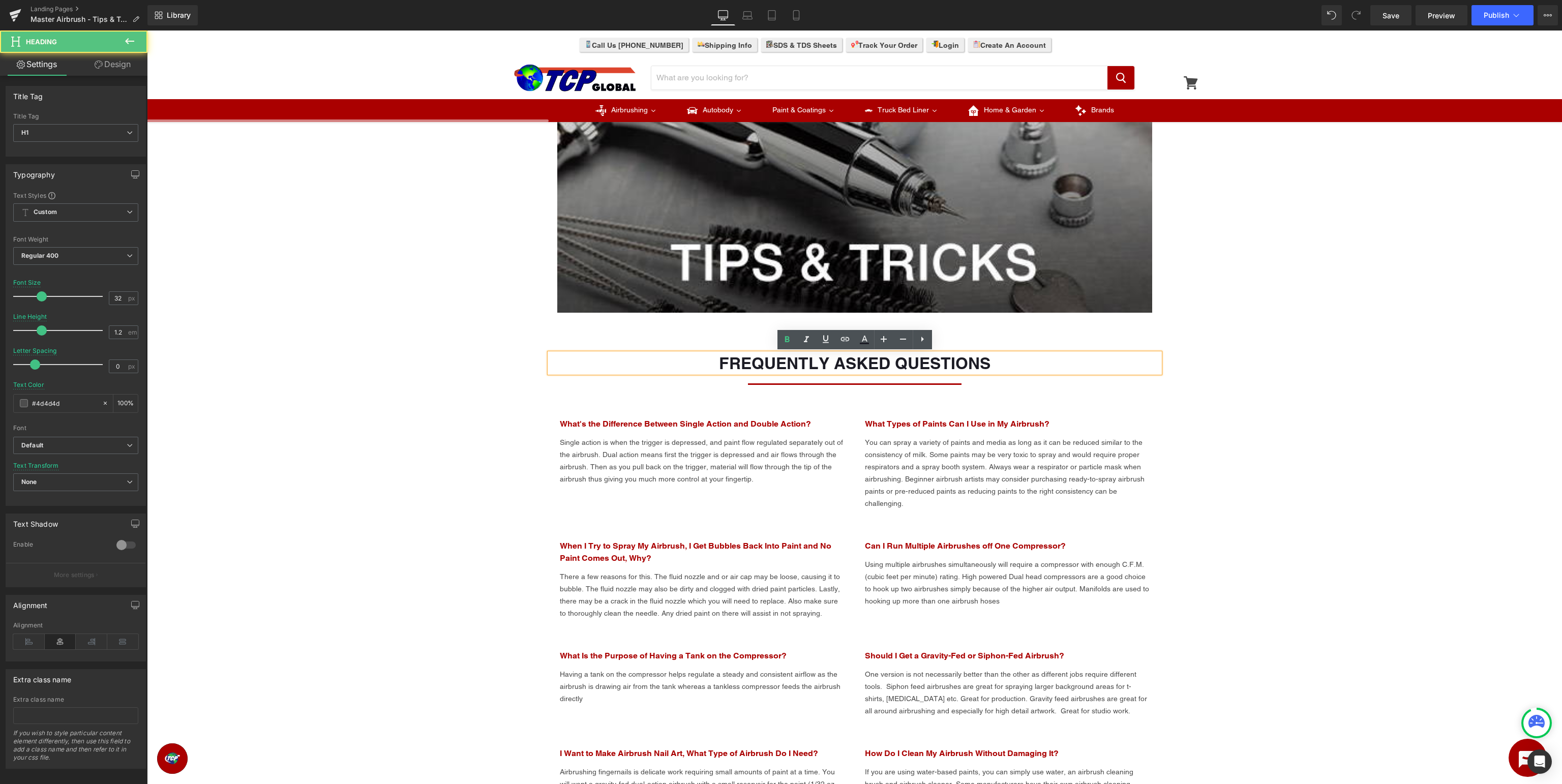
click at [894, 358] on font "FREQUENTLY ASKED QUESTIONS" at bounding box center [855, 363] width 272 height 19
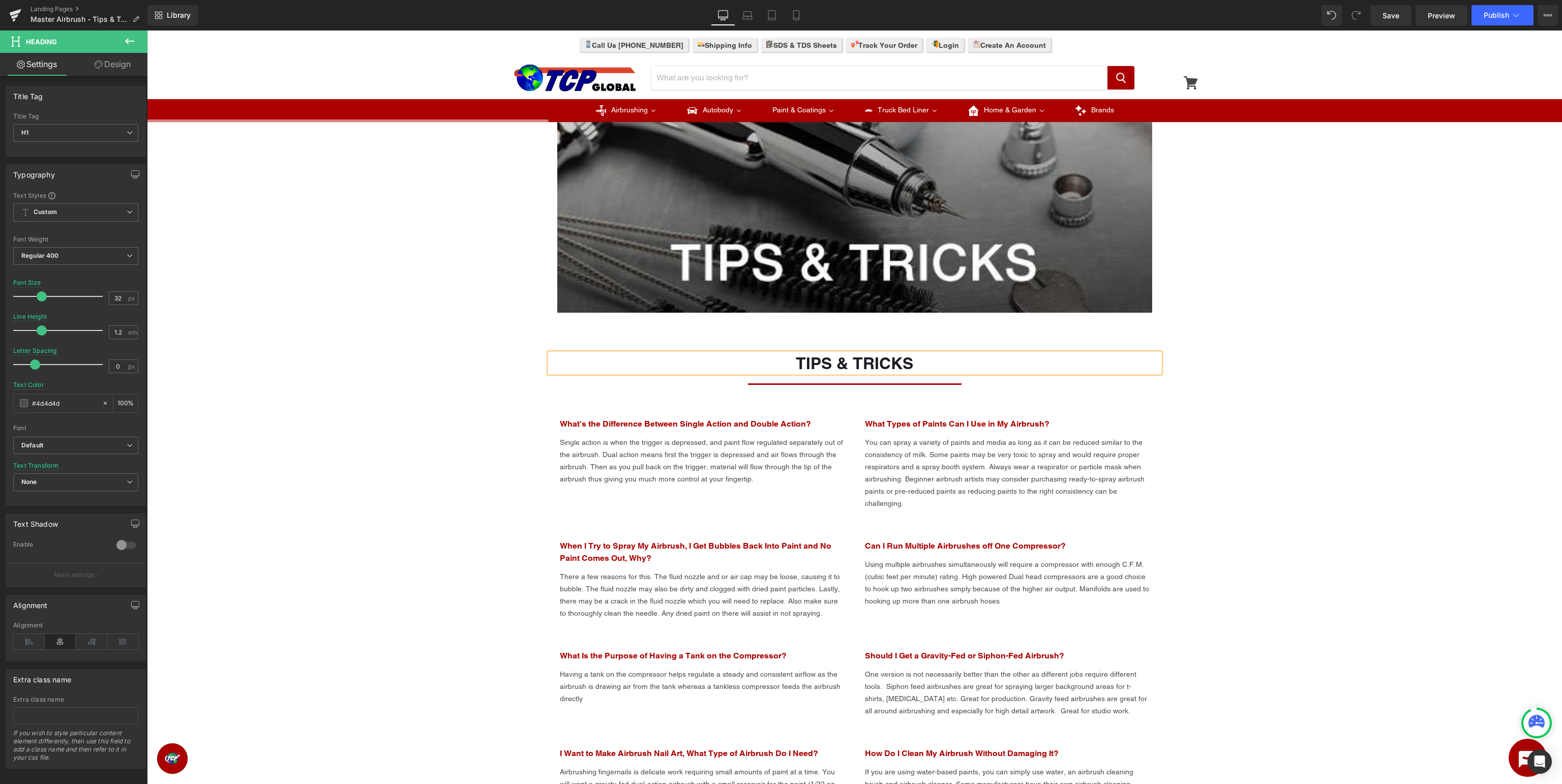
click at [1379, 438] on div "Image Row Image Row TIPS & TRICKS Heading Separator What's the Difference Betwe…" at bounding box center [854, 567] width 1415 height 1573
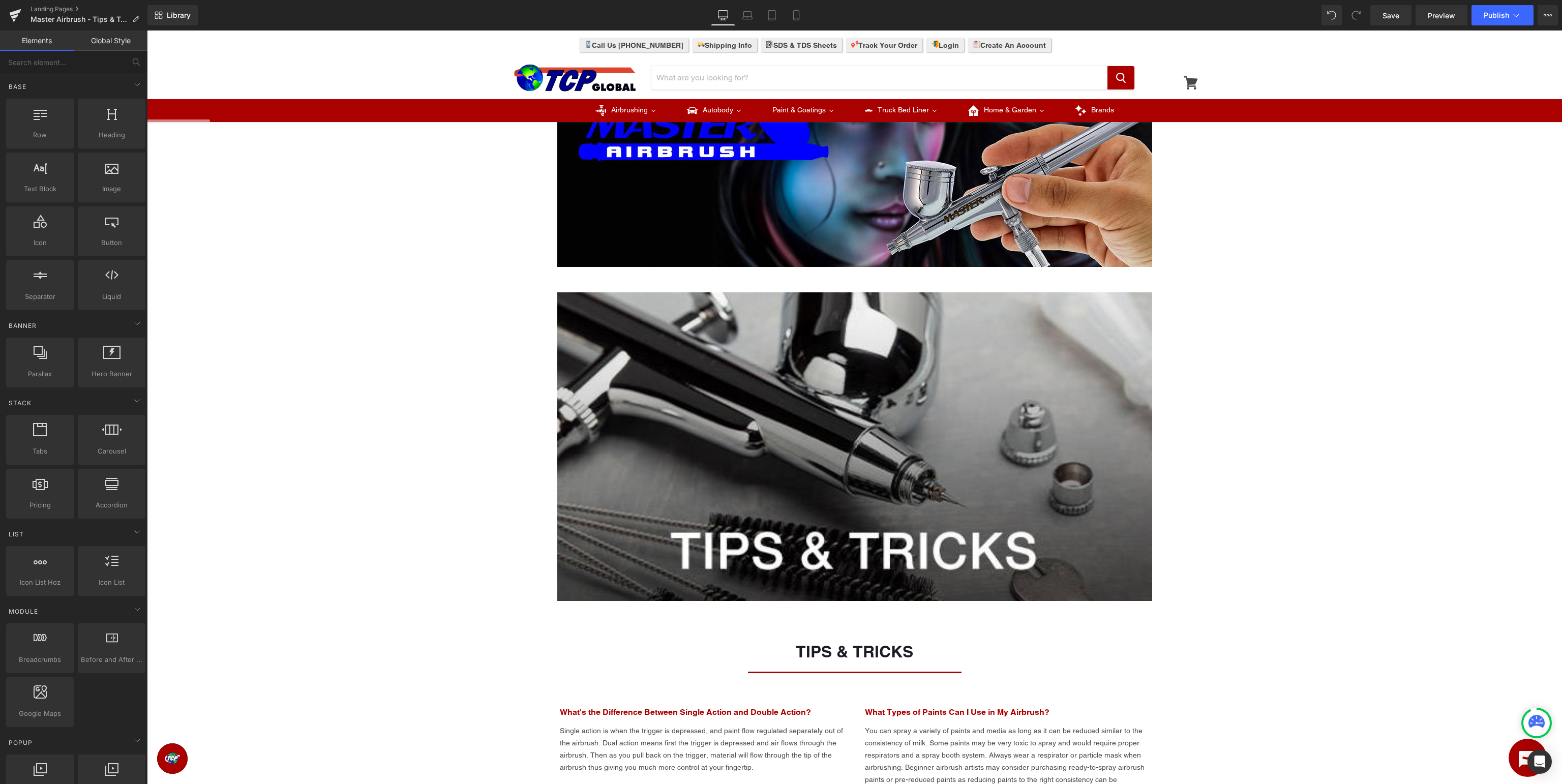
scroll to position [0, 0]
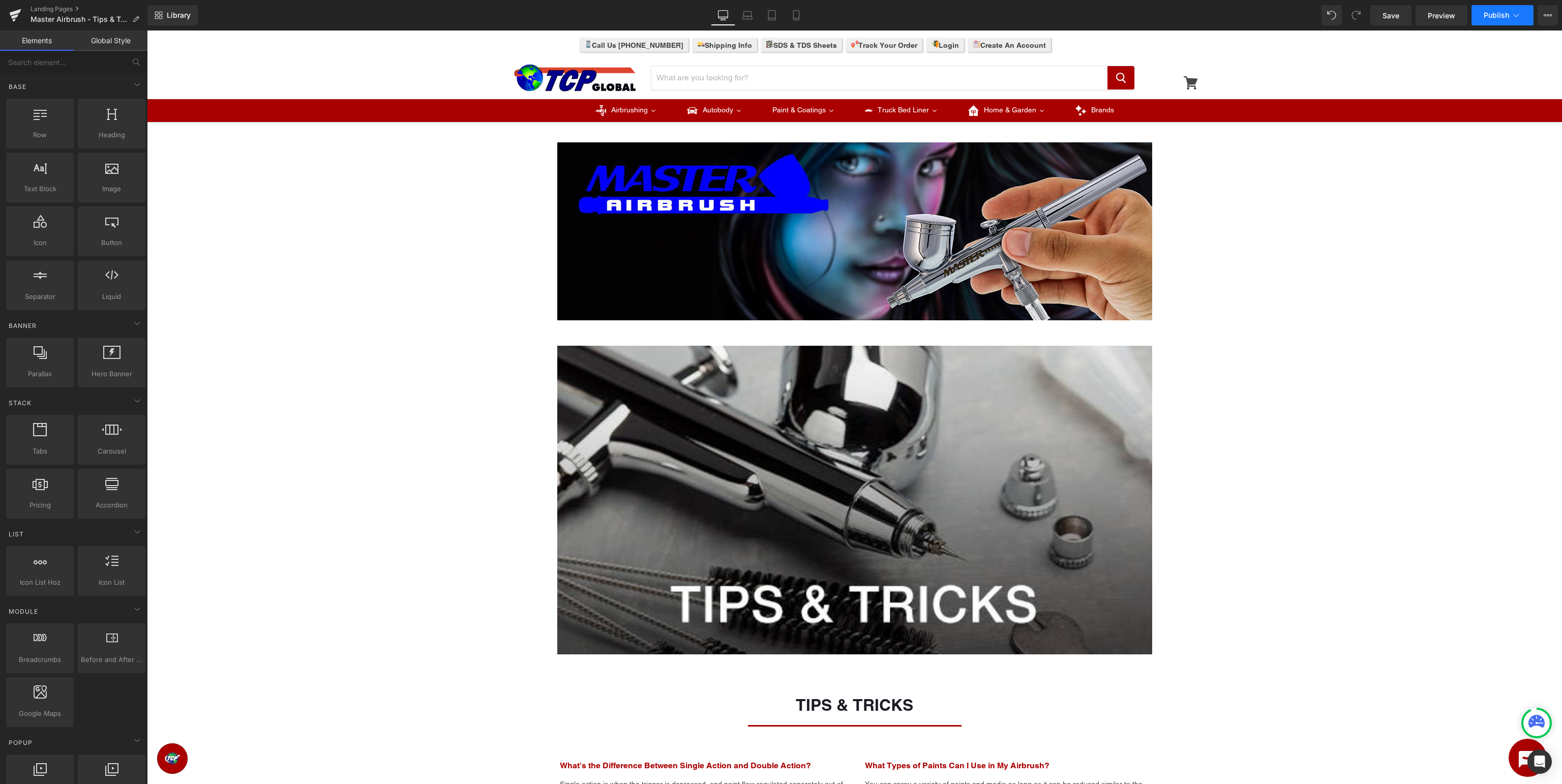
click at [1504, 11] on span "Publish" at bounding box center [1497, 15] width 25 height 8
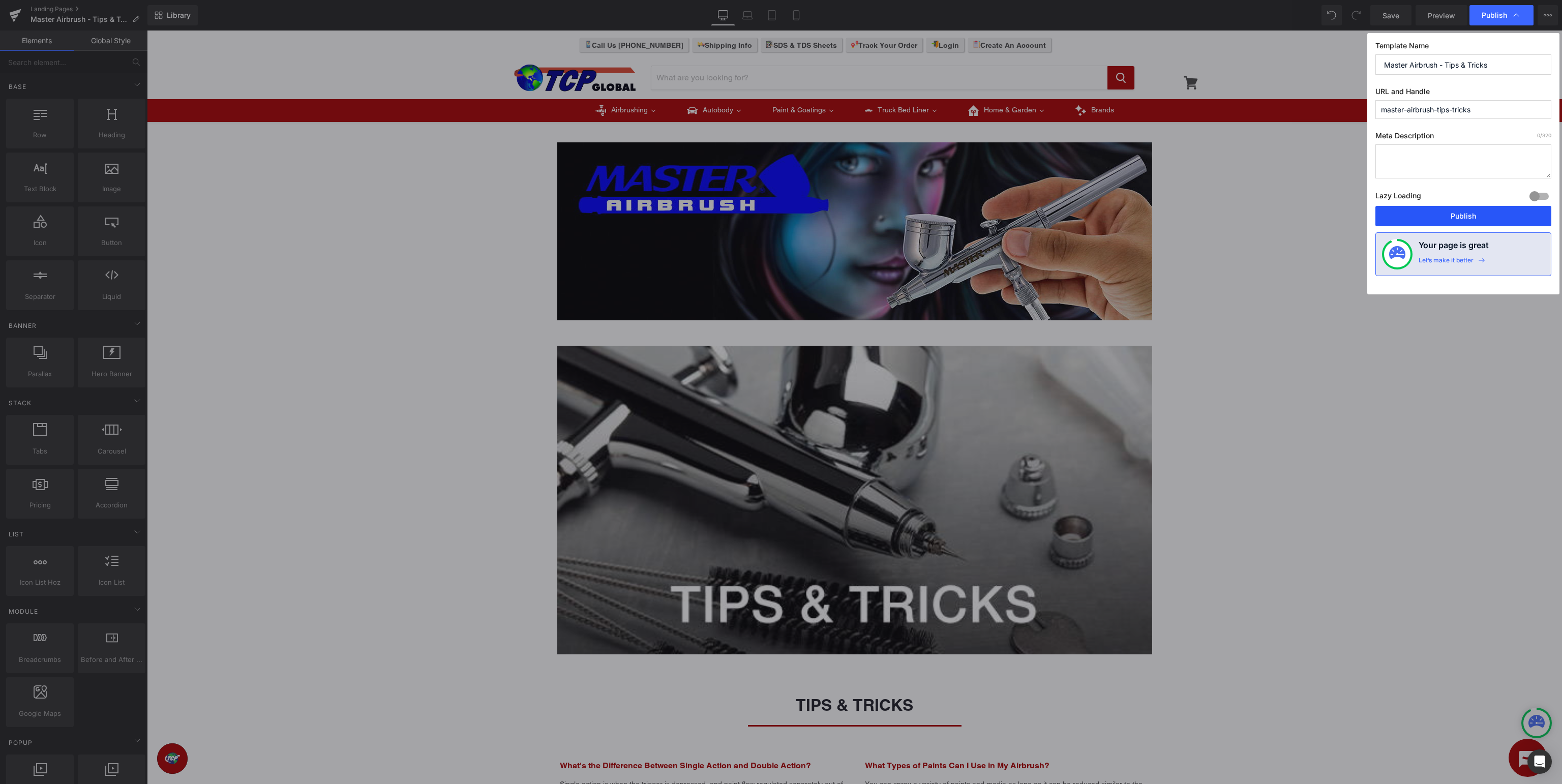
click at [1473, 216] on button "Publish" at bounding box center [1463, 216] width 176 height 21
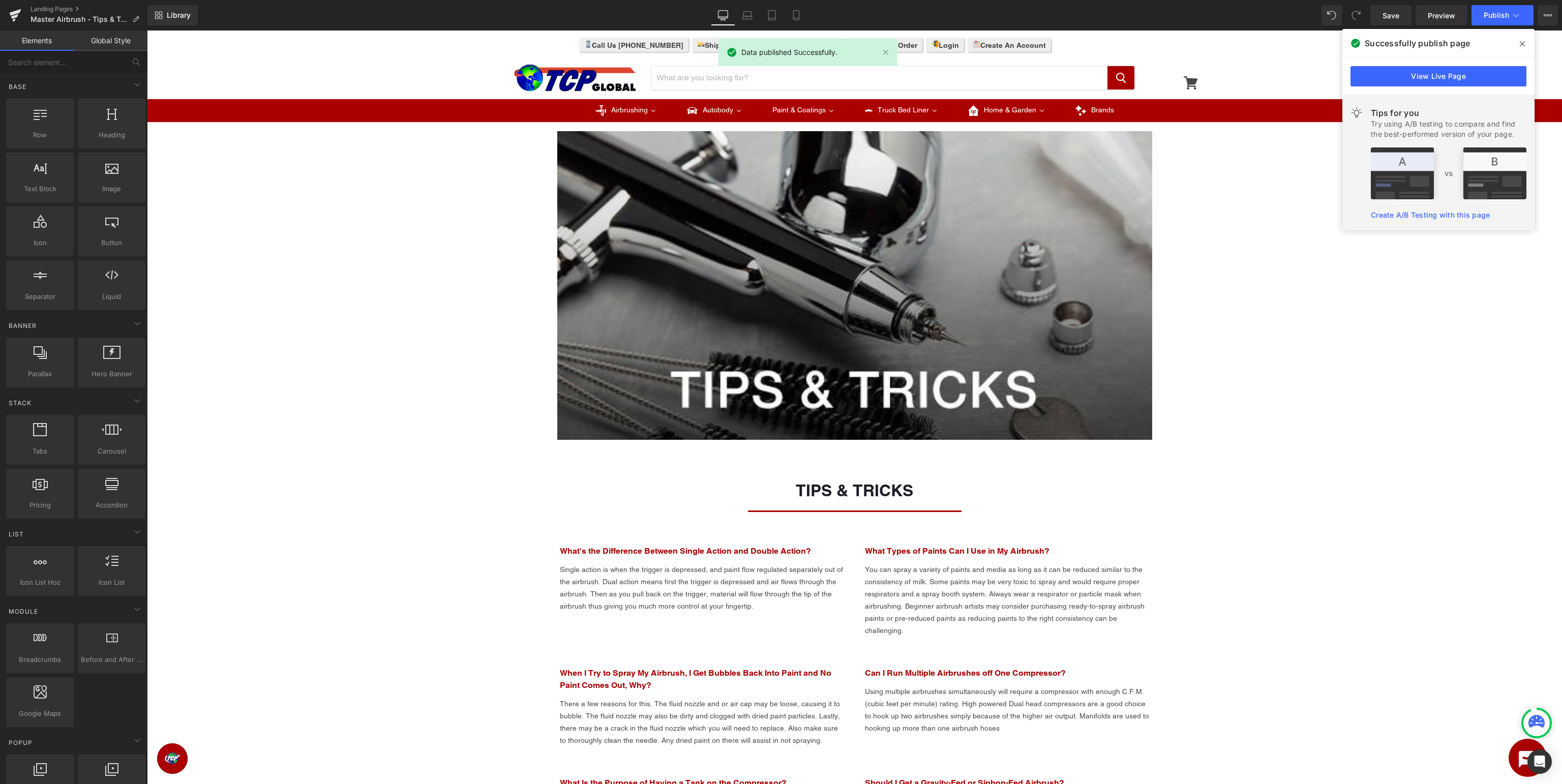
scroll to position [322, 0]
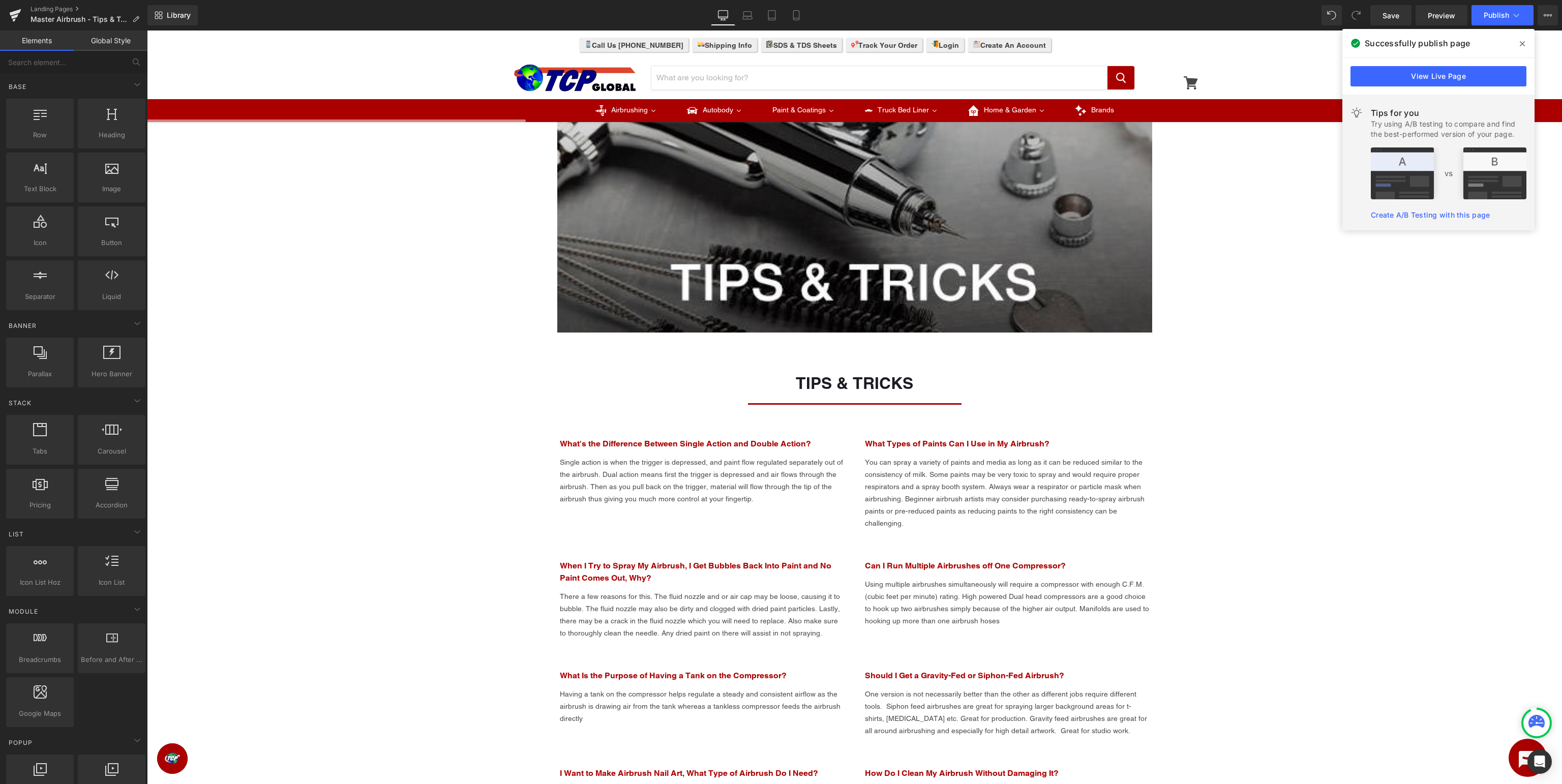
click at [1272, 183] on div "Image Row Image Row TIPS & TRICKS Heading Separator What's the Difference Betwe…" at bounding box center [854, 586] width 1415 height 1573
click at [14, 16] on icon at bounding box center [15, 16] width 7 height 5
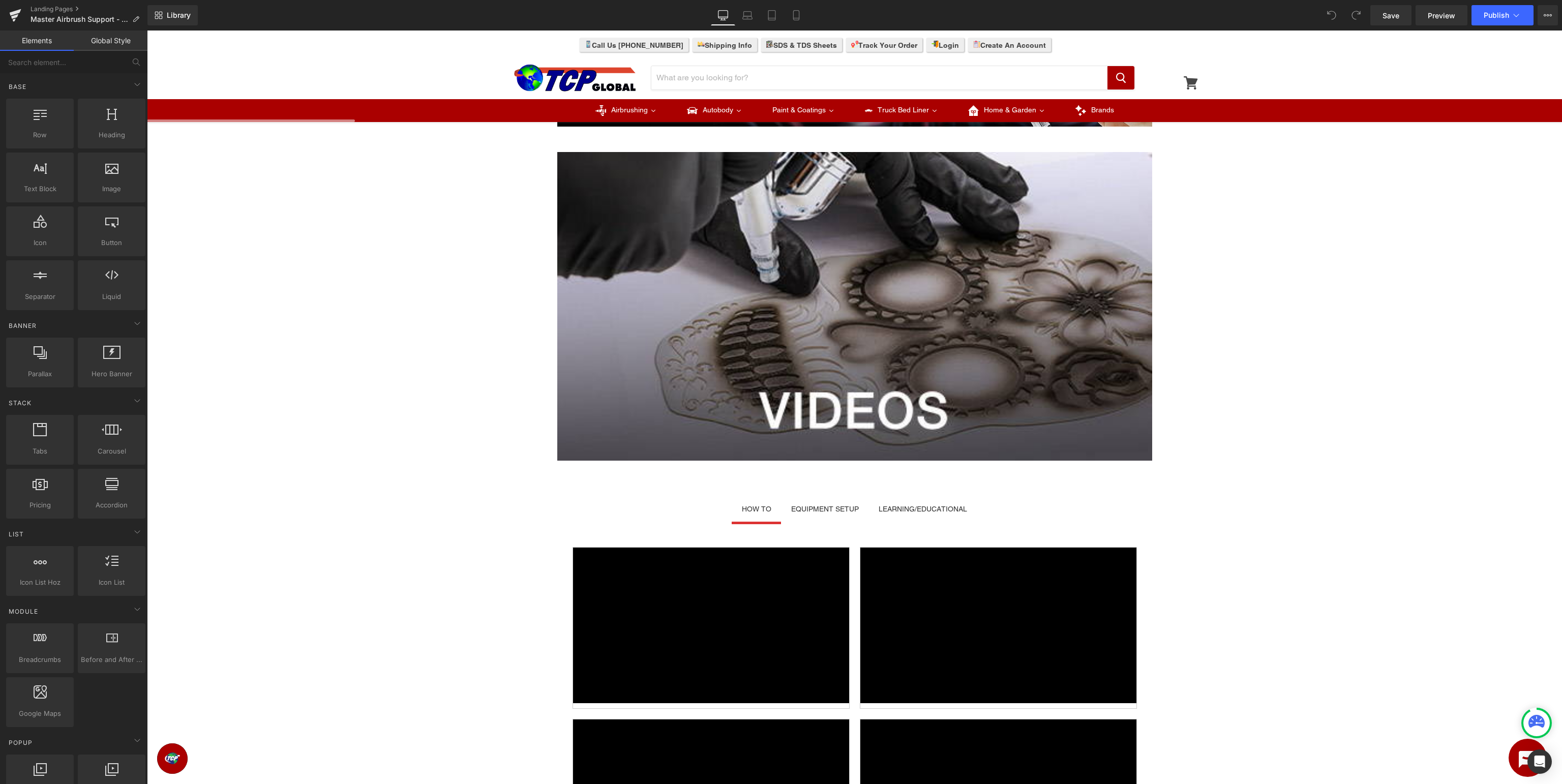
scroll to position [87, 0]
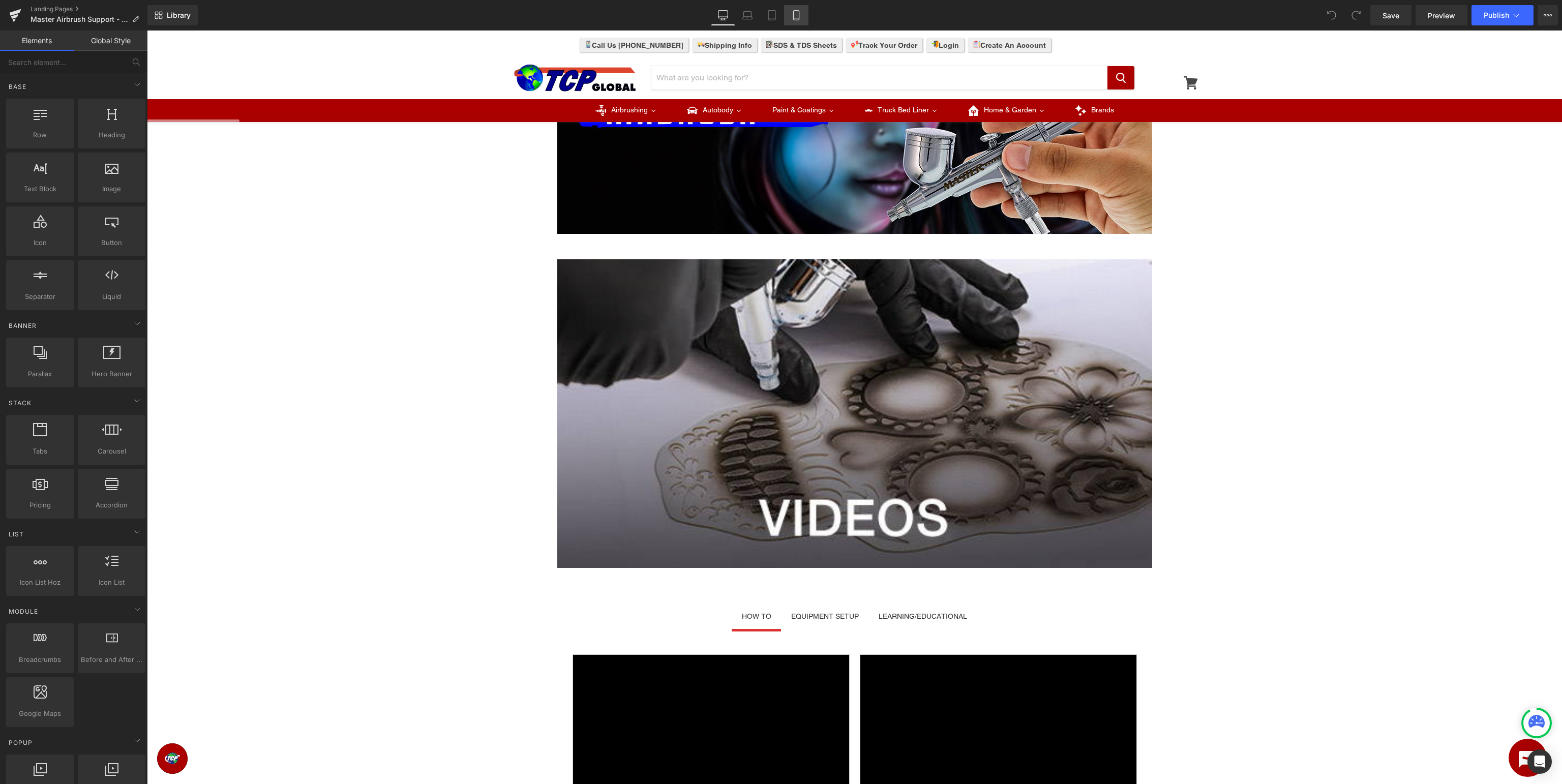
click at [799, 11] on icon at bounding box center [796, 16] width 5 height 10
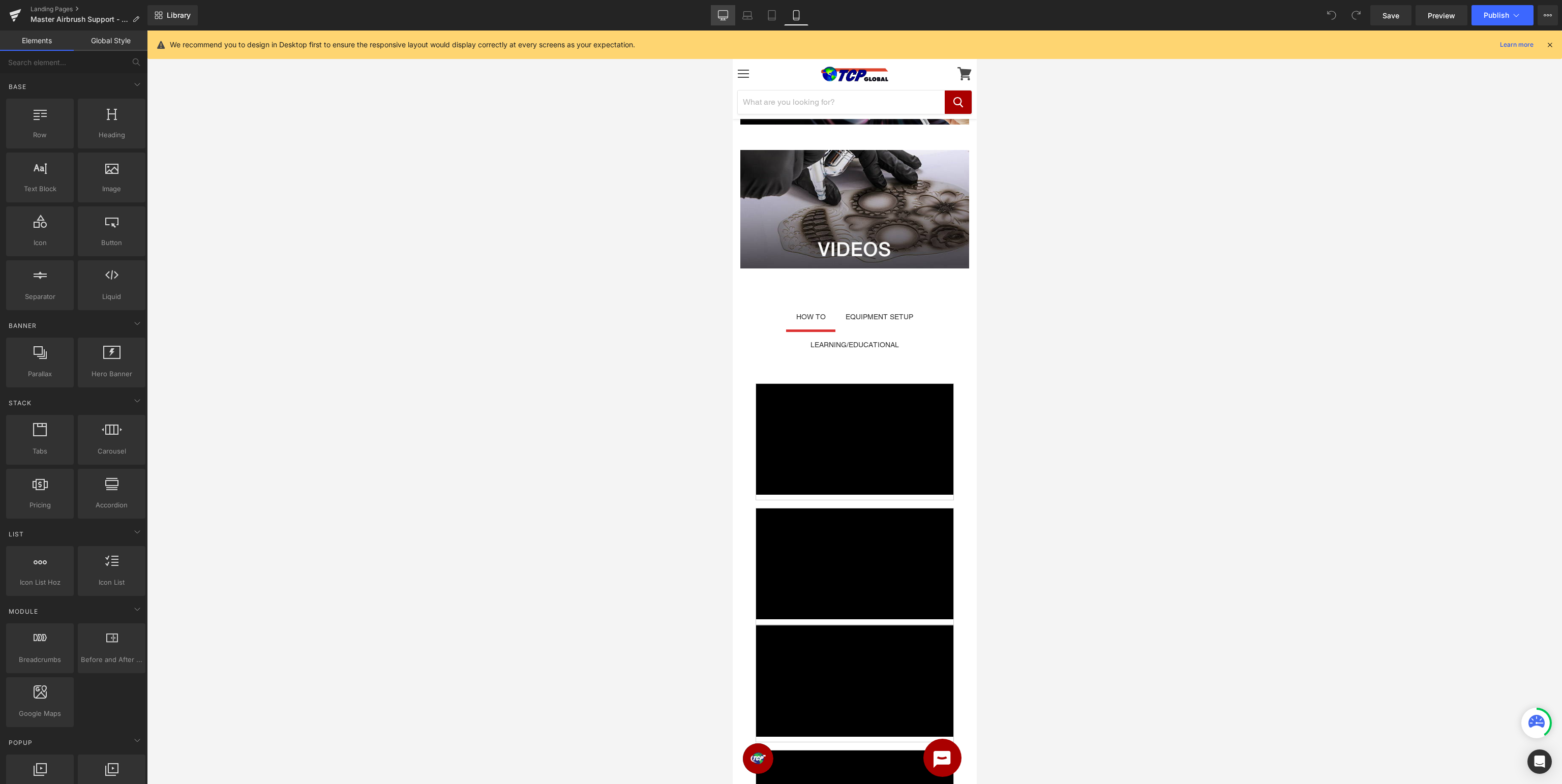
click at [722, 19] on icon at bounding box center [723, 15] width 10 height 10
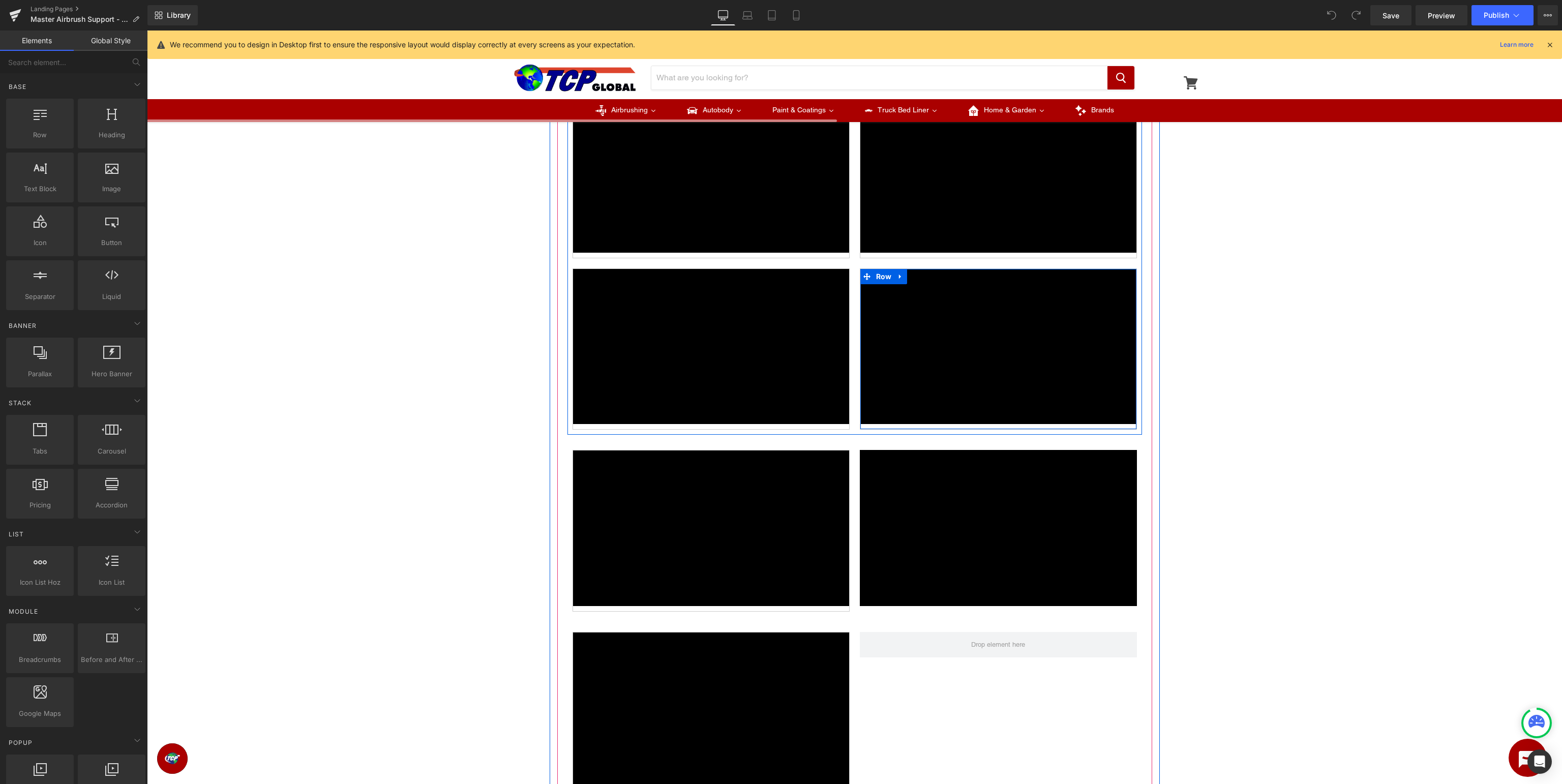
scroll to position [376, 0]
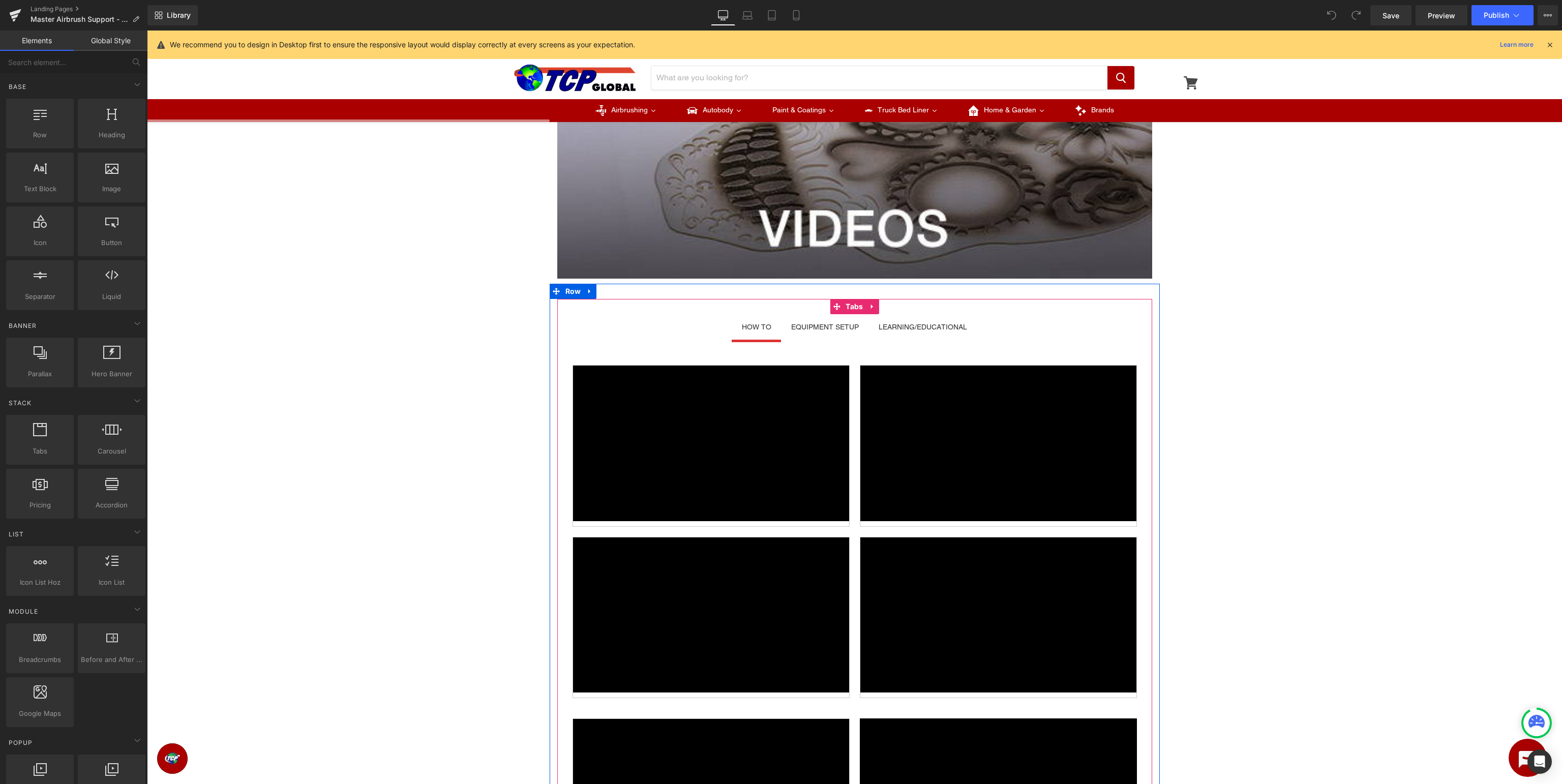
click at [833, 328] on div "EQUIPMENT SETUP" at bounding box center [825, 327] width 68 height 11
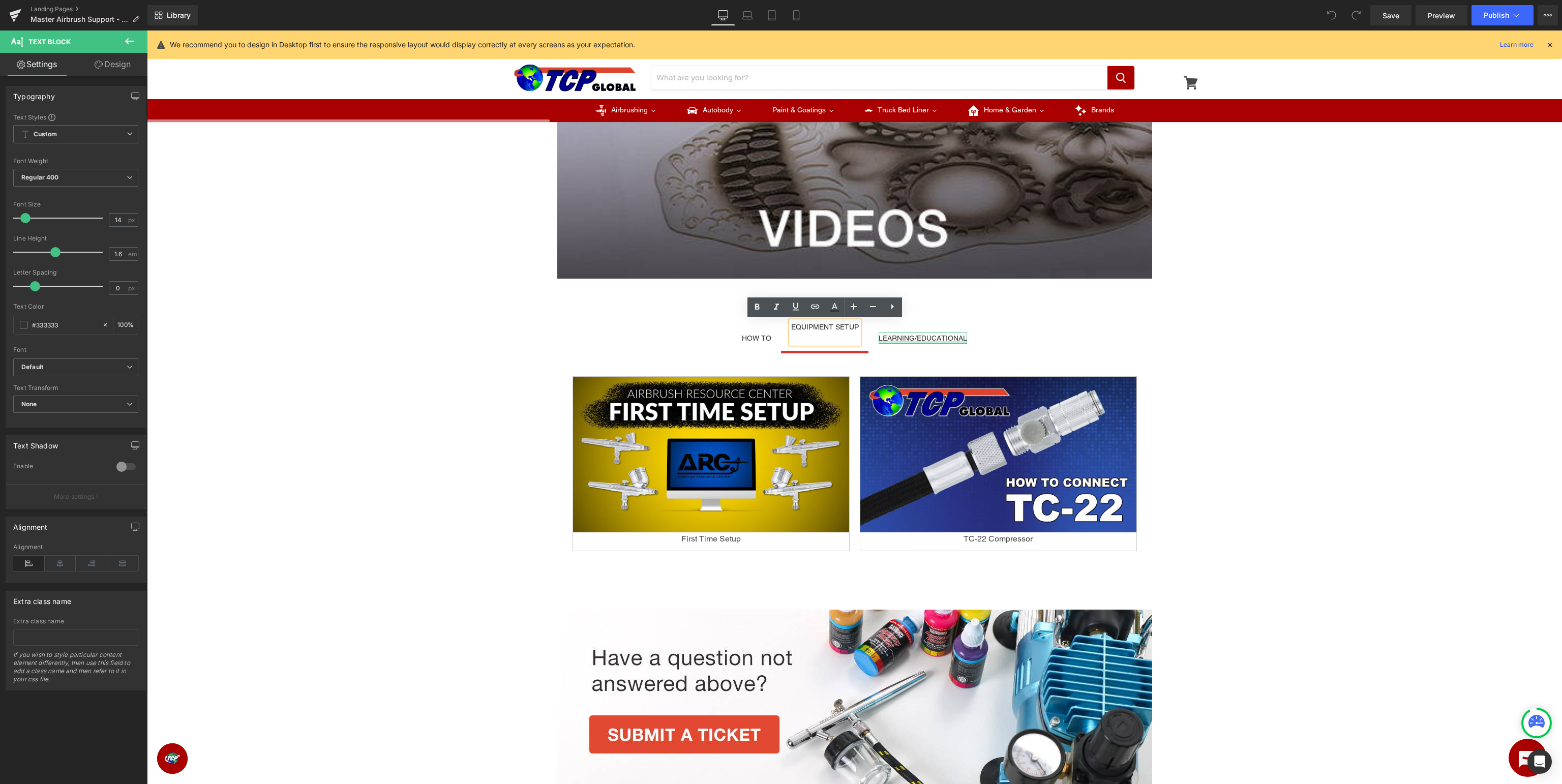
click at [917, 341] on div at bounding box center [923, 343] width 89 height 2
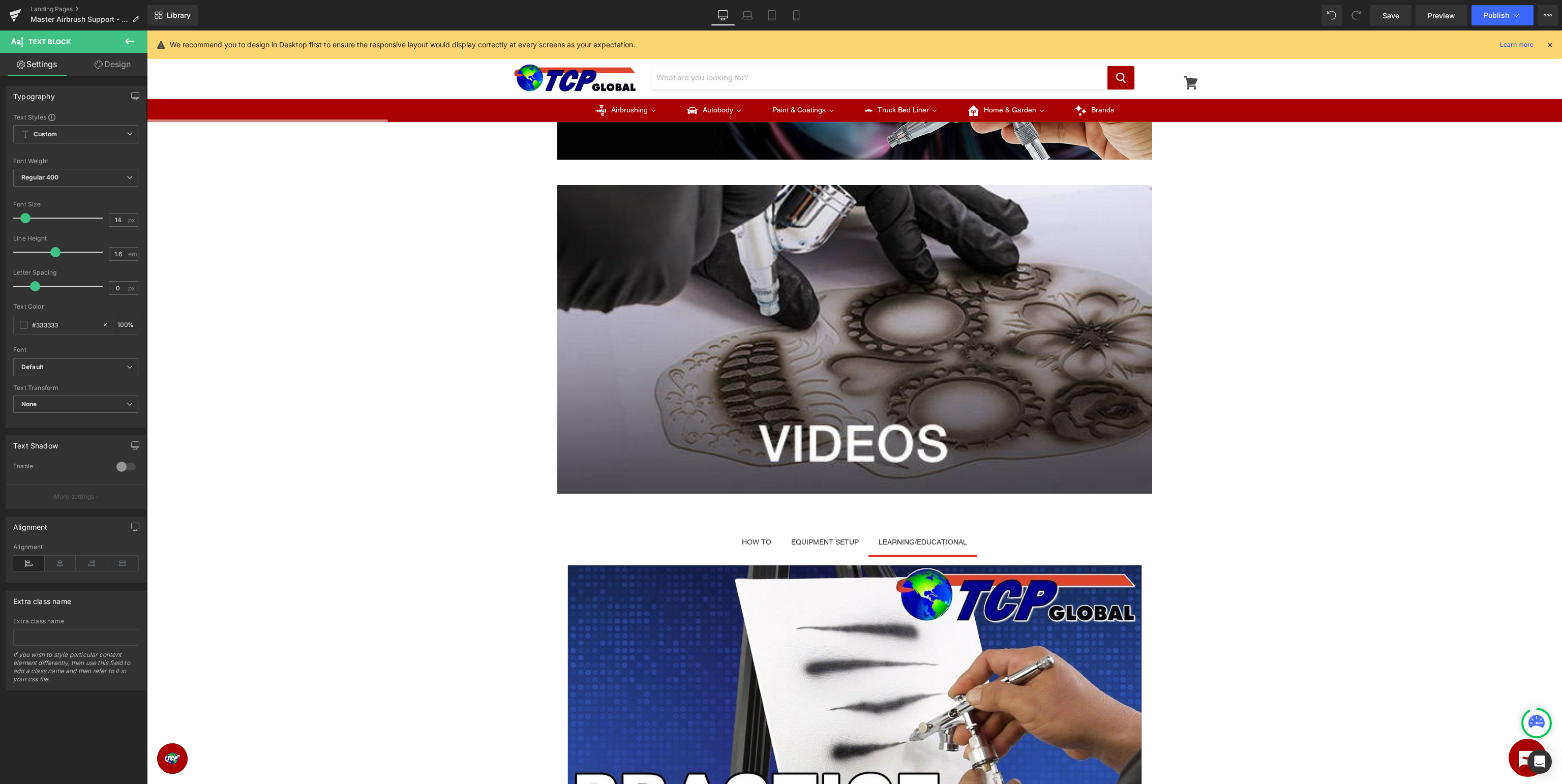
scroll to position [0, 0]
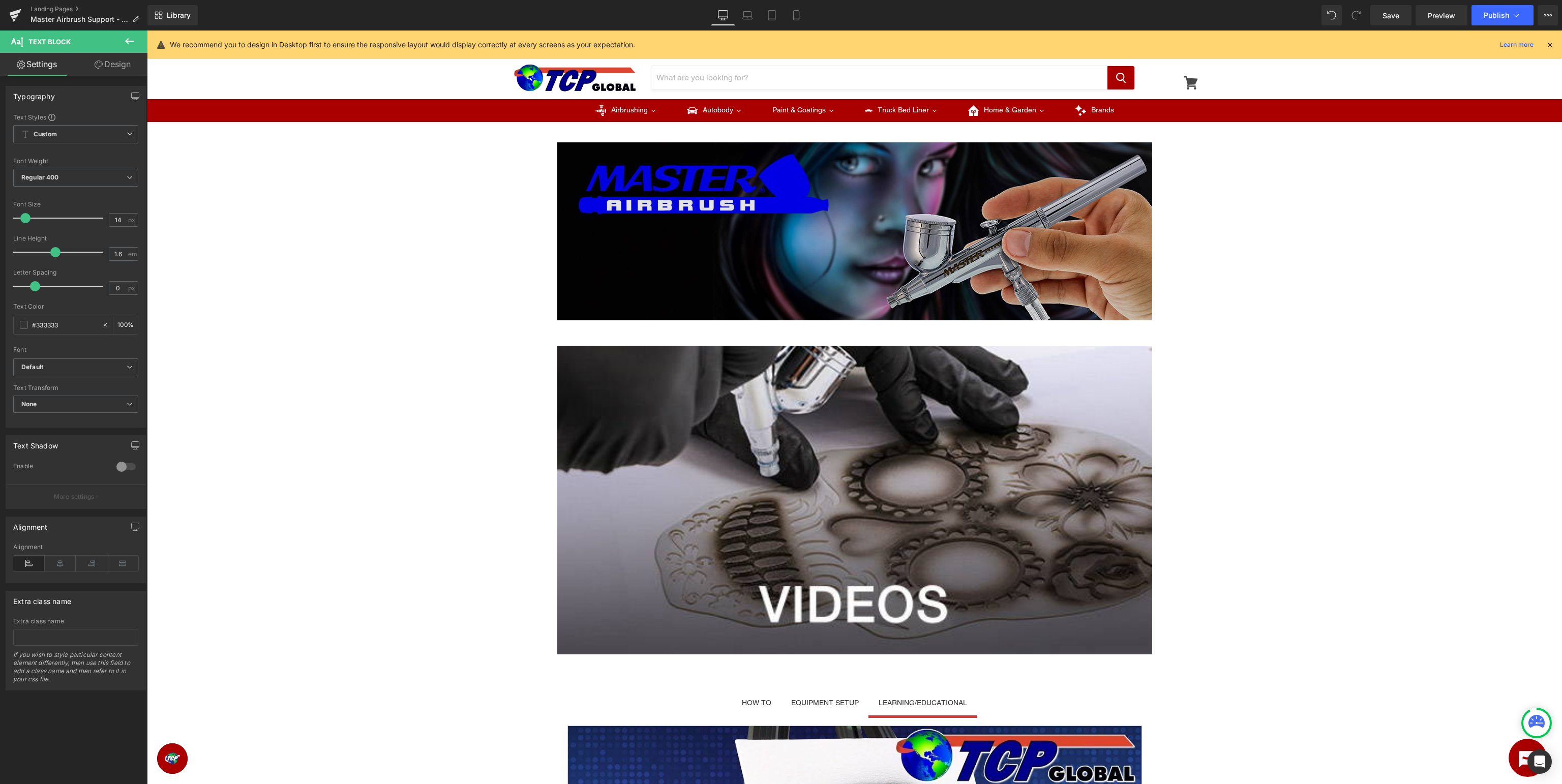
click at [704, 186] on img at bounding box center [854, 231] width 595 height 178
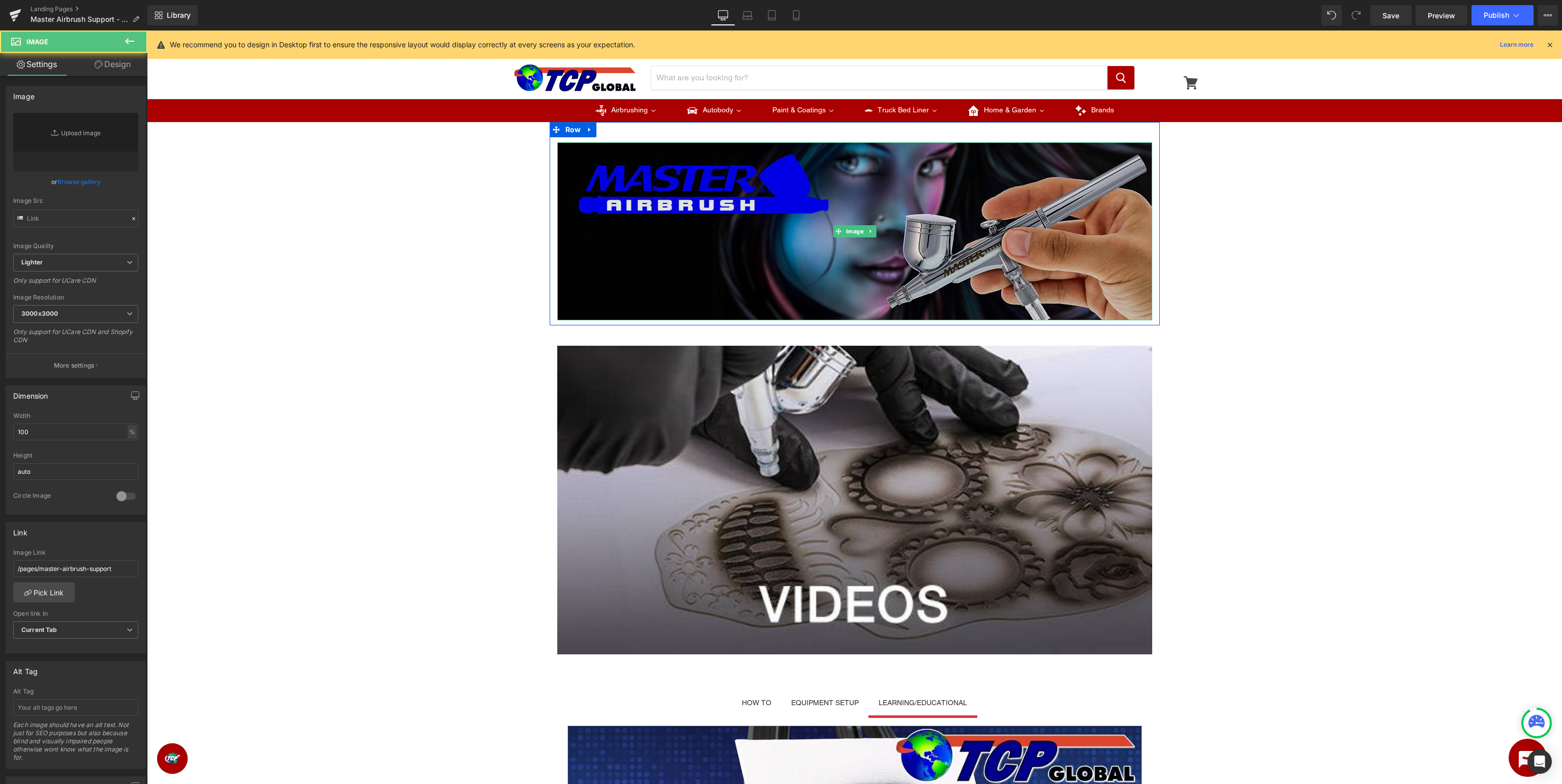
type input "https://ucarecdn.com/6817c84b-7558-4af6-8c9f-d532c4d396dc/-/format/auto/-/previ…"
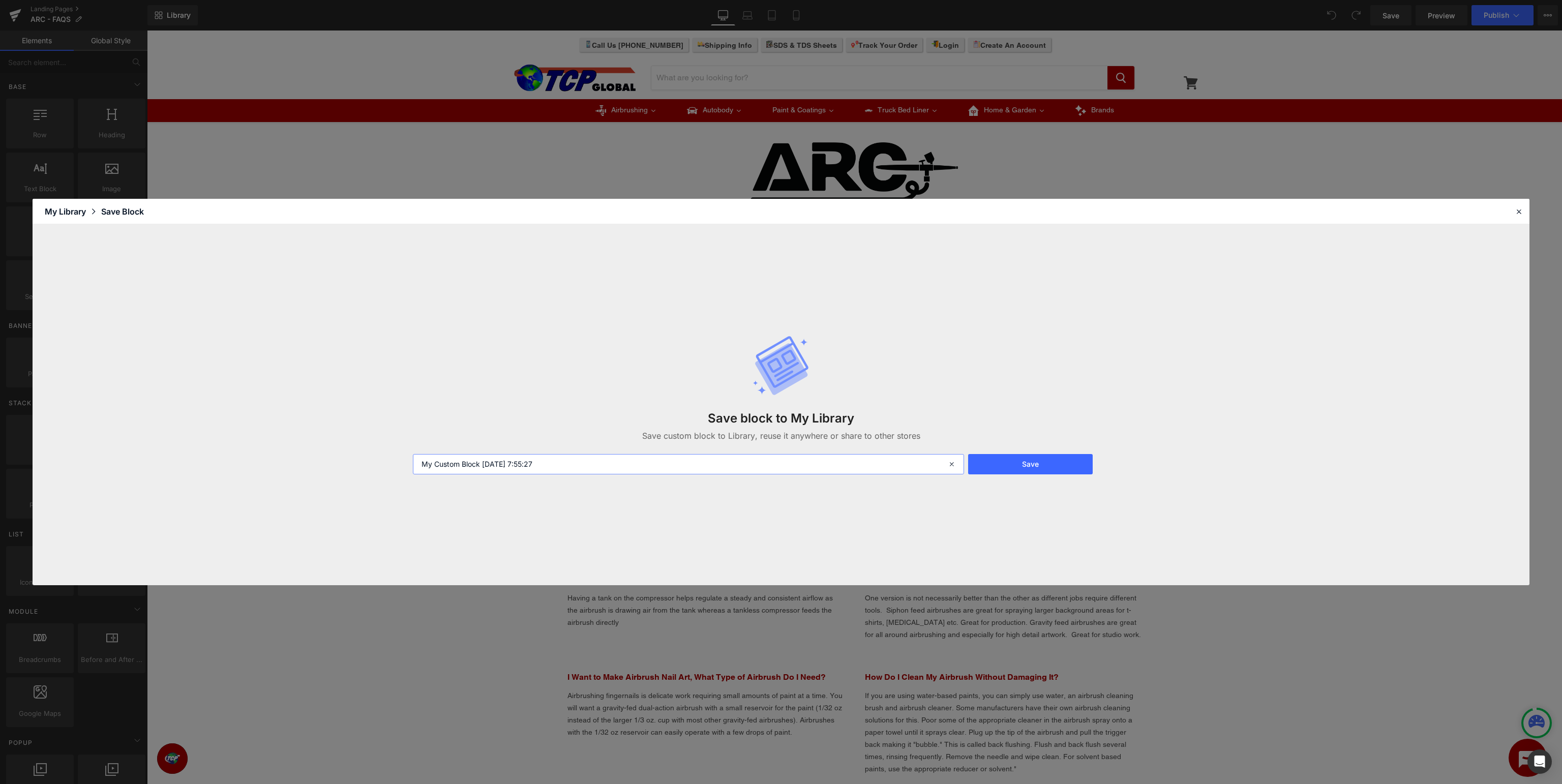
click at [788, 471] on input "My Custom Block [DATE] 7:55:27" at bounding box center [688, 464] width 551 height 21
drag, startPoint x: 789, startPoint y: 464, endPoint x: 0, endPoint y: 464, distance: 789.0
click at [413, 464] on input "My Custom Block [DATE] 7:55:27" at bounding box center [688, 464] width 551 height 21
type input "ARC - FAQs"
click at [1080, 472] on button "Save" at bounding box center [1030, 464] width 124 height 21
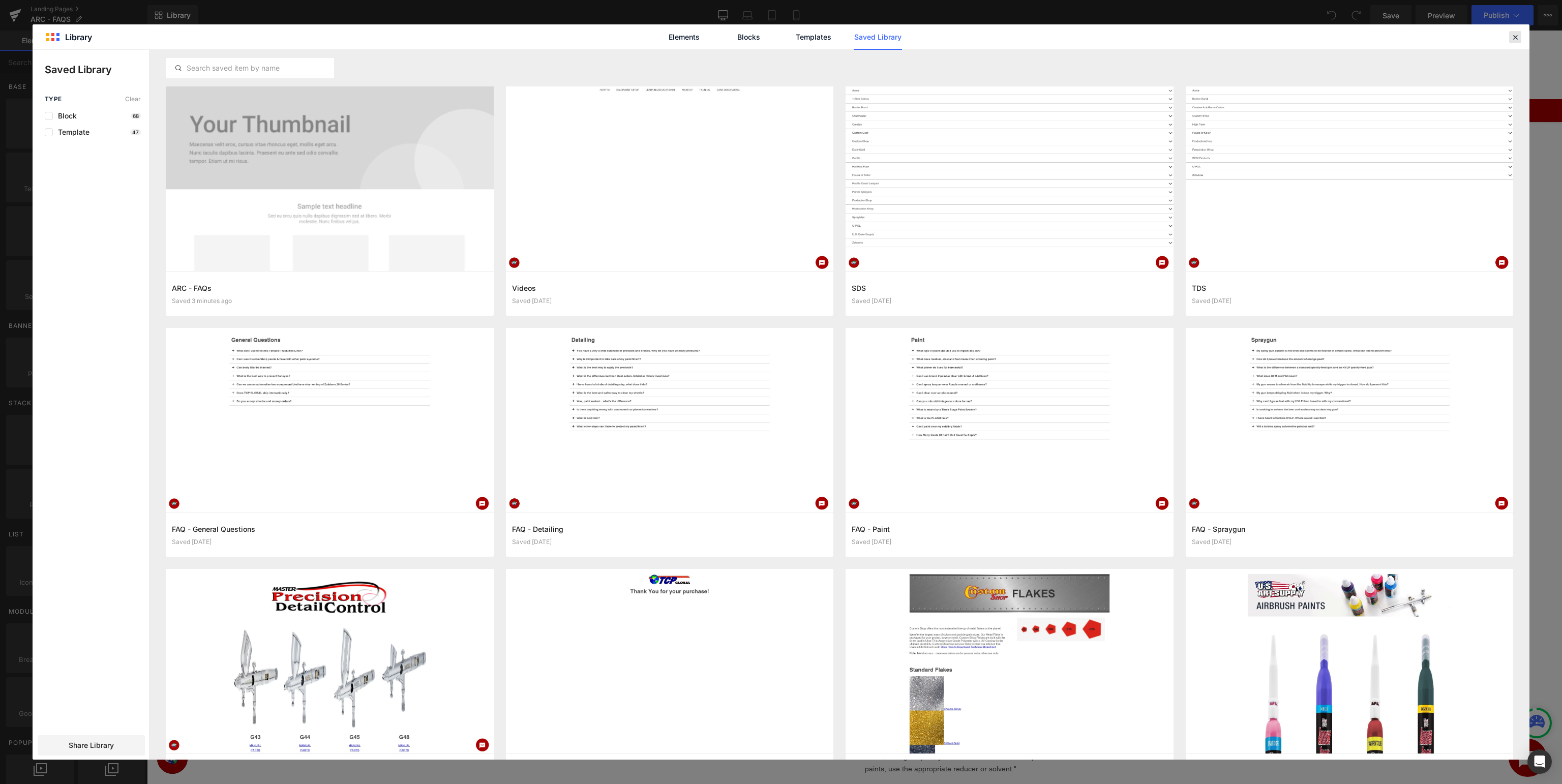
click at [1517, 36] on icon at bounding box center [1515, 37] width 9 height 9
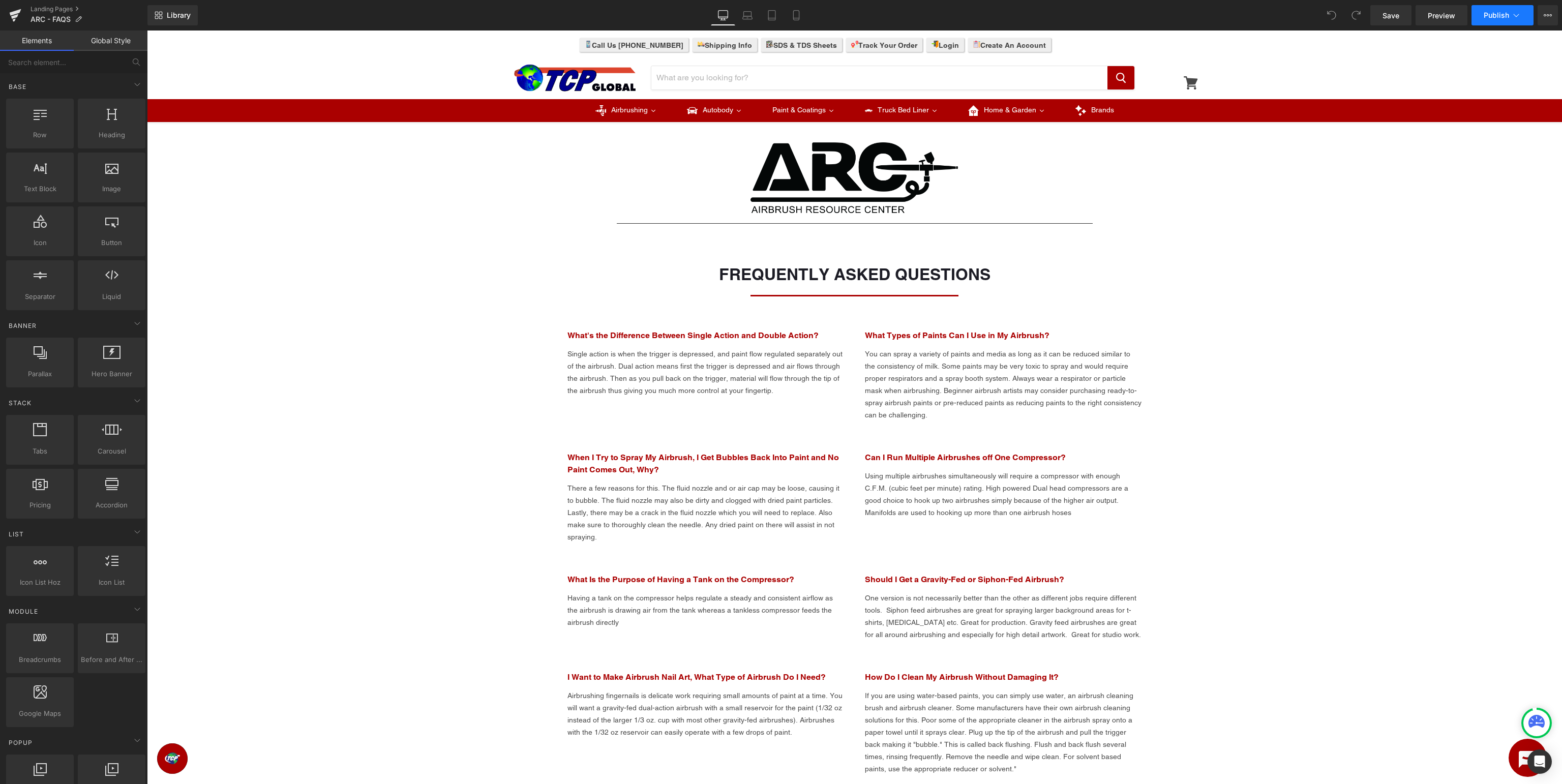
click at [1503, 20] on button "Publish" at bounding box center [1503, 15] width 62 height 21
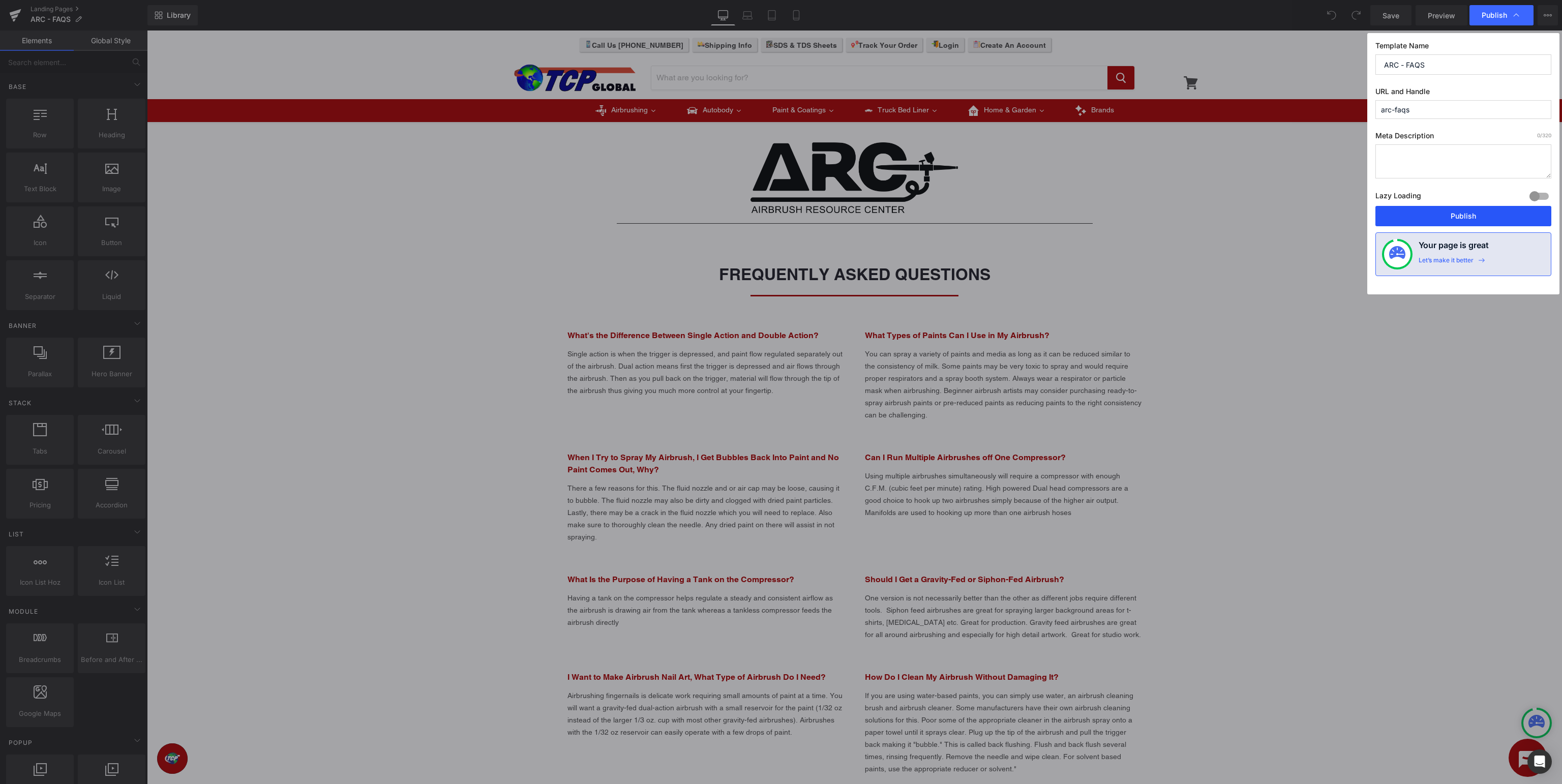
click at [1455, 218] on button "Publish" at bounding box center [1463, 216] width 176 height 21
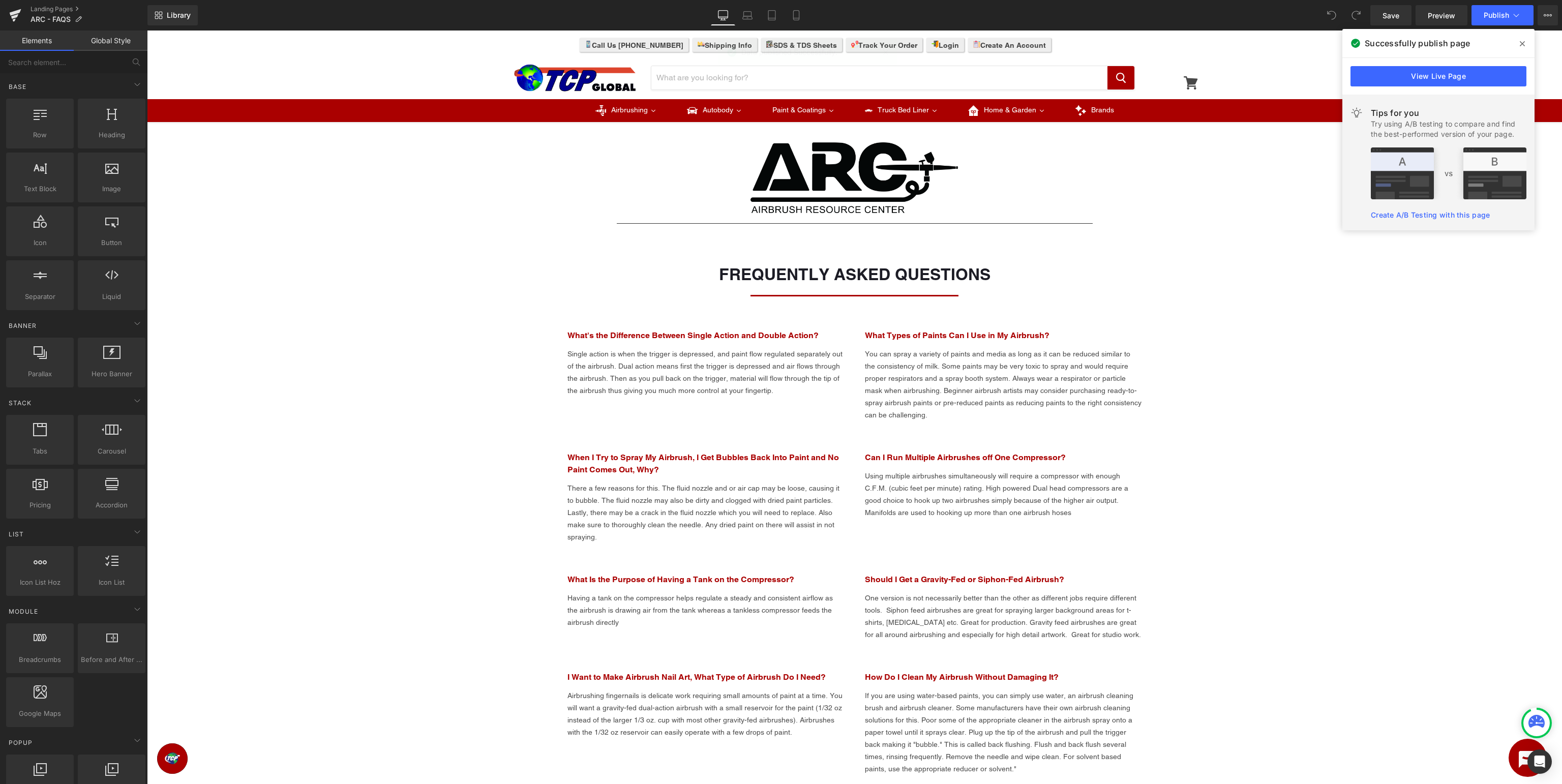
click at [1521, 39] on span at bounding box center [1522, 44] width 16 height 16
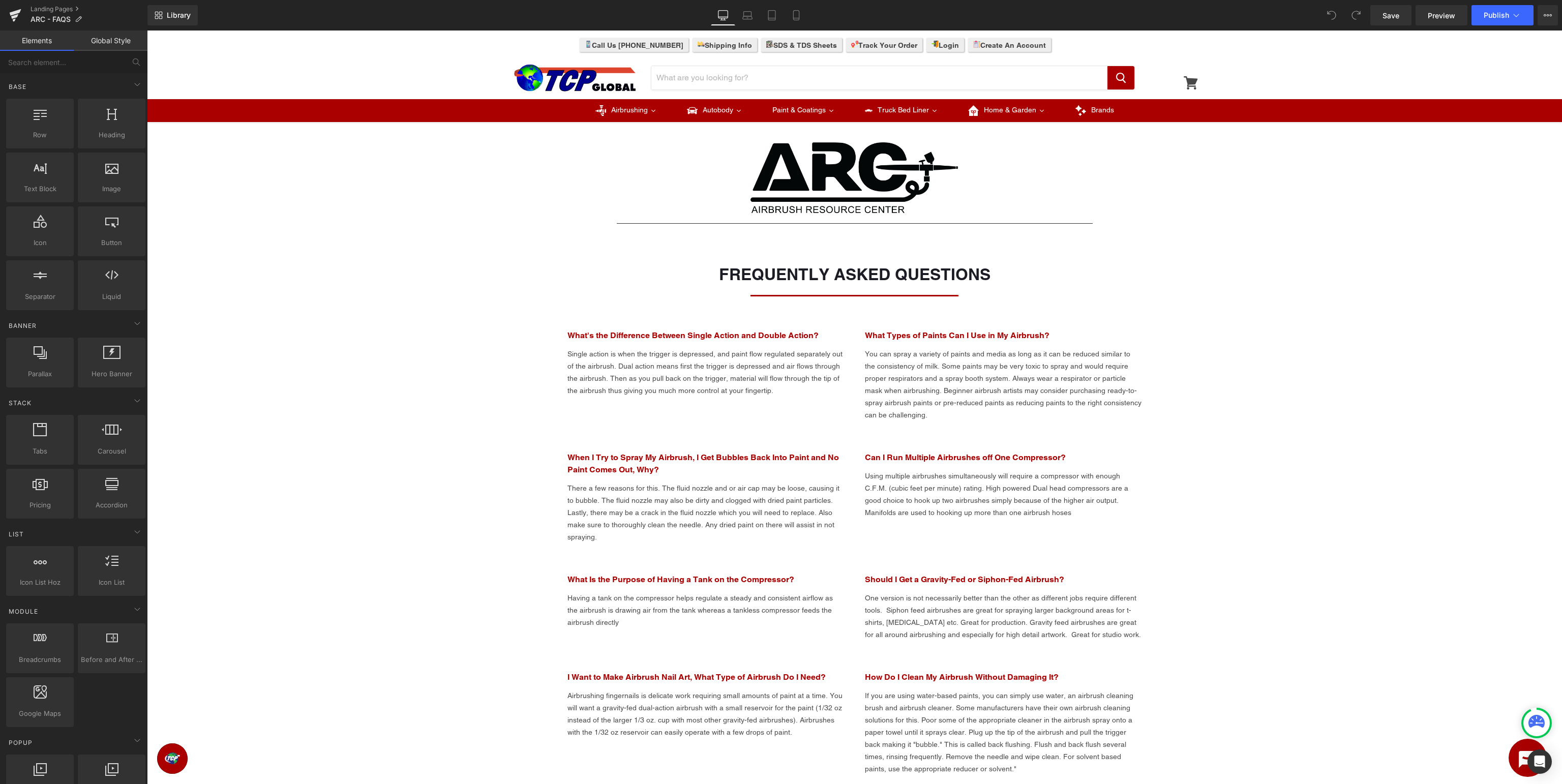
click at [1459, 256] on div "Image Separator FREQUENTLY ASKED QUESTIONS Heading Separator What's the Differe…" at bounding box center [854, 600] width 1415 height 957
click at [16, 15] on icon at bounding box center [15, 16] width 7 height 5
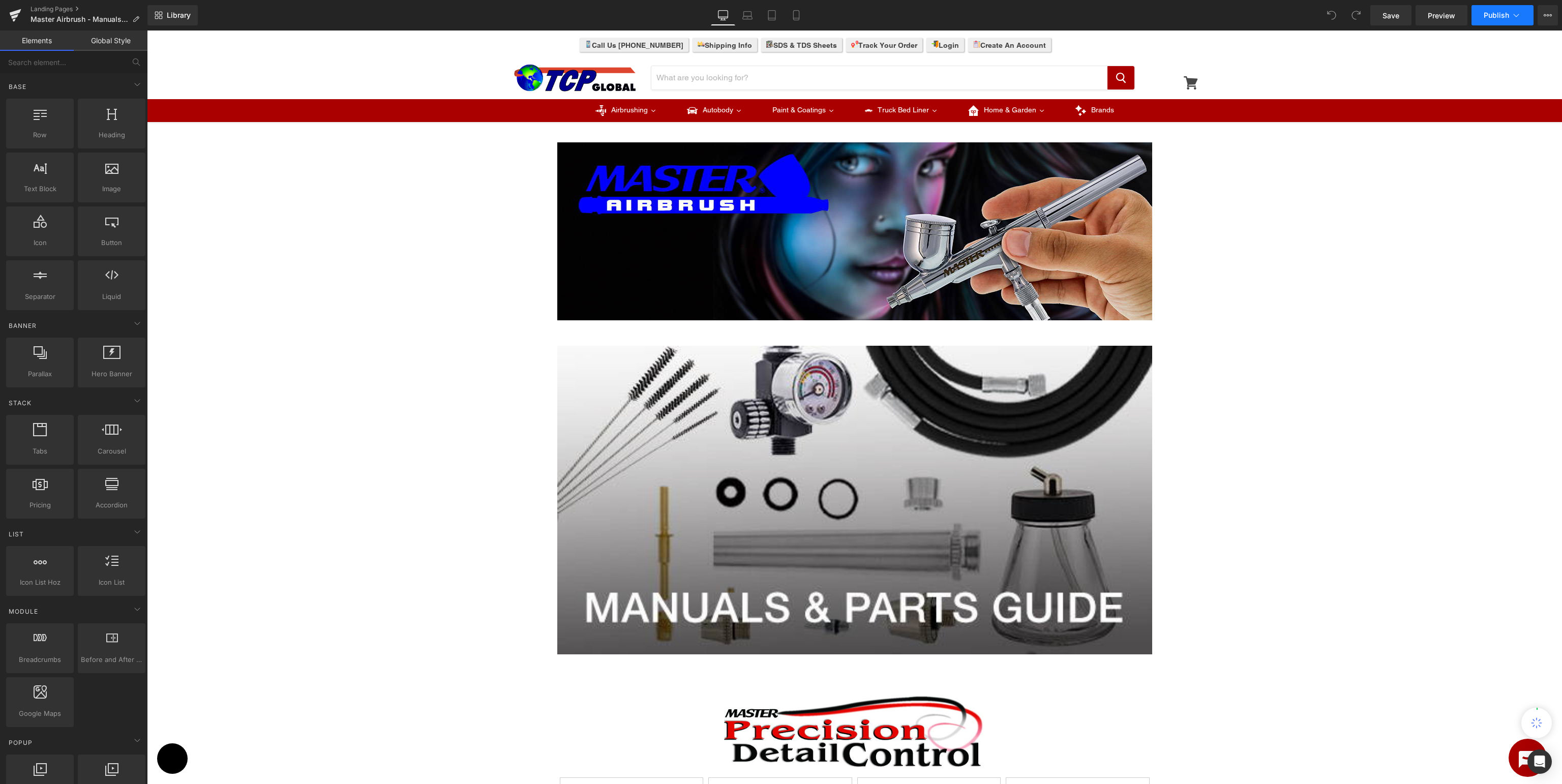
click at [1500, 16] on span "Publish" at bounding box center [1497, 15] width 25 height 8
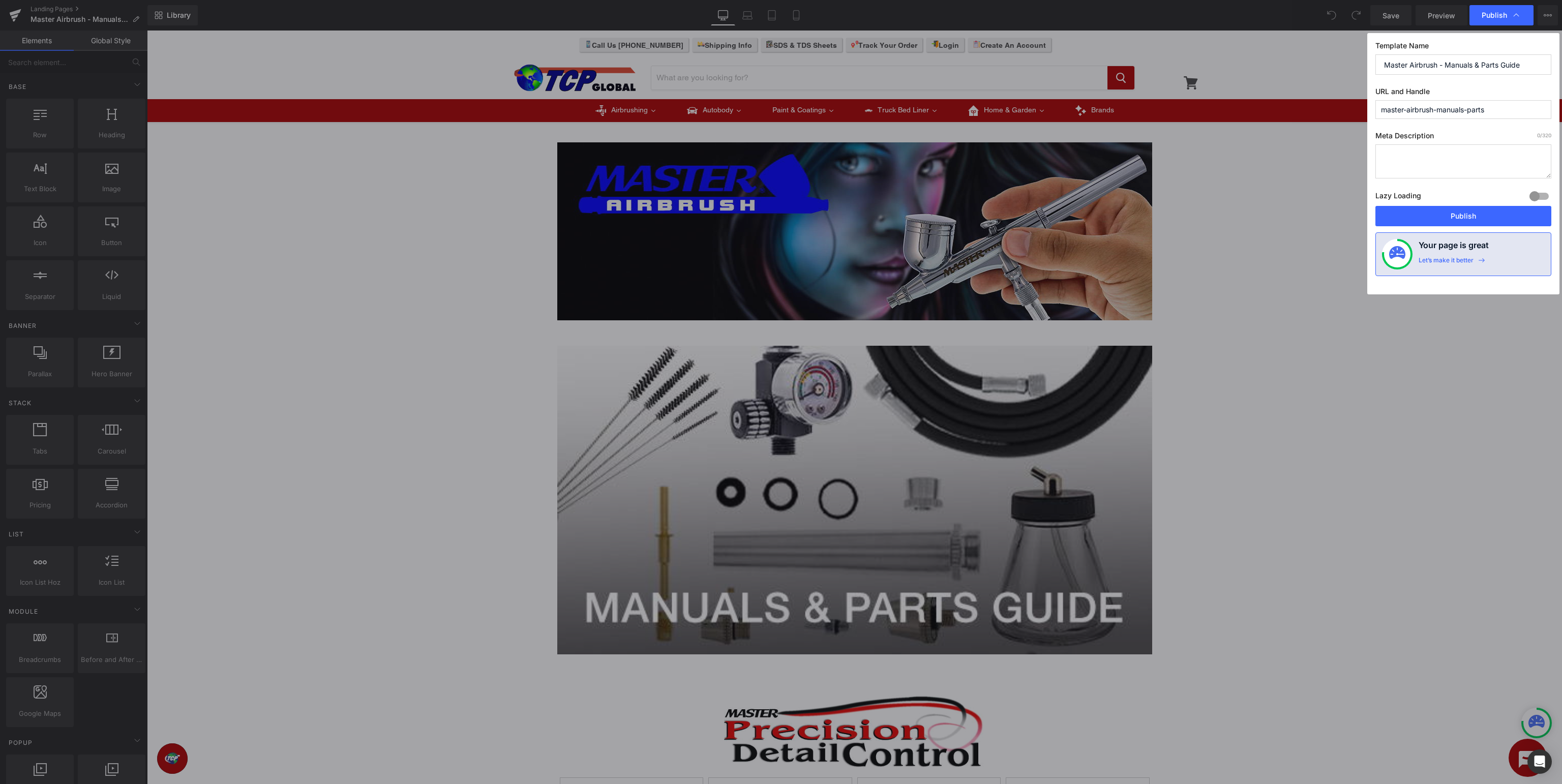
click at [1455, 106] on input "master-airbrush-manuals-parts" at bounding box center [1463, 109] width 176 height 19
type input "master-airbrush-support-parts"
drag, startPoint x: 1439, startPoint y: 64, endPoint x: 1500, endPoint y: 44, distance: 64.2
click at [1441, 63] on input "Master Airbrush - Manuals & Parts Guide" at bounding box center [1463, 65] width 176 height 21
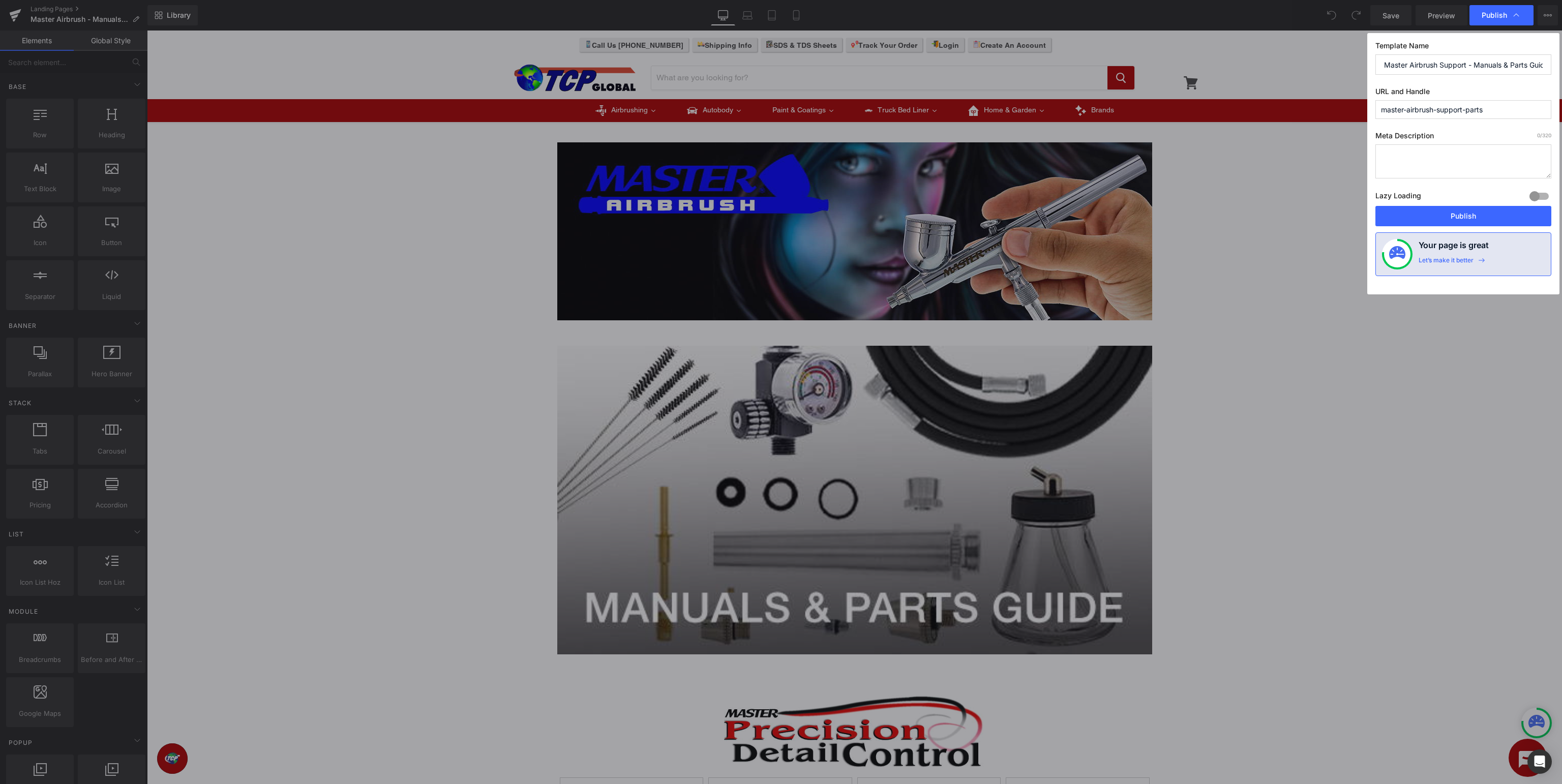
type input "Master Airbrush Support - Manuals & Parts Guide"
click at [1504, 109] on input "master-airbrush-support-parts" at bounding box center [1463, 109] width 176 height 19
click at [1475, 213] on button "Publish" at bounding box center [1463, 216] width 176 height 21
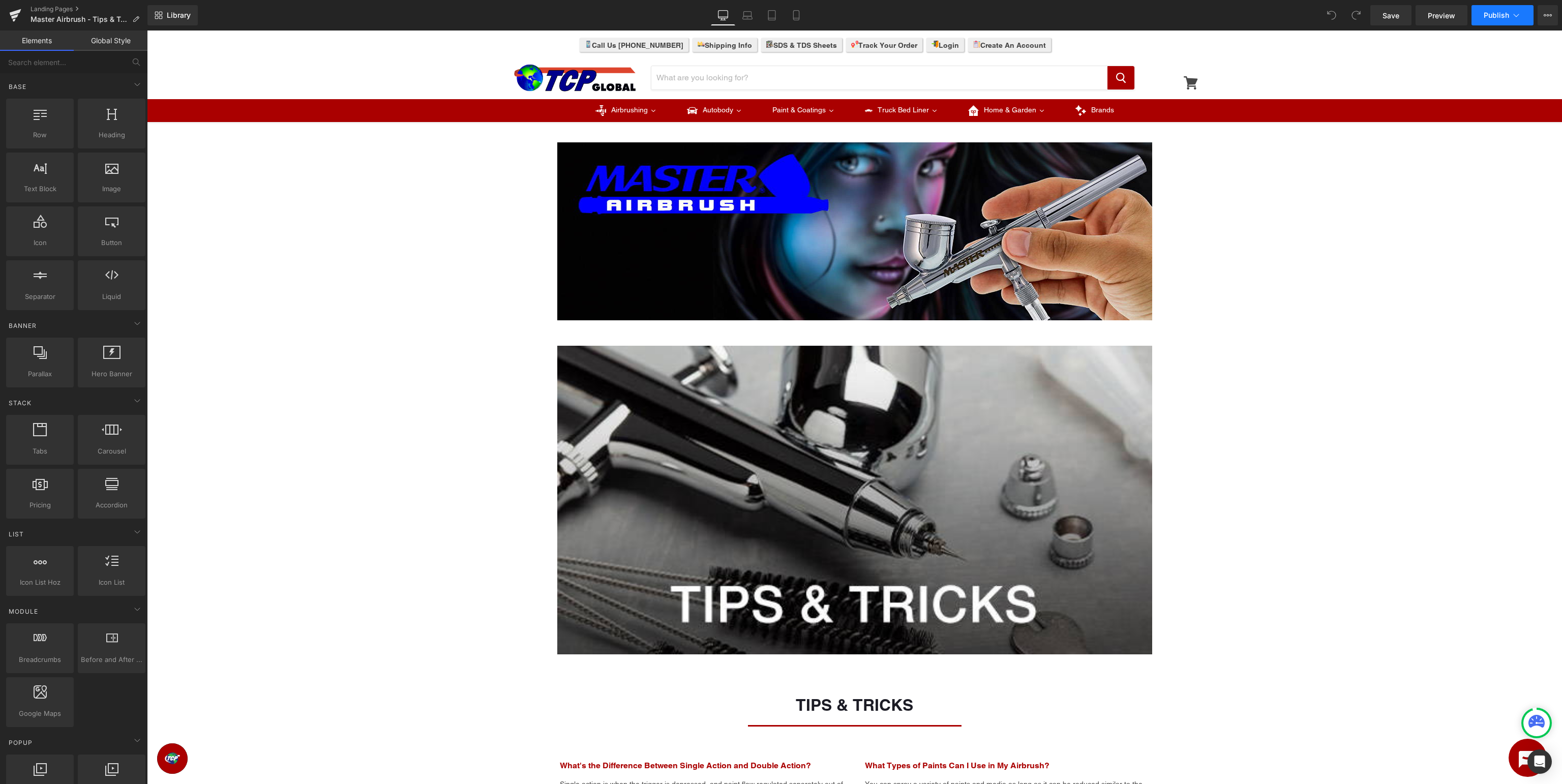
click at [1491, 19] on button "Publish" at bounding box center [1503, 15] width 62 height 21
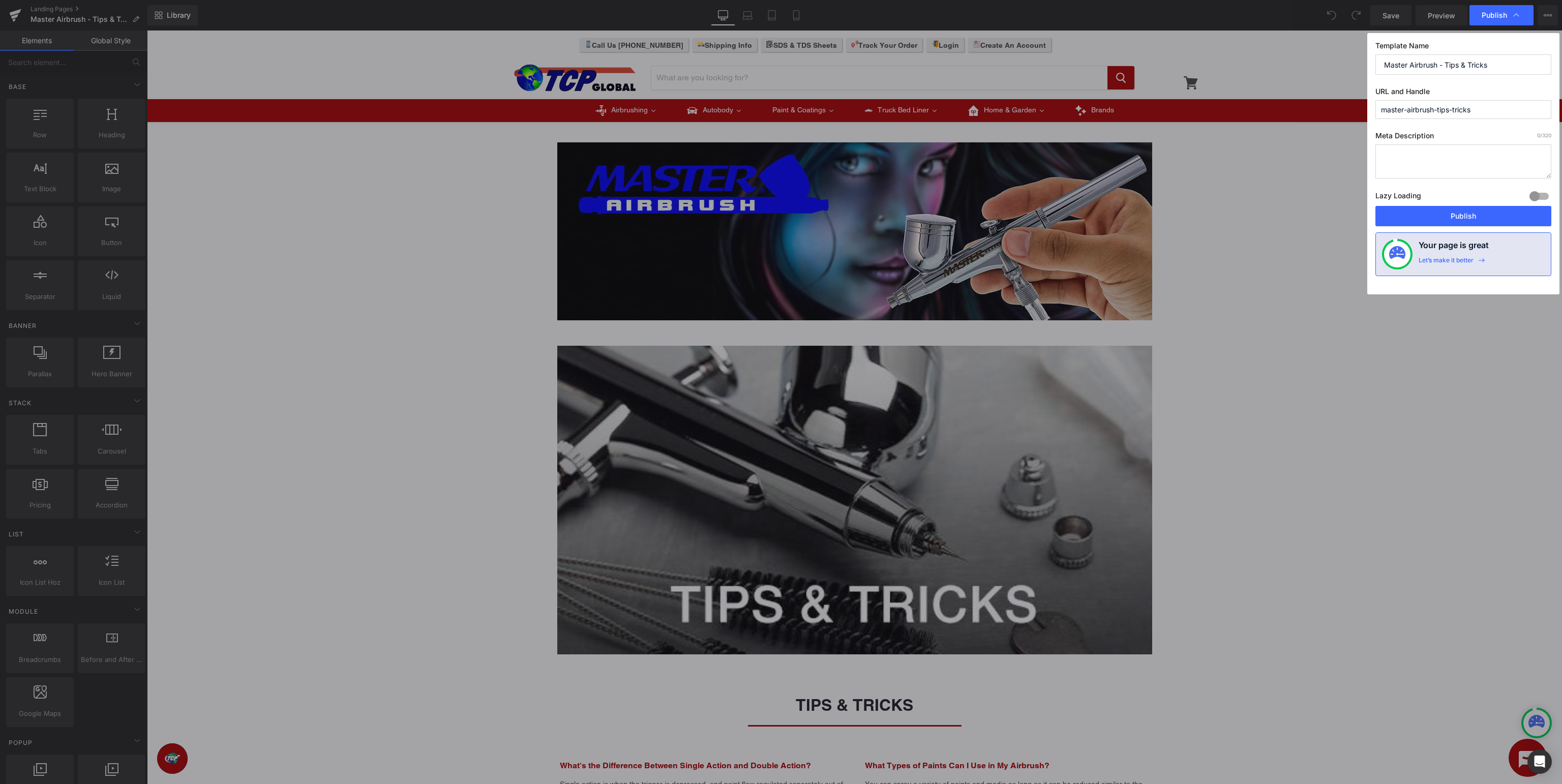
click at [1441, 64] on input "Master Airbrush - Tips & Tricks" at bounding box center [1463, 65] width 176 height 21
type input "Master Airbrush Support - Tips & Tricks"
click at [1474, 218] on button "Publish" at bounding box center [1463, 216] width 176 height 21
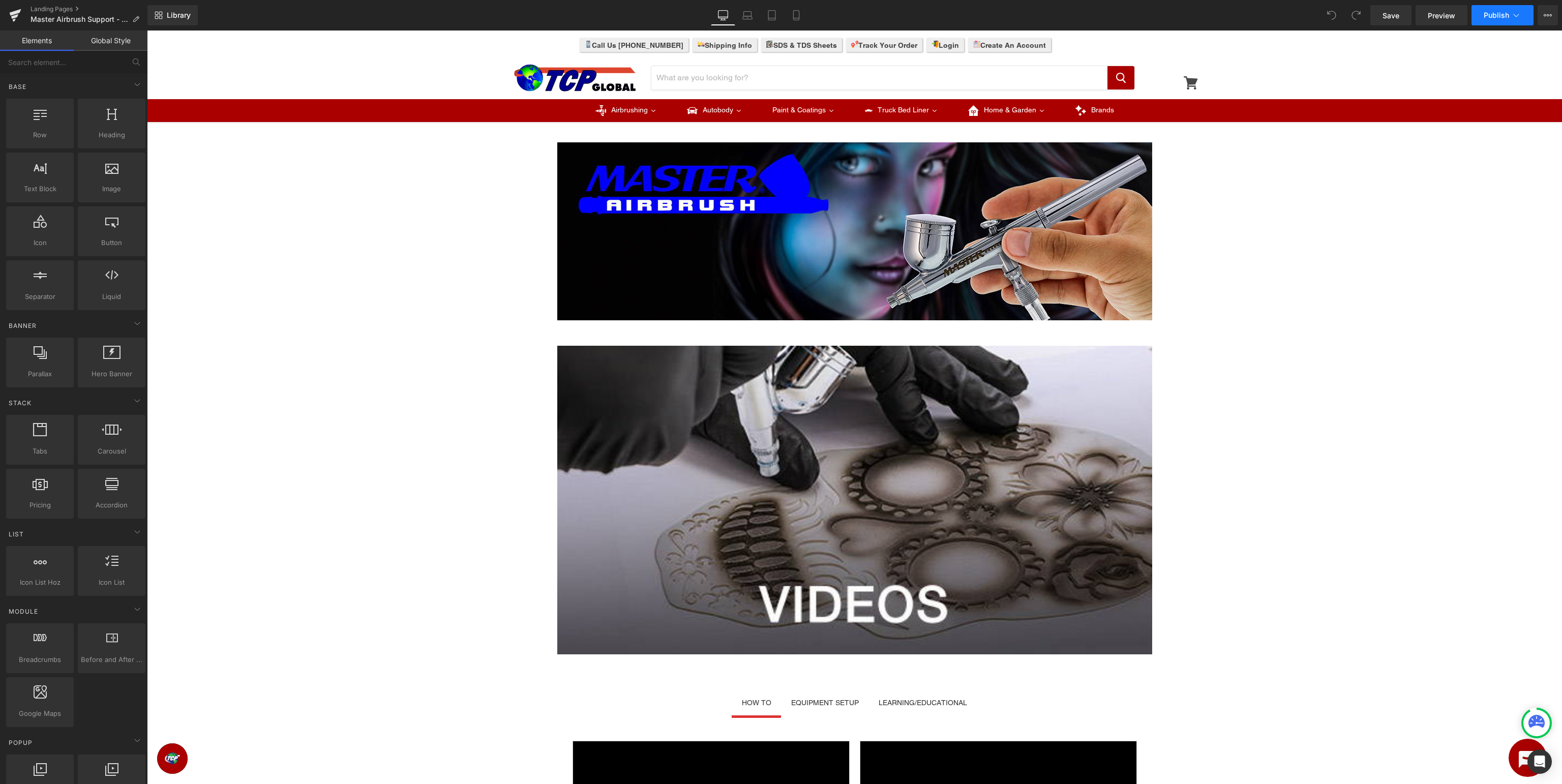
click at [1507, 18] on span "Publish" at bounding box center [1497, 15] width 25 height 8
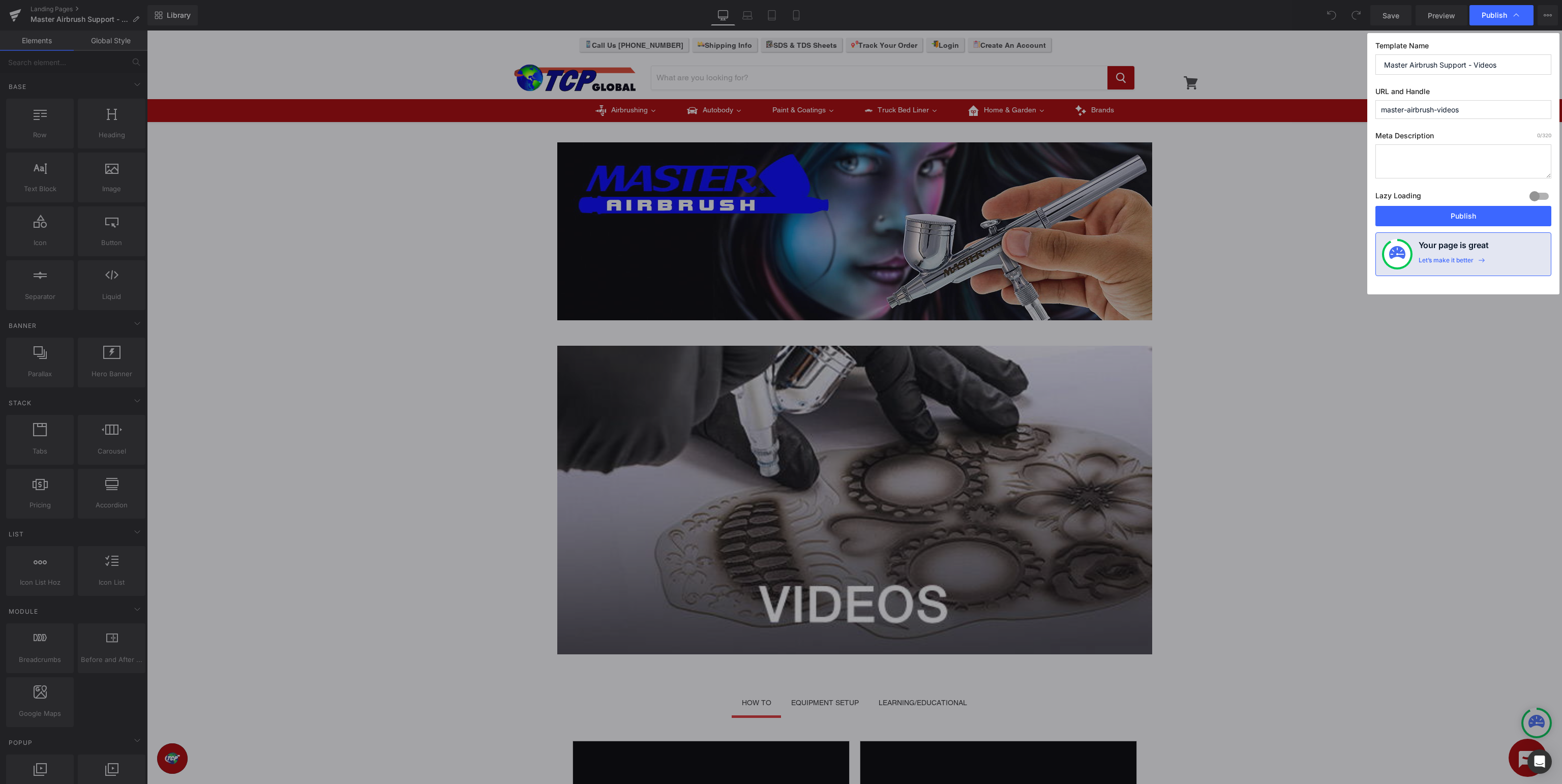
click at [1436, 110] on input "master-airbrush-videos" at bounding box center [1463, 109] width 176 height 19
click at [1447, 216] on button "Publish" at bounding box center [1463, 216] width 176 height 21
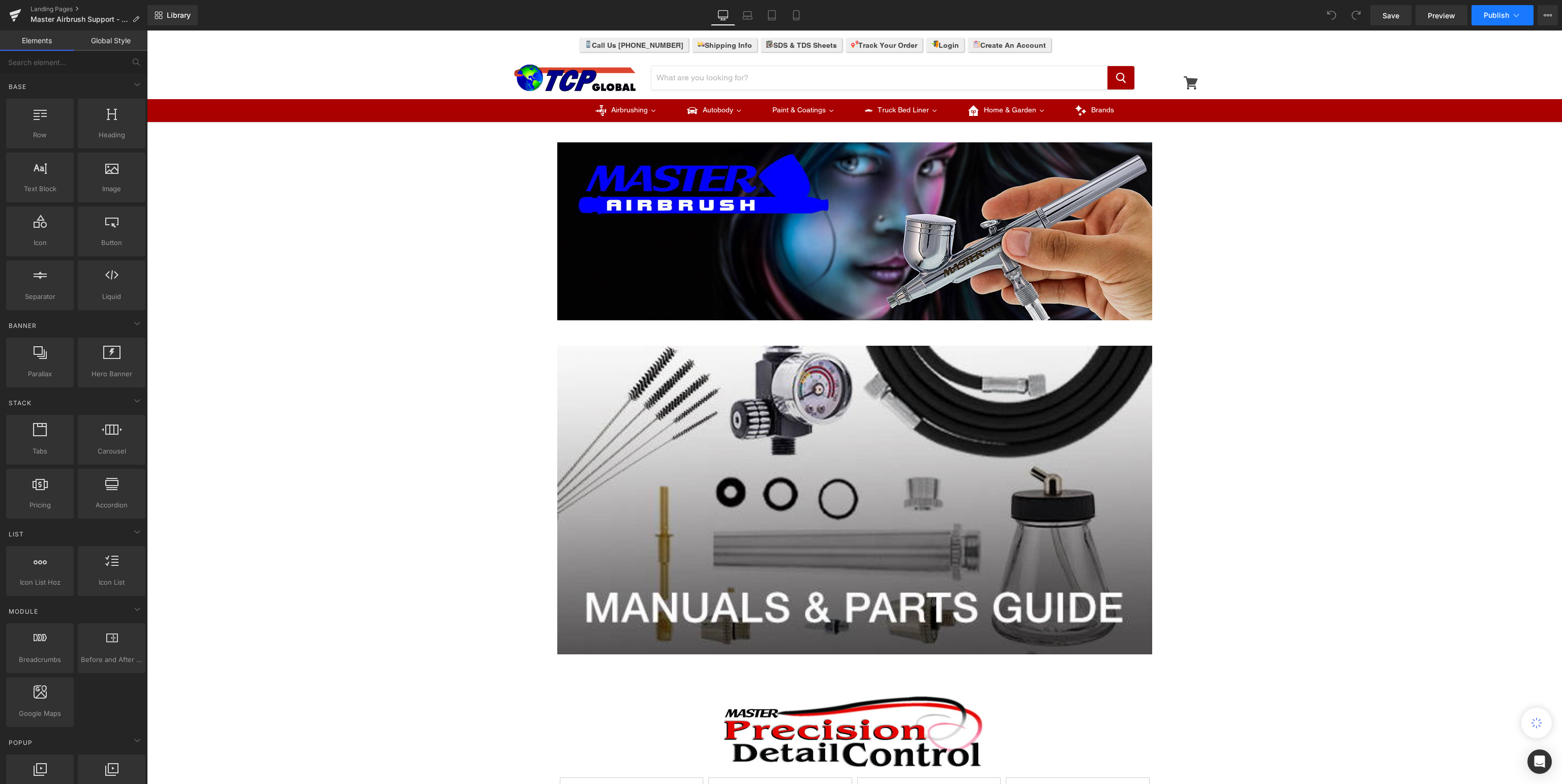
click at [1513, 13] on icon at bounding box center [1516, 15] width 10 height 10
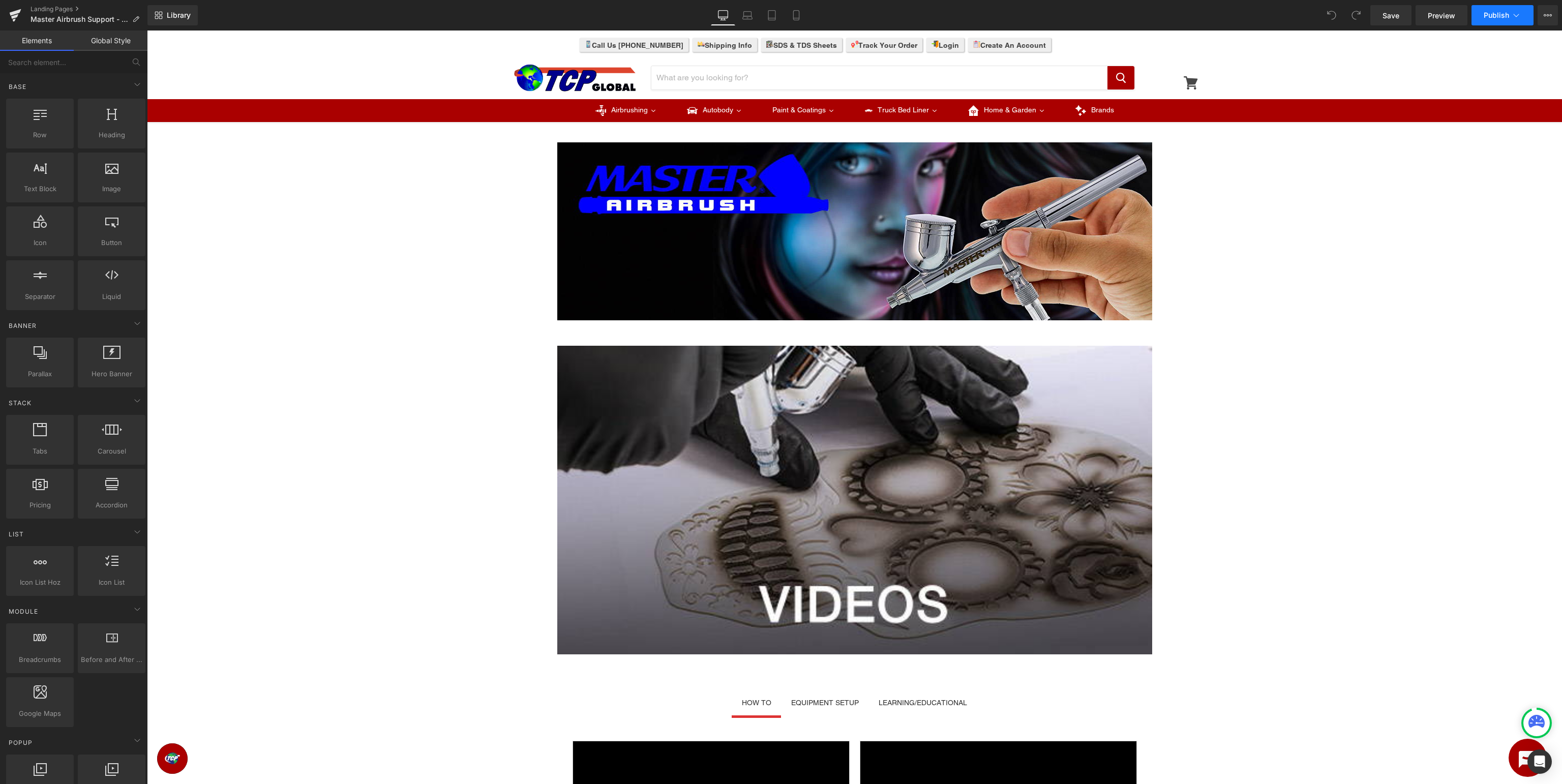
click at [1492, 11] on span "Publish" at bounding box center [1497, 15] width 25 height 8
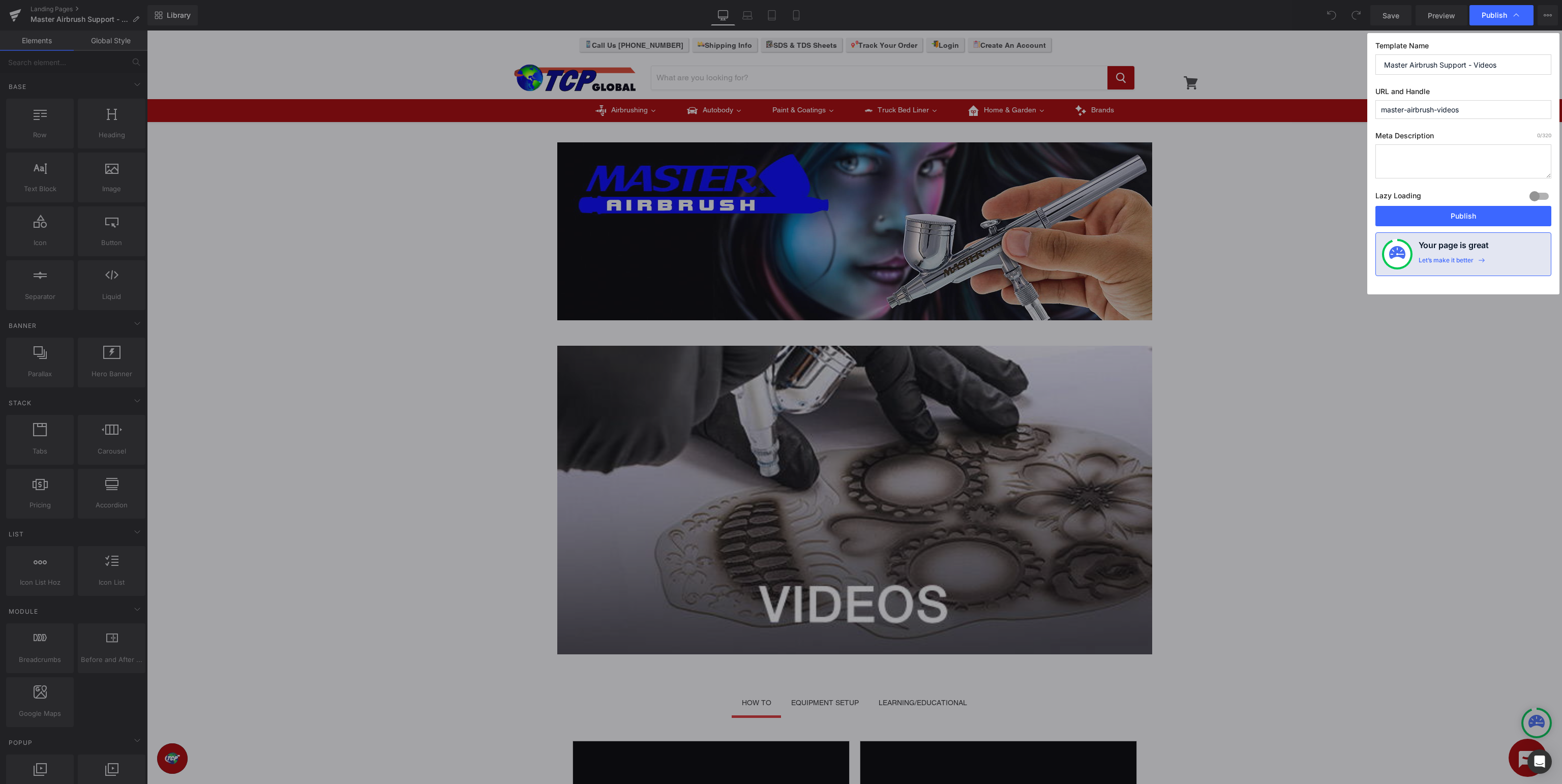
click at [1437, 111] on input "master-airbrush-videos" at bounding box center [1463, 109] width 176 height 19
type input "master-airbrush-support-videos"
click at [1447, 214] on button "Publish" at bounding box center [1463, 216] width 176 height 21
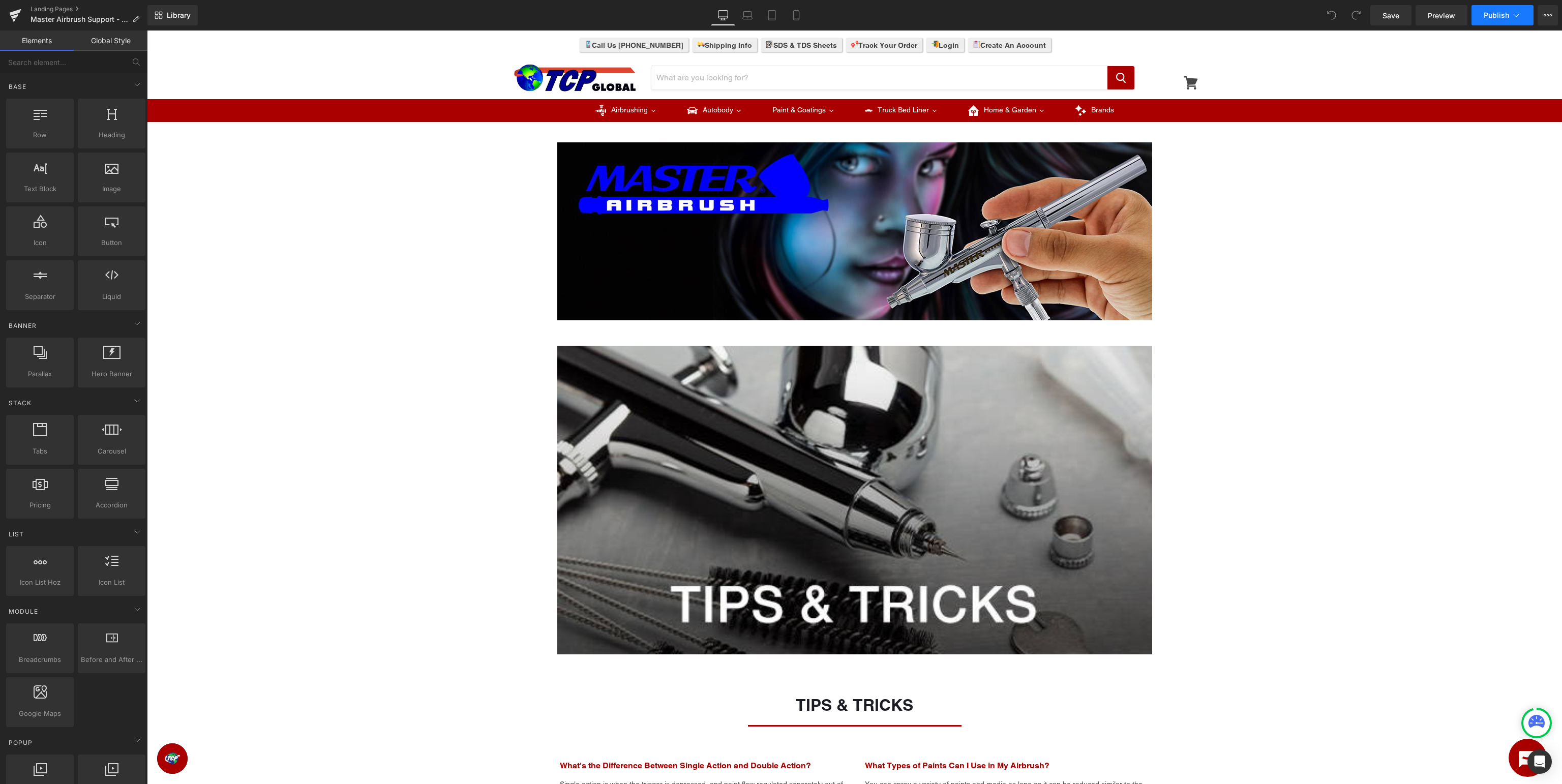
click at [1490, 15] on span "Publish" at bounding box center [1497, 15] width 25 height 8
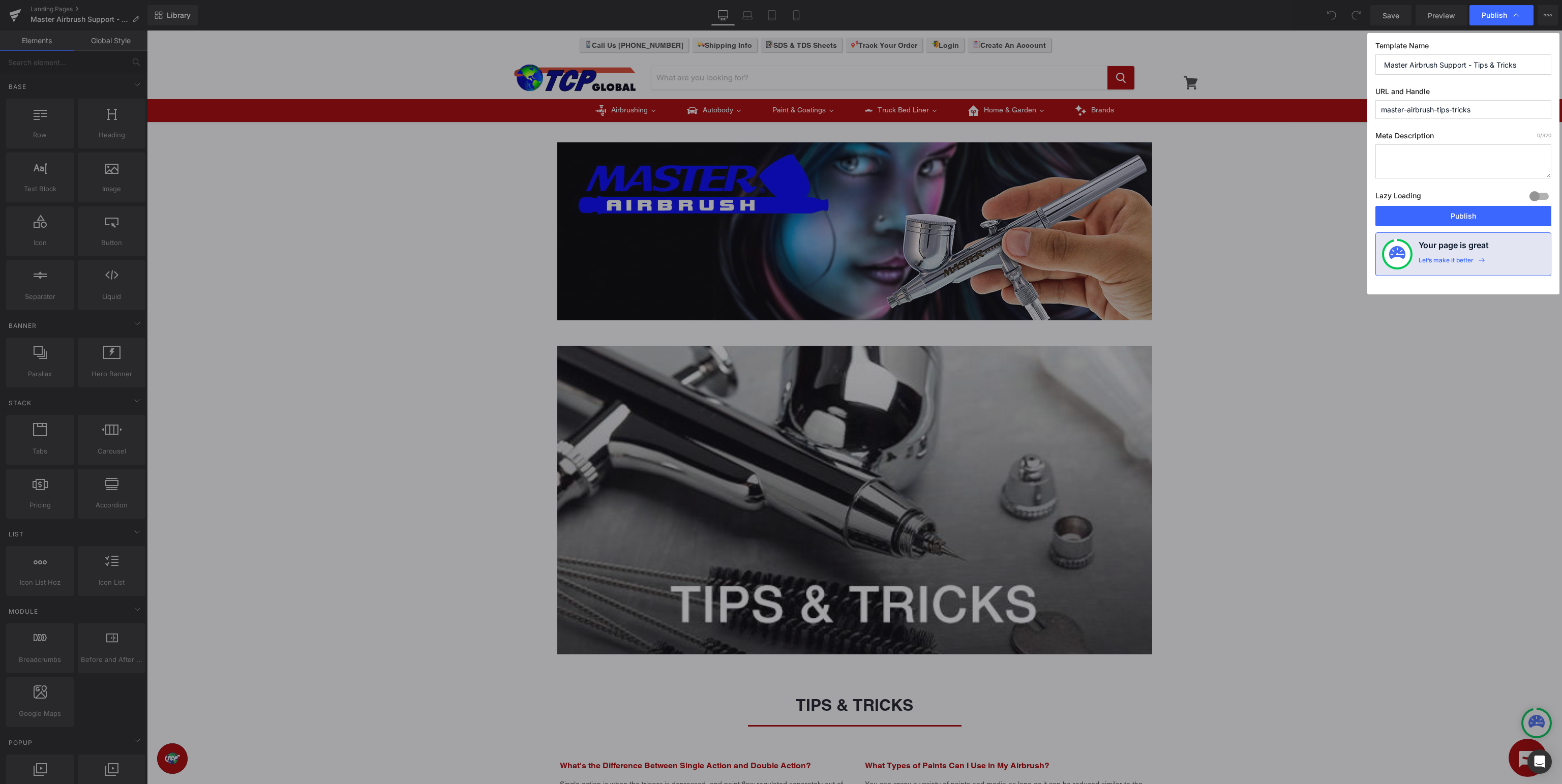
click at [1436, 113] on input "master-airbrush-tips-tricks" at bounding box center [1463, 109] width 176 height 19
type input "master-airbrush-support-tips-tricks"
click at [1466, 220] on button "Publish" at bounding box center [1463, 216] width 176 height 21
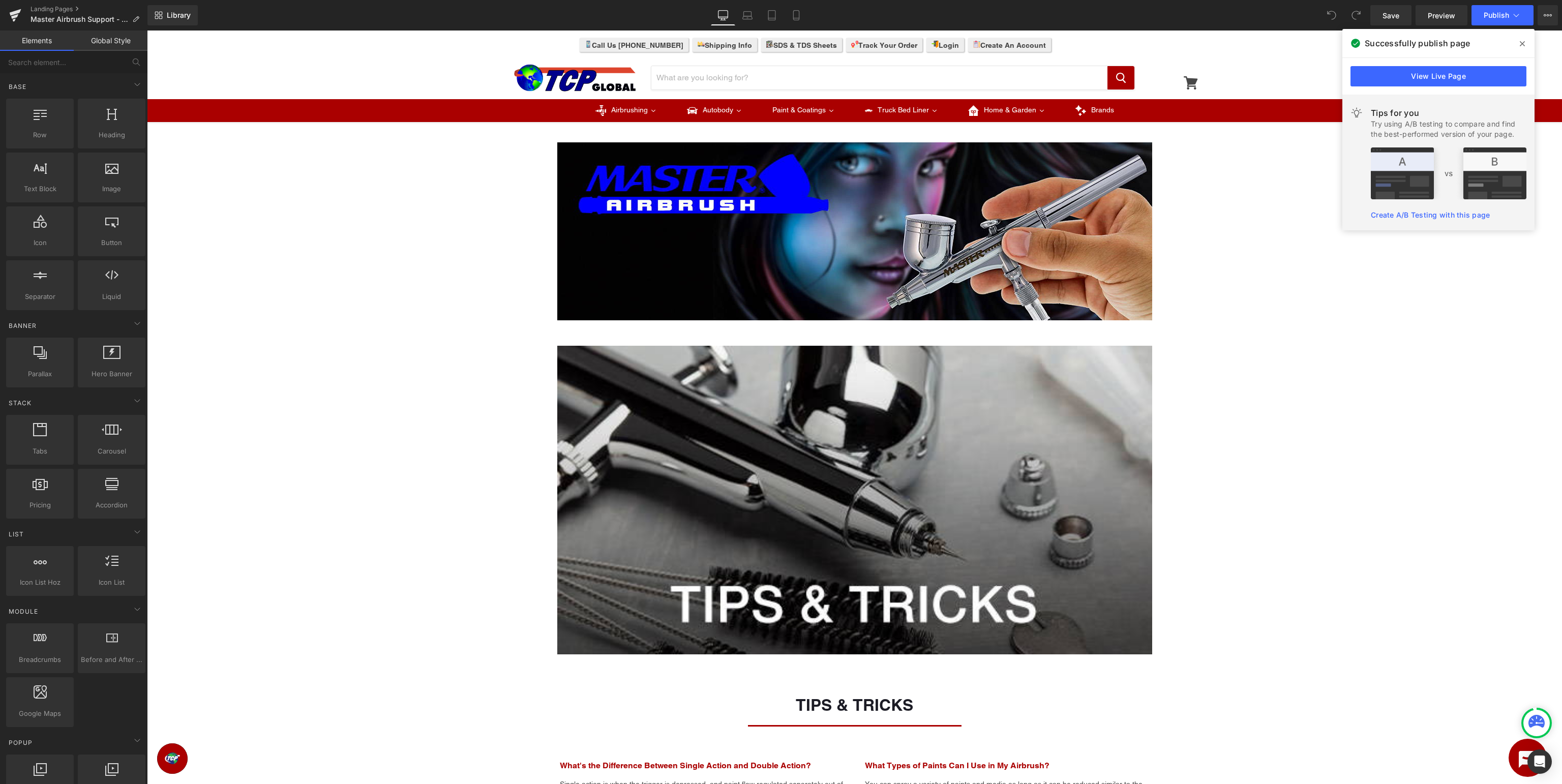
drag, startPoint x: 1523, startPoint y: 45, endPoint x: 1376, endPoint y: 18, distance: 149.5
click at [1523, 45] on icon at bounding box center [1522, 43] width 5 height 8
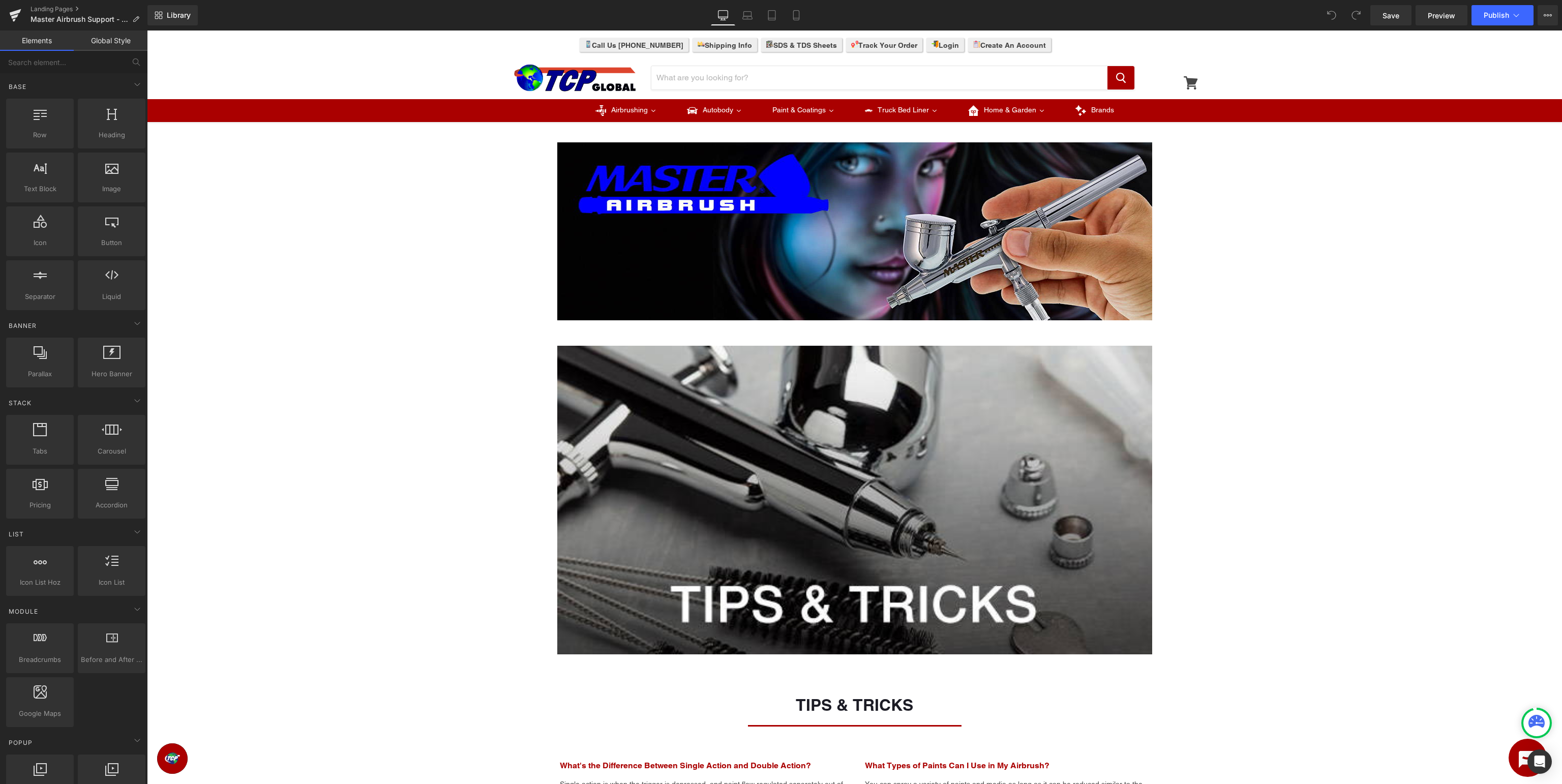
drag, startPoint x: 1486, startPoint y: 262, endPoint x: 1401, endPoint y: 213, distance: 98.1
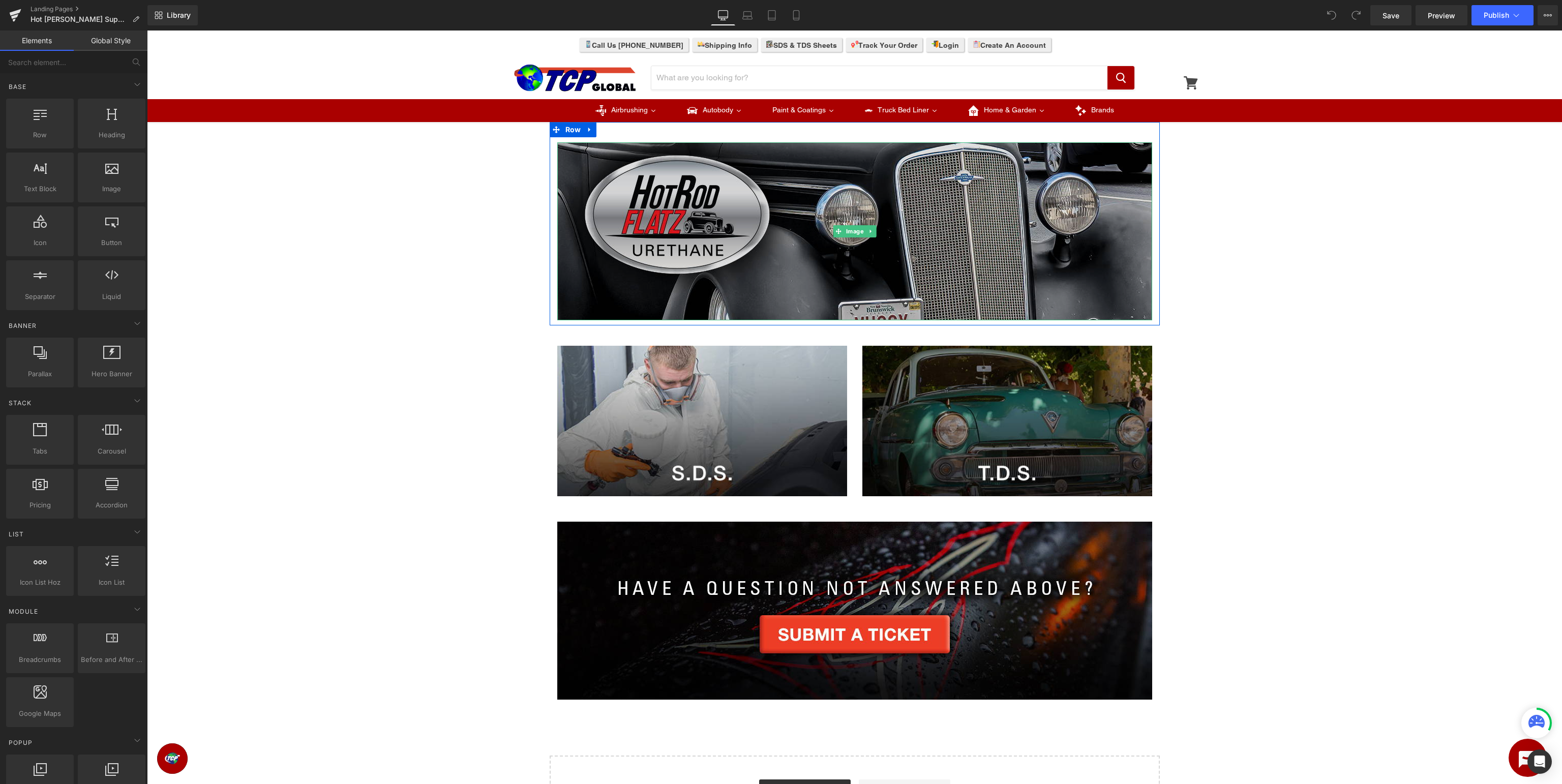
click at [808, 201] on img at bounding box center [854, 231] width 595 height 178
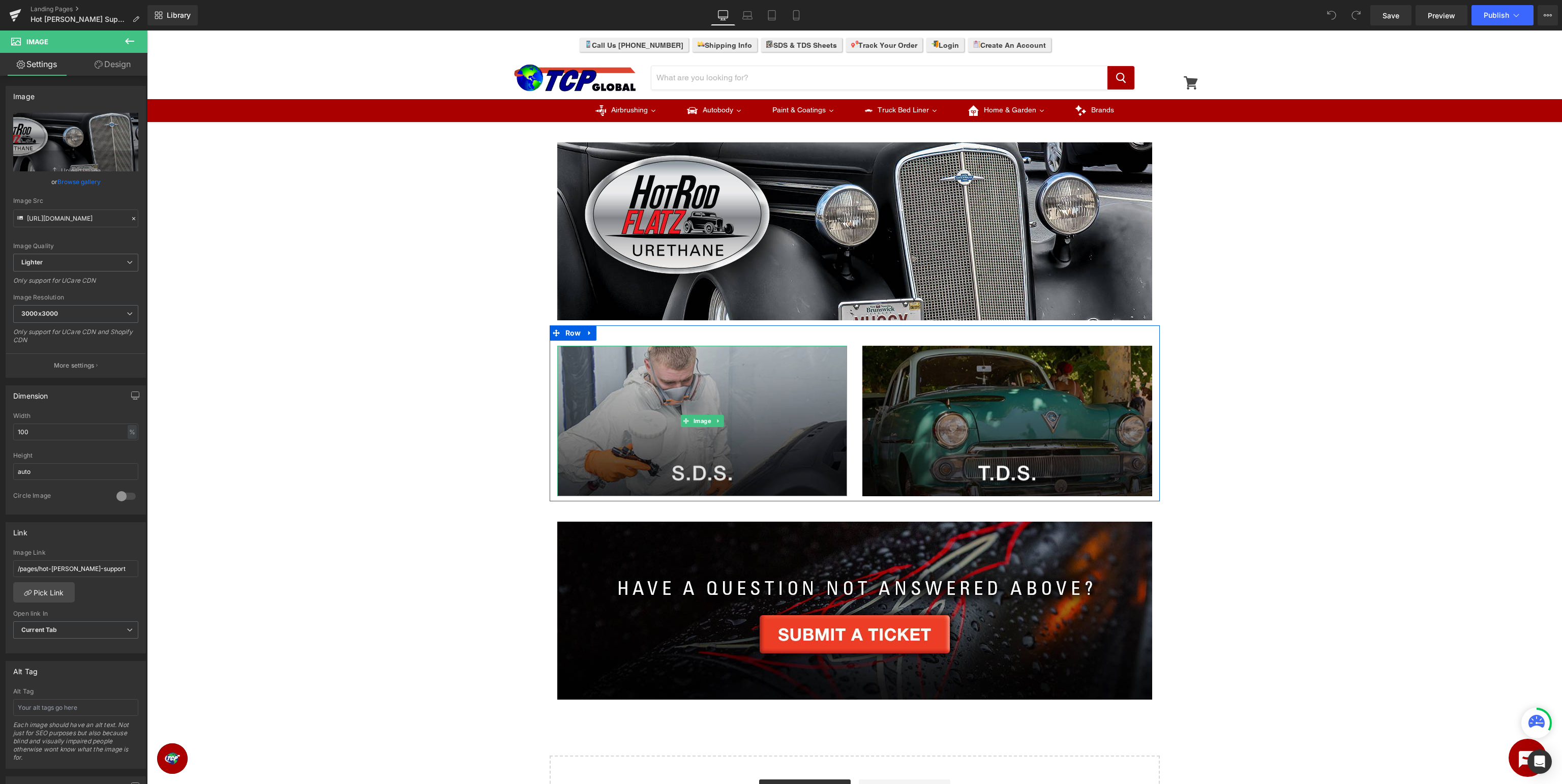
click at [778, 380] on img at bounding box center [702, 421] width 290 height 150
type input "https://ucarecdn.com/c6437503-2c0a-4c9e-bb93-2bb237acbe56/-/format/auto/-/previ…"
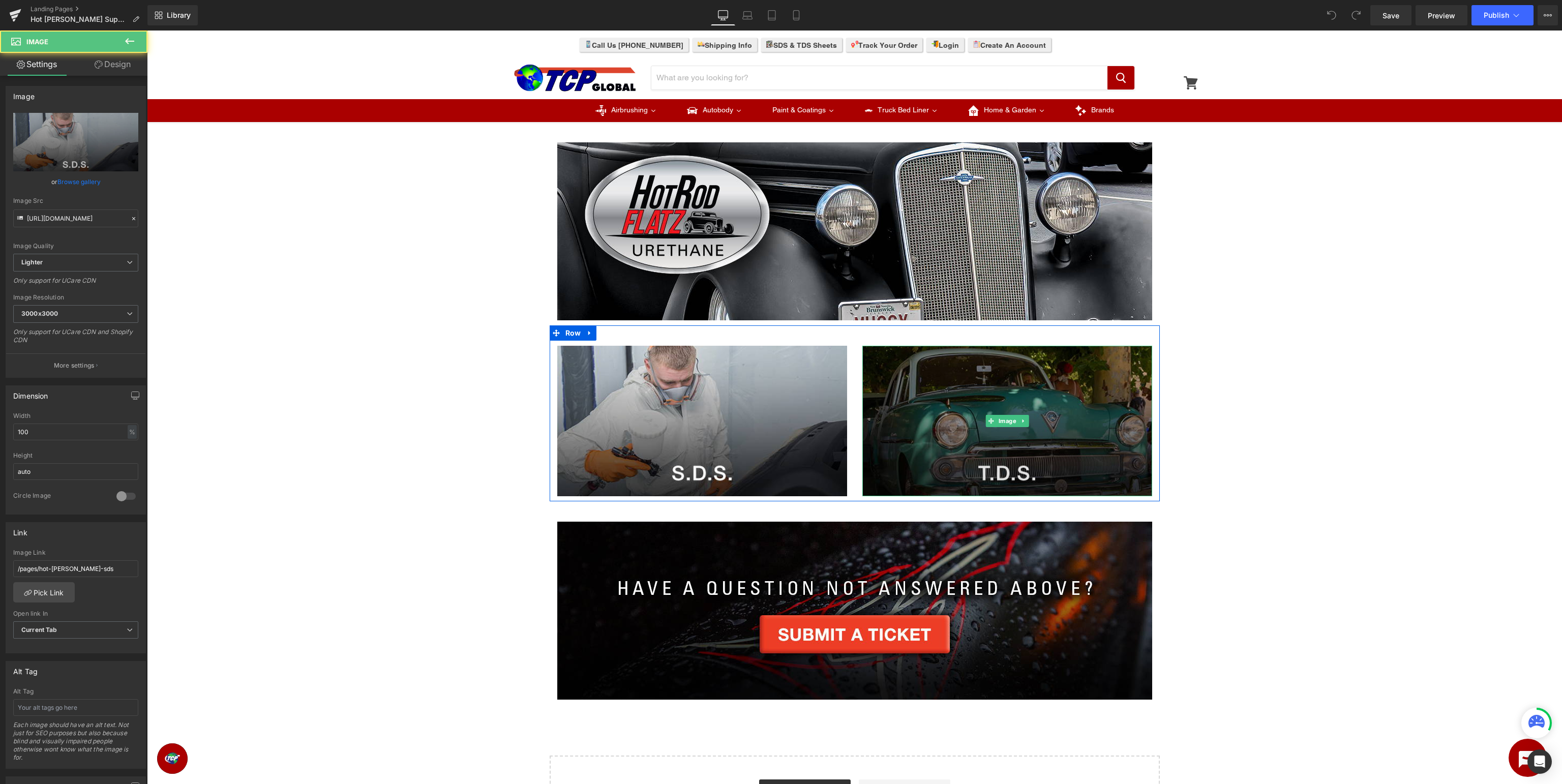
click at [983, 390] on img at bounding box center [1007, 421] width 290 height 150
type input "https://ucarecdn.com/33a9cbd1-c85f-4827-a1ab-f131551aab60/-/format/auto/-/previ…"
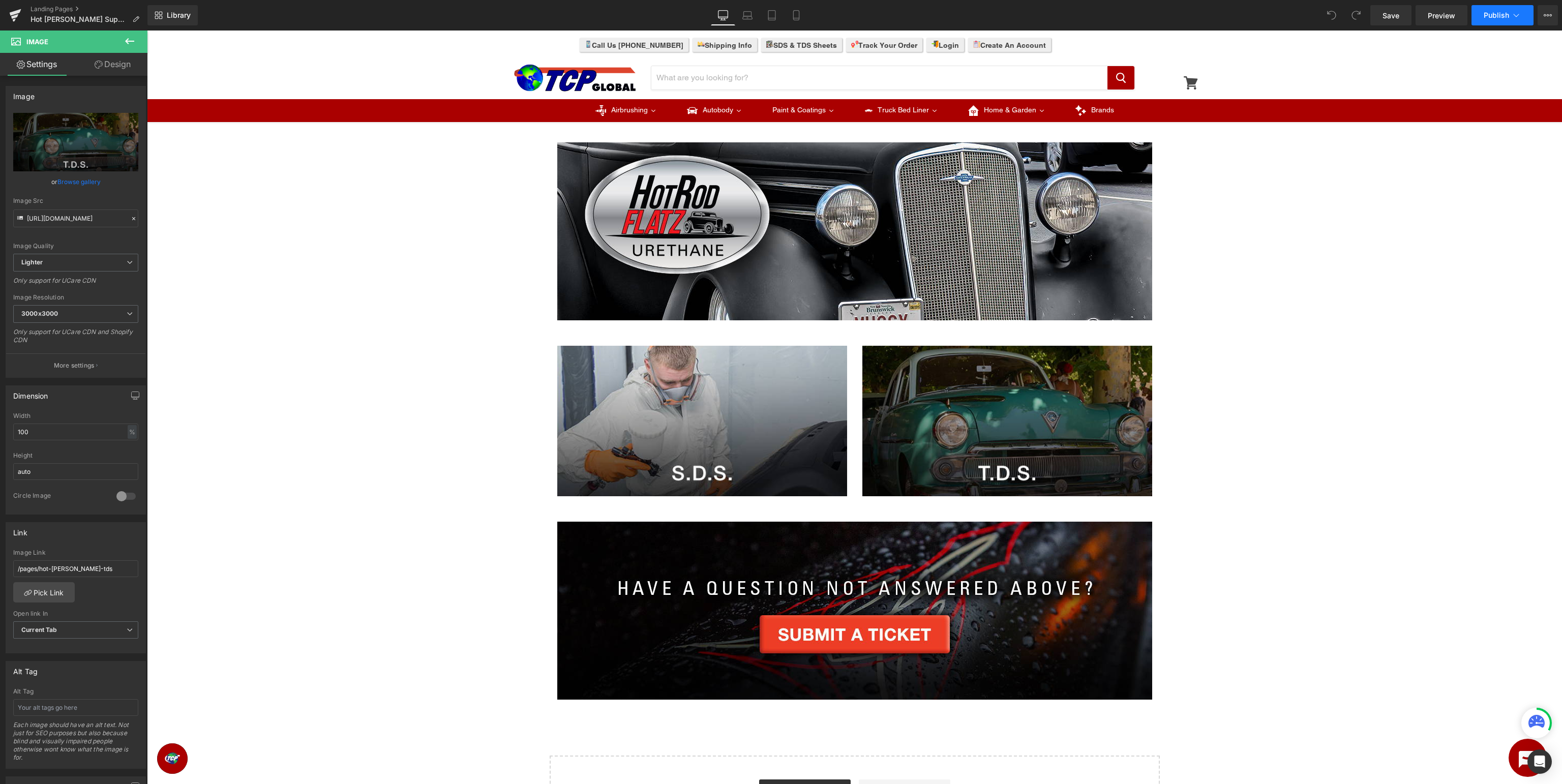
click at [1500, 9] on button "Publish" at bounding box center [1503, 15] width 62 height 21
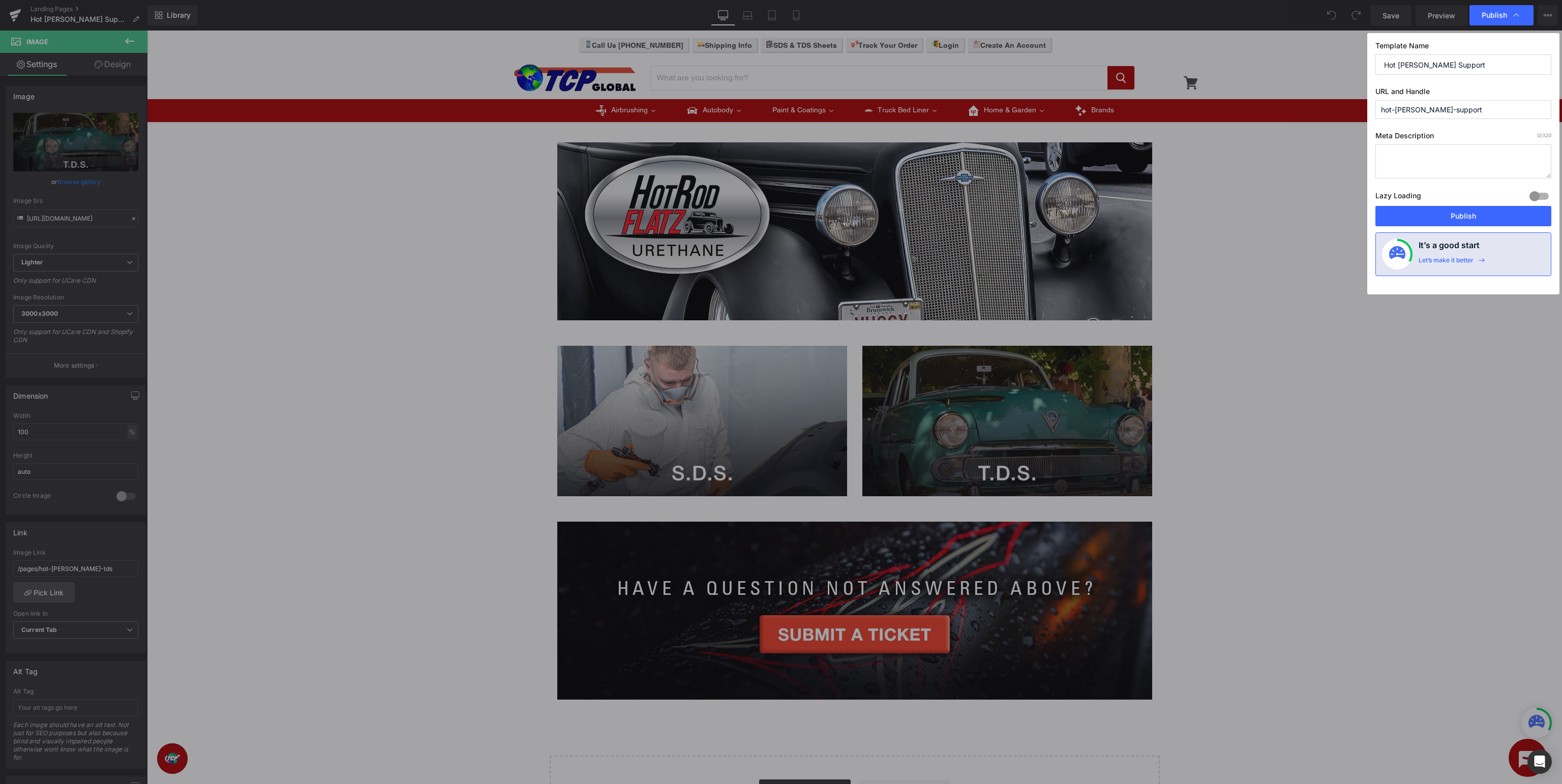
drag, startPoint x: 1441, startPoint y: 321, endPoint x: 1294, endPoint y: 290, distance: 150.2
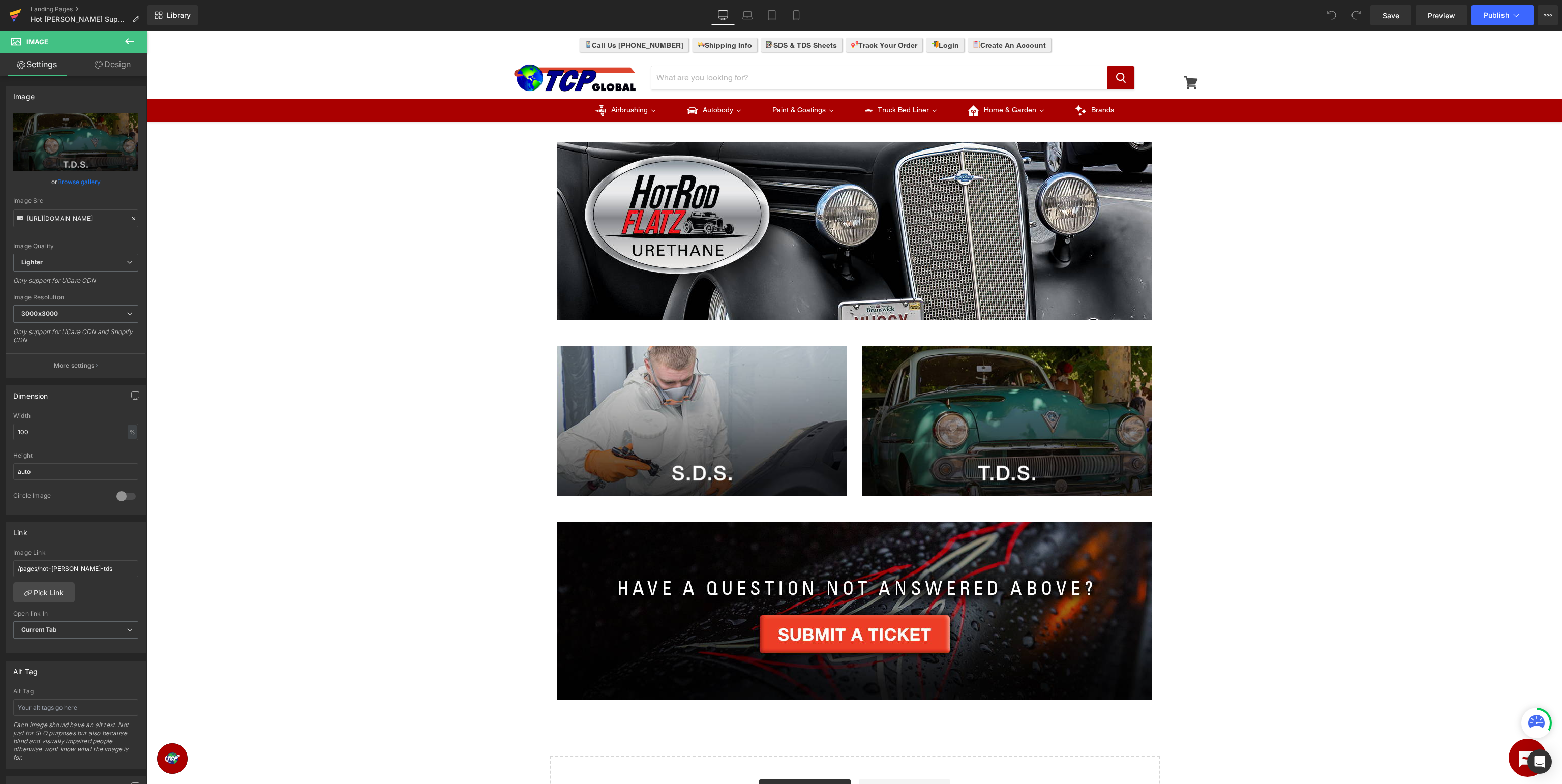
click at [15, 14] on icon at bounding box center [15, 15] width 12 height 25
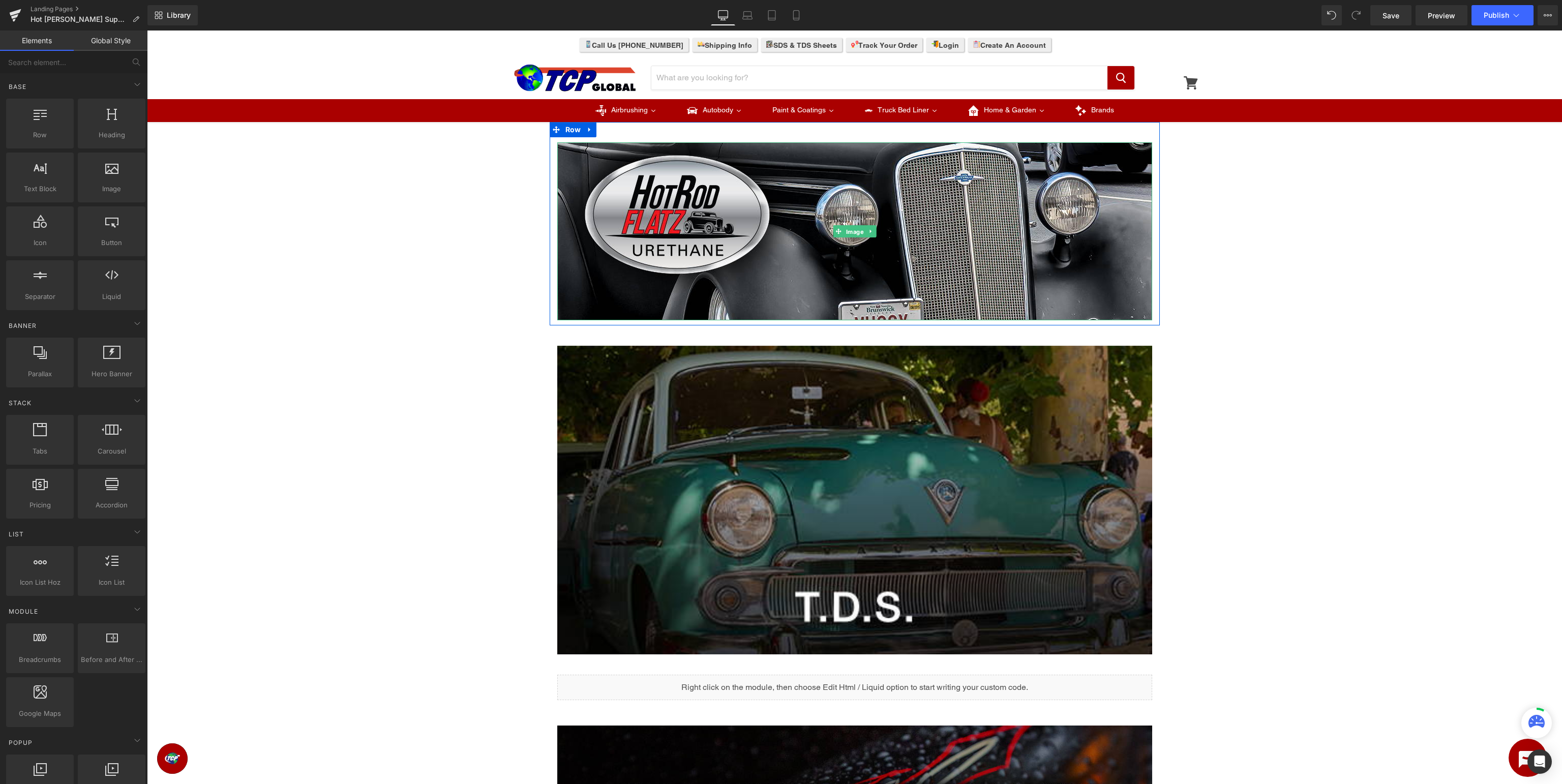
click at [864, 233] on span "Image" at bounding box center [854, 232] width 22 height 12
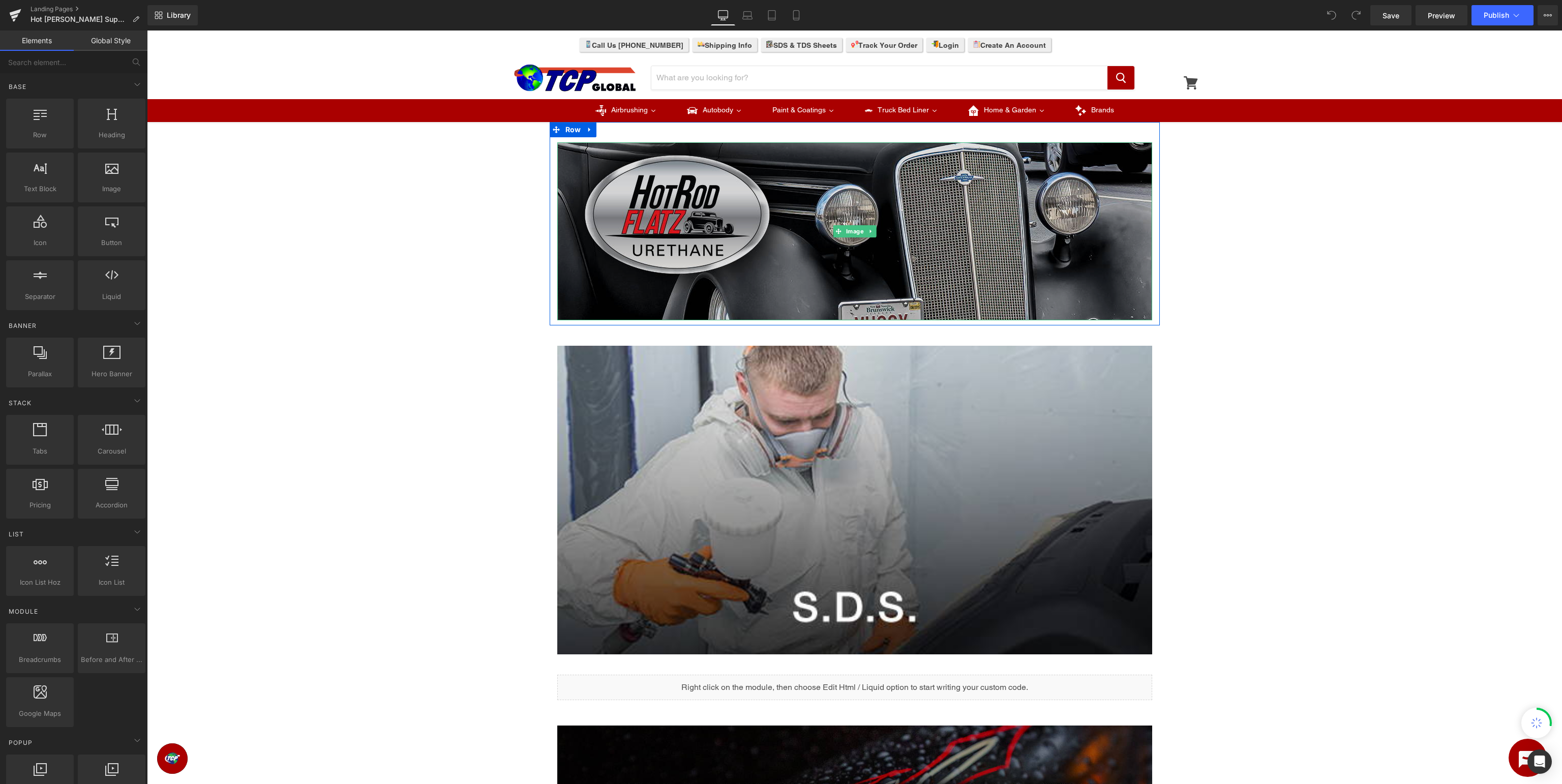
click at [725, 198] on img at bounding box center [854, 231] width 595 height 178
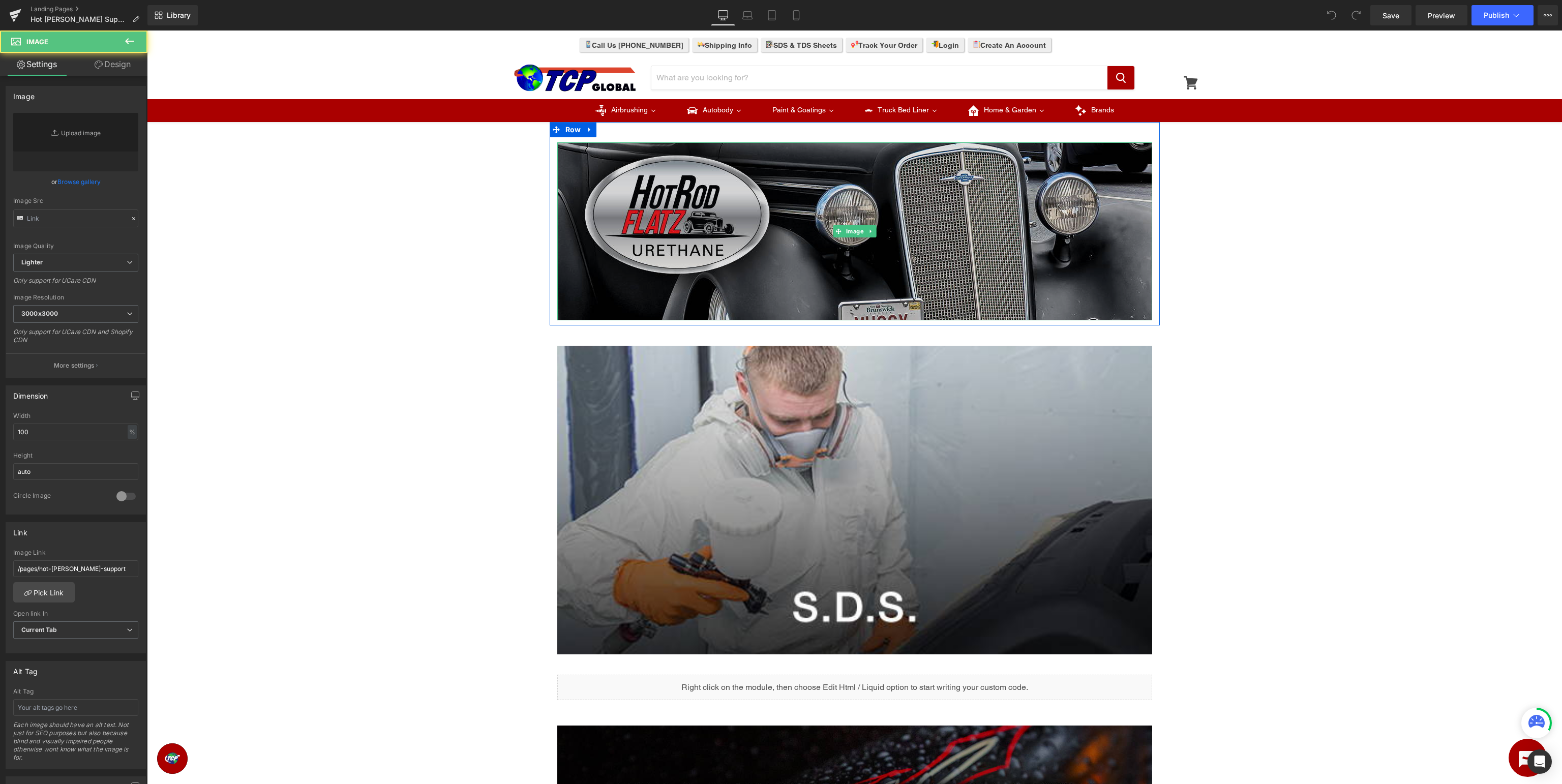
type input "[URL][DOMAIN_NAME]"
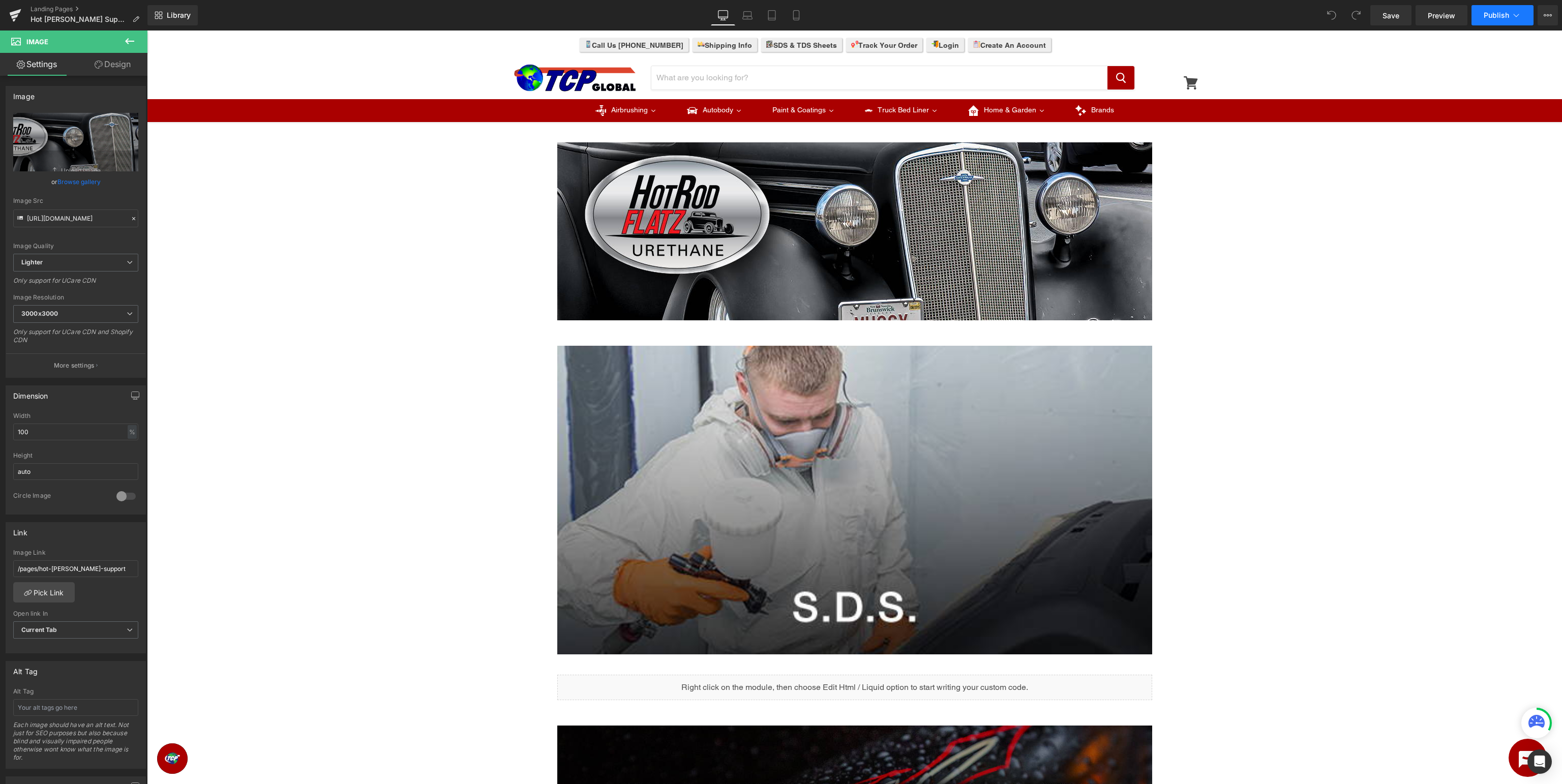
click at [1506, 16] on span "Publish" at bounding box center [1497, 15] width 25 height 8
